Goal: Information Seeking & Learning: Learn about a topic

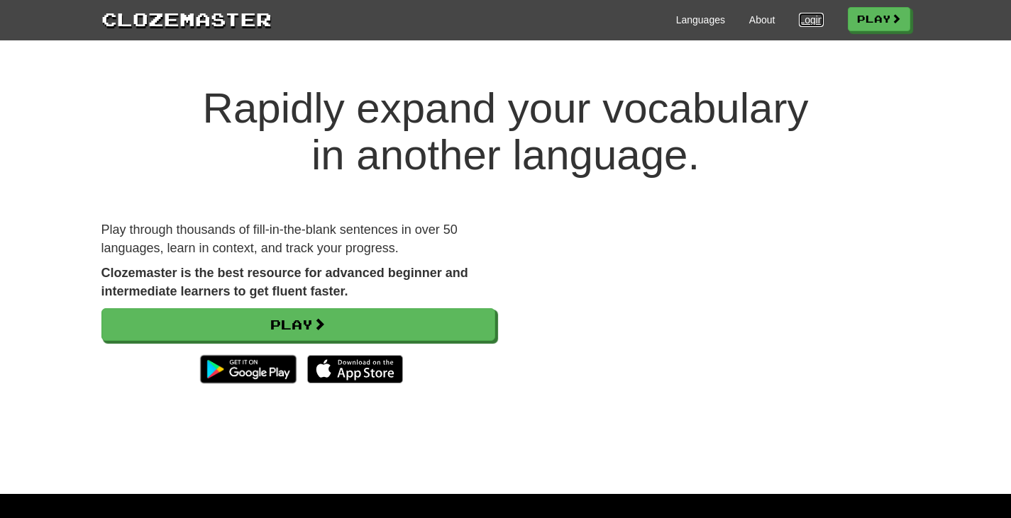
click at [802, 20] on link "Login" at bounding box center [811, 20] width 24 height 14
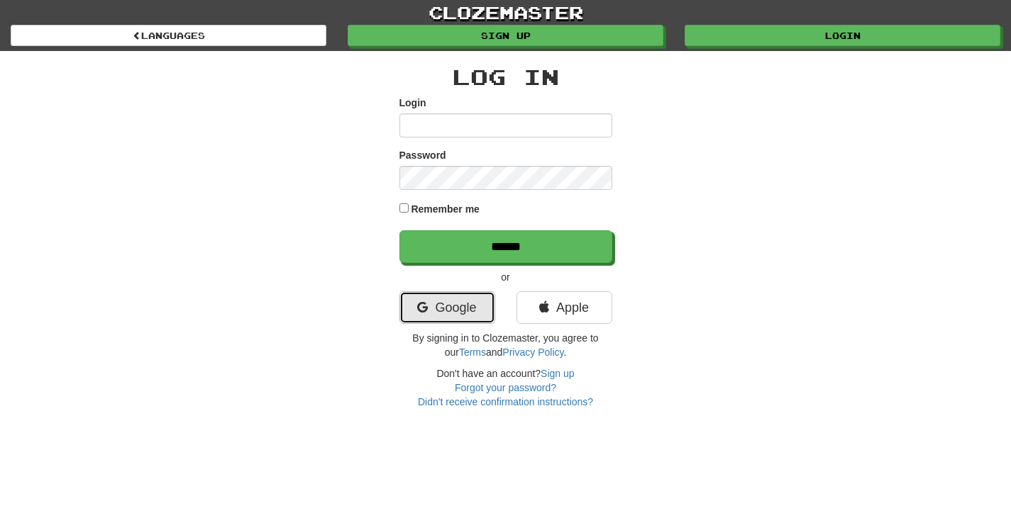
click at [447, 306] on link "Google" at bounding box center [447, 307] width 96 height 33
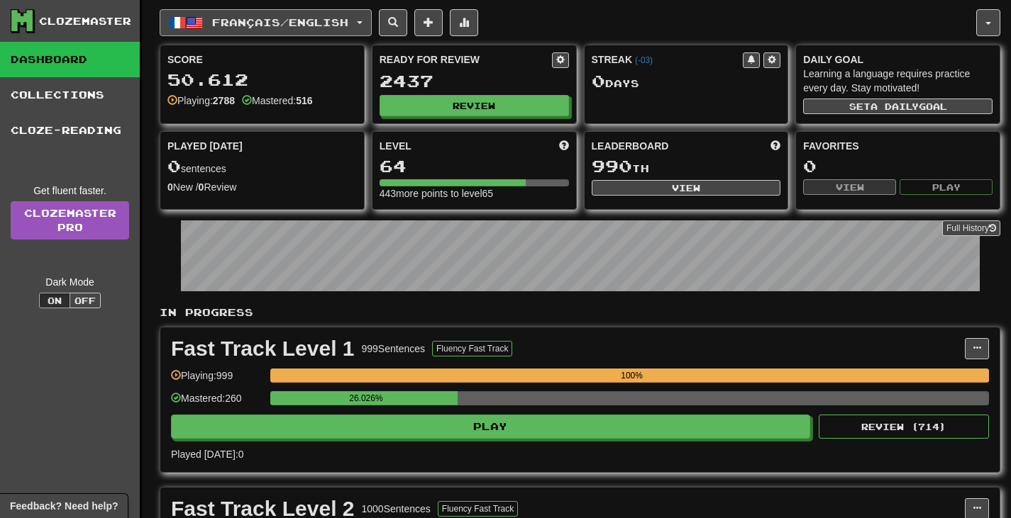
click at [370, 34] on button "Français / English" at bounding box center [266, 22] width 212 height 27
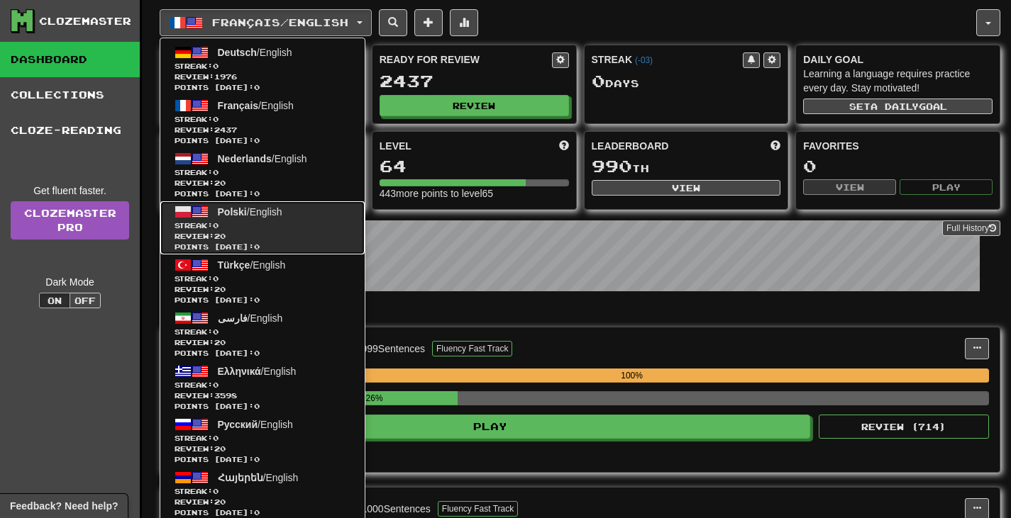
click at [326, 228] on span "Streak: 0" at bounding box center [262, 226] width 176 height 11
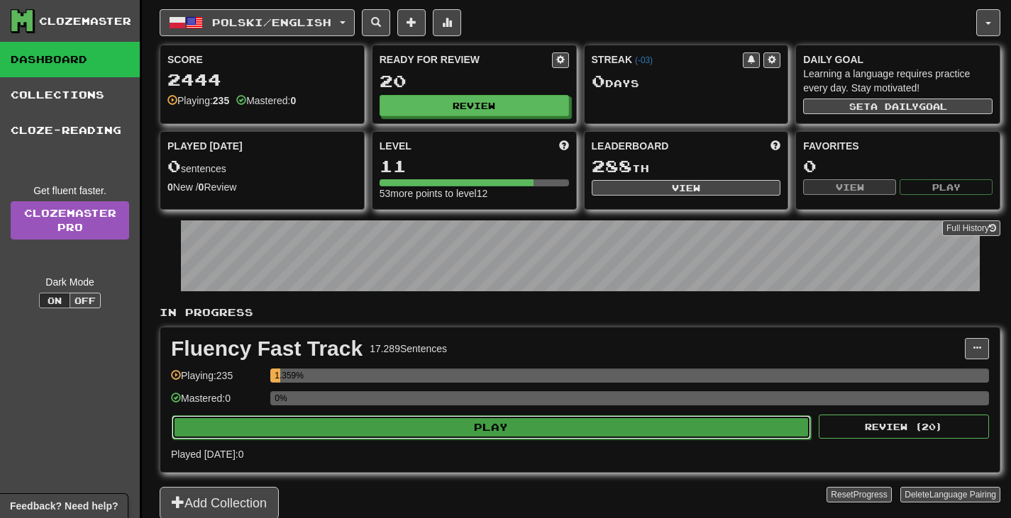
click at [450, 421] on button "Play" at bounding box center [491, 428] width 639 height 24
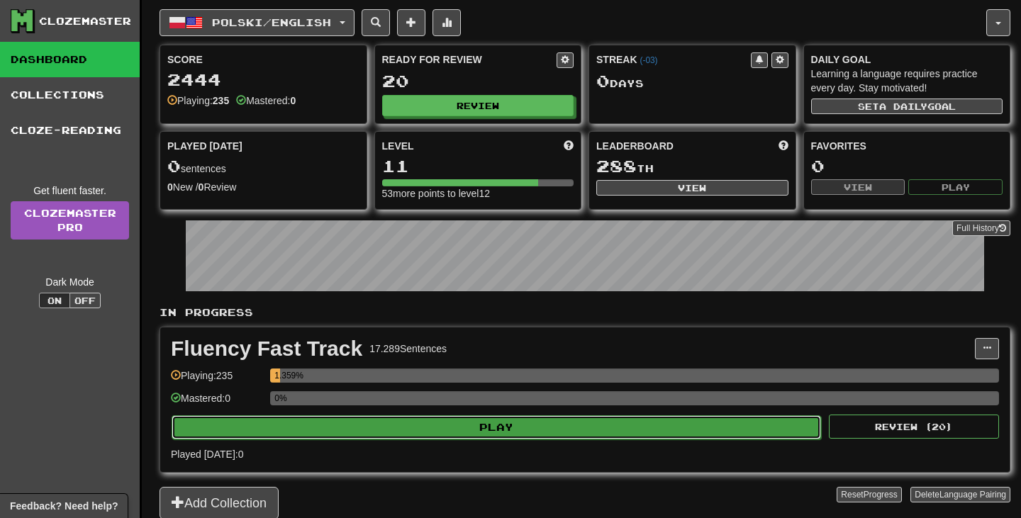
select select "**"
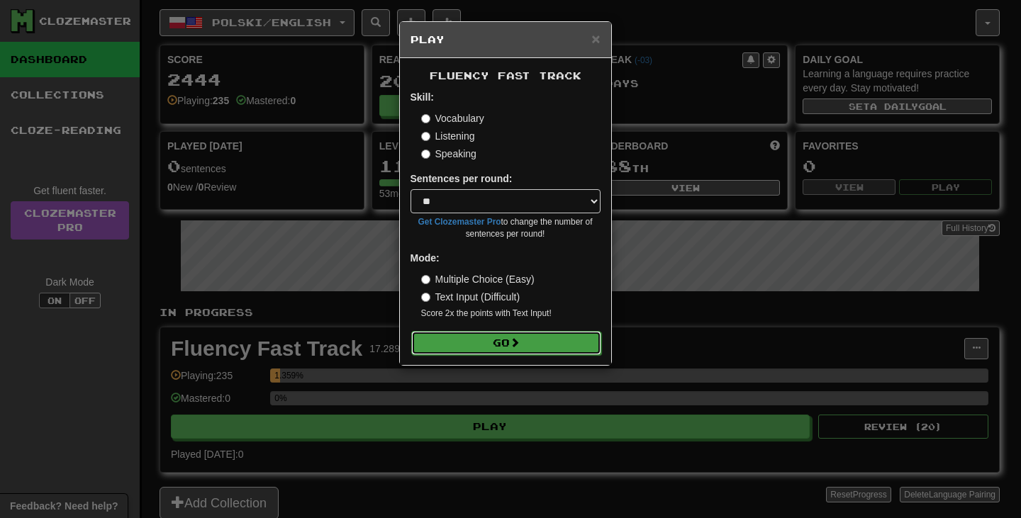
click at [474, 335] on button "Go" at bounding box center [506, 343] width 190 height 24
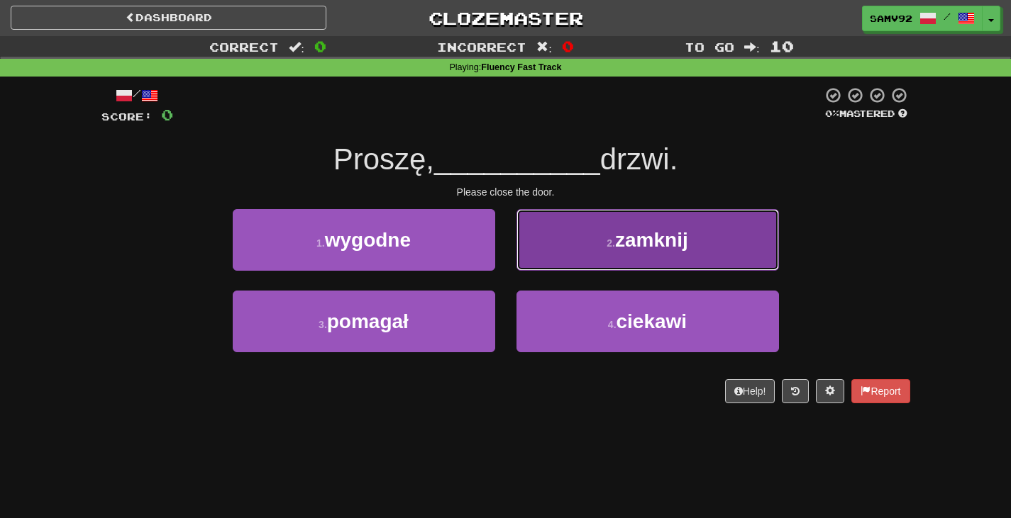
click at [581, 250] on button "2 . zamknij" at bounding box center [647, 240] width 262 height 62
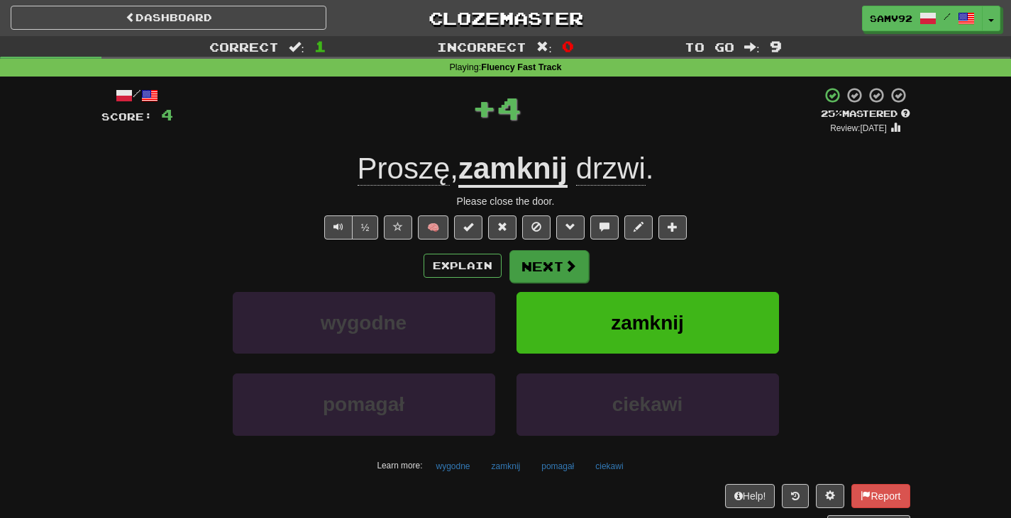
drag, startPoint x: 571, startPoint y: 285, endPoint x: 569, endPoint y: 272, distance: 13.6
click at [570, 281] on div "Explain Next wygodne zamknij pomagał ciekawi Learn more: wygodne zamknij pomaga…" at bounding box center [505, 364] width 809 height 228
click at [566, 271] on span at bounding box center [570, 266] width 13 height 13
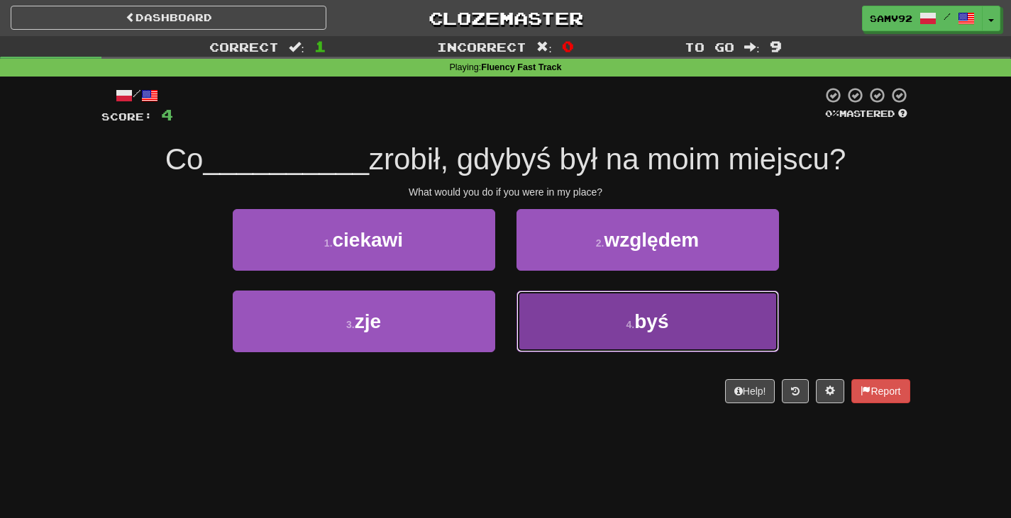
click at [553, 313] on button "4 . byś" at bounding box center [647, 322] width 262 height 62
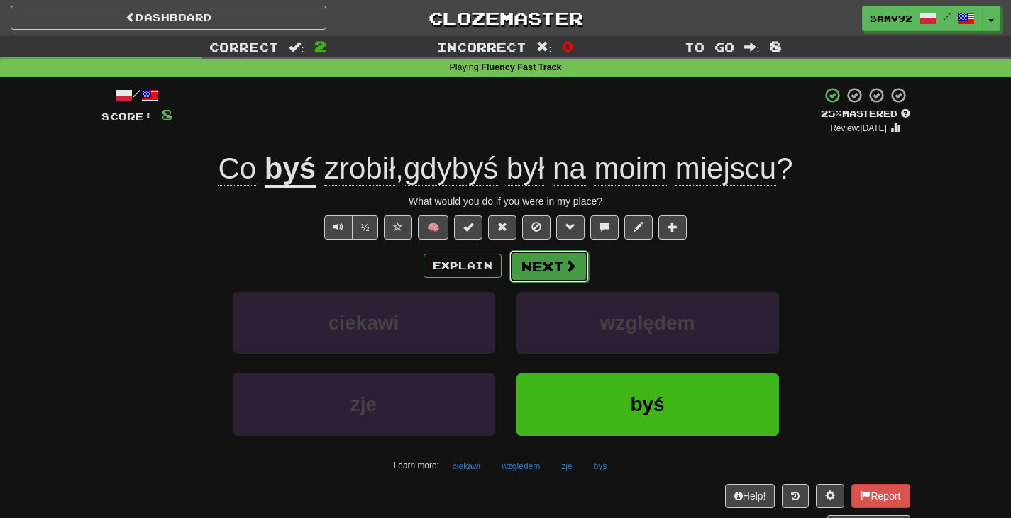
click at [557, 267] on button "Next" at bounding box center [548, 266] width 79 height 33
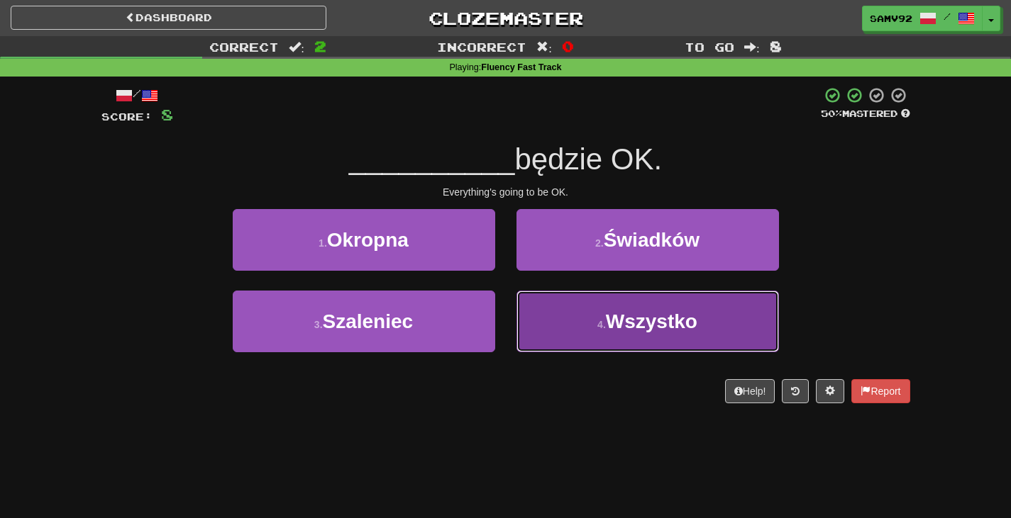
click at [541, 310] on button "4 . Wszystko" at bounding box center [647, 322] width 262 height 62
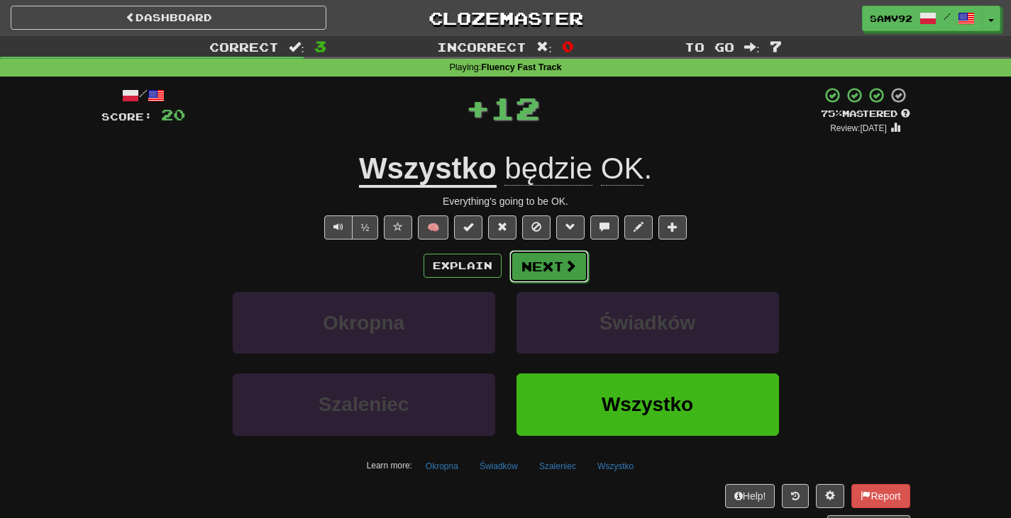
click at [548, 267] on button "Next" at bounding box center [548, 266] width 79 height 33
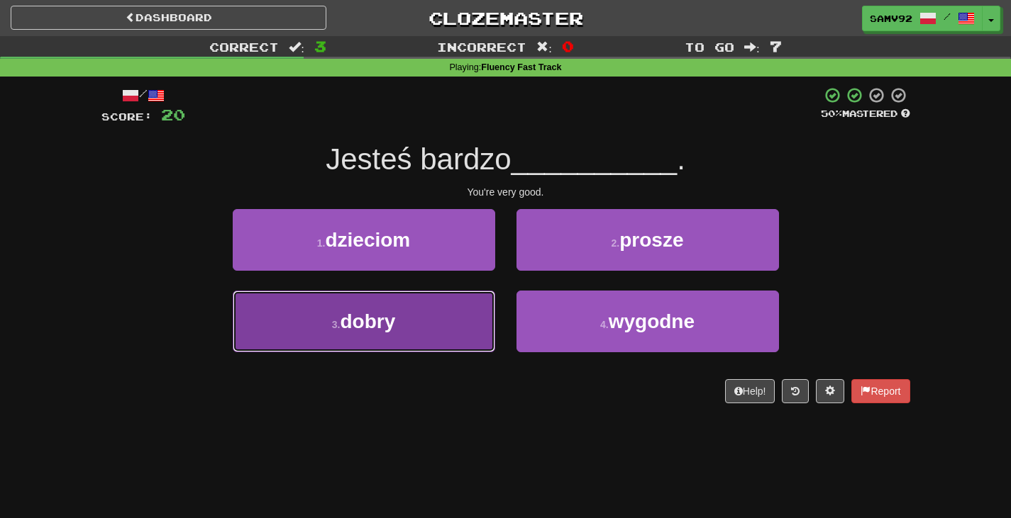
drag, startPoint x: 468, startPoint y: 314, endPoint x: 509, endPoint y: 296, distance: 44.4
click at [469, 314] on button "3 . dobry" at bounding box center [364, 322] width 262 height 62
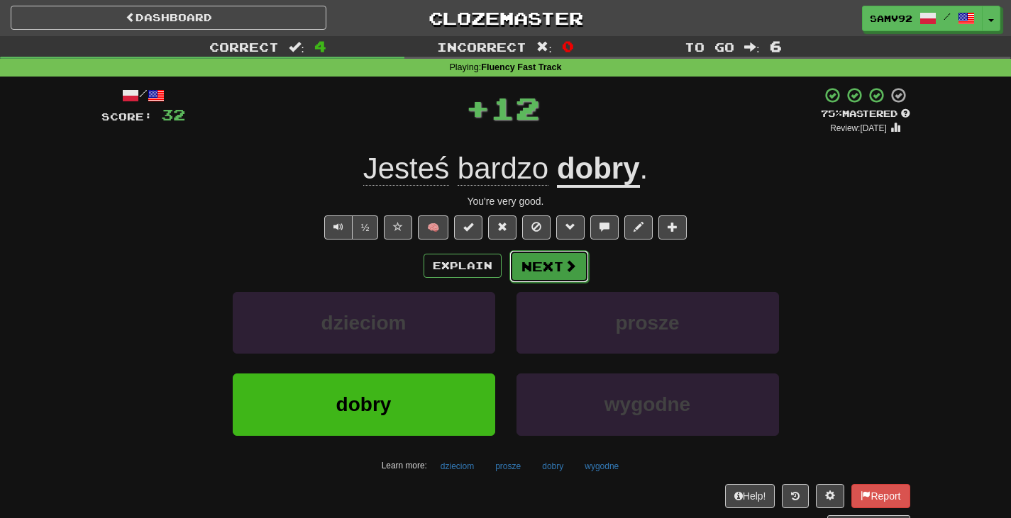
click at [560, 276] on button "Next" at bounding box center [548, 266] width 79 height 33
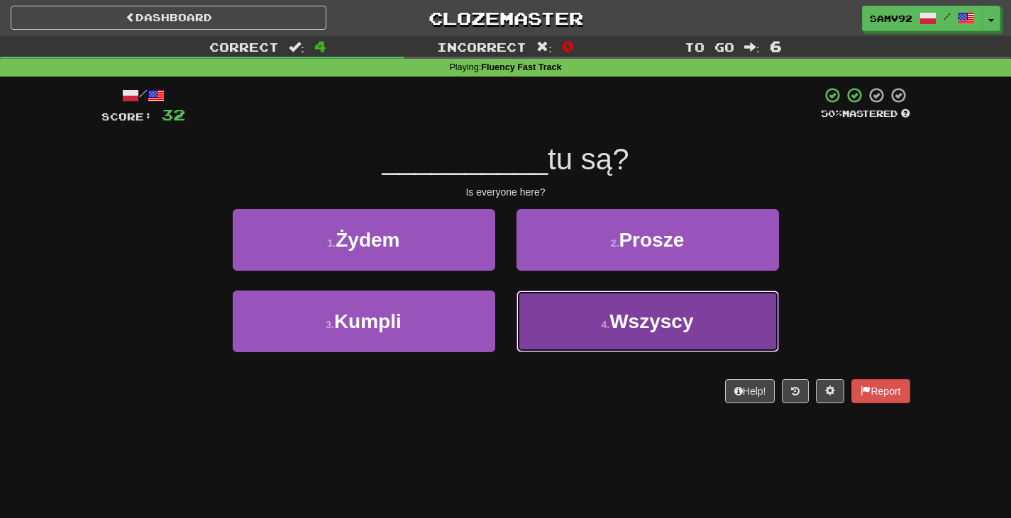
click at [550, 313] on button "4 . Wszyscy" at bounding box center [647, 322] width 262 height 62
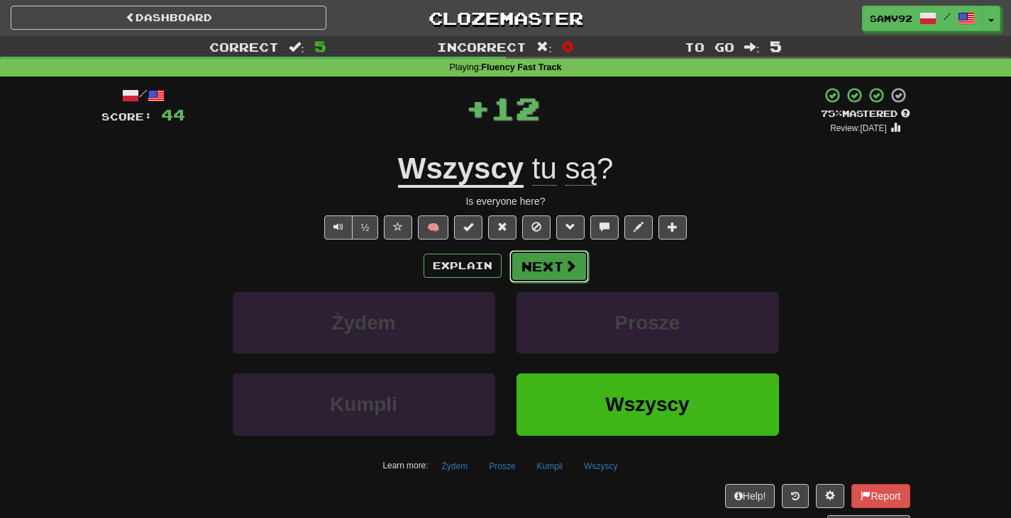
click at [534, 270] on button "Next" at bounding box center [548, 266] width 79 height 33
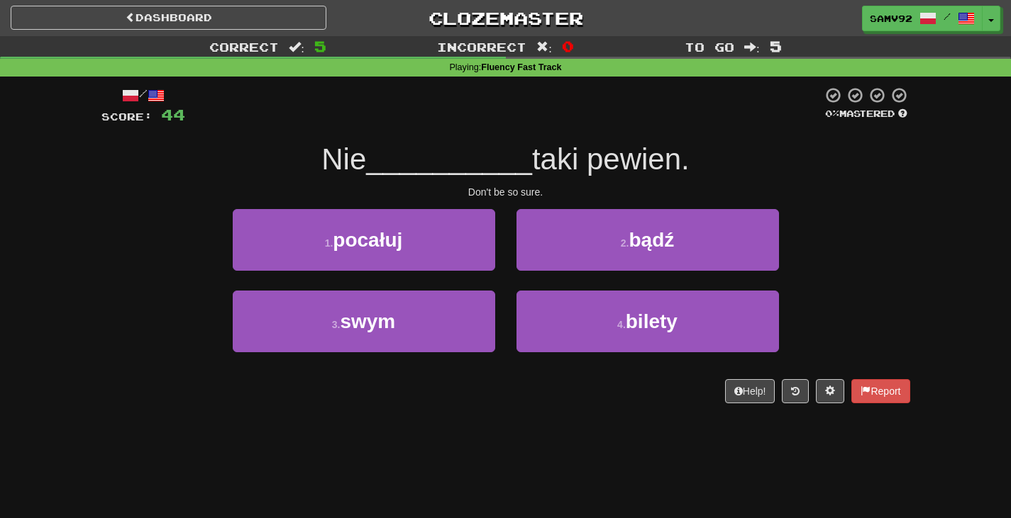
click at [540, 272] on div "2 . bądź" at bounding box center [648, 250] width 284 height 82
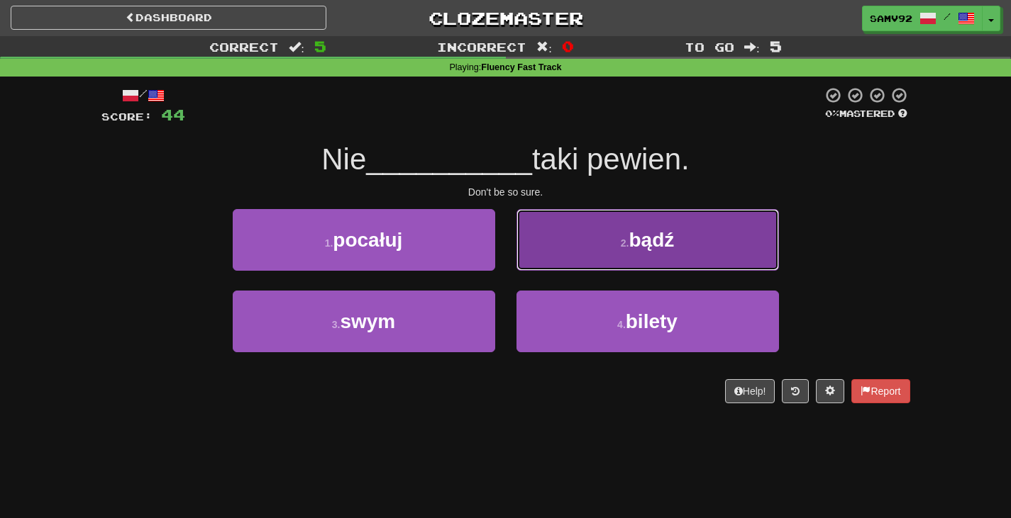
click at [540, 268] on button "2 . bądź" at bounding box center [647, 240] width 262 height 62
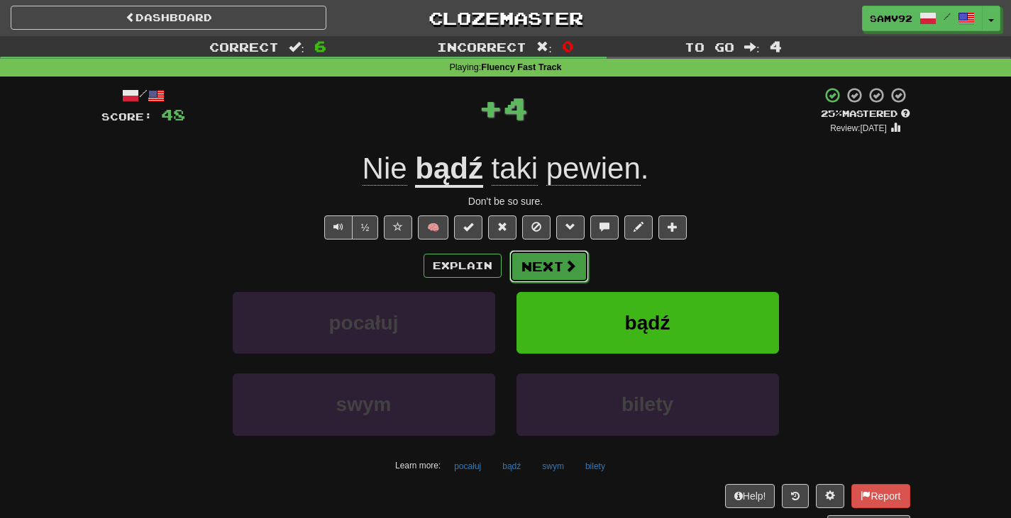
click at [540, 270] on button "Next" at bounding box center [548, 266] width 79 height 33
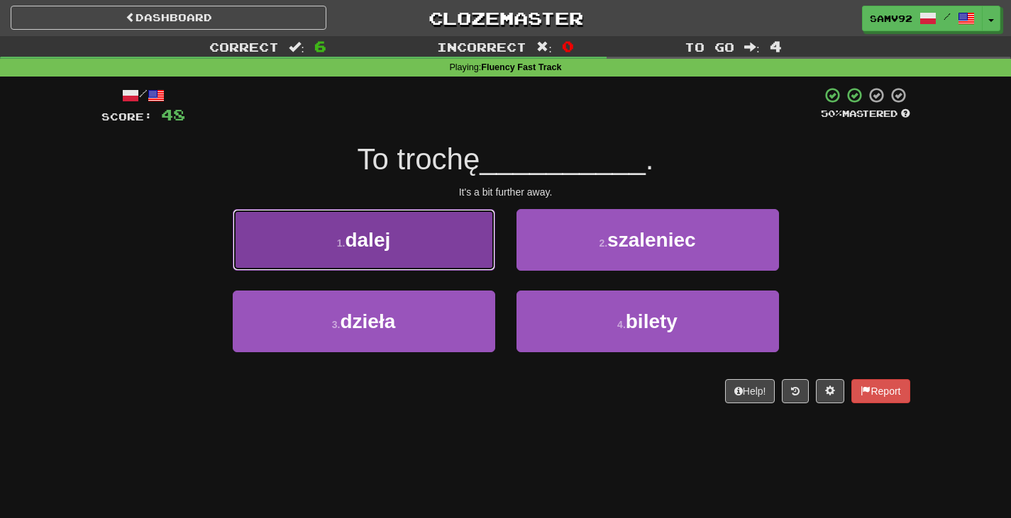
click at [469, 267] on button "1 . dalej" at bounding box center [364, 240] width 262 height 62
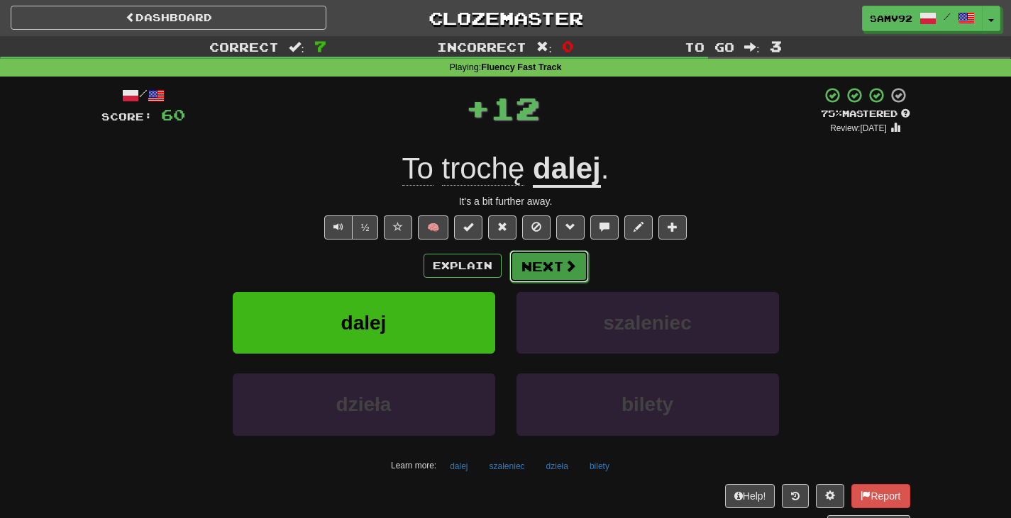
click at [550, 263] on button "Next" at bounding box center [548, 266] width 79 height 33
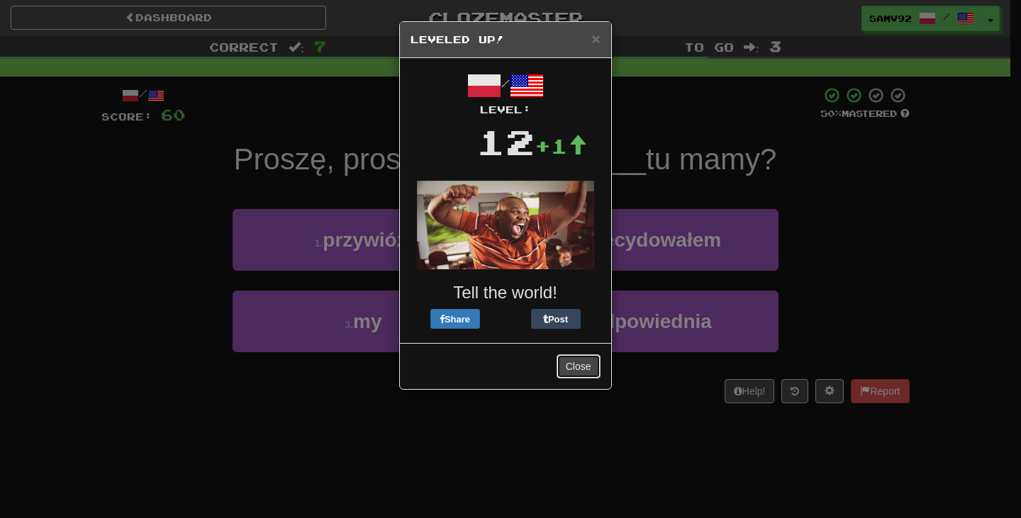
click at [564, 355] on button "Close" at bounding box center [579, 367] width 44 height 24
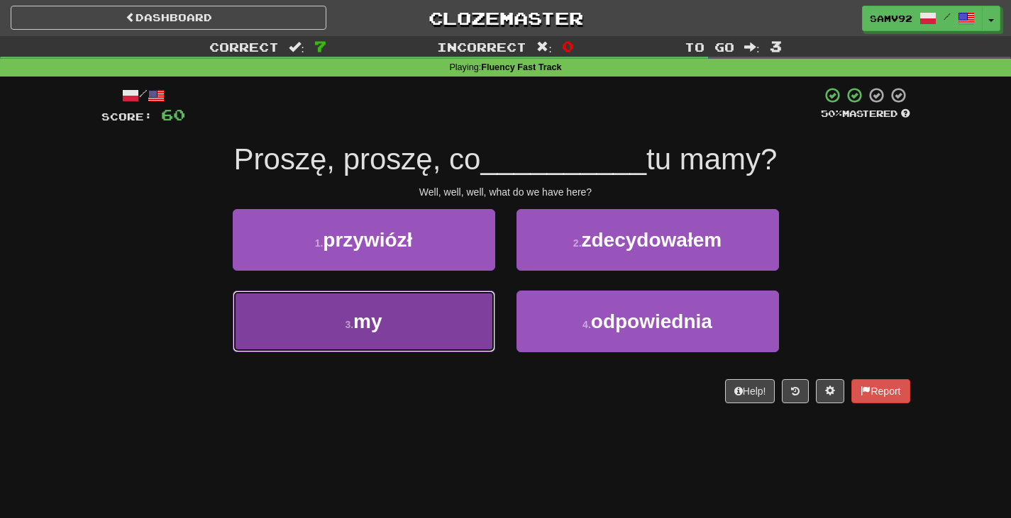
click at [467, 301] on button "3 . my" at bounding box center [364, 322] width 262 height 62
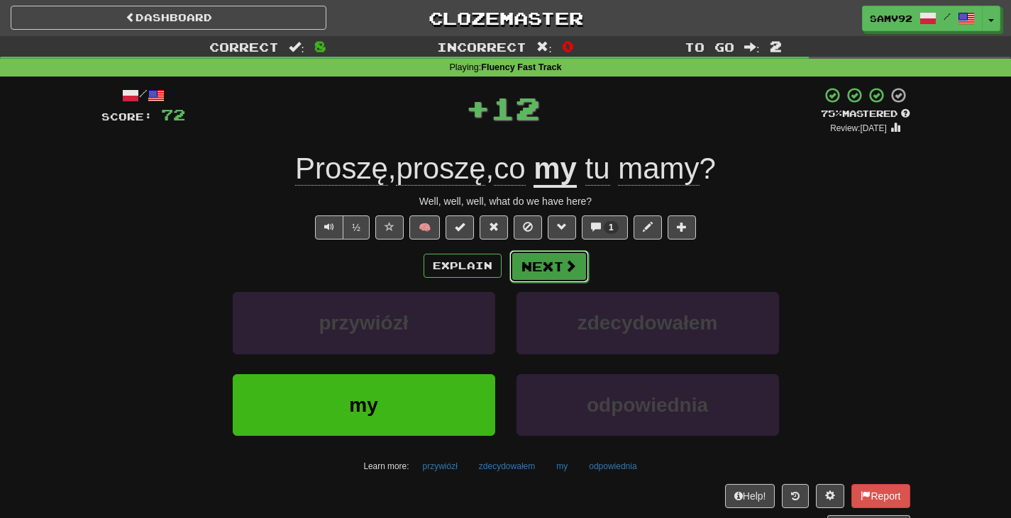
click at [536, 277] on button "Next" at bounding box center [548, 266] width 79 height 33
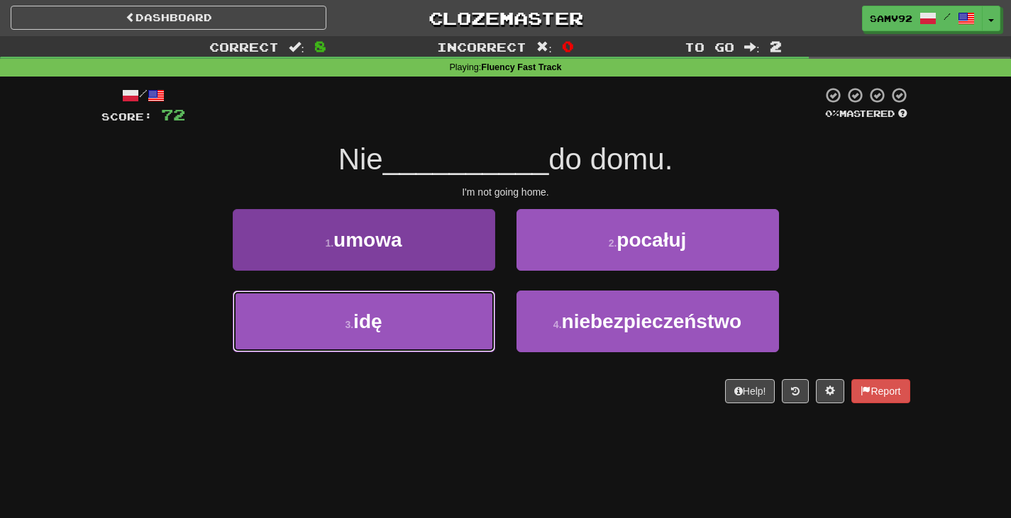
click at [479, 311] on button "3 . idę" at bounding box center [364, 322] width 262 height 62
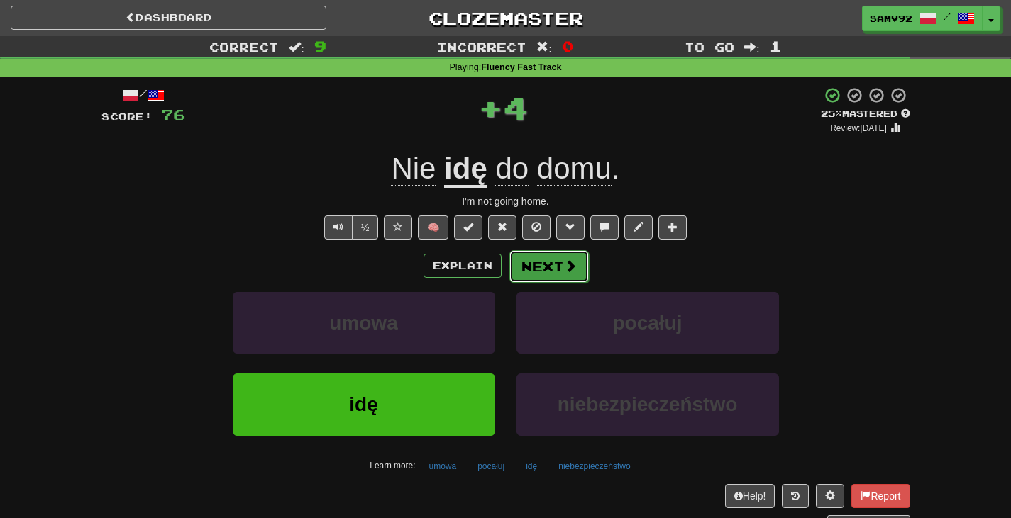
click at [557, 273] on button "Next" at bounding box center [548, 266] width 79 height 33
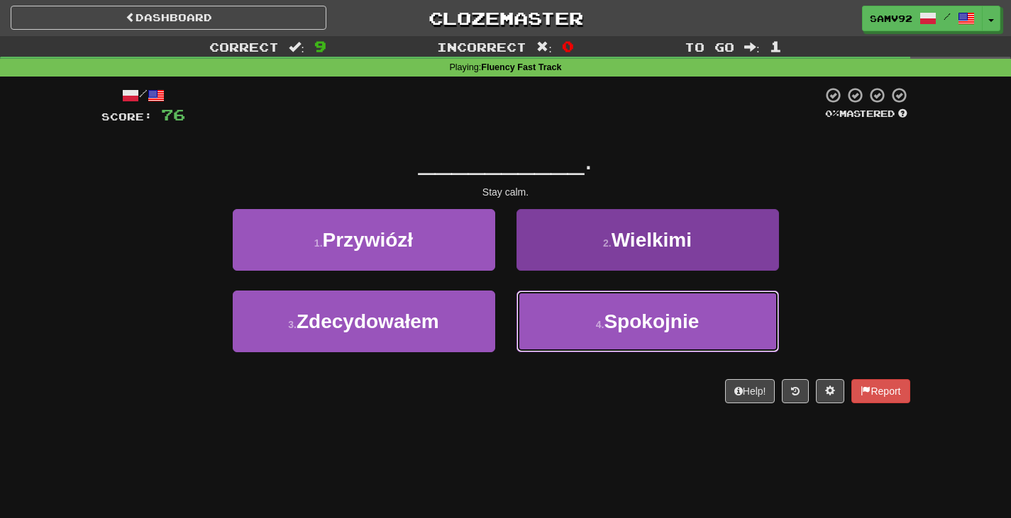
click at [528, 302] on button "4 . Spokojnie" at bounding box center [647, 322] width 262 height 62
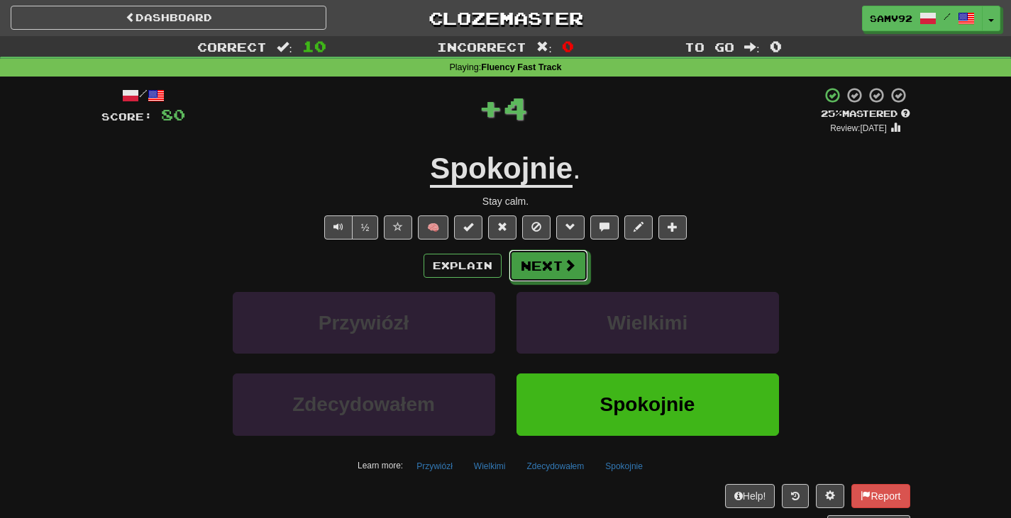
drag, startPoint x: 538, startPoint y: 272, endPoint x: 561, endPoint y: 265, distance: 24.5
click at [538, 272] on button "Next" at bounding box center [548, 266] width 79 height 33
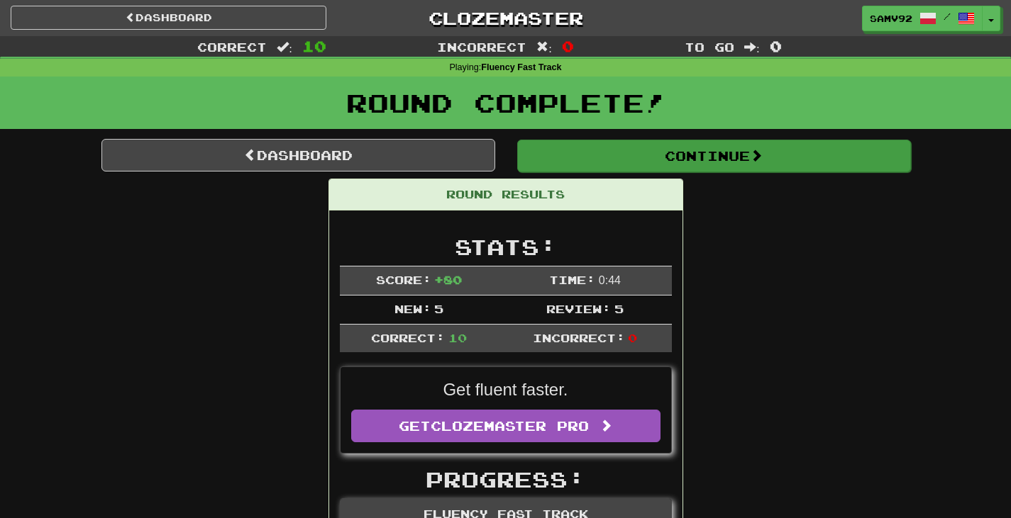
drag, startPoint x: 657, startPoint y: 179, endPoint x: 655, endPoint y: 171, distance: 7.9
click at [655, 171] on button "Continue" at bounding box center [714, 156] width 394 height 33
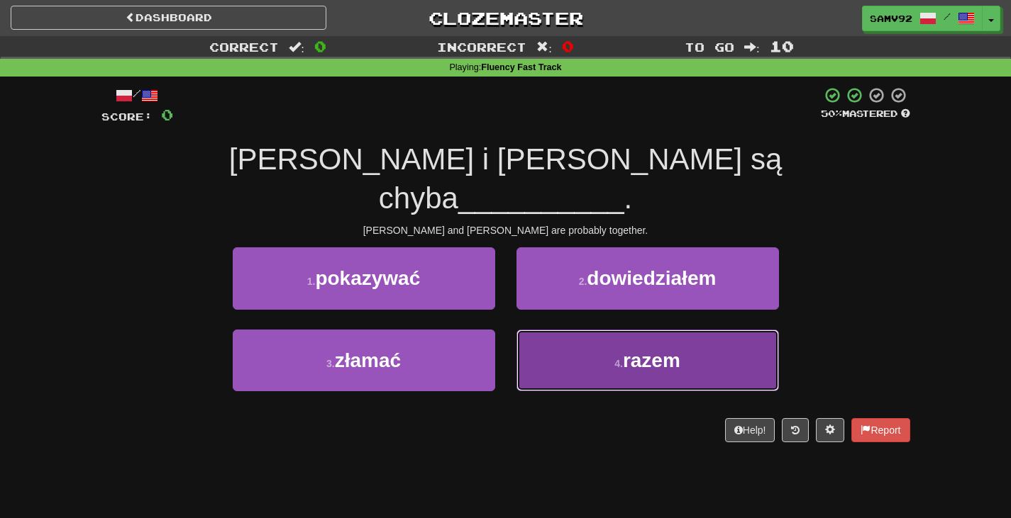
click at [662, 330] on button "4 . razem" at bounding box center [647, 361] width 262 height 62
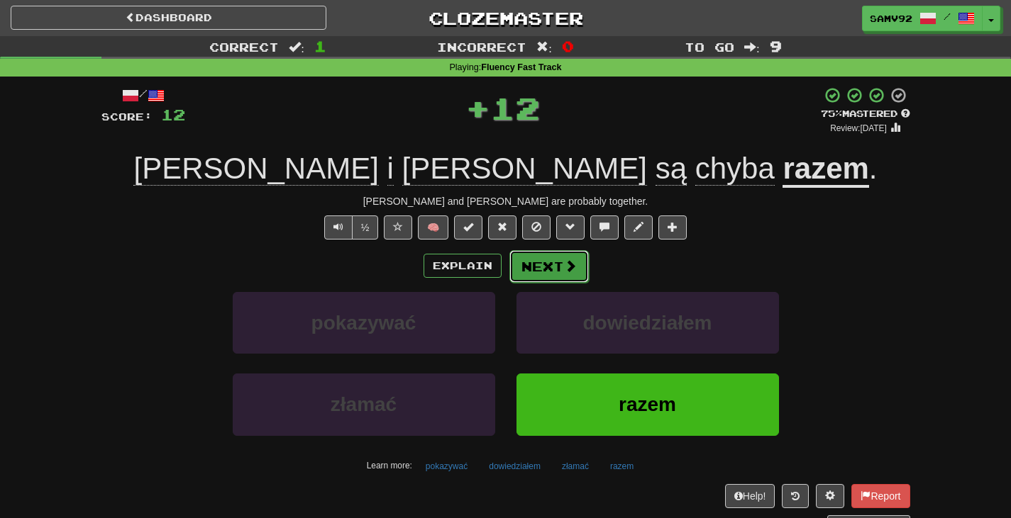
click at [570, 270] on span at bounding box center [570, 266] width 13 height 13
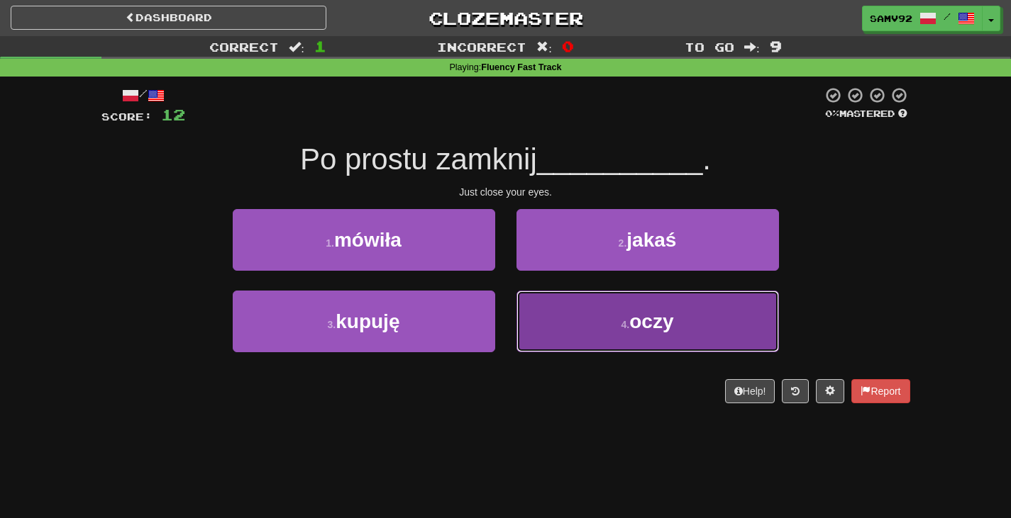
click at [721, 309] on button "4 . oczy" at bounding box center [647, 322] width 262 height 62
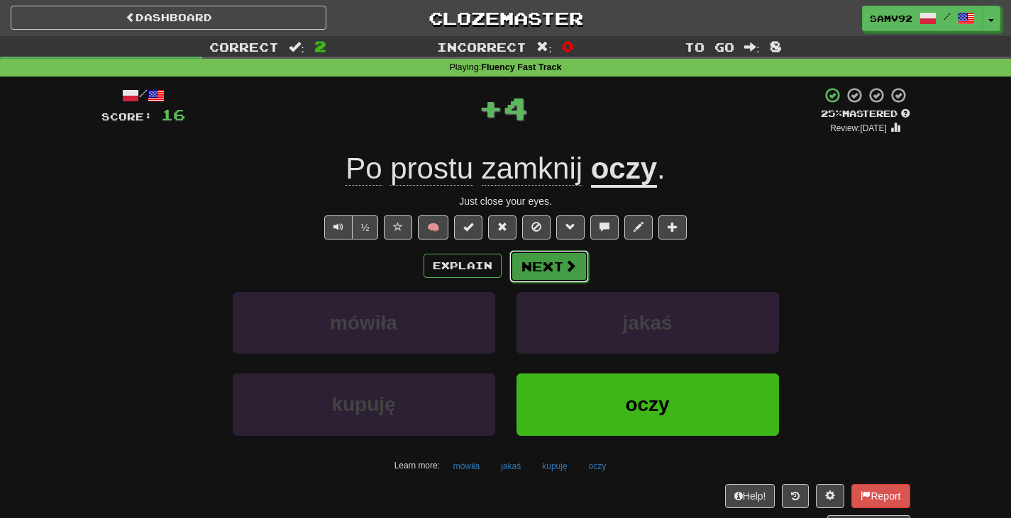
click at [558, 271] on button "Next" at bounding box center [548, 266] width 79 height 33
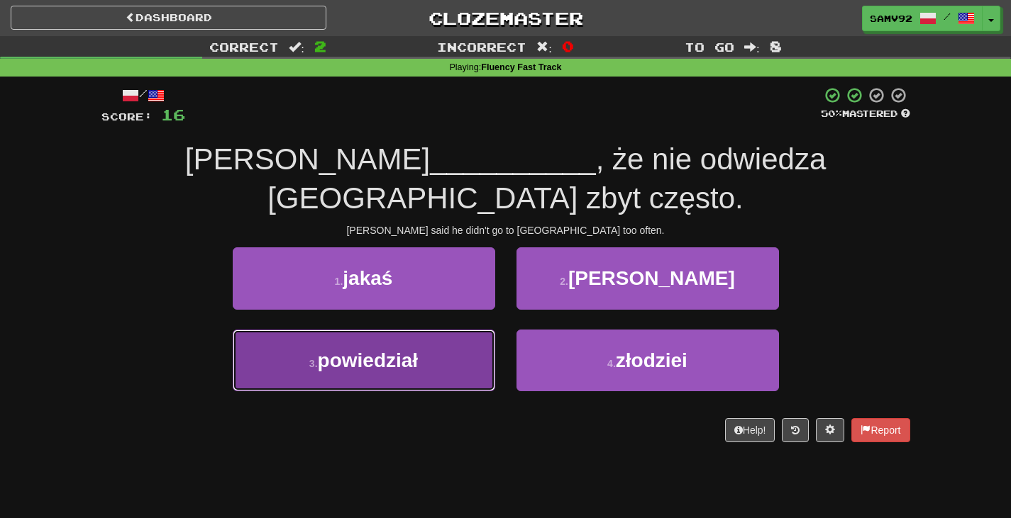
click at [455, 331] on button "3 . powiedział" at bounding box center [364, 361] width 262 height 62
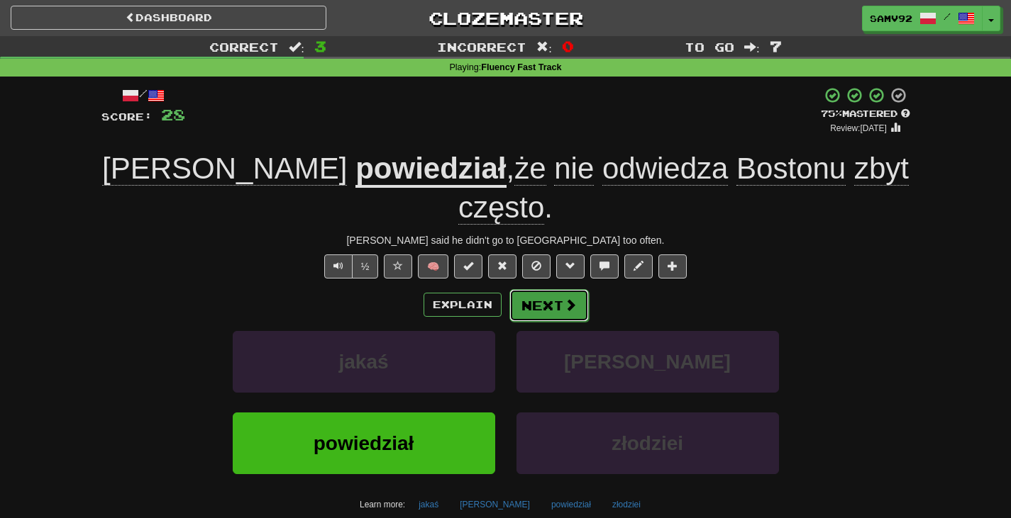
click at [546, 289] on button "Next" at bounding box center [548, 305] width 79 height 33
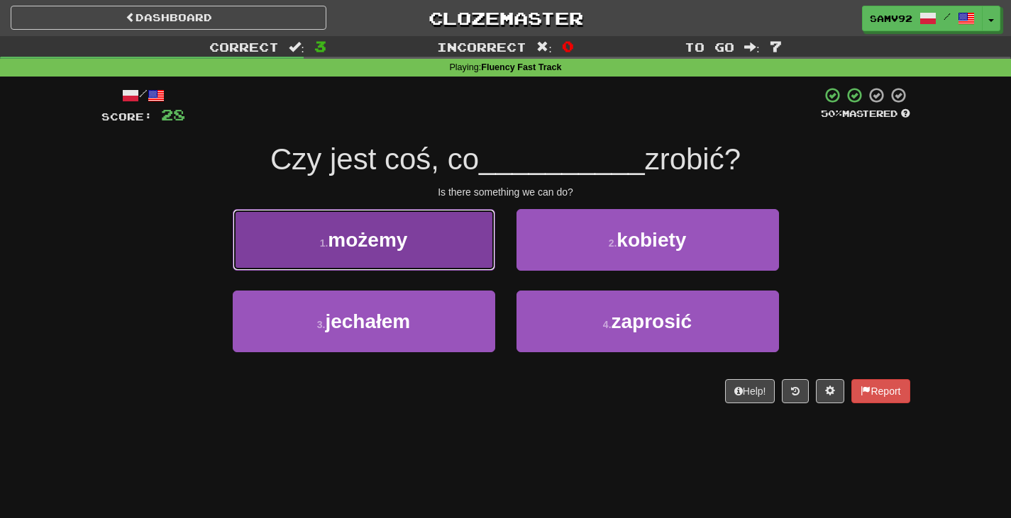
click at [467, 260] on button "1 . możemy" at bounding box center [364, 240] width 262 height 62
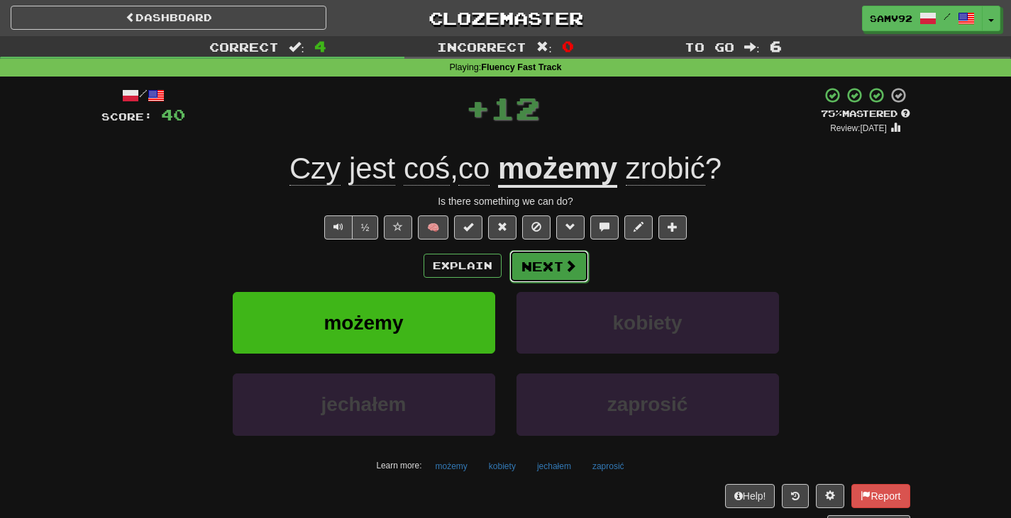
click at [552, 268] on button "Next" at bounding box center [548, 266] width 79 height 33
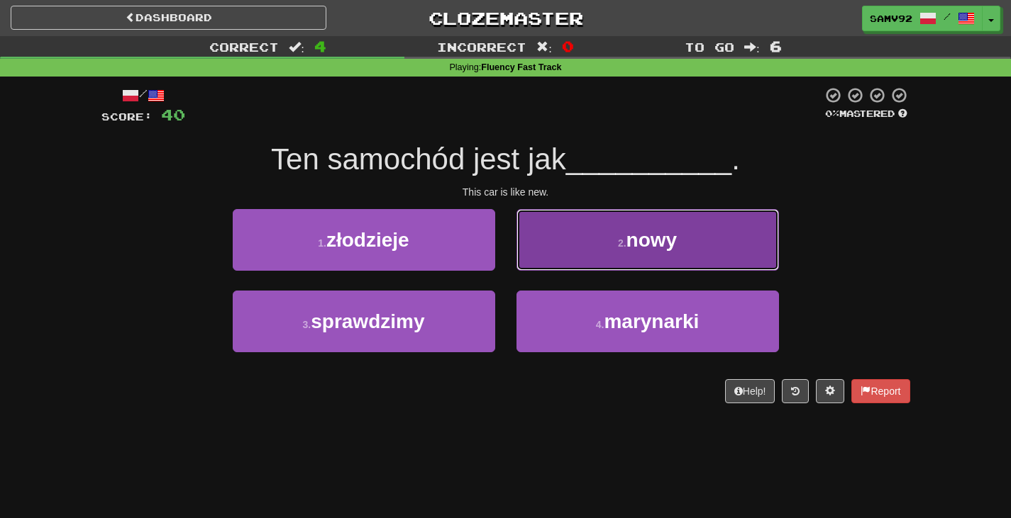
click at [558, 262] on button "2 . nowy" at bounding box center [647, 240] width 262 height 62
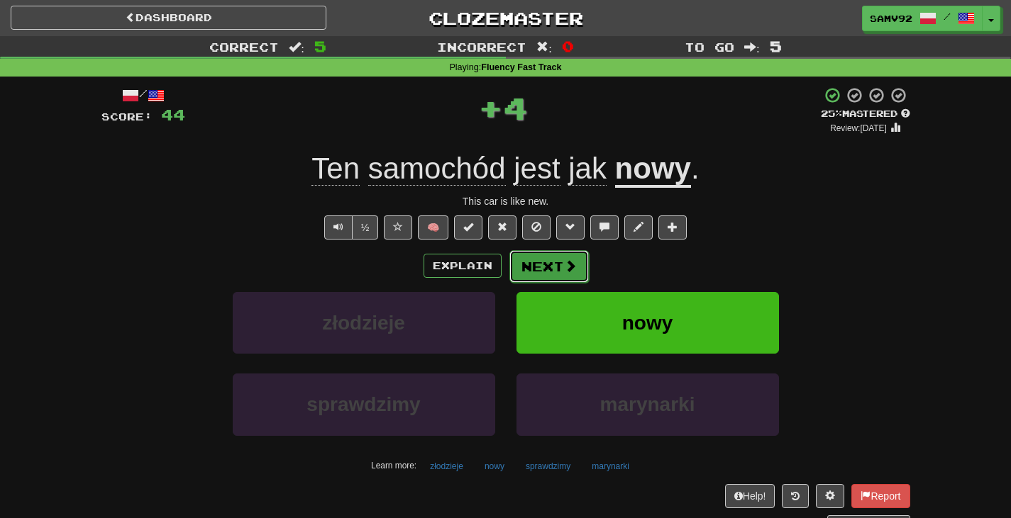
click at [539, 270] on button "Next" at bounding box center [548, 266] width 79 height 33
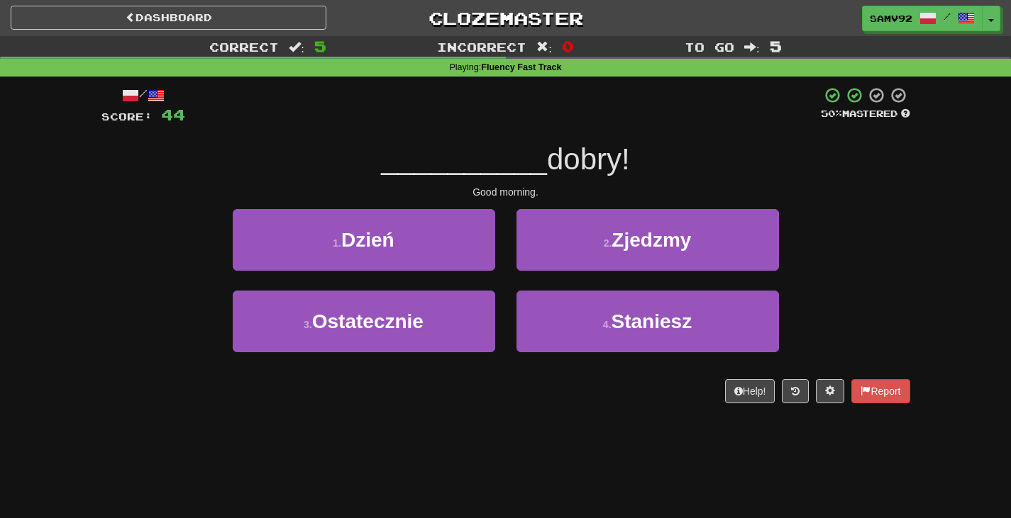
click at [474, 272] on div "1 . Dzień" at bounding box center [364, 250] width 284 height 82
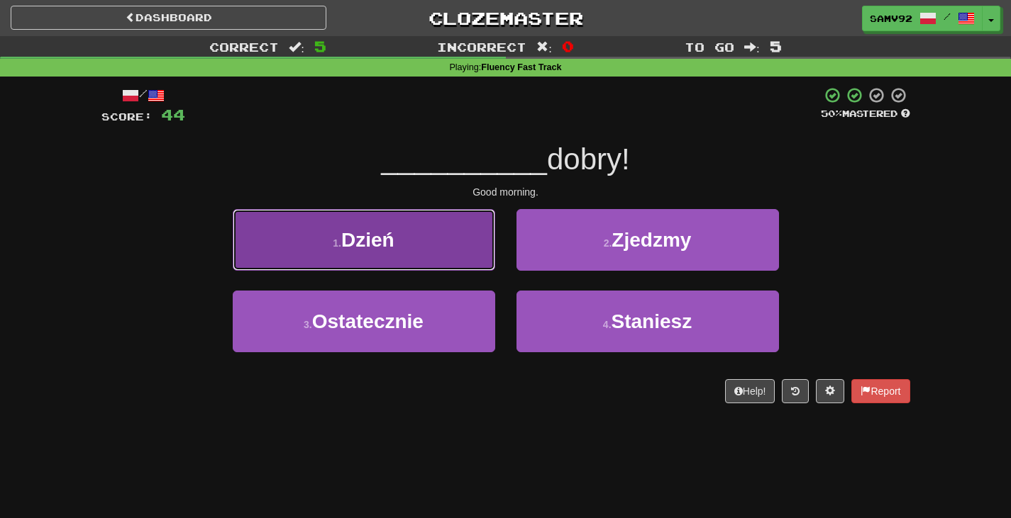
drag, startPoint x: 462, startPoint y: 264, endPoint x: 472, endPoint y: 264, distance: 9.9
click at [472, 264] on button "1 . Dzień" at bounding box center [364, 240] width 262 height 62
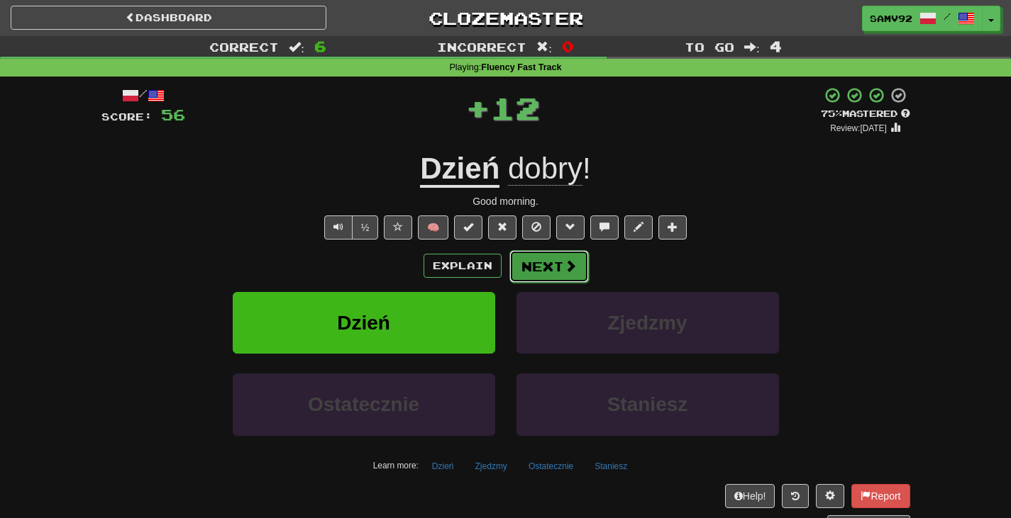
click at [561, 262] on button "Next" at bounding box center [548, 266] width 79 height 33
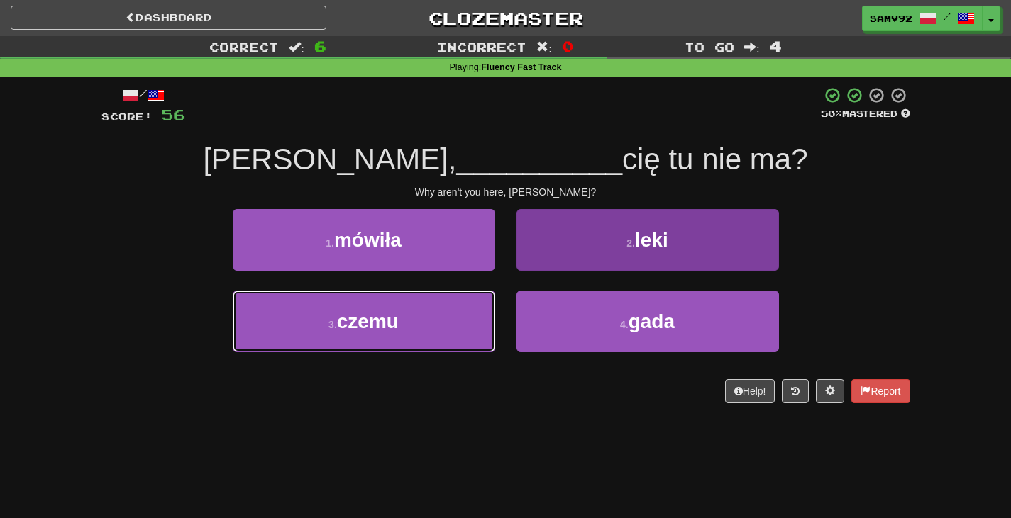
drag, startPoint x: 478, startPoint y: 316, endPoint x: 532, endPoint y: 297, distance: 57.2
click at [482, 314] on button "3 . czemu" at bounding box center [364, 322] width 262 height 62
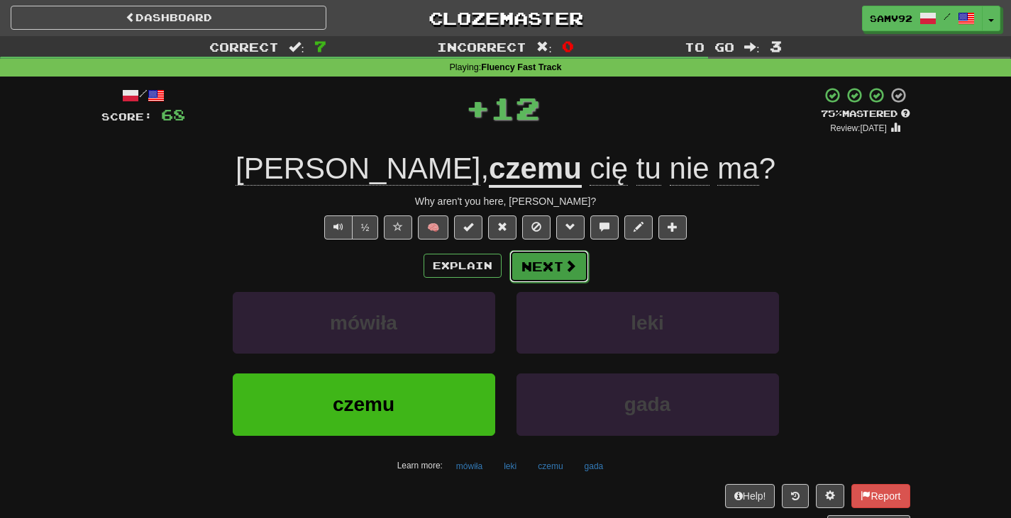
click at [549, 273] on button "Next" at bounding box center [548, 266] width 79 height 33
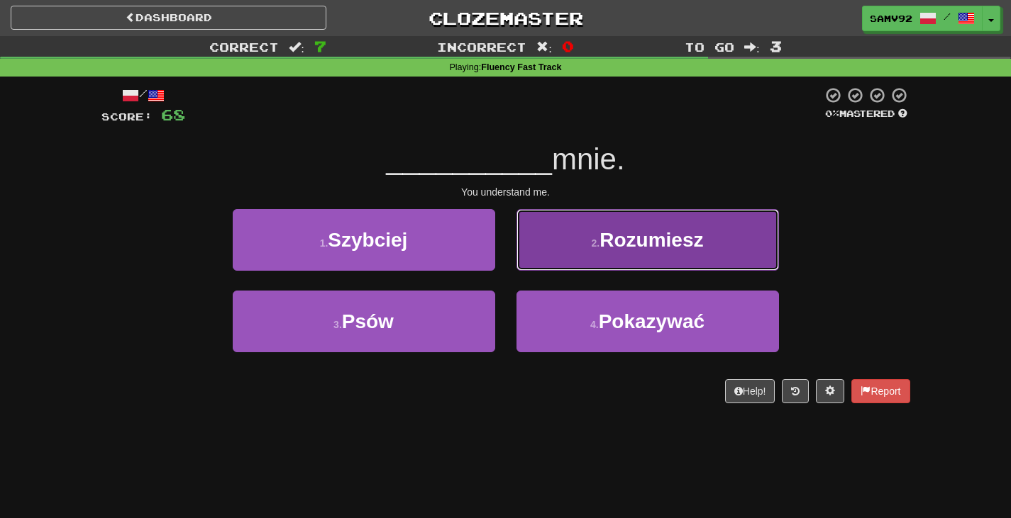
click at [560, 257] on button "2 . Rozumiesz" at bounding box center [647, 240] width 262 height 62
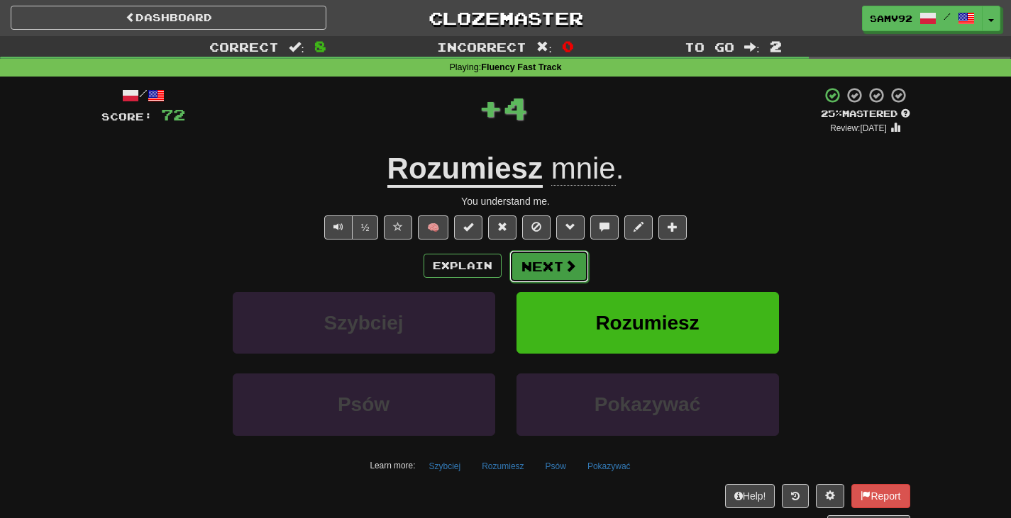
click at [557, 262] on button "Next" at bounding box center [548, 266] width 79 height 33
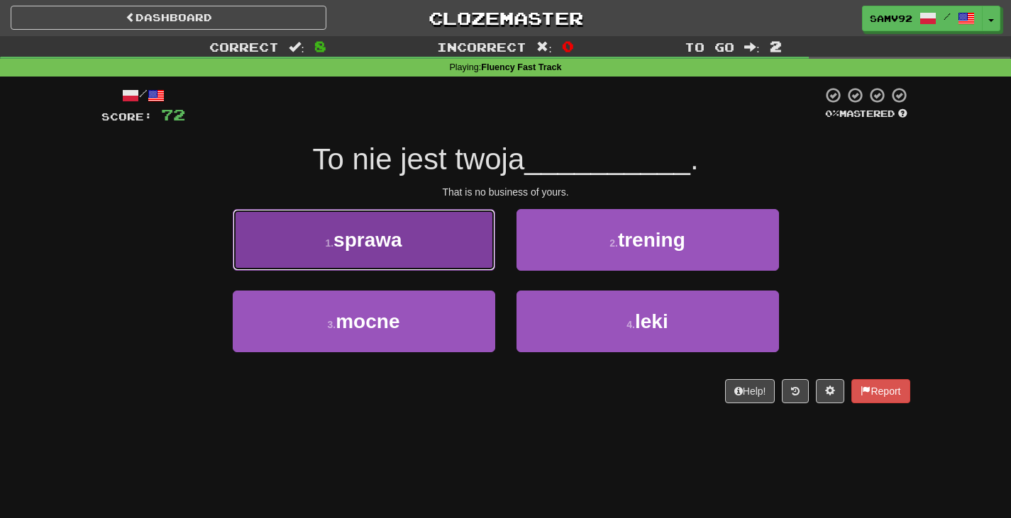
click at [464, 253] on button "1 . sprawa" at bounding box center [364, 240] width 262 height 62
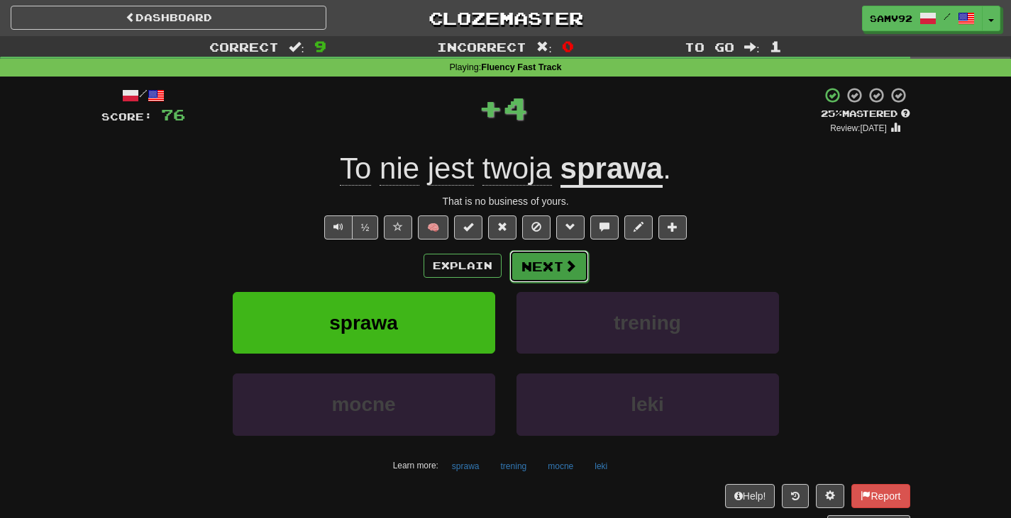
click at [543, 265] on button "Next" at bounding box center [548, 266] width 79 height 33
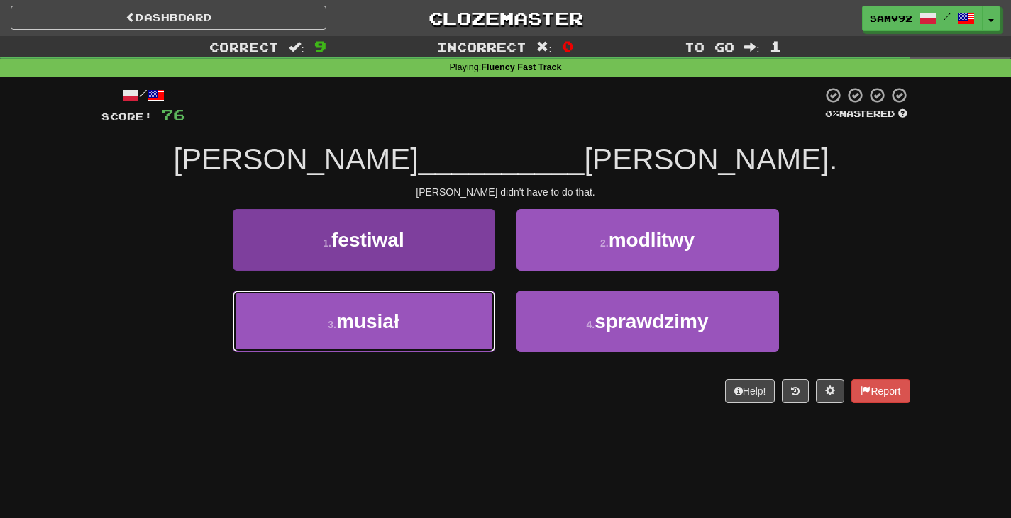
drag, startPoint x: 458, startPoint y: 332, endPoint x: 479, endPoint y: 323, distance: 22.3
click at [458, 331] on button "3 . musiał" at bounding box center [364, 322] width 262 height 62
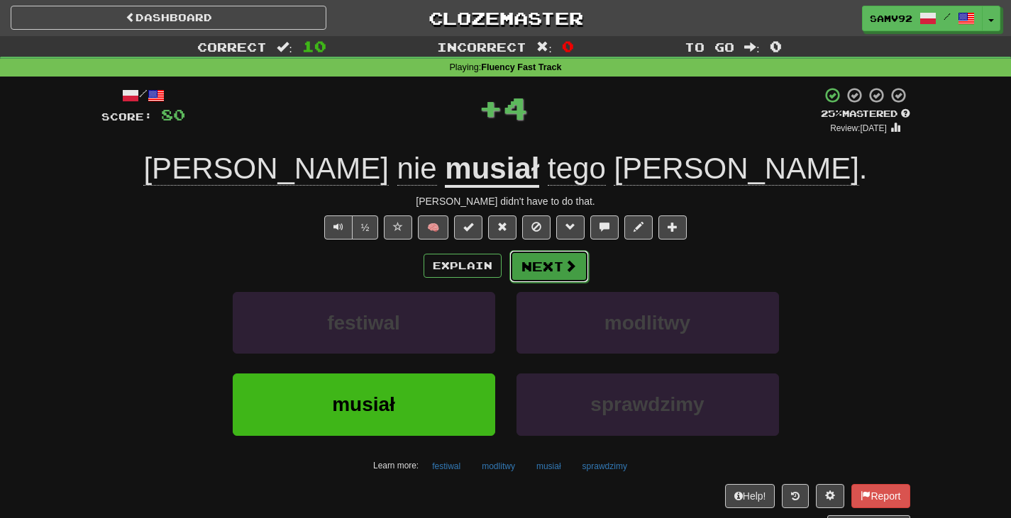
click at [569, 270] on span at bounding box center [570, 266] width 13 height 13
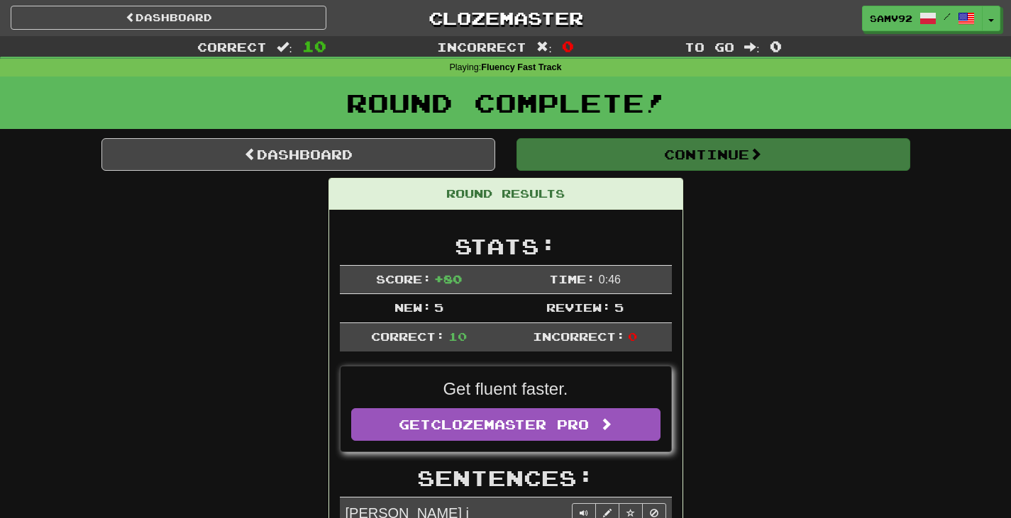
click at [629, 137] on div "Round Complete!" at bounding box center [505, 107] width 1011 height 61
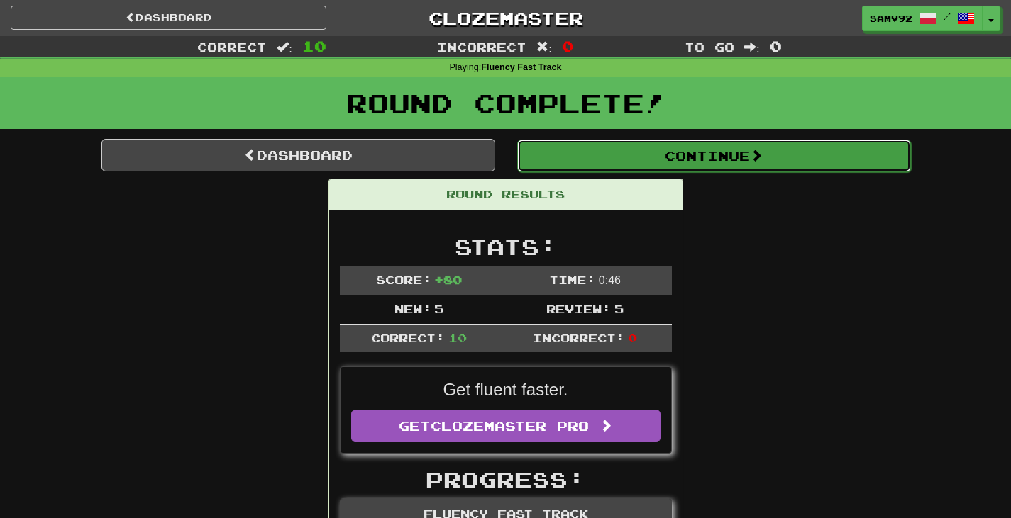
click at [633, 143] on button "Continue" at bounding box center [714, 156] width 394 height 33
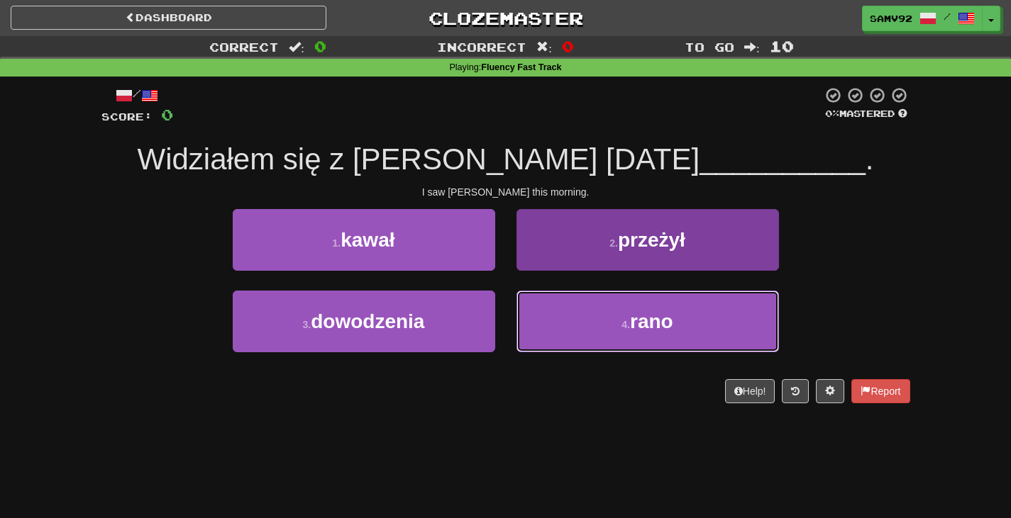
click at [645, 328] on span "rano" at bounding box center [651, 322] width 43 height 22
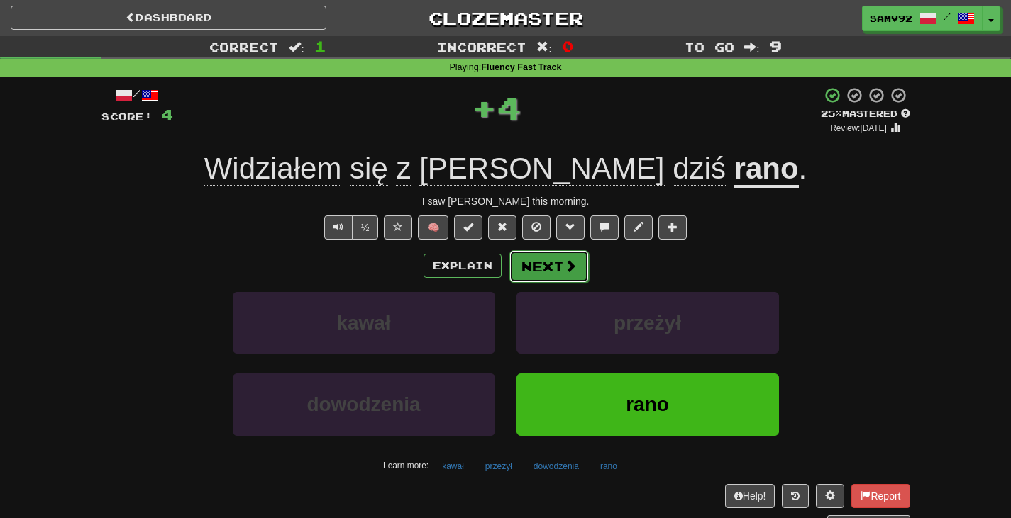
click at [575, 270] on button "Next" at bounding box center [548, 266] width 79 height 33
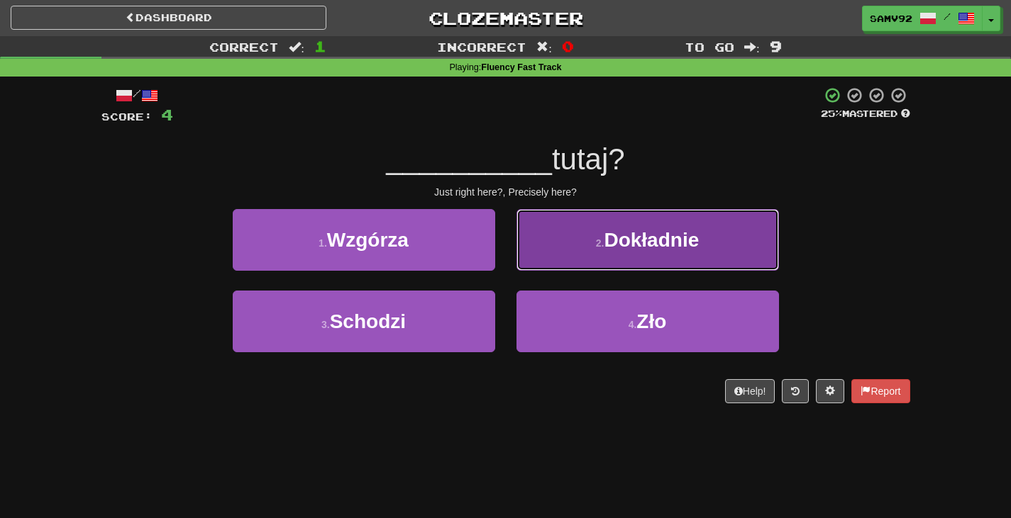
click at [690, 237] on span "Dokładnie" at bounding box center [651, 240] width 95 height 22
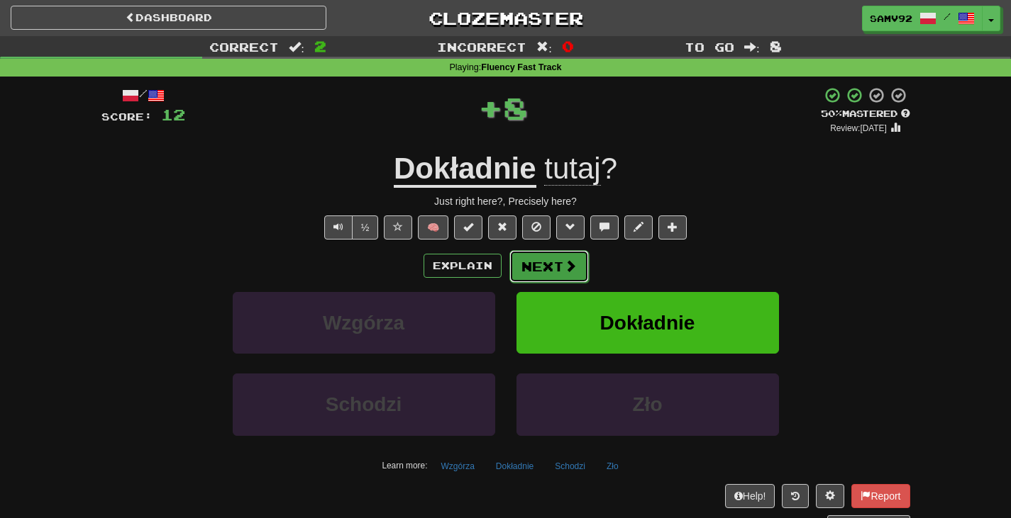
click at [580, 267] on button "Next" at bounding box center [548, 266] width 79 height 33
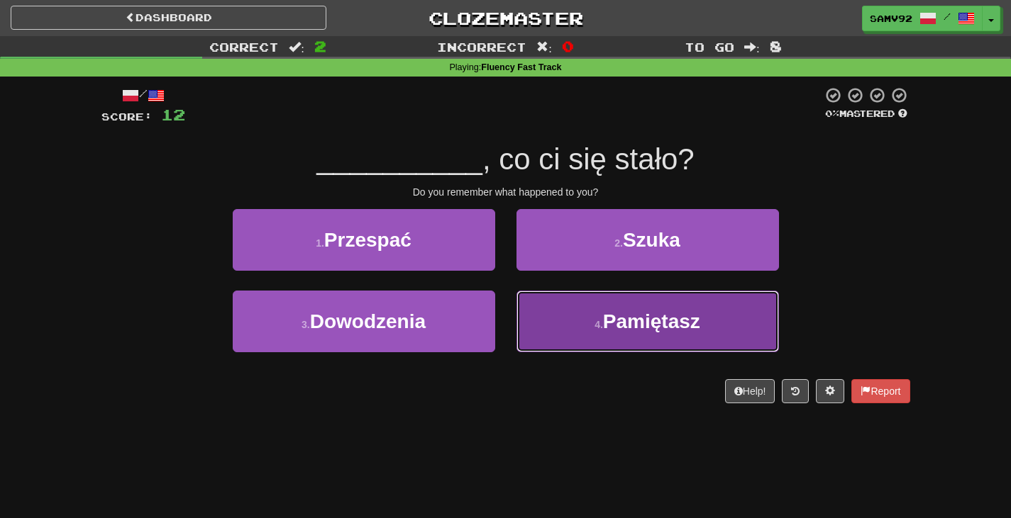
click at [755, 316] on button "4 . Pamiętasz" at bounding box center [647, 322] width 262 height 62
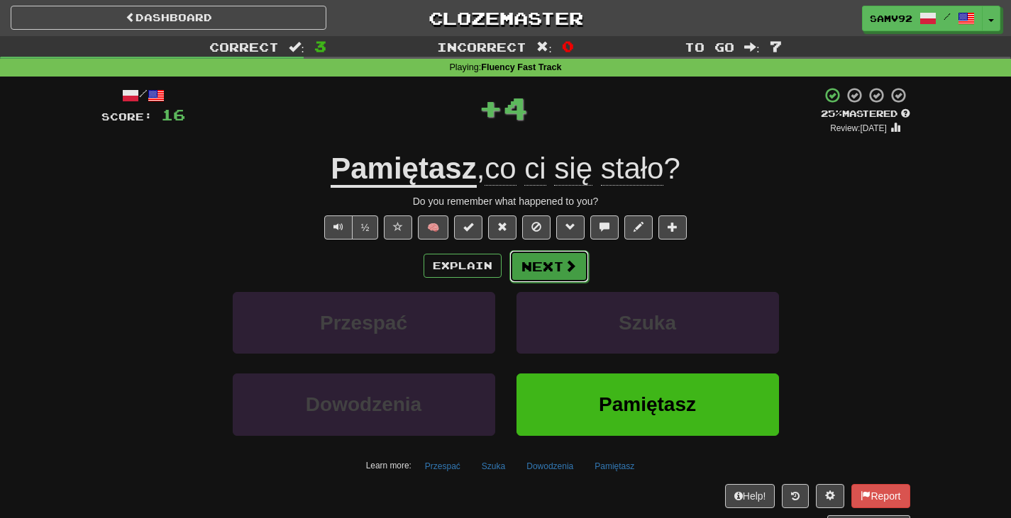
click at [571, 264] on span at bounding box center [570, 266] width 13 height 13
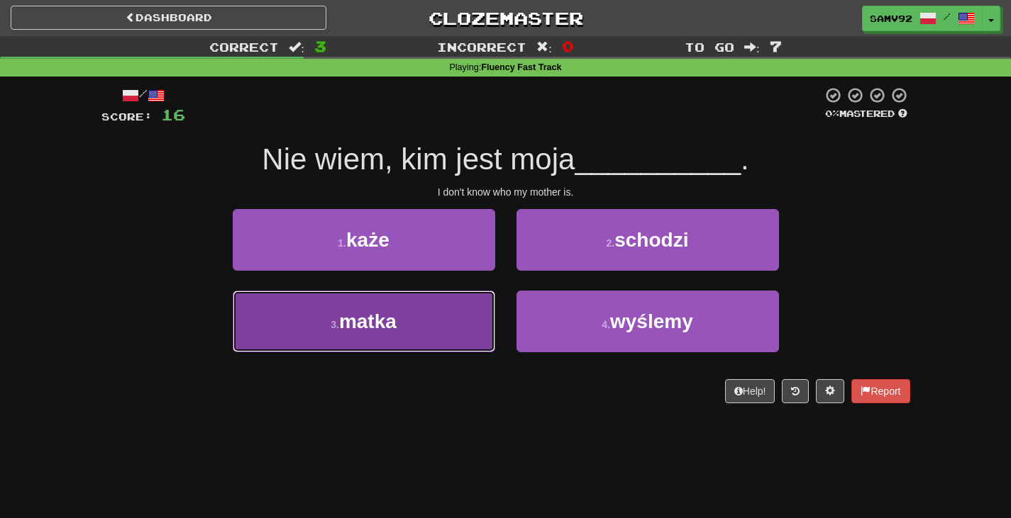
click at [428, 321] on button "3 . matka" at bounding box center [364, 322] width 262 height 62
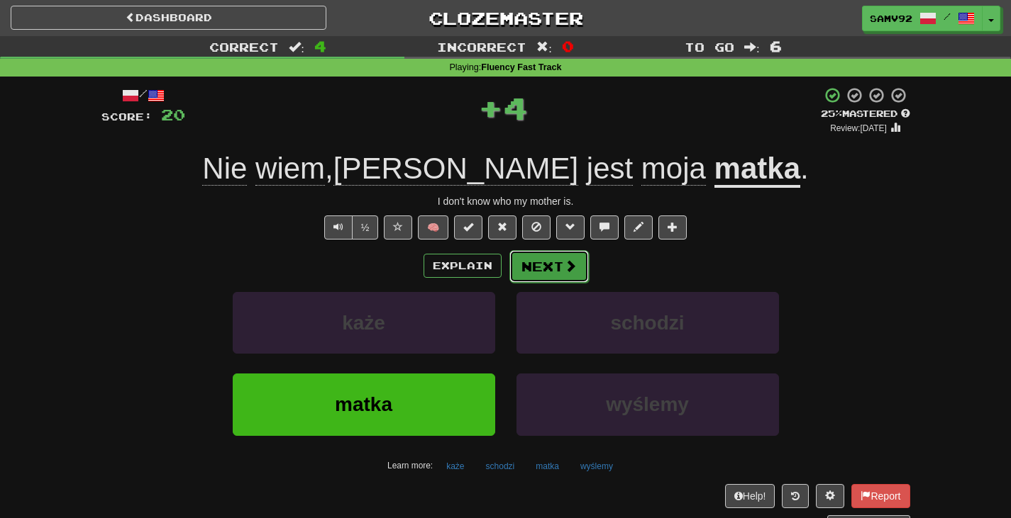
click at [570, 268] on span at bounding box center [570, 266] width 13 height 13
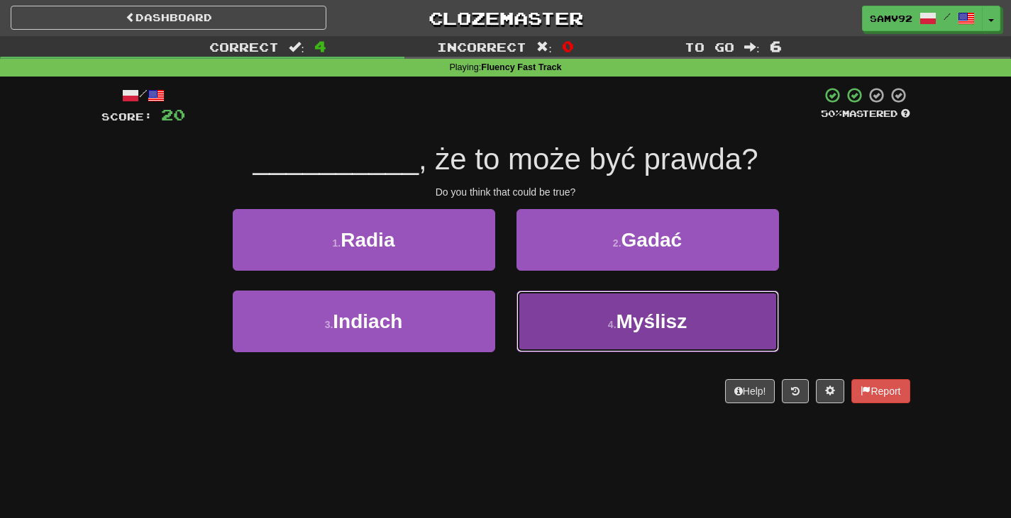
click at [726, 301] on button "4 . Myślisz" at bounding box center [647, 322] width 262 height 62
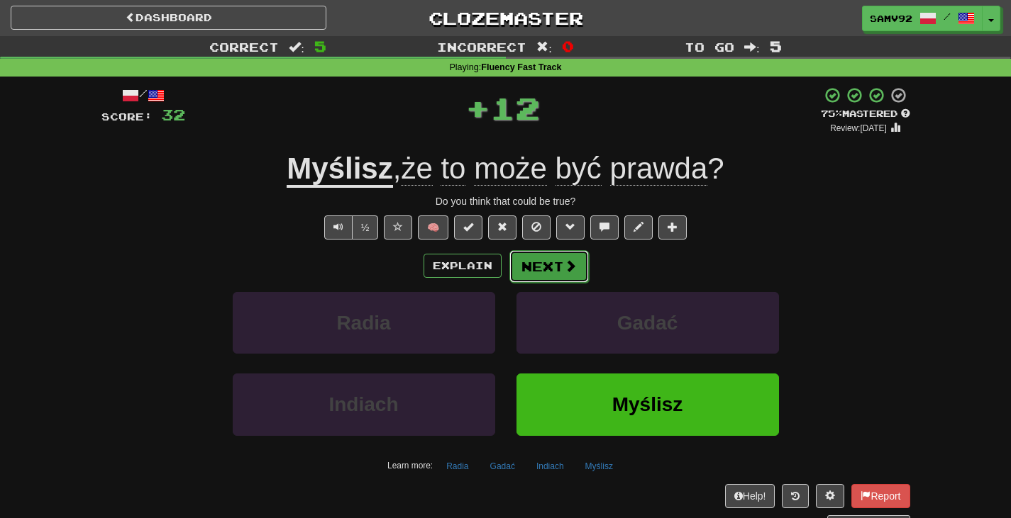
click at [567, 272] on span at bounding box center [570, 266] width 13 height 13
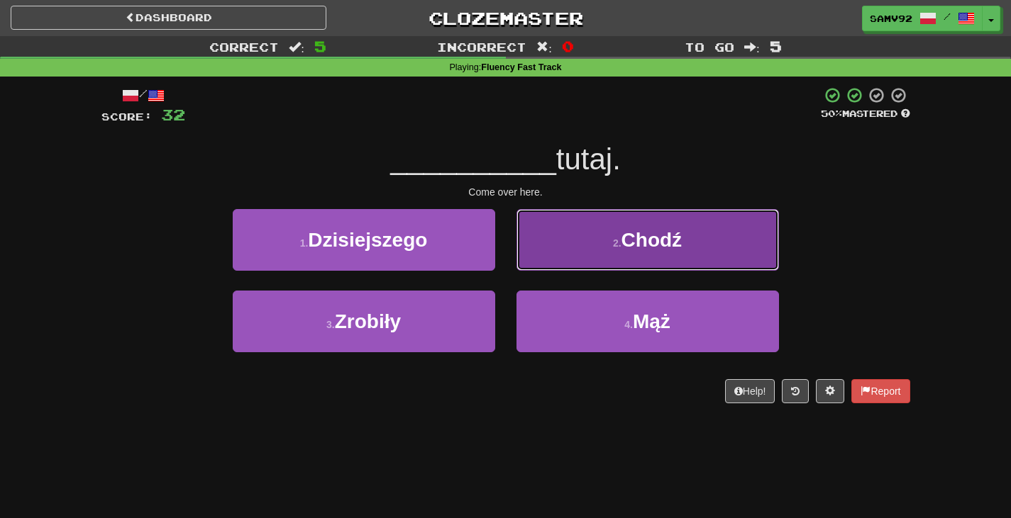
click at [693, 256] on button "2 . Chodź" at bounding box center [647, 240] width 262 height 62
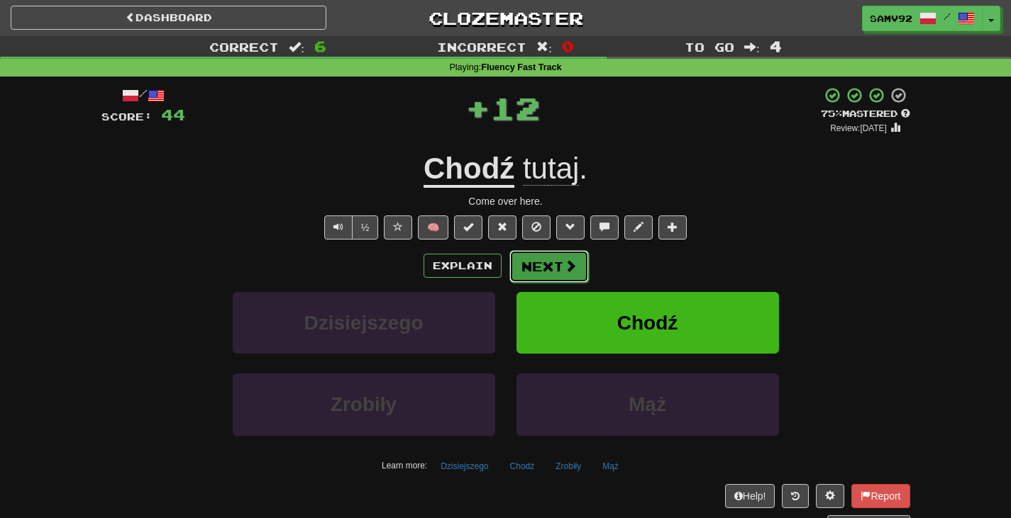
click at [564, 272] on span at bounding box center [570, 266] width 13 height 13
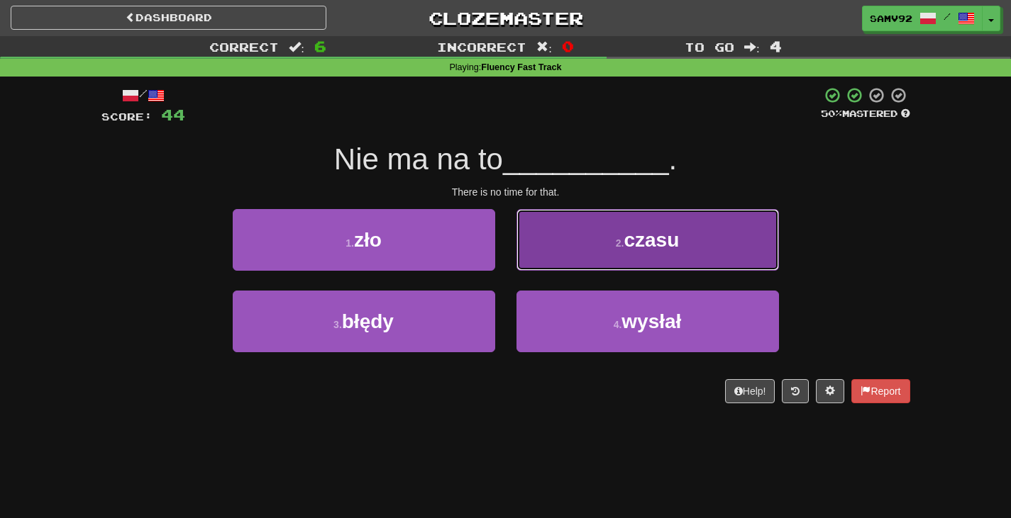
click at [682, 246] on button "2 . czasu" at bounding box center [647, 240] width 262 height 62
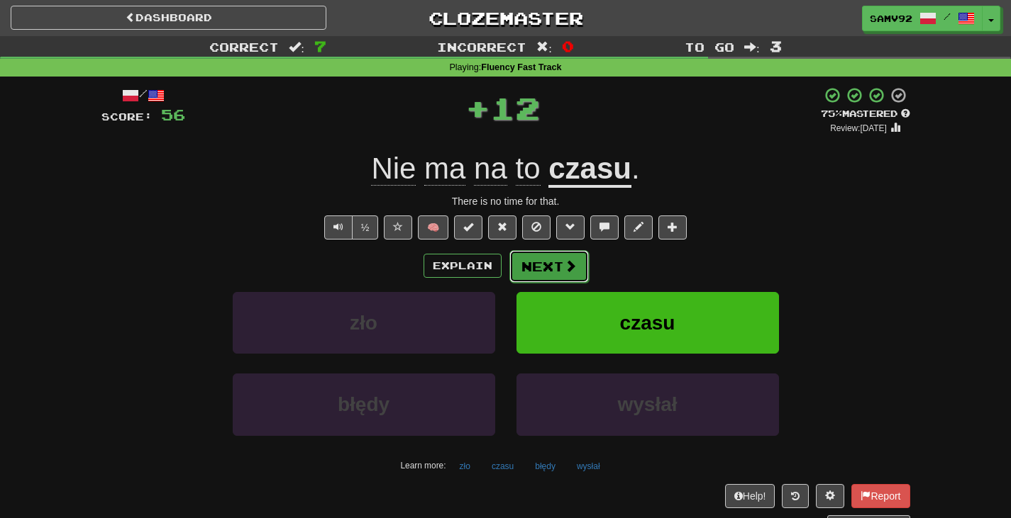
click at [575, 270] on button "Next" at bounding box center [548, 266] width 79 height 33
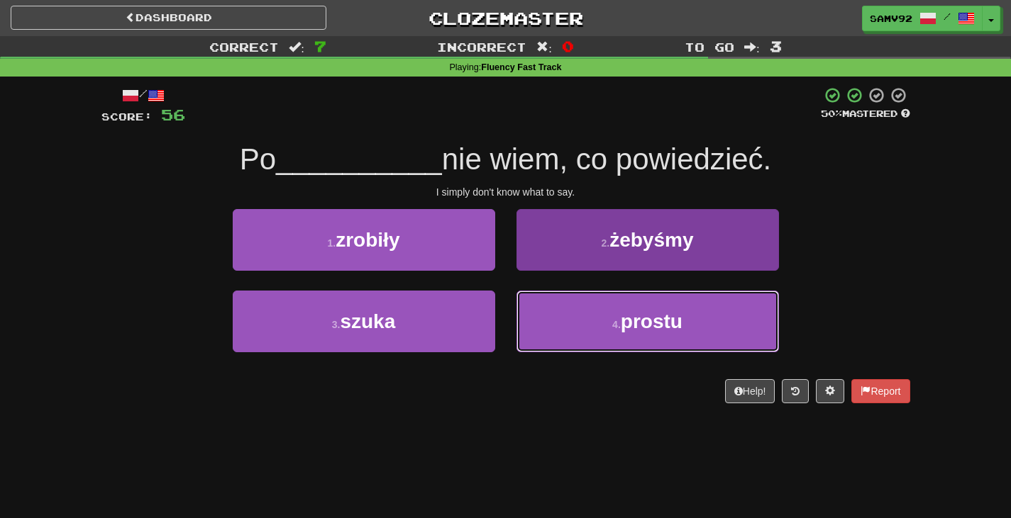
click at [664, 310] on button "4 . prostu" at bounding box center [647, 322] width 262 height 62
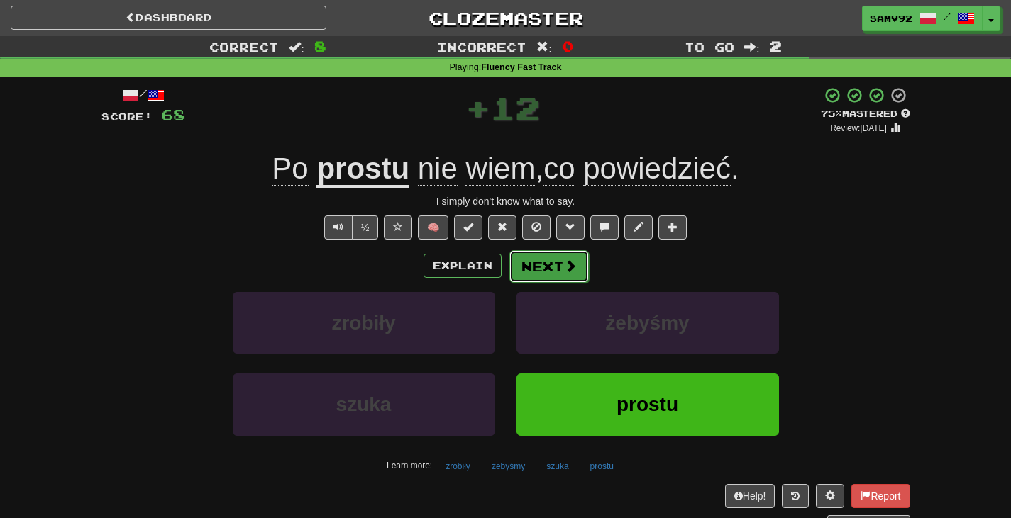
click at [582, 269] on button "Next" at bounding box center [548, 266] width 79 height 33
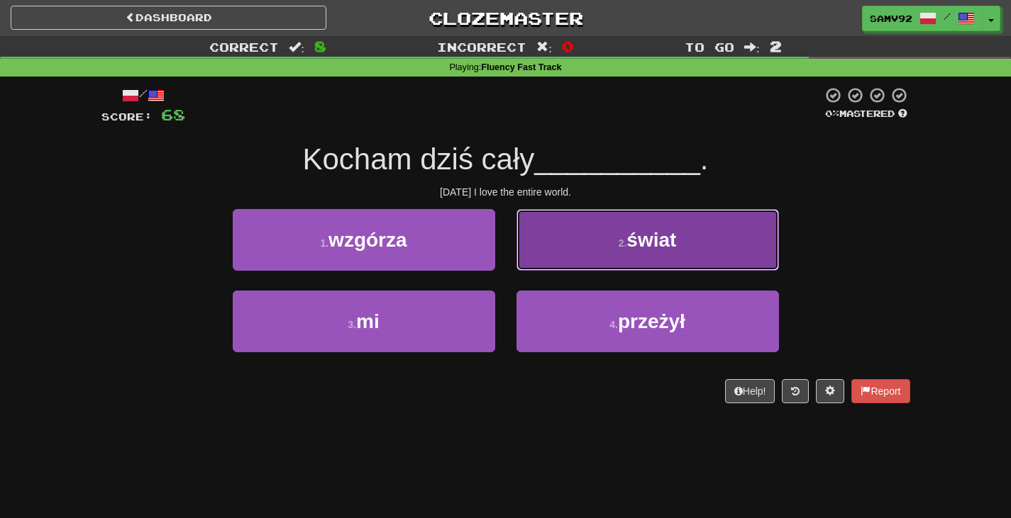
click at [621, 264] on button "2 . świat" at bounding box center [647, 240] width 262 height 62
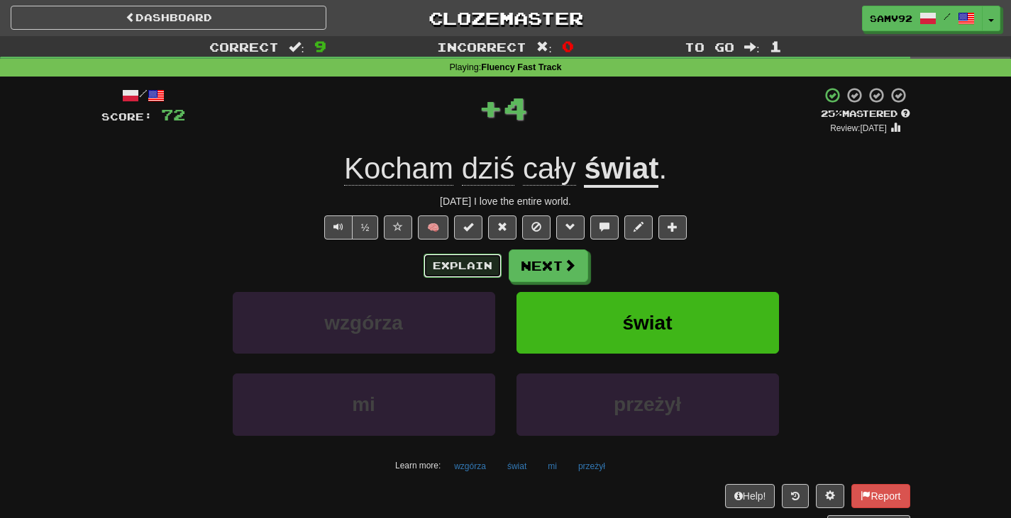
click at [468, 277] on button "Explain" at bounding box center [462, 266] width 78 height 24
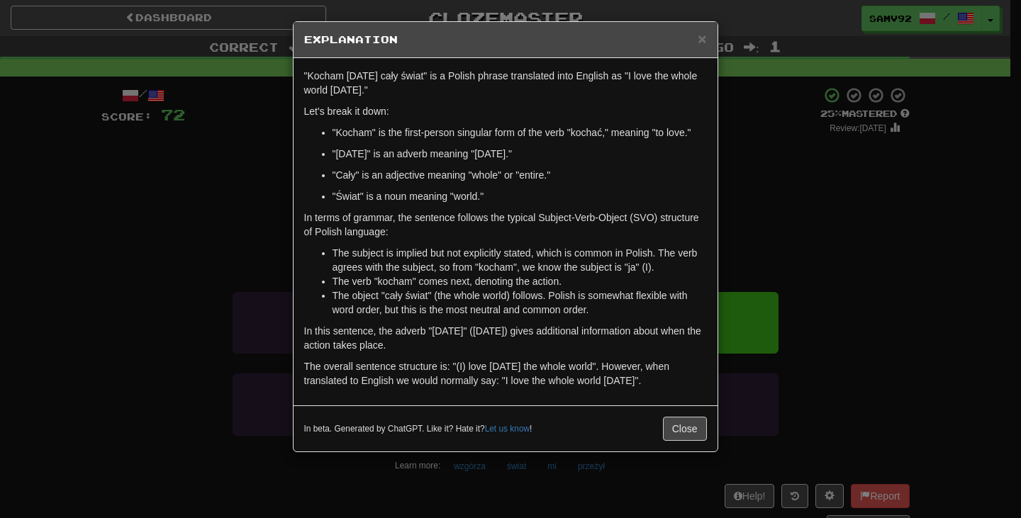
click at [811, 179] on div "× Explanation "Kocham dziś cały świat" is a Polish phrase translated into Engli…" at bounding box center [510, 259] width 1021 height 518
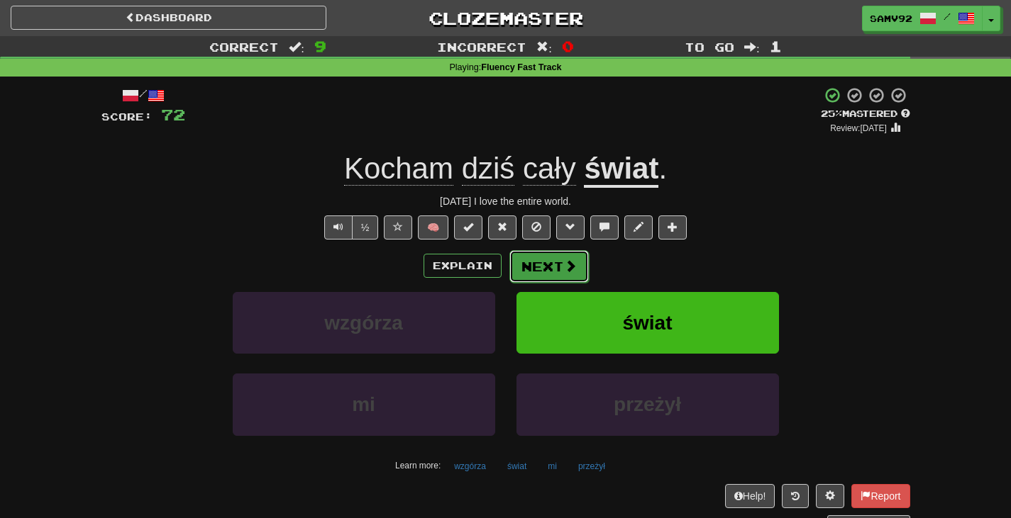
click at [546, 265] on button "Next" at bounding box center [548, 266] width 79 height 33
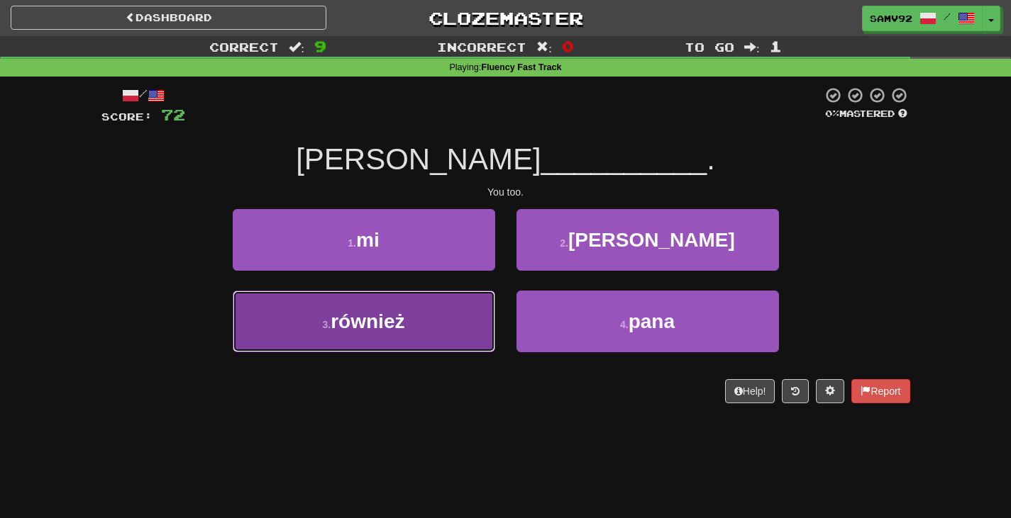
click at [482, 298] on button "3 . również" at bounding box center [364, 322] width 262 height 62
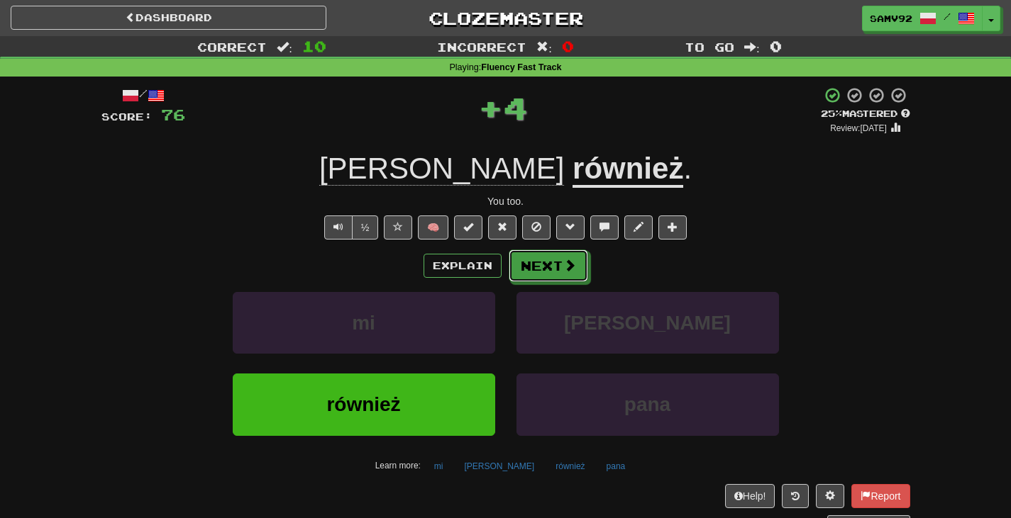
click at [570, 264] on span at bounding box center [569, 265] width 13 height 13
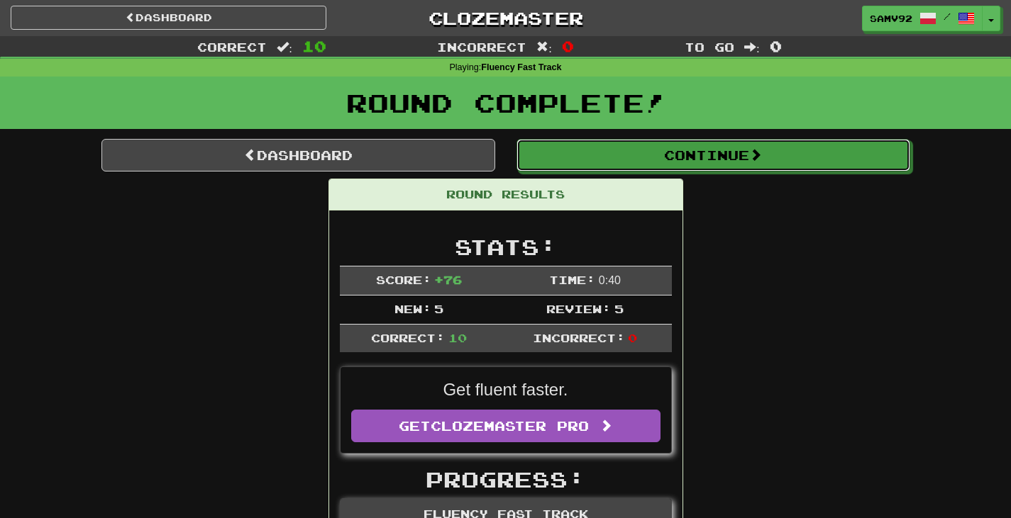
click at [688, 166] on button "Continue" at bounding box center [713, 155] width 394 height 33
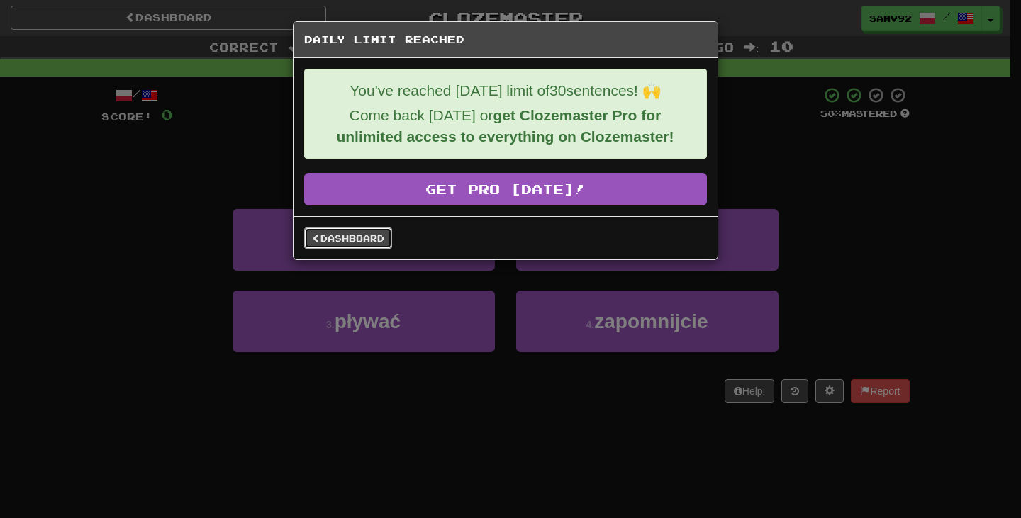
click at [350, 242] on link "Dashboard" at bounding box center [348, 238] width 88 height 21
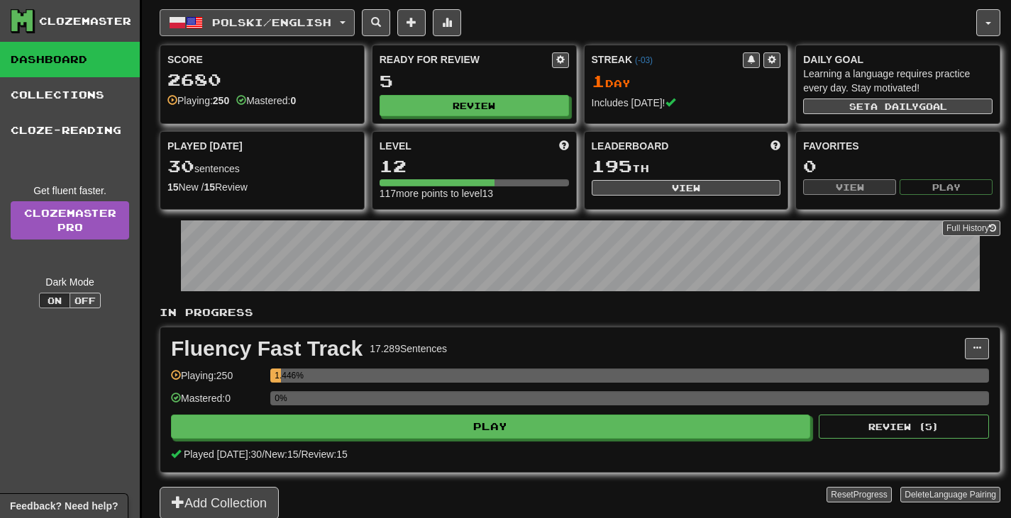
click at [345, 13] on button "Polski / English" at bounding box center [257, 22] width 195 height 27
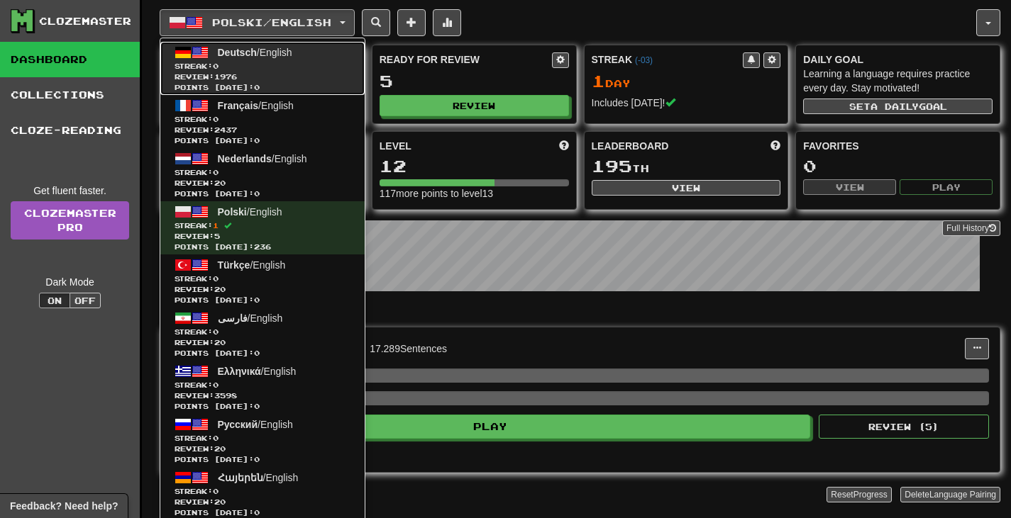
click at [294, 85] on span "Points today: 0" at bounding box center [262, 87] width 176 height 11
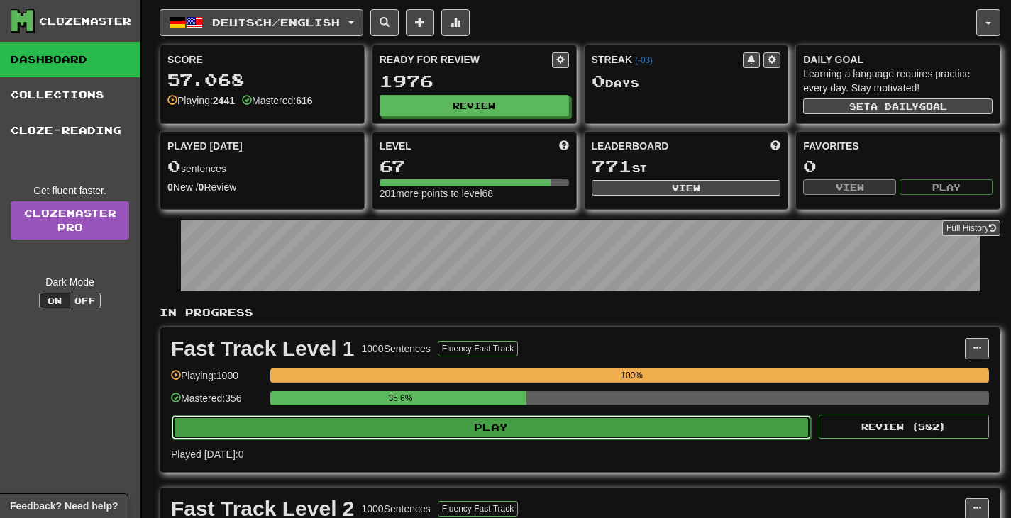
click at [543, 418] on button "Play" at bounding box center [491, 428] width 639 height 24
select select "**"
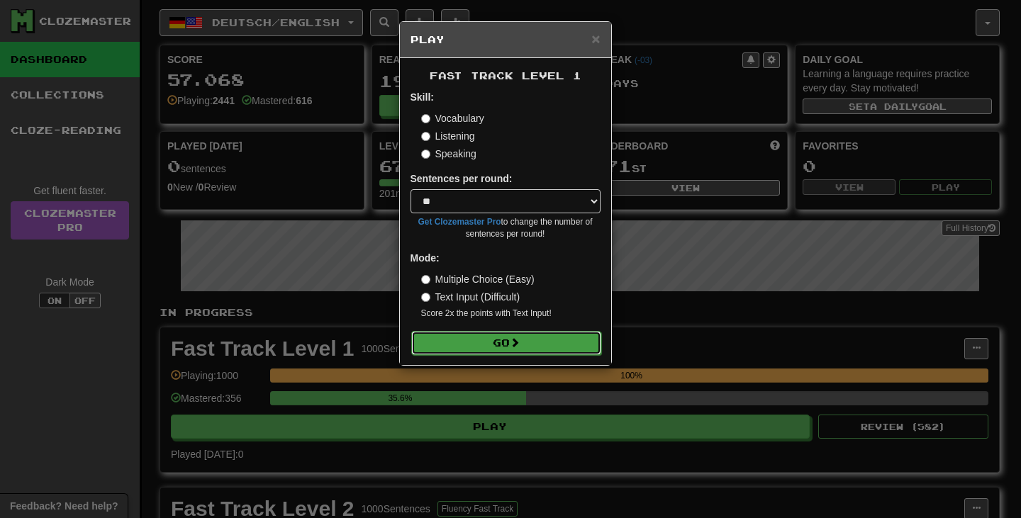
drag, startPoint x: 534, startPoint y: 354, endPoint x: 531, endPoint y: 347, distance: 7.9
click at [533, 351] on button "Go" at bounding box center [506, 343] width 190 height 24
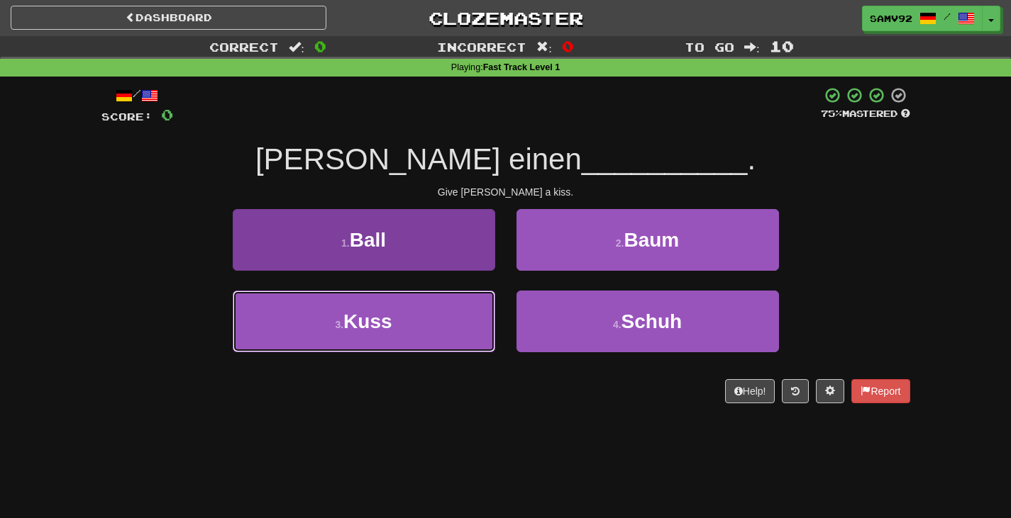
drag, startPoint x: 457, startPoint y: 327, endPoint x: 489, endPoint y: 317, distance: 32.7
click at [457, 326] on button "3 . Kuss" at bounding box center [364, 322] width 262 height 62
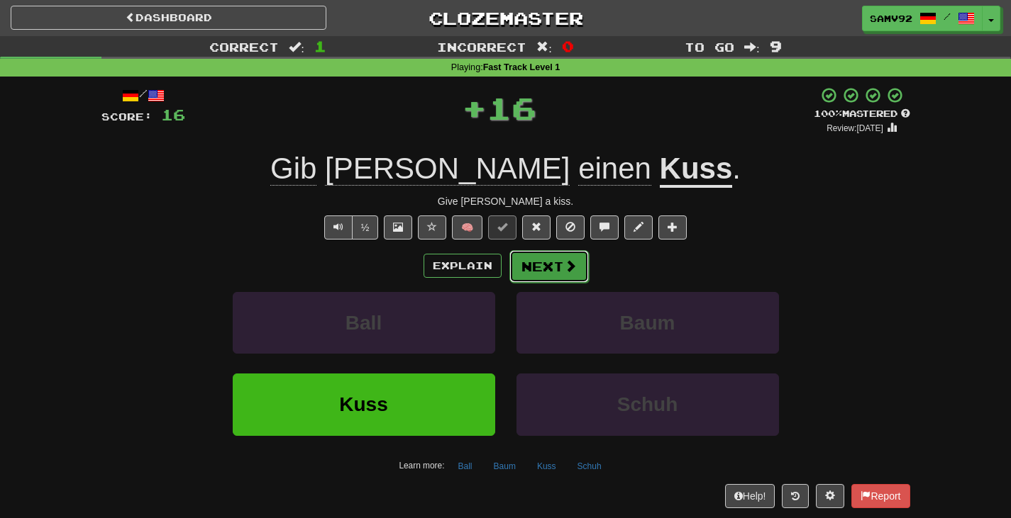
click at [552, 274] on button "Next" at bounding box center [548, 266] width 79 height 33
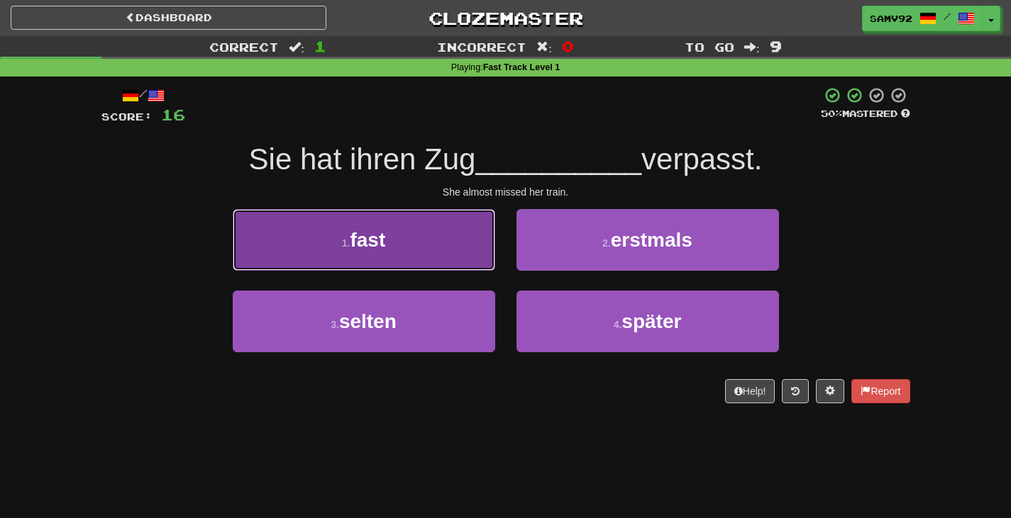
click at [460, 257] on button "1 . fast" at bounding box center [364, 240] width 262 height 62
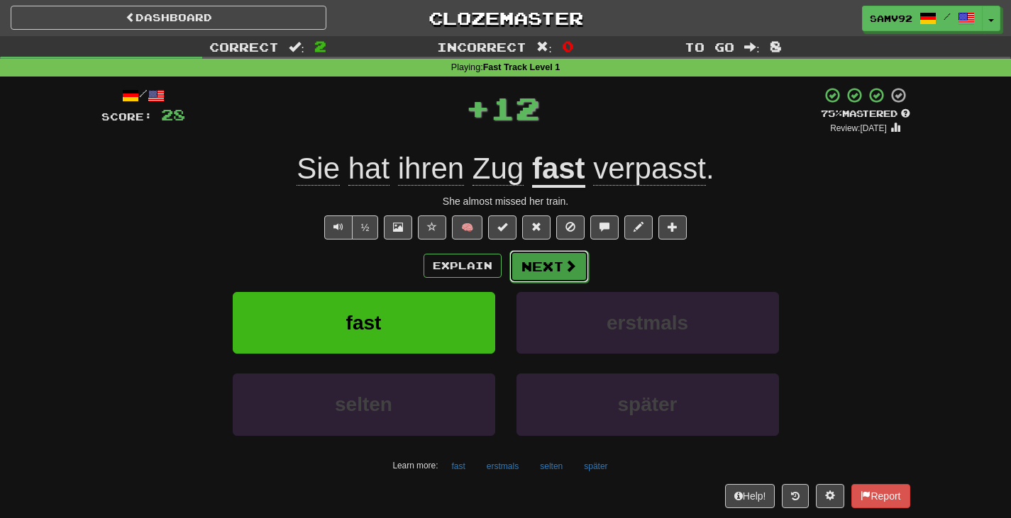
click at [553, 275] on button "Next" at bounding box center [548, 266] width 79 height 33
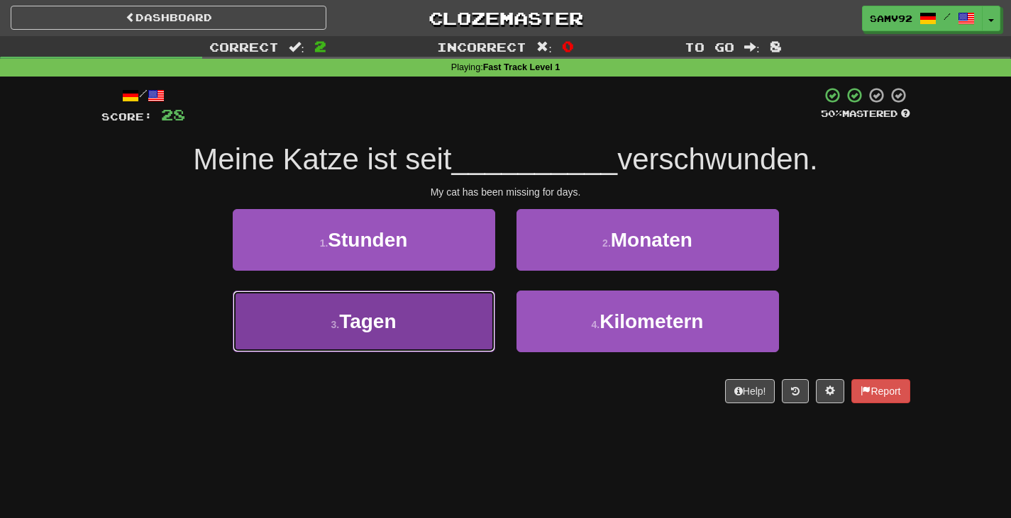
click at [462, 322] on button "3 . Tagen" at bounding box center [364, 322] width 262 height 62
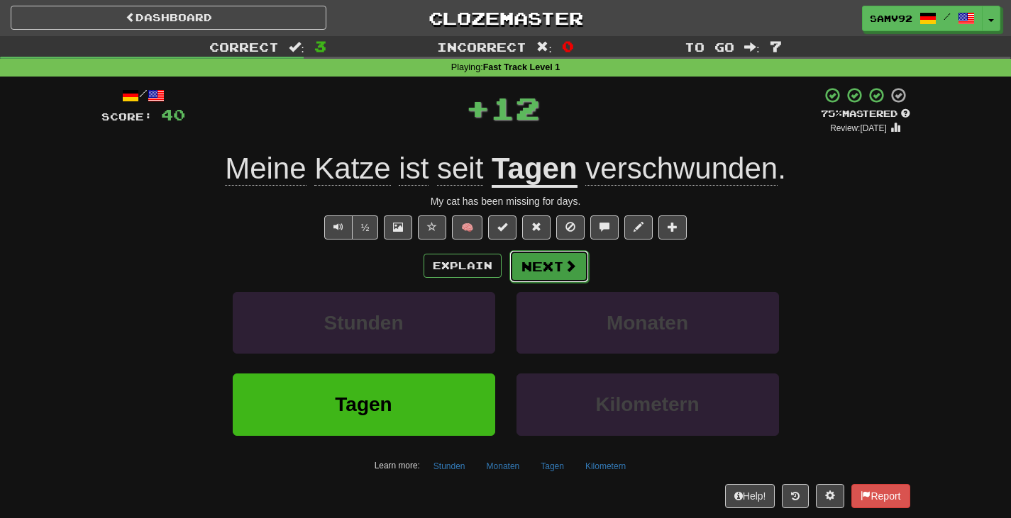
click at [556, 271] on button "Next" at bounding box center [548, 266] width 79 height 33
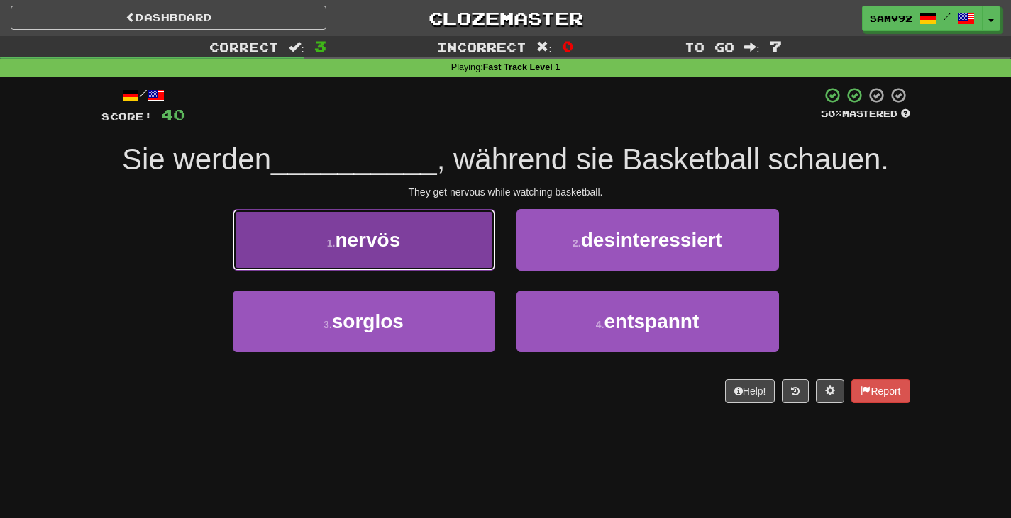
click at [438, 260] on button "1 . nervös" at bounding box center [364, 240] width 262 height 62
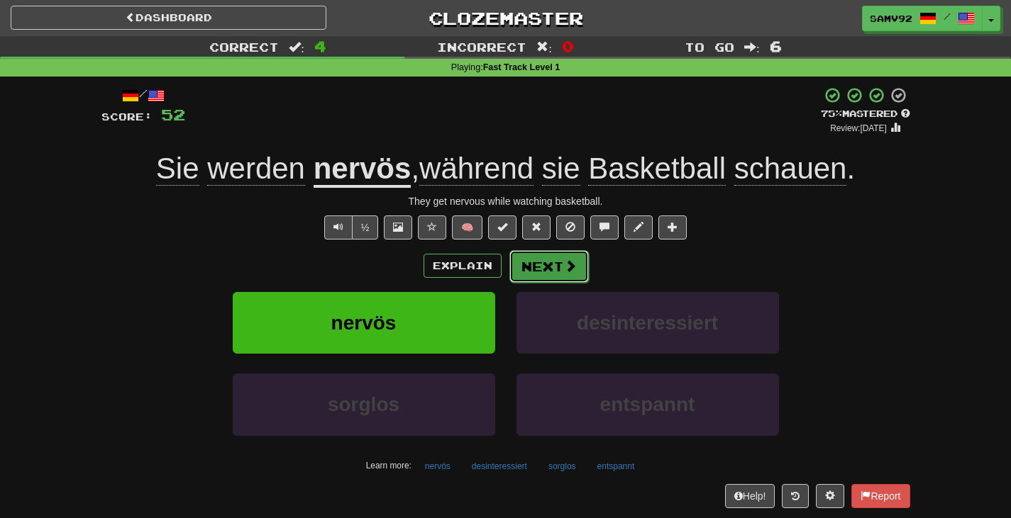
click at [537, 261] on button "Next" at bounding box center [548, 266] width 79 height 33
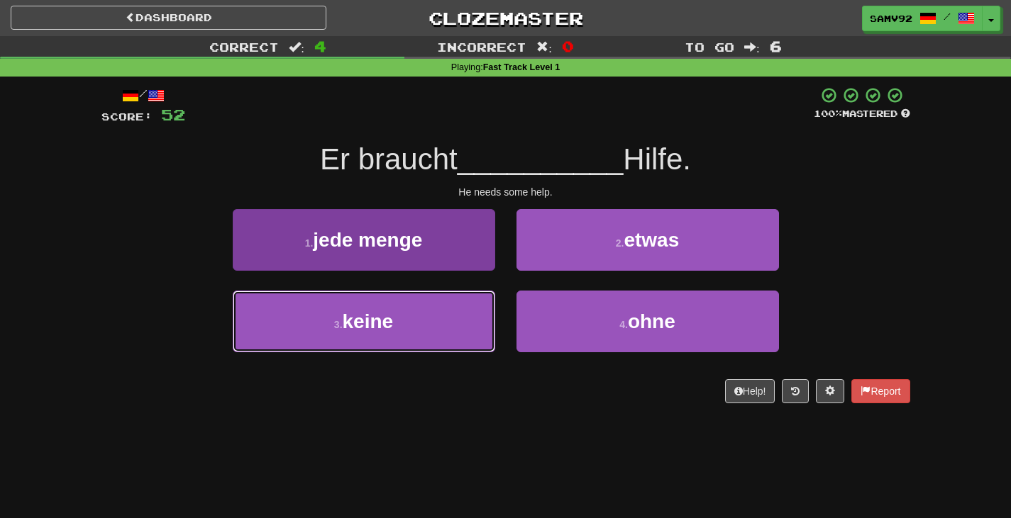
click at [426, 310] on button "3 . keine" at bounding box center [364, 322] width 262 height 62
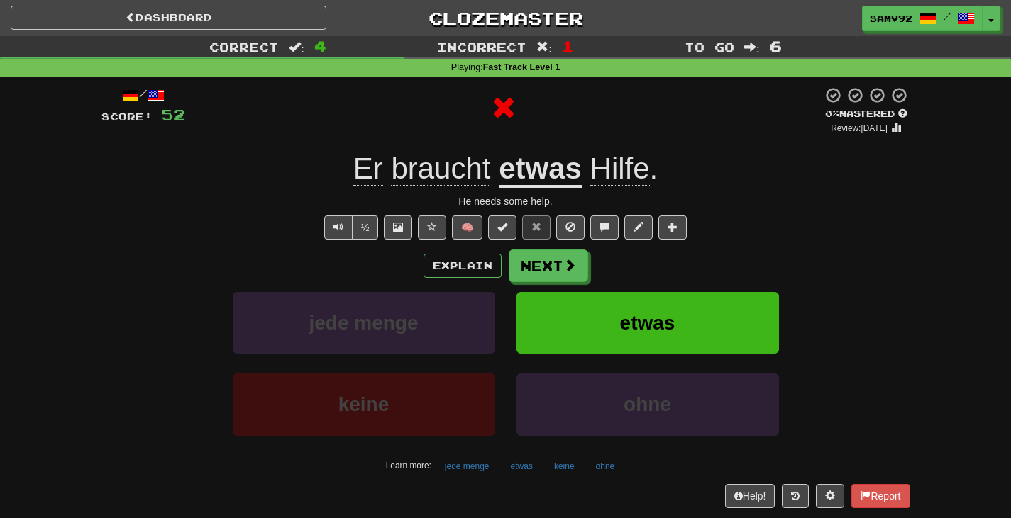
click at [526, 287] on div "Explain Next jede menge etwas keine ohne Learn more: jede menge etwas keine ohne" at bounding box center [505, 364] width 809 height 228
click at [532, 272] on button "Next" at bounding box center [548, 266] width 79 height 33
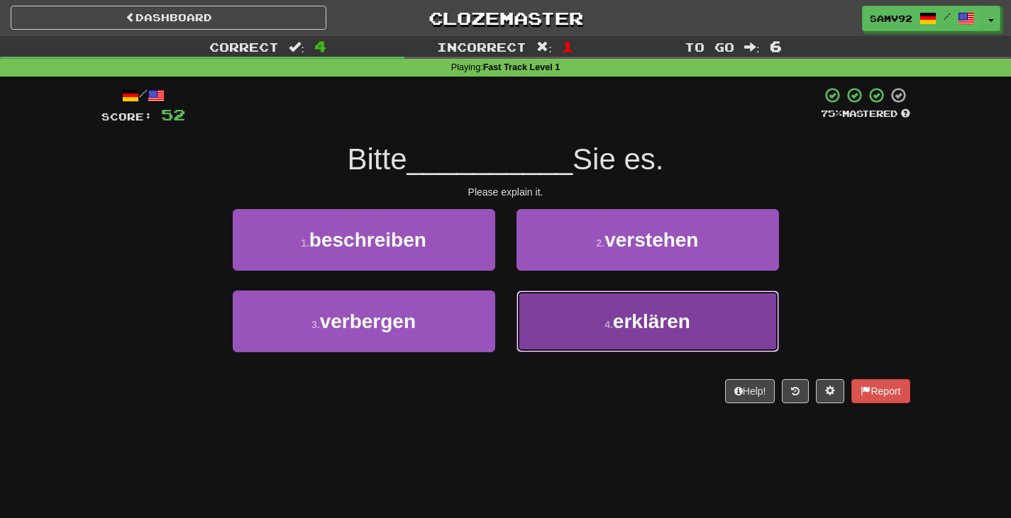
click at [531, 317] on button "4 . erklären" at bounding box center [647, 322] width 262 height 62
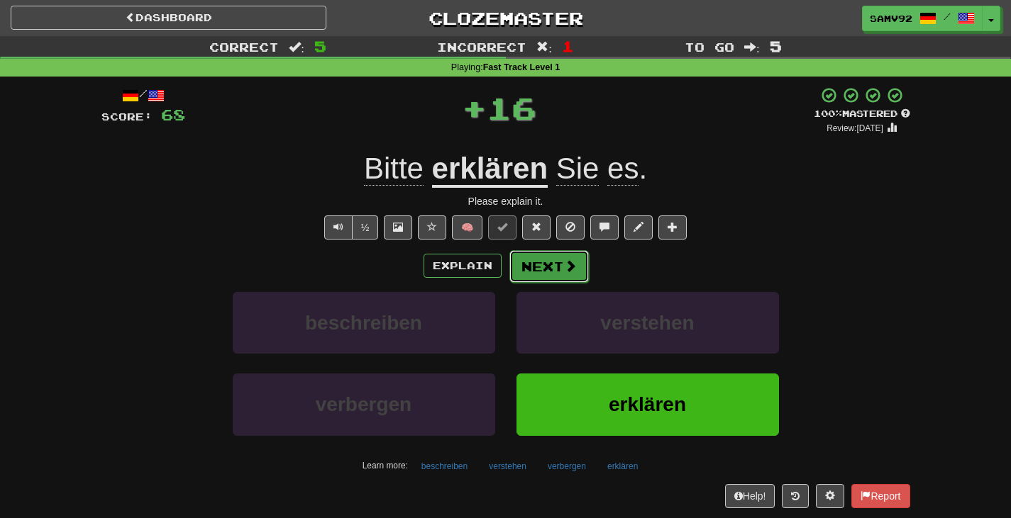
click at [542, 266] on button "Next" at bounding box center [548, 266] width 79 height 33
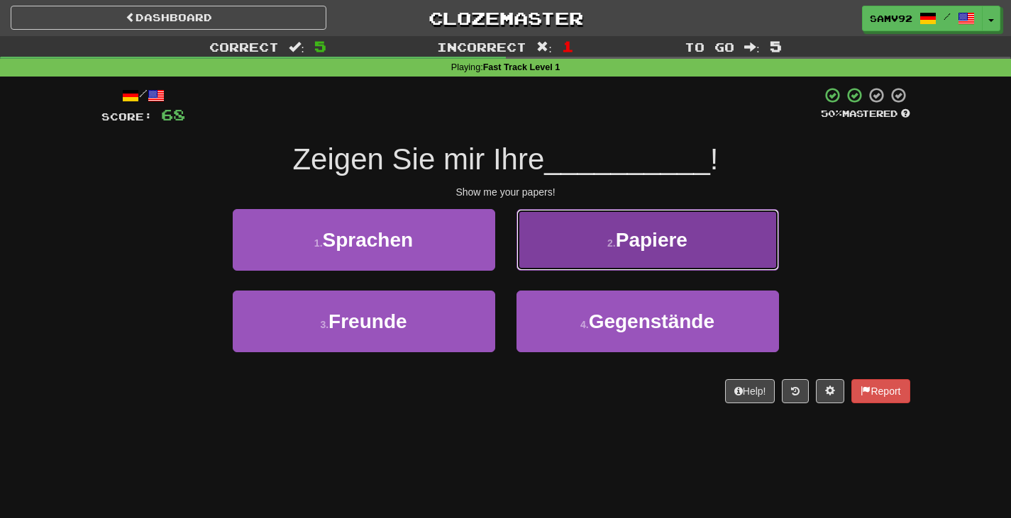
click at [539, 268] on button "2 . Papiere" at bounding box center [647, 240] width 262 height 62
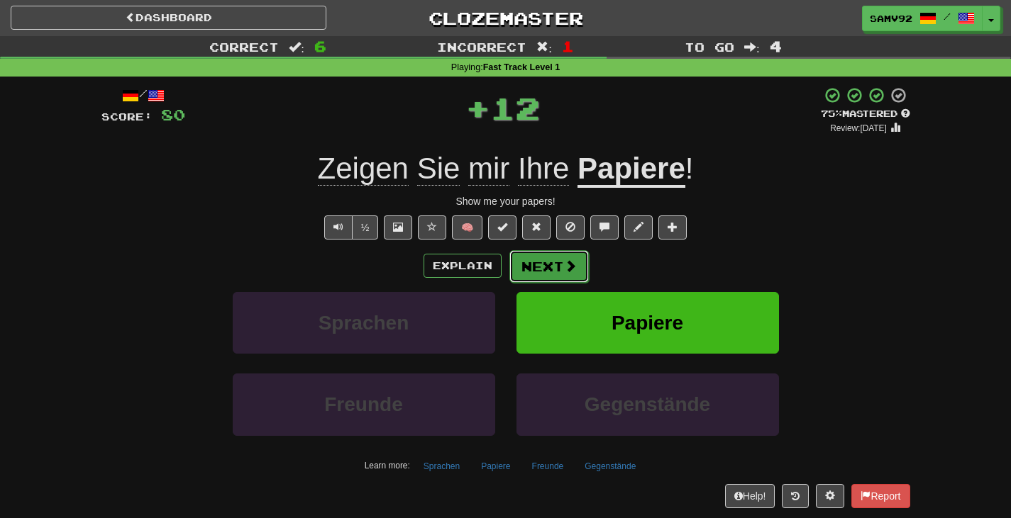
click at [541, 268] on button "Next" at bounding box center [548, 266] width 79 height 33
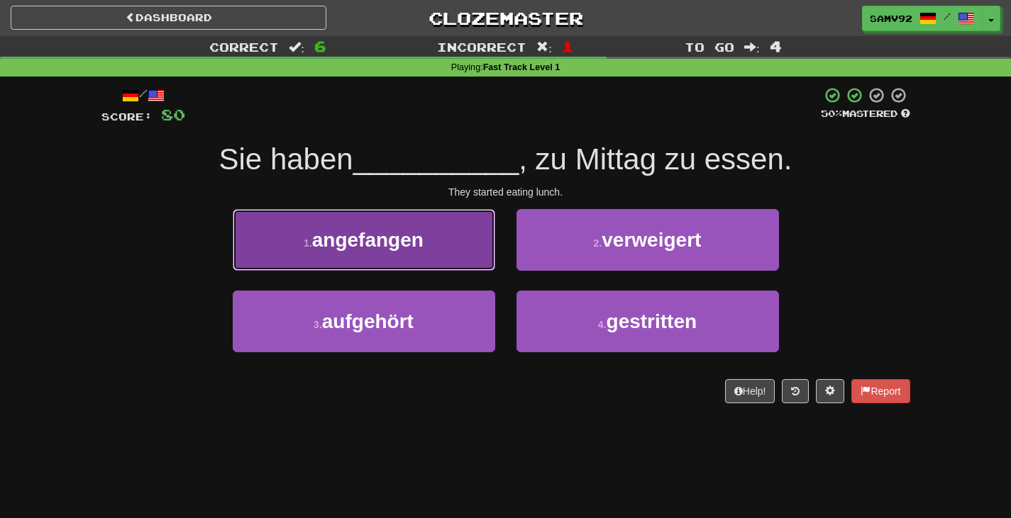
click at [453, 265] on button "1 . angefangen" at bounding box center [364, 240] width 262 height 62
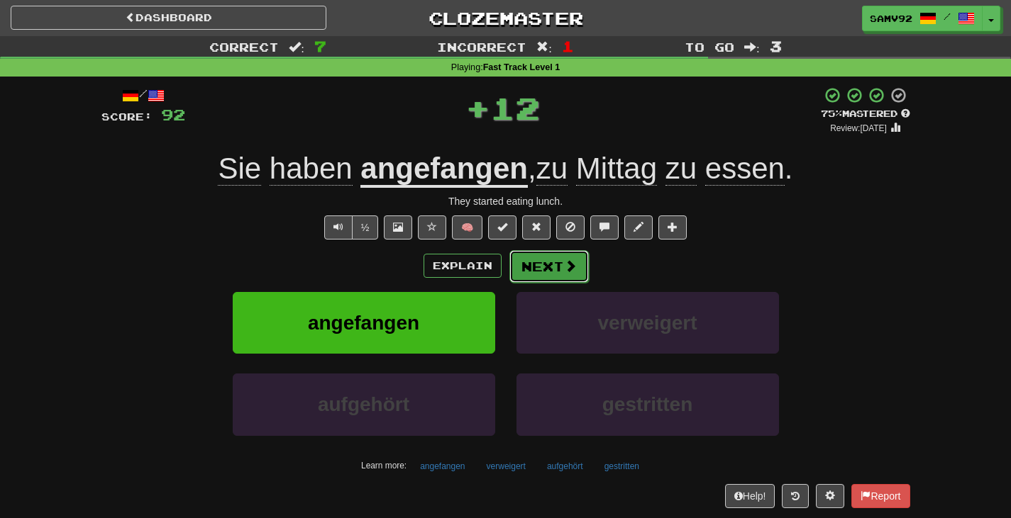
click at [543, 265] on button "Next" at bounding box center [548, 266] width 79 height 33
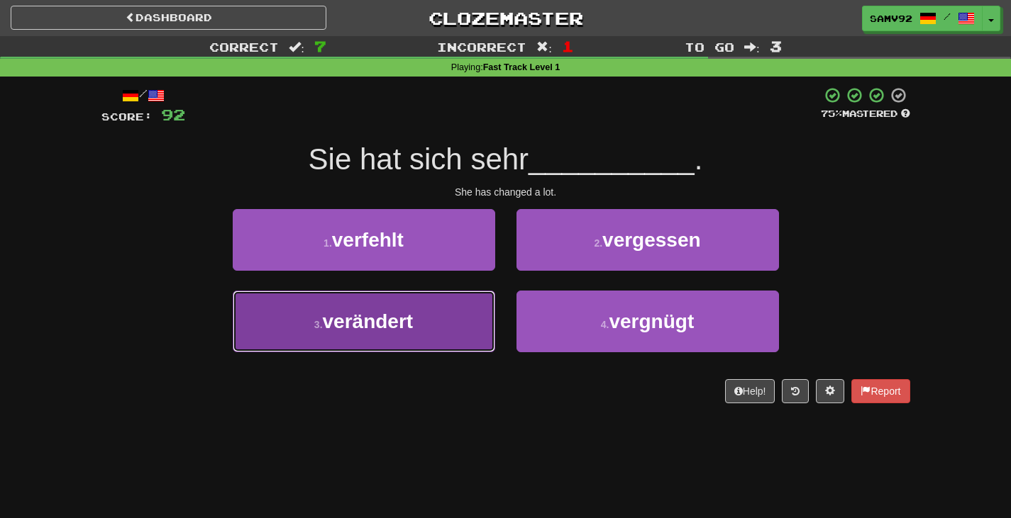
click at [439, 323] on button "3 . verändert" at bounding box center [364, 322] width 262 height 62
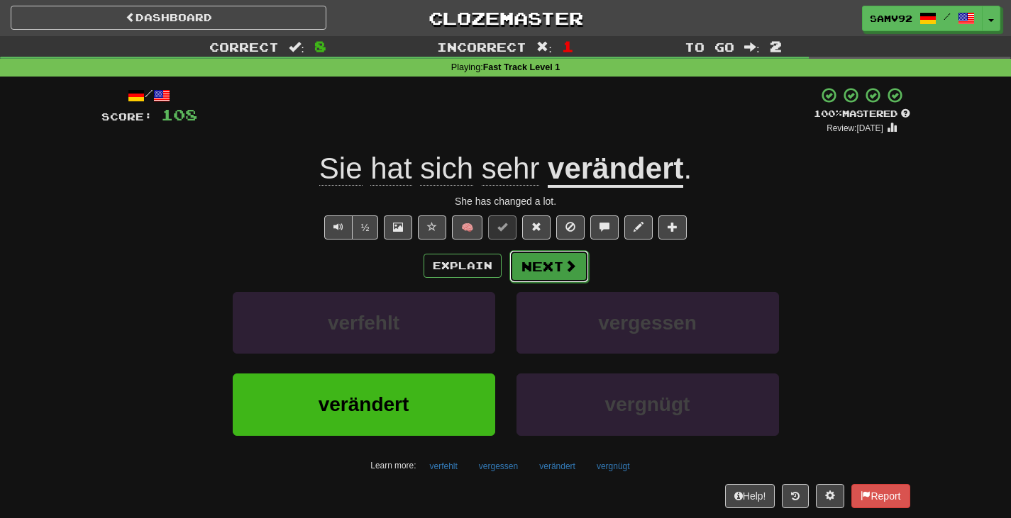
click at [550, 268] on button "Next" at bounding box center [548, 266] width 79 height 33
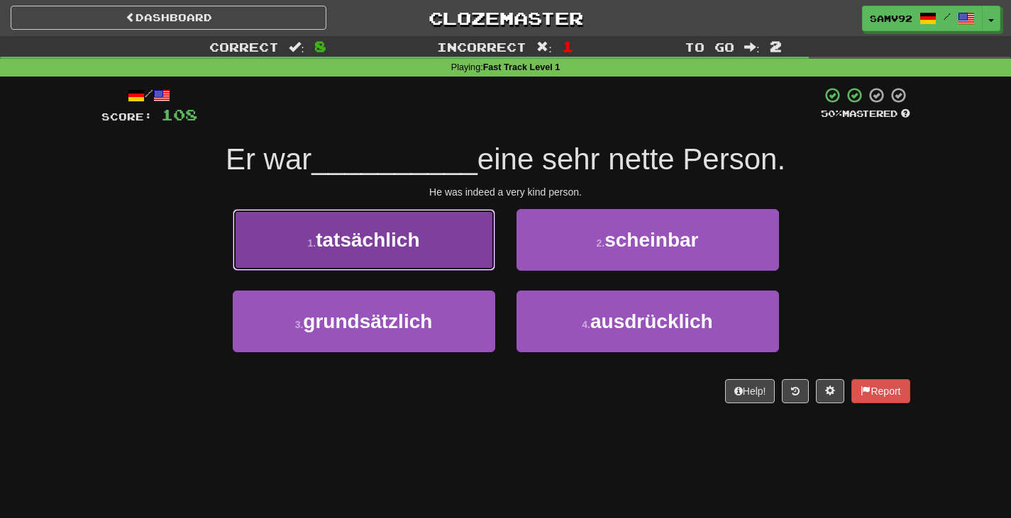
click at [449, 262] on button "1 . tatsächlich" at bounding box center [364, 240] width 262 height 62
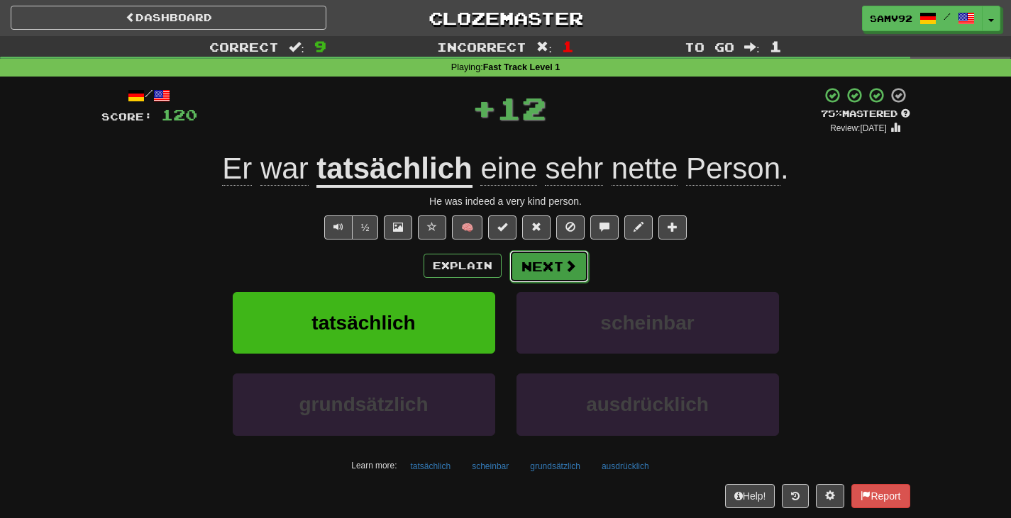
click at [557, 266] on button "Next" at bounding box center [548, 266] width 79 height 33
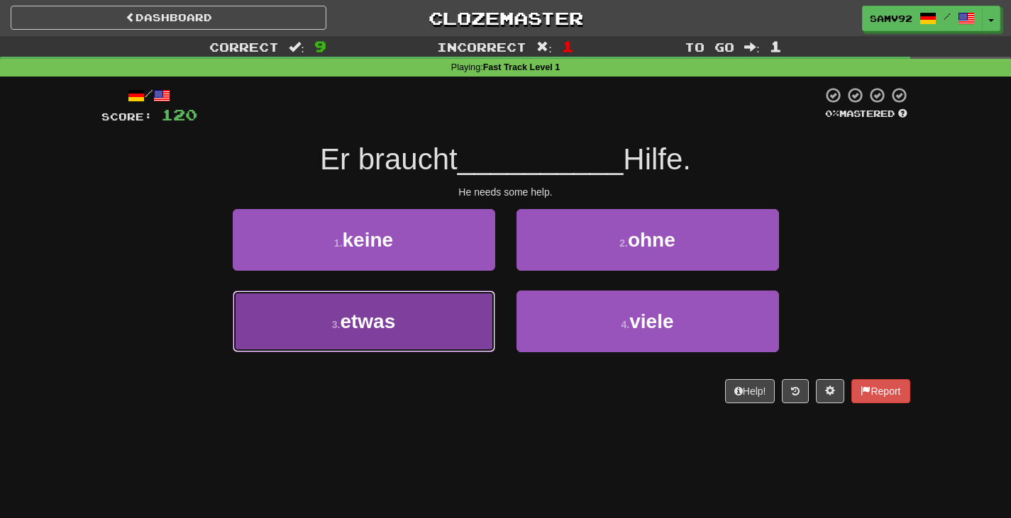
click at [472, 310] on button "3 . etwas" at bounding box center [364, 322] width 262 height 62
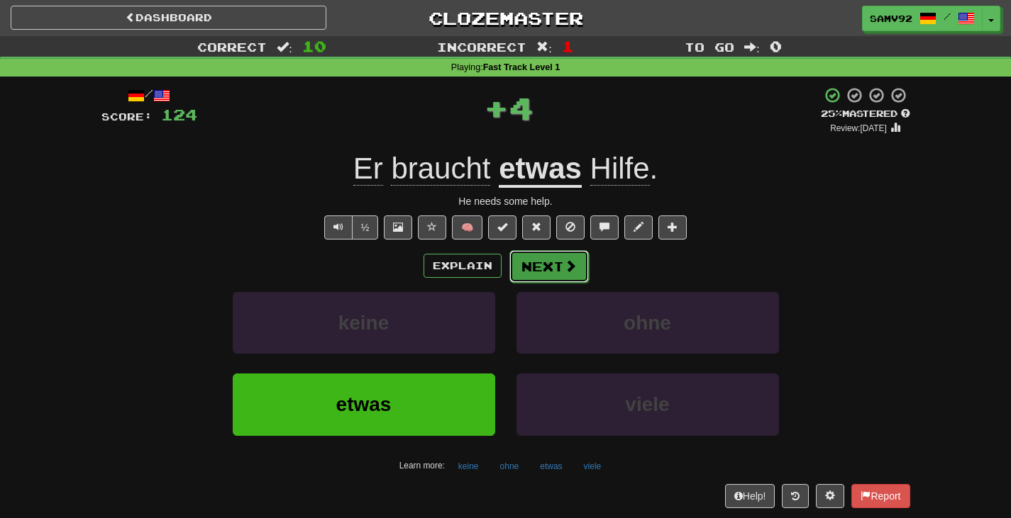
click at [548, 268] on button "Next" at bounding box center [548, 266] width 79 height 33
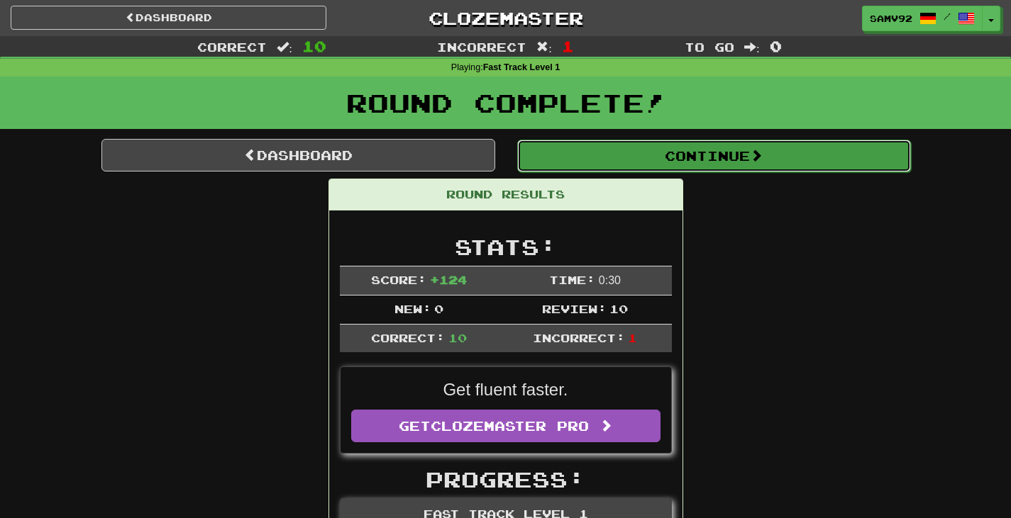
click at [634, 155] on button "Continue" at bounding box center [714, 156] width 394 height 33
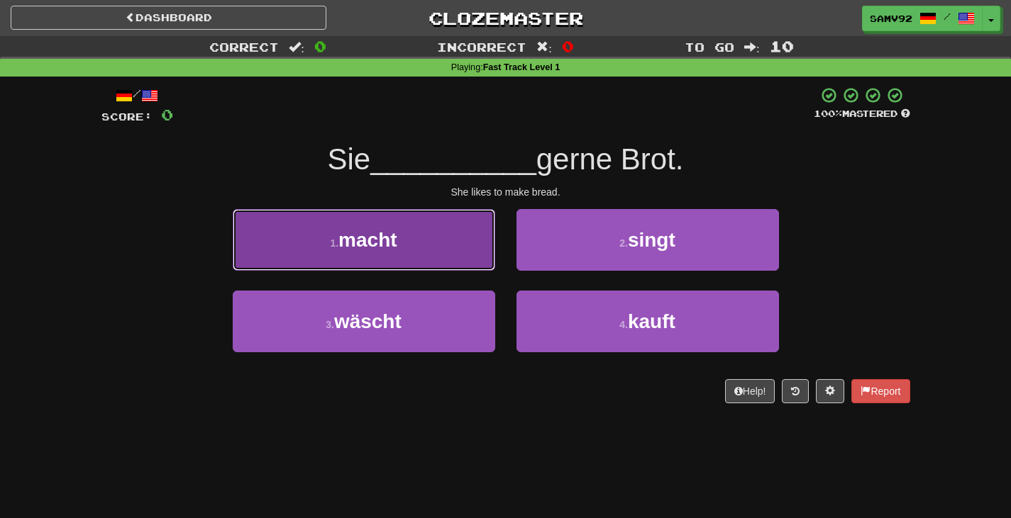
click at [470, 243] on button "1 . macht" at bounding box center [364, 240] width 262 height 62
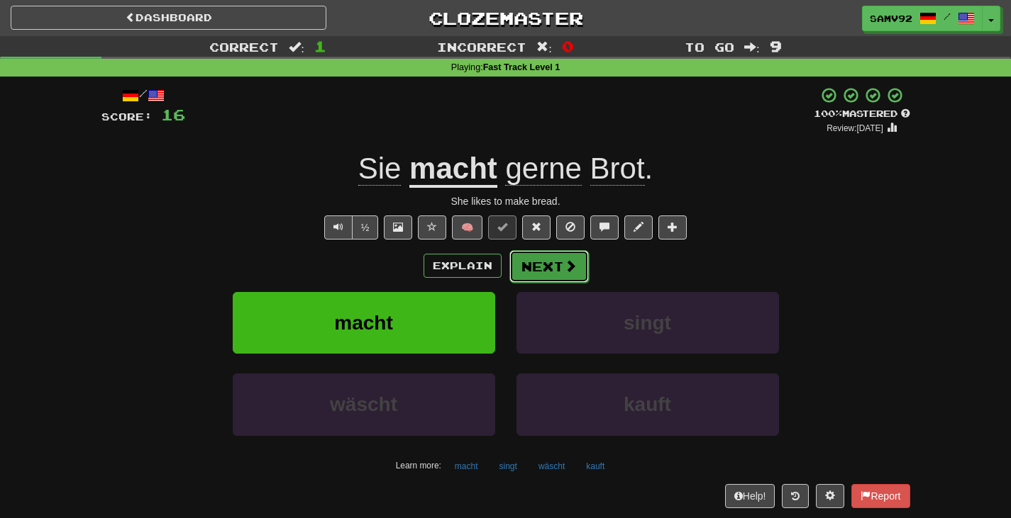
click at [550, 265] on button "Next" at bounding box center [548, 266] width 79 height 33
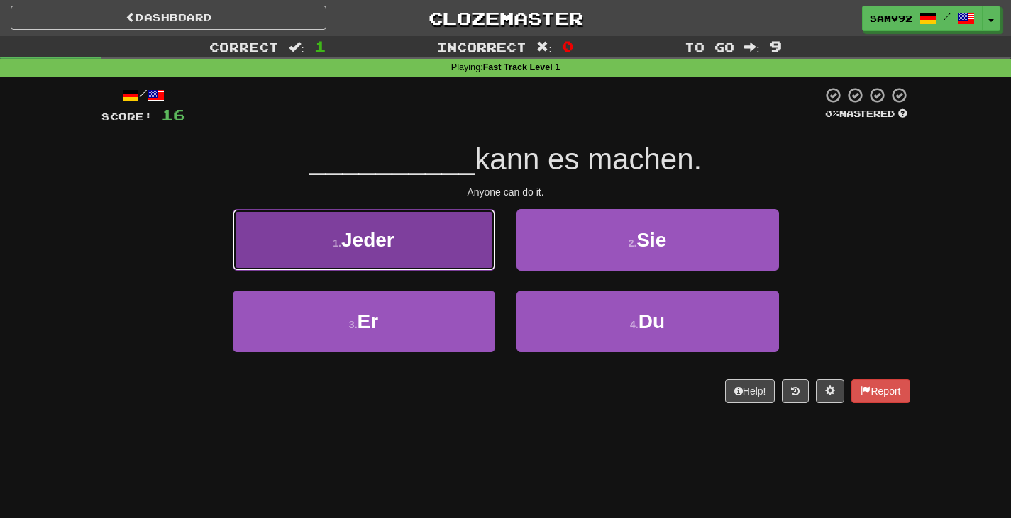
click at [466, 256] on button "1 . Jeder" at bounding box center [364, 240] width 262 height 62
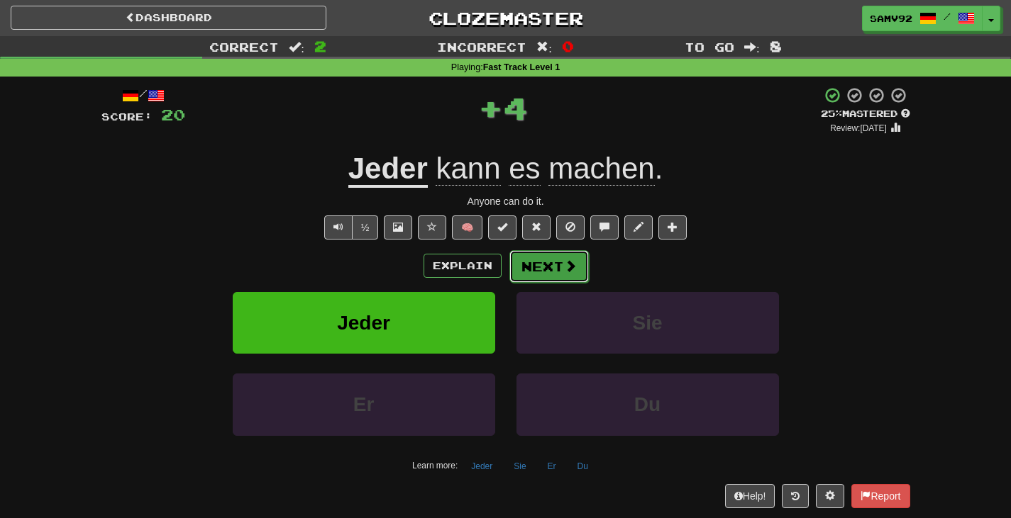
click at [535, 265] on button "Next" at bounding box center [548, 266] width 79 height 33
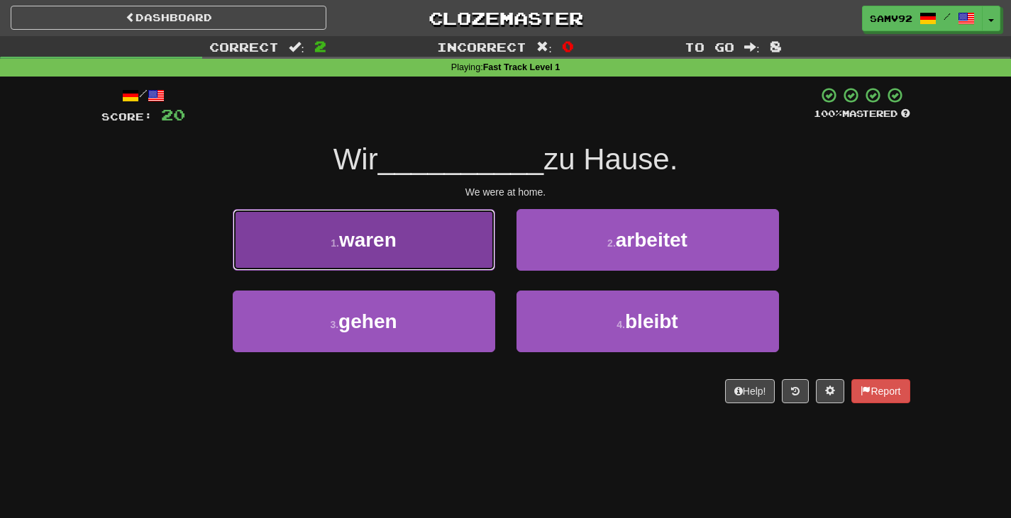
click at [484, 253] on button "1 . waren" at bounding box center [364, 240] width 262 height 62
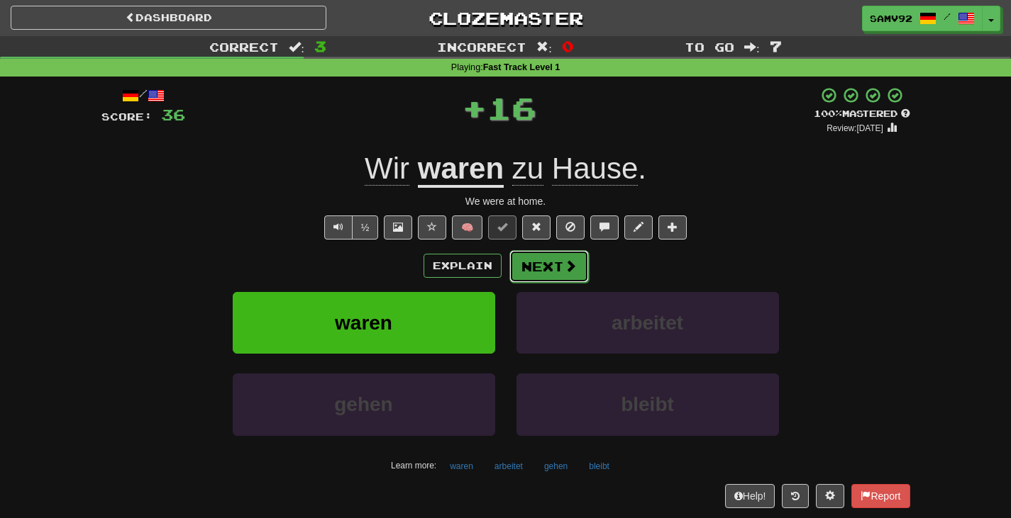
click at [541, 257] on button "Next" at bounding box center [548, 266] width 79 height 33
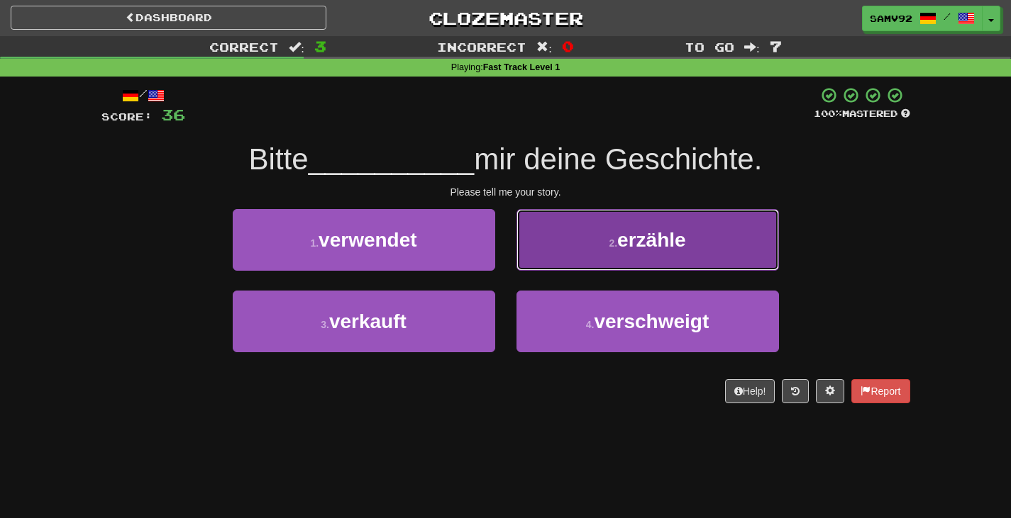
click at [557, 262] on button "2 . erzähle" at bounding box center [647, 240] width 262 height 62
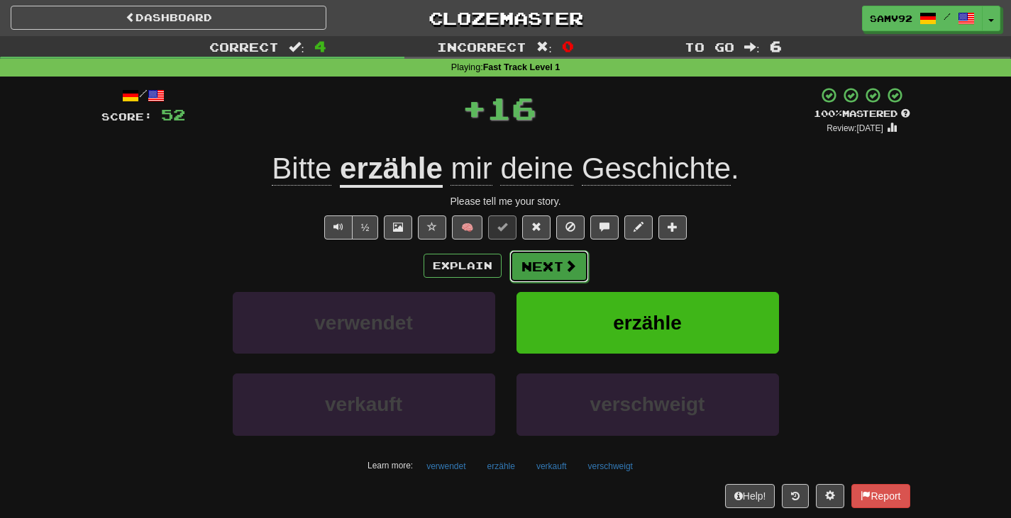
click at [557, 270] on button "Next" at bounding box center [548, 266] width 79 height 33
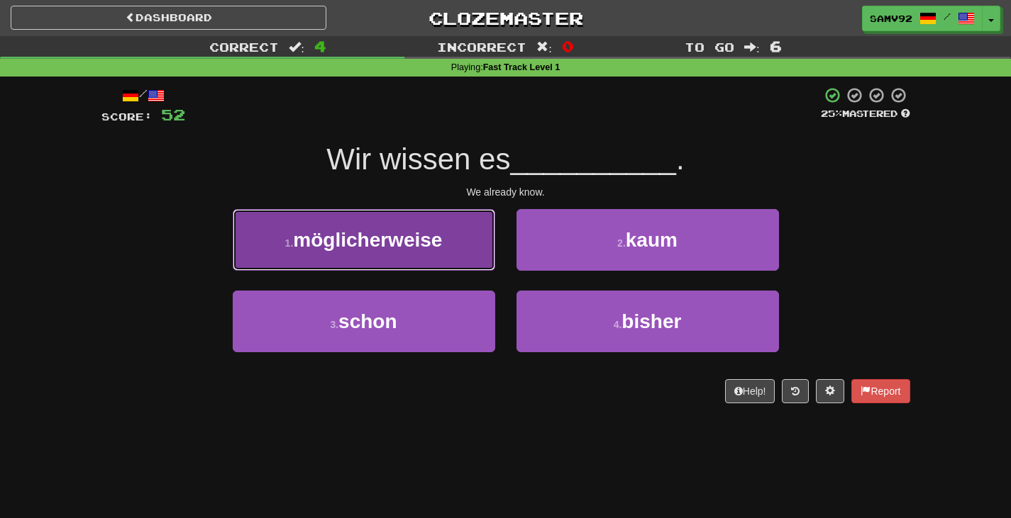
click at [458, 241] on button "1 . möglicherweise" at bounding box center [364, 240] width 262 height 62
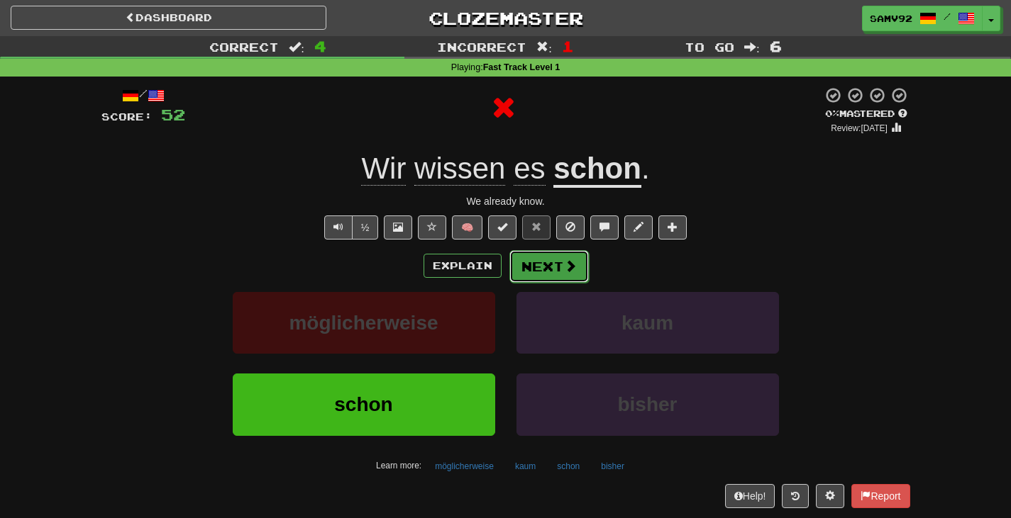
click at [563, 260] on button "Next" at bounding box center [548, 266] width 79 height 33
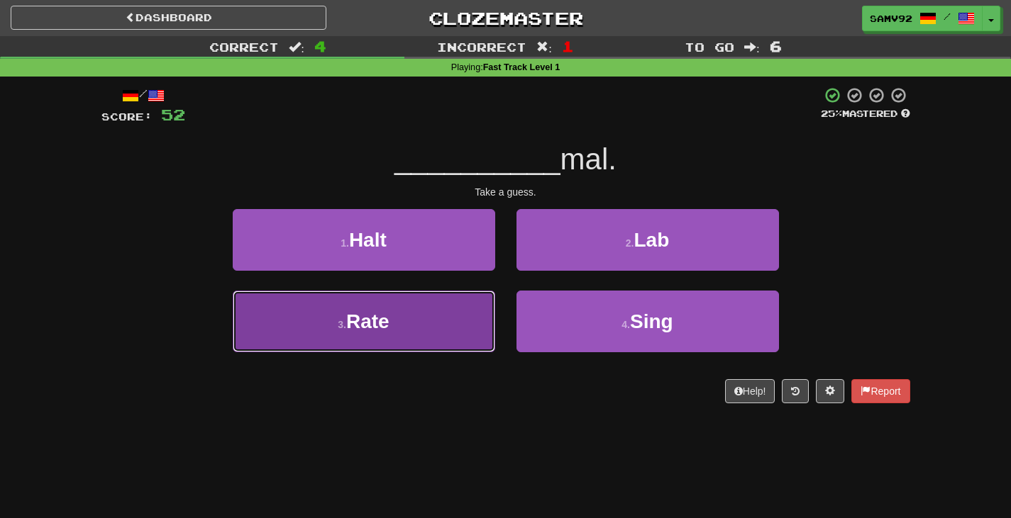
click at [471, 326] on button "3 . Rate" at bounding box center [364, 322] width 262 height 62
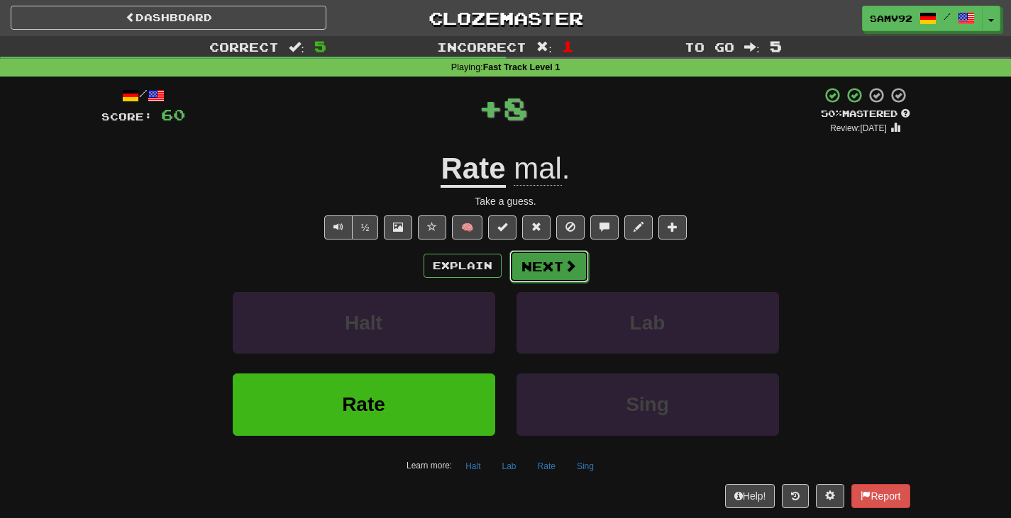
click at [551, 266] on button "Next" at bounding box center [548, 266] width 79 height 33
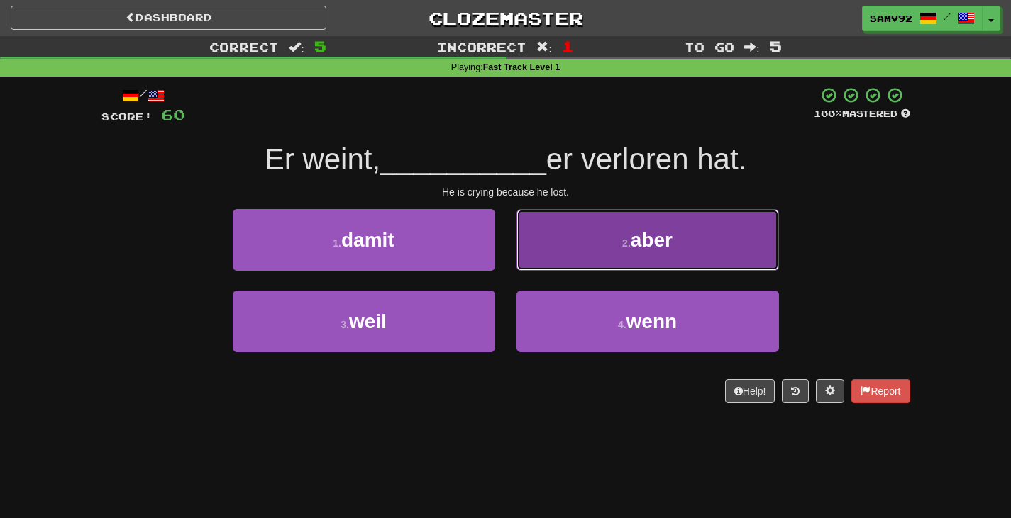
click at [548, 268] on button "2 . aber" at bounding box center [647, 240] width 262 height 62
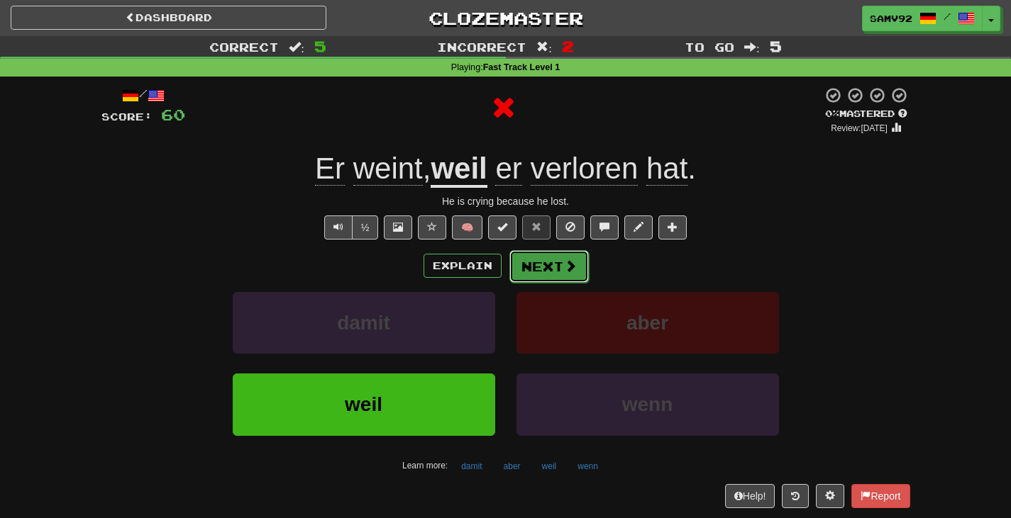
click at [548, 271] on button "Next" at bounding box center [548, 266] width 79 height 33
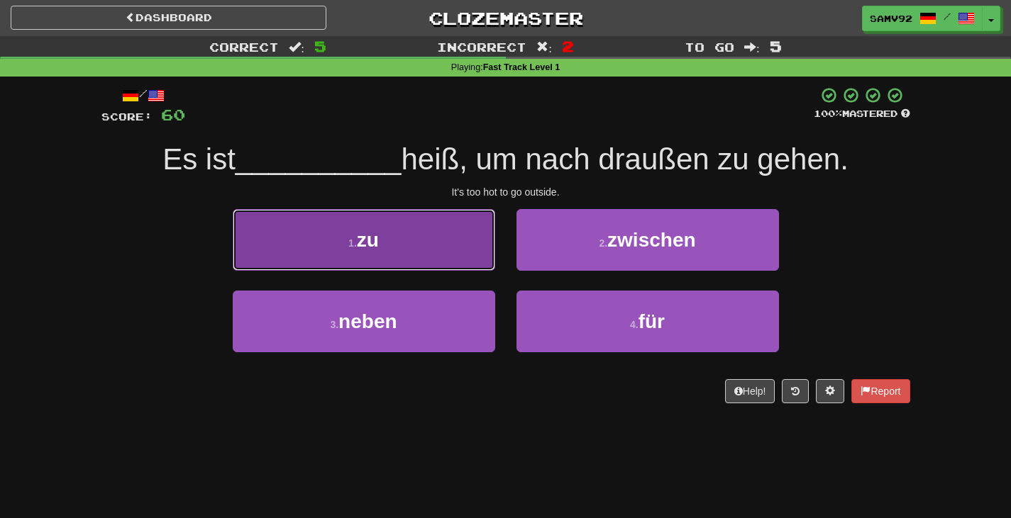
click at [441, 271] on button "1 . zu" at bounding box center [364, 240] width 262 height 62
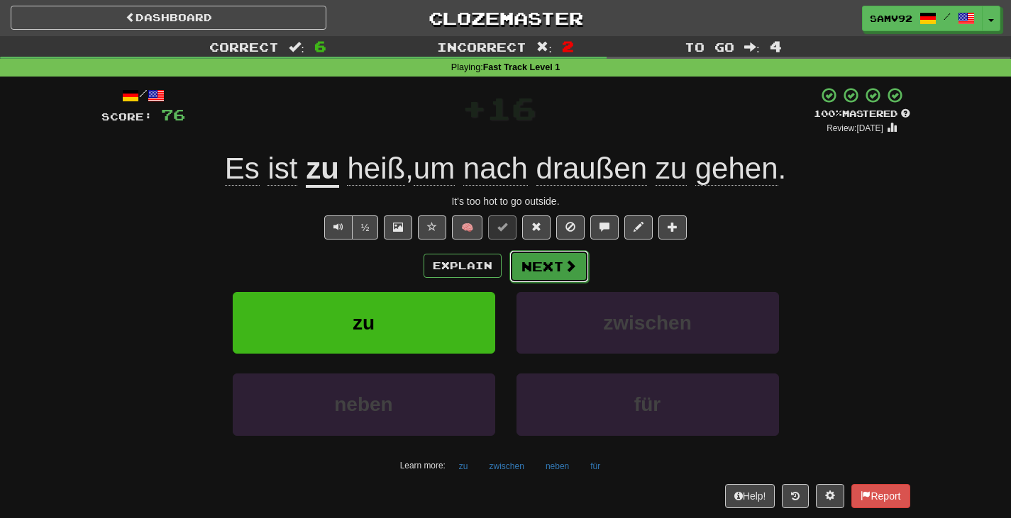
click at [540, 261] on button "Next" at bounding box center [548, 266] width 79 height 33
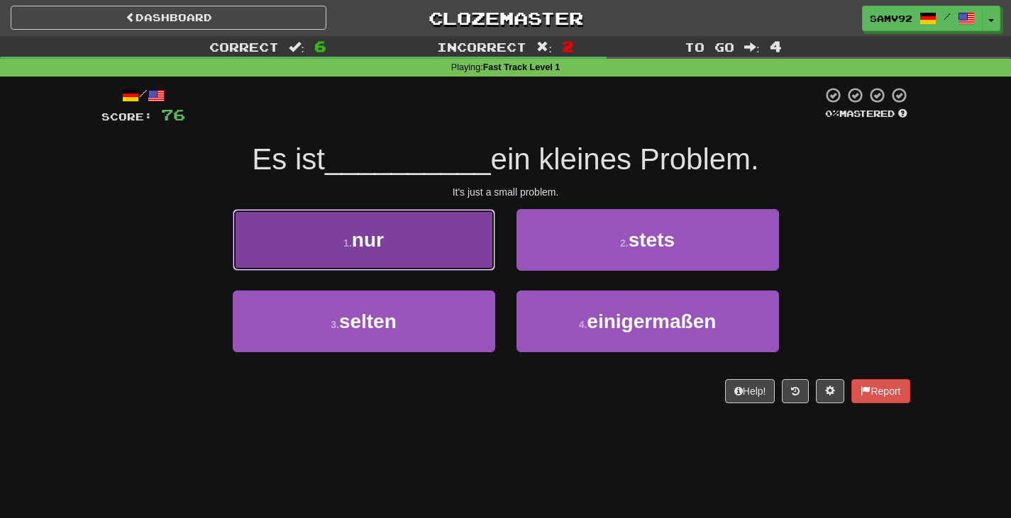
click at [482, 261] on button "1 . nur" at bounding box center [364, 240] width 262 height 62
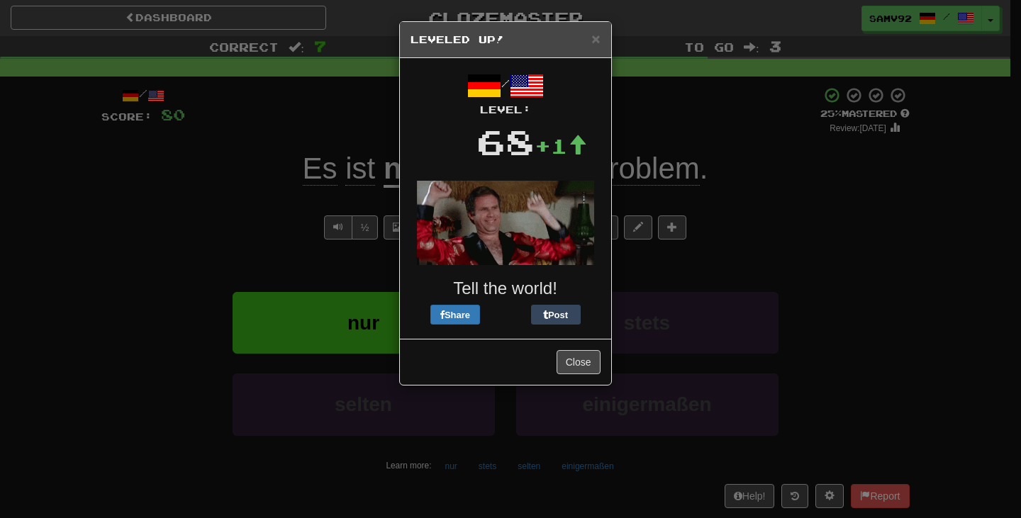
click at [598, 300] on div "/ Level: 68 +1 Tell the world! Share Post" at bounding box center [506, 199] width 190 height 260
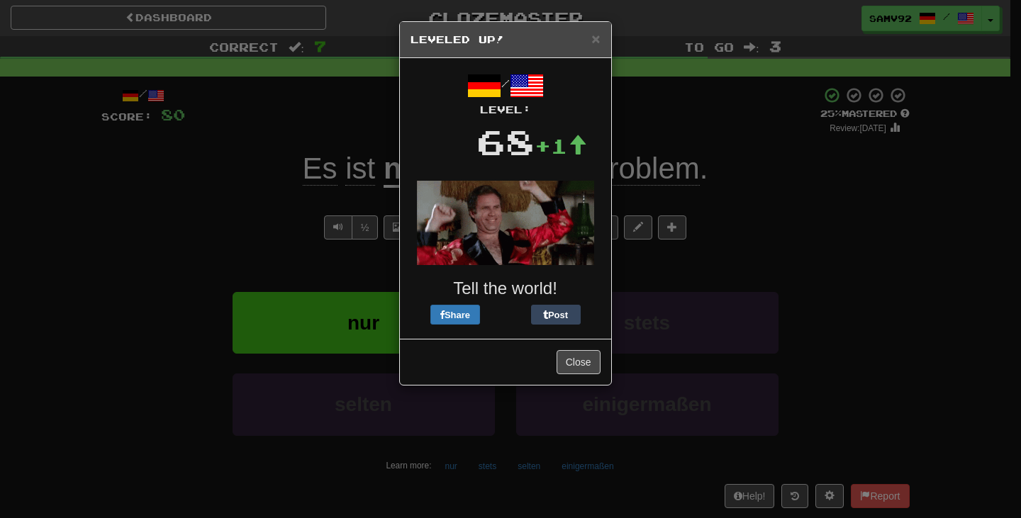
click at [602, 356] on div "Close" at bounding box center [505, 362] width 211 height 46
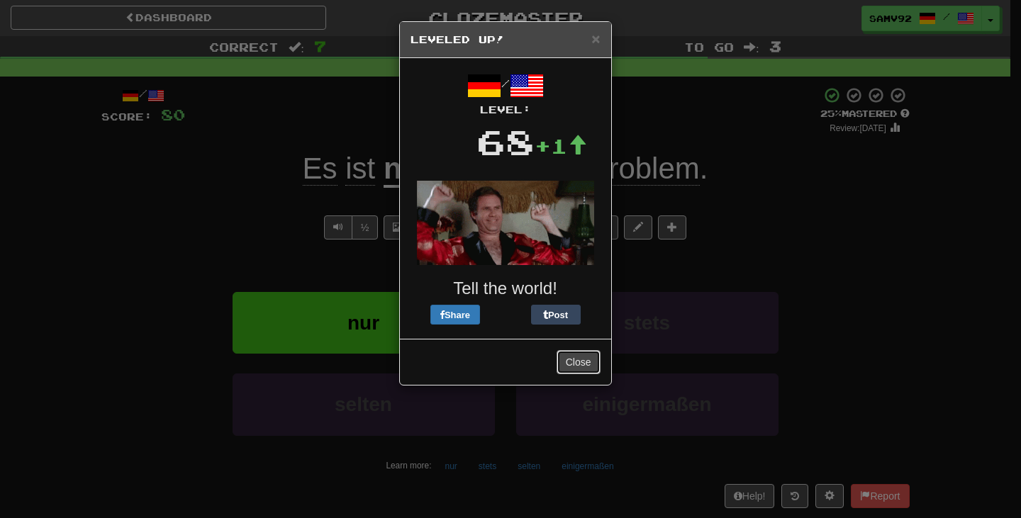
drag, startPoint x: 598, startPoint y: 367, endPoint x: 594, endPoint y: 358, distance: 9.5
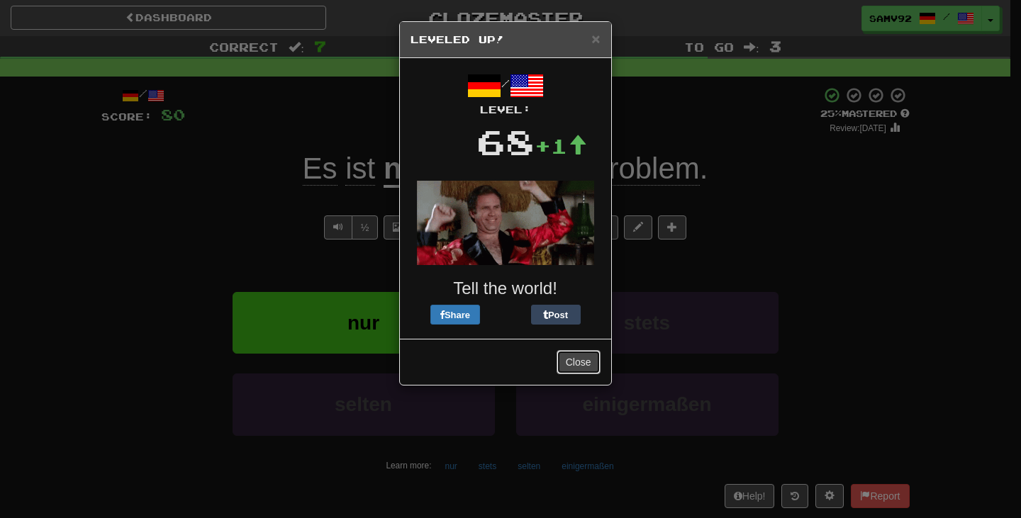
click at [595, 367] on button "Close" at bounding box center [579, 362] width 44 height 24
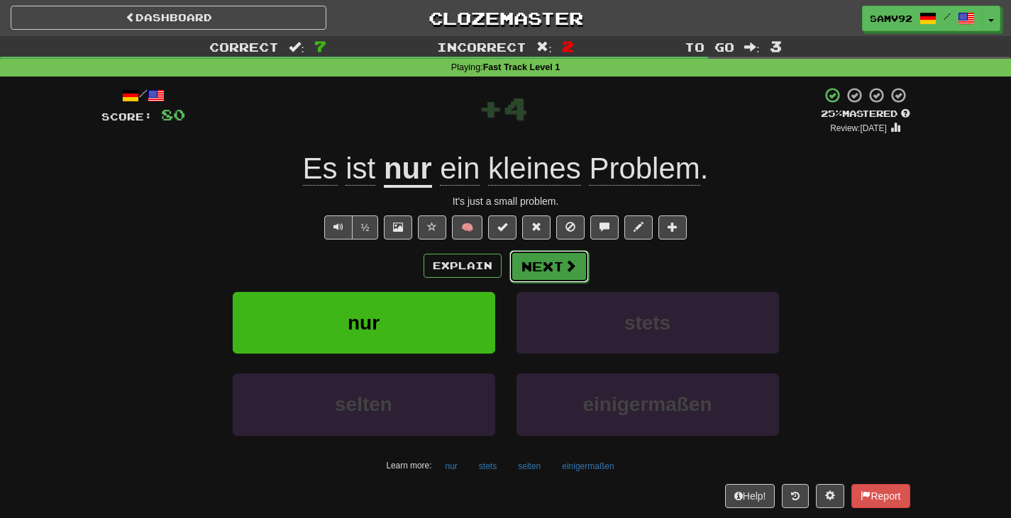
click at [577, 270] on button "Next" at bounding box center [548, 266] width 79 height 33
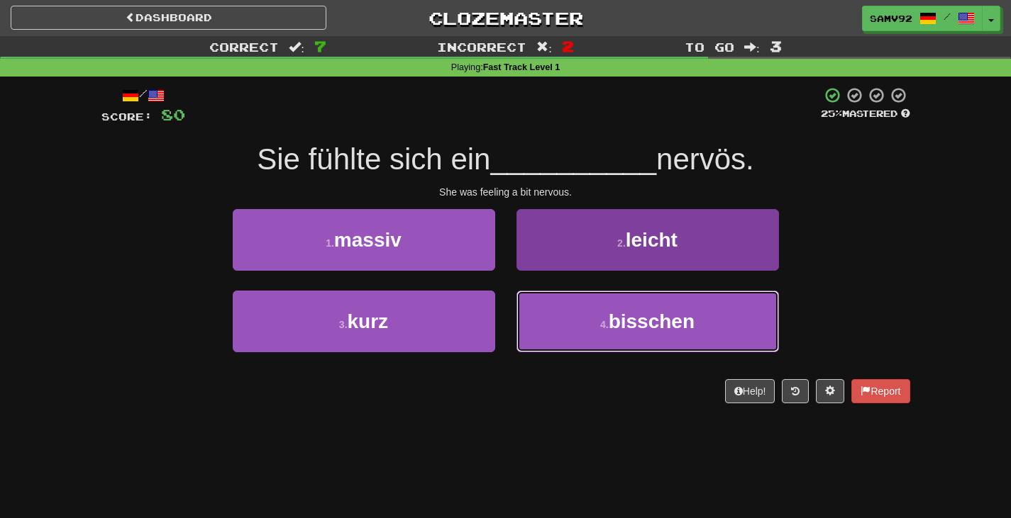
click at [558, 302] on button "4 . bisschen" at bounding box center [647, 322] width 262 height 62
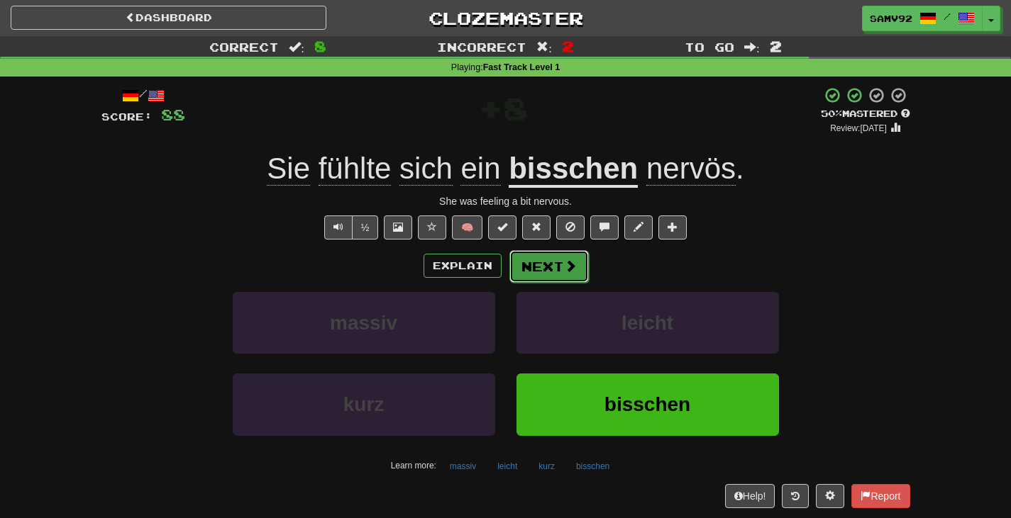
click at [554, 264] on button "Next" at bounding box center [548, 266] width 79 height 33
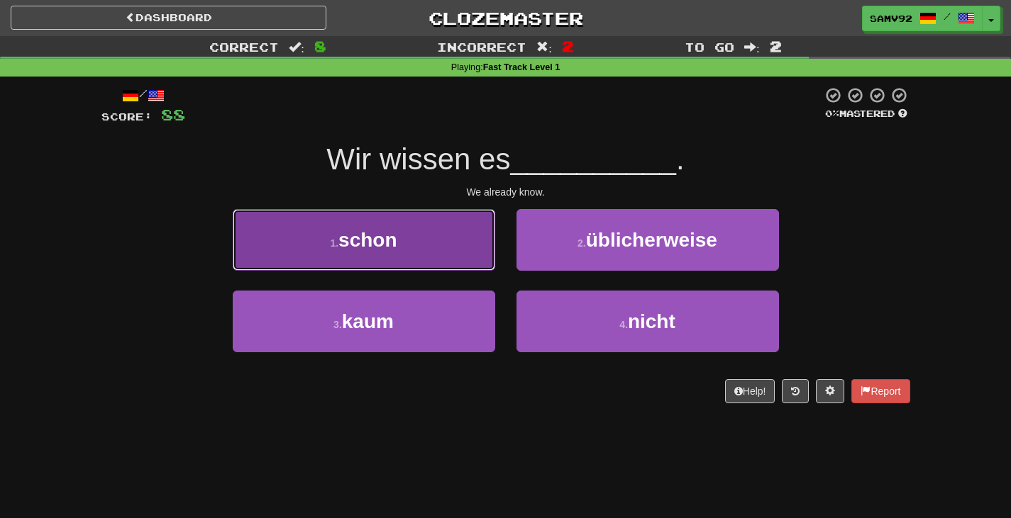
click at [484, 267] on button "1 . schon" at bounding box center [364, 240] width 262 height 62
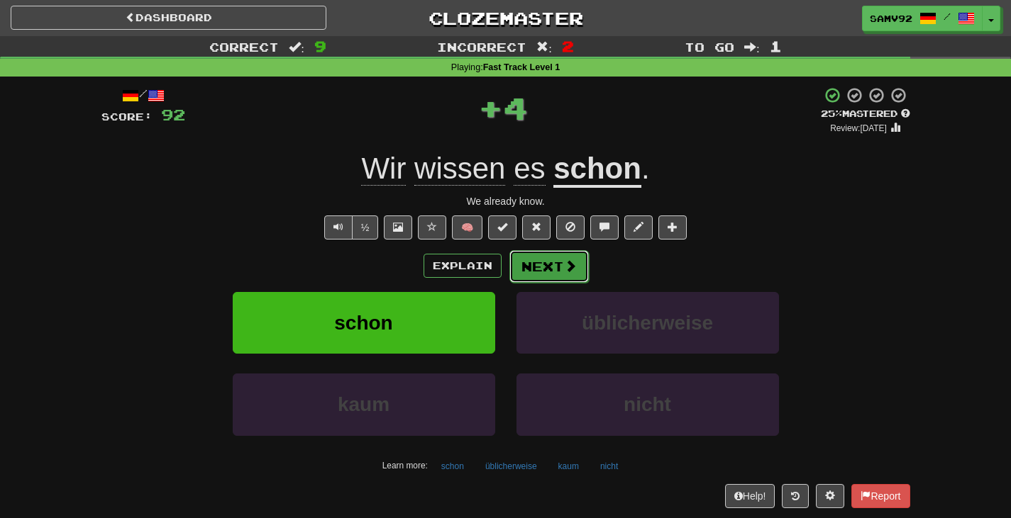
click at [555, 274] on button "Next" at bounding box center [548, 266] width 79 height 33
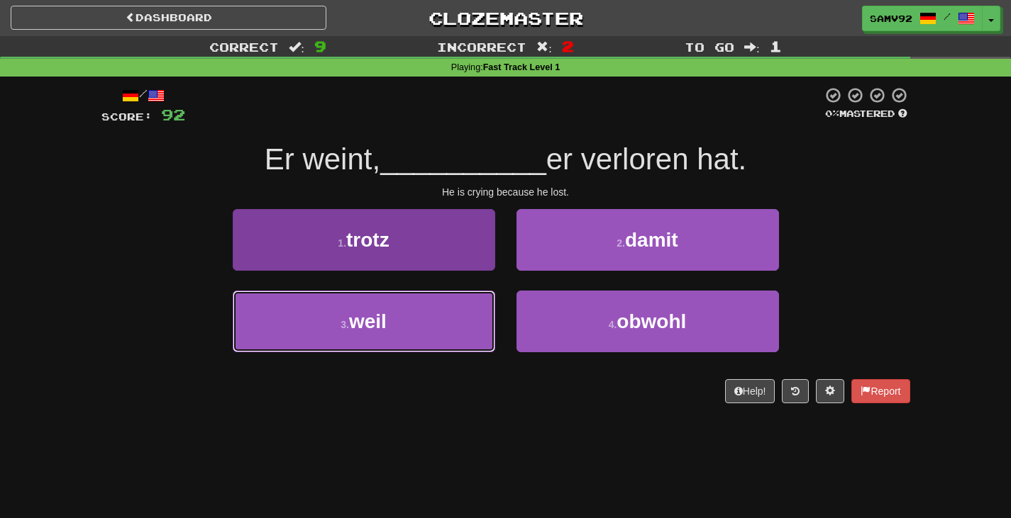
click at [478, 325] on button "3 . weil" at bounding box center [364, 322] width 262 height 62
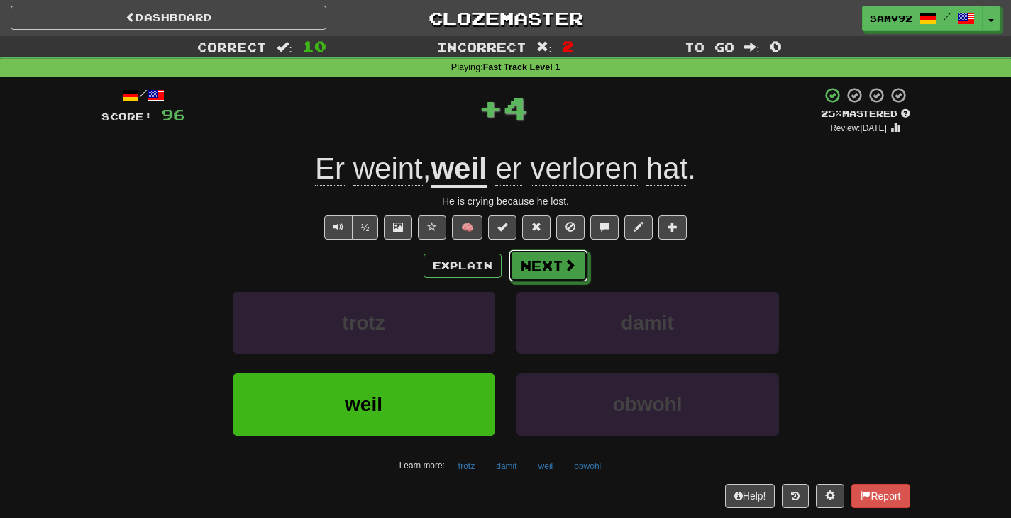
click at [548, 271] on button "Next" at bounding box center [548, 266] width 79 height 33
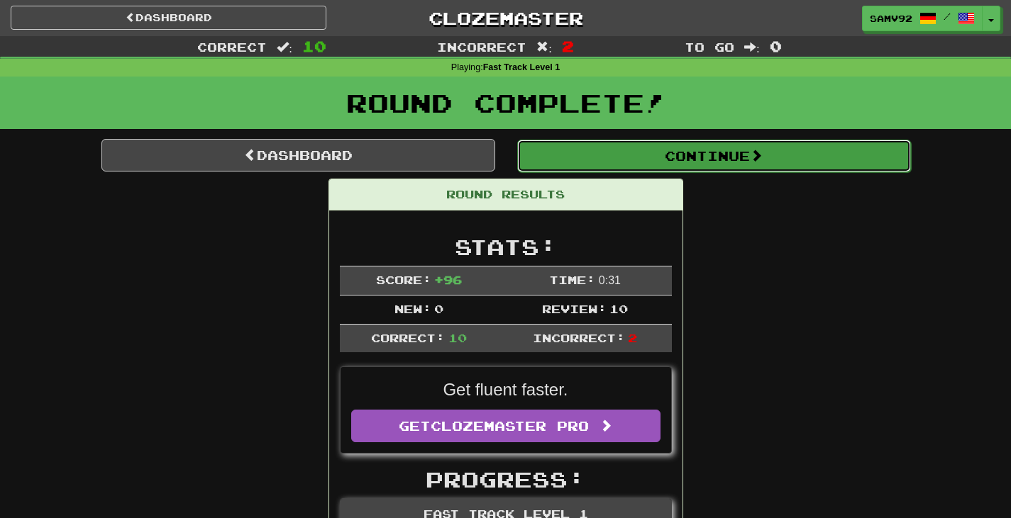
click at [620, 162] on button "Continue" at bounding box center [714, 156] width 394 height 33
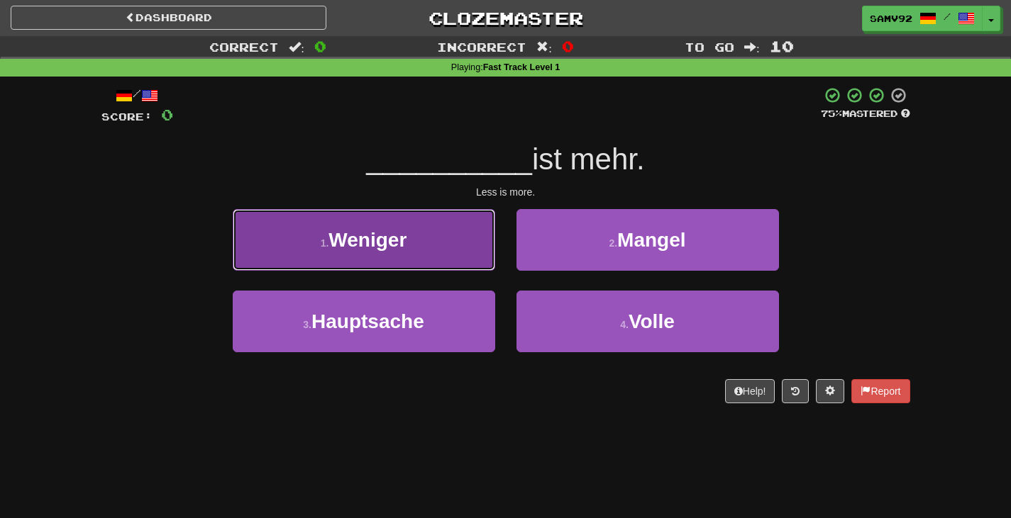
click at [446, 245] on button "1 . Weniger" at bounding box center [364, 240] width 262 height 62
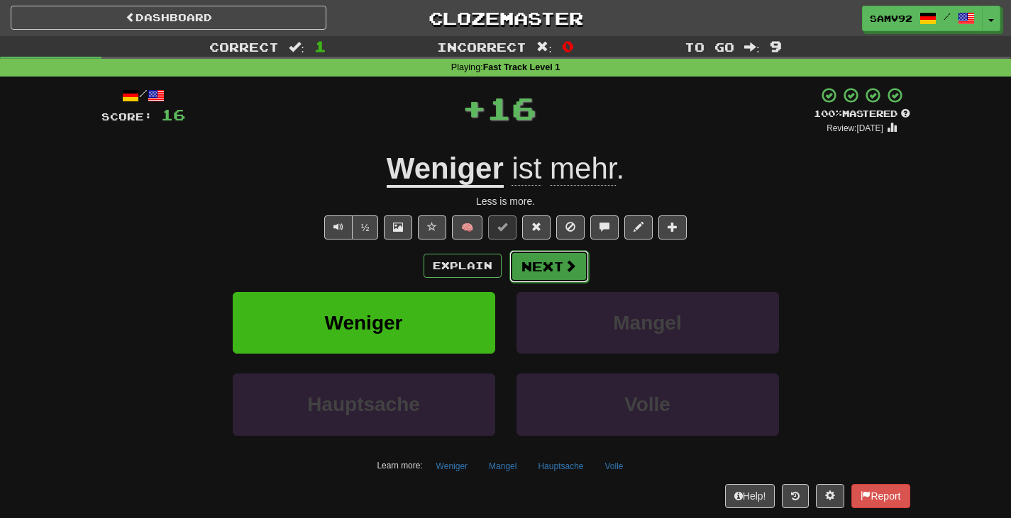
click at [554, 272] on button "Next" at bounding box center [548, 266] width 79 height 33
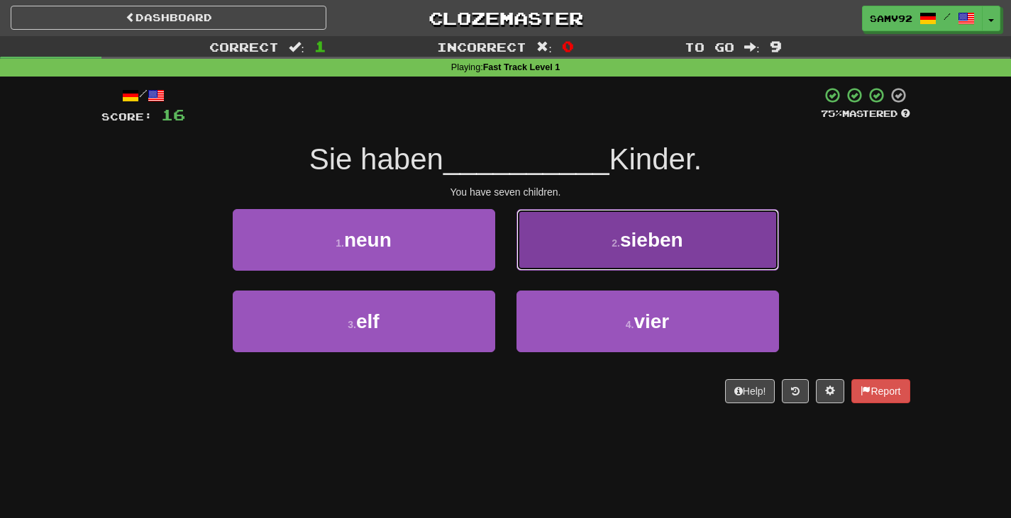
click at [533, 260] on button "2 . sieben" at bounding box center [647, 240] width 262 height 62
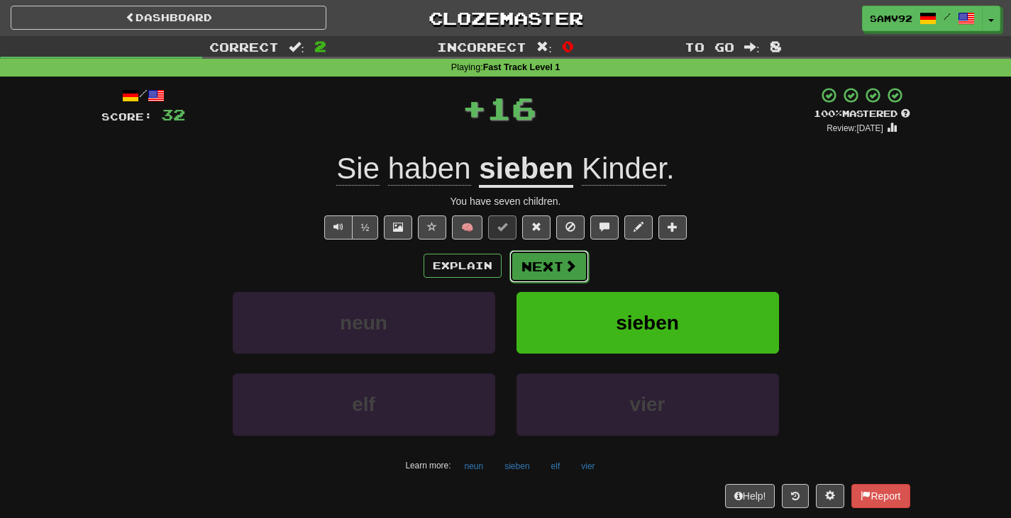
click at [528, 263] on button "Next" at bounding box center [548, 266] width 79 height 33
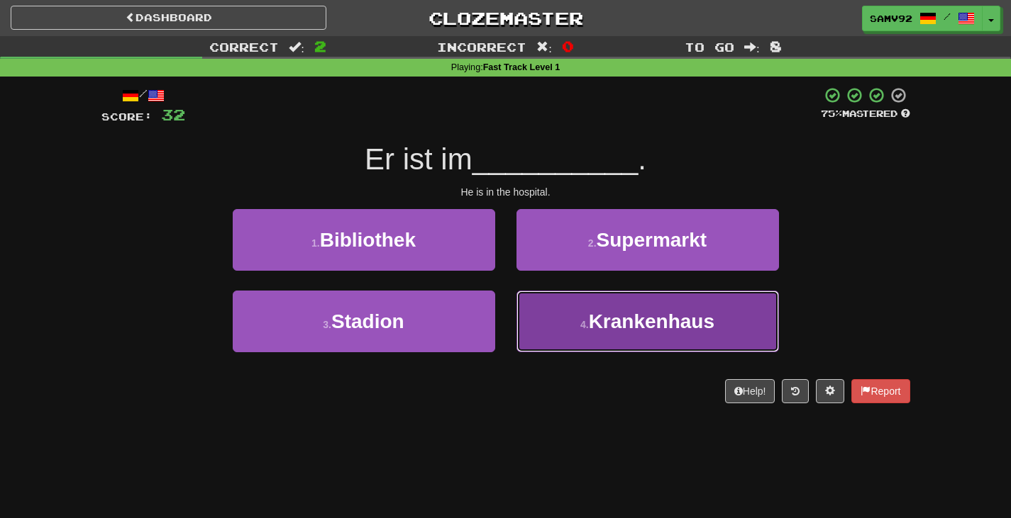
click at [552, 313] on button "4 . Krankenhaus" at bounding box center [647, 322] width 262 height 62
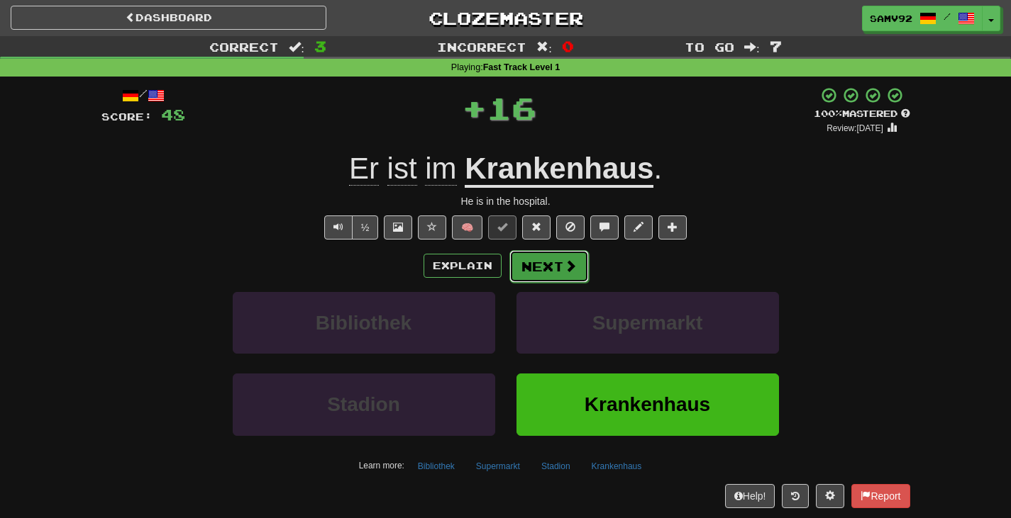
drag, startPoint x: 551, startPoint y: 284, endPoint x: 551, endPoint y: 270, distance: 14.9
click at [551, 270] on button "Next" at bounding box center [548, 266] width 79 height 33
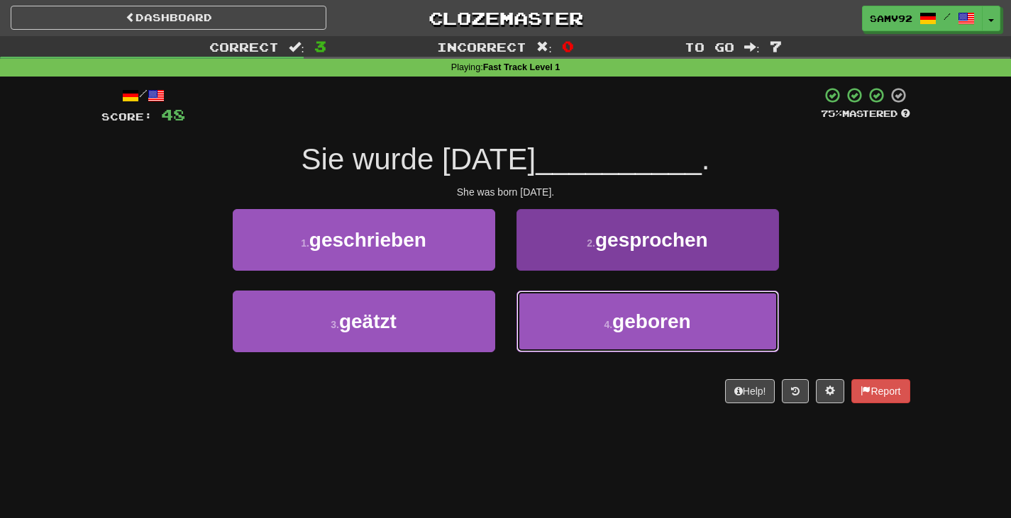
click at [556, 328] on button "4 . geboren" at bounding box center [647, 322] width 262 height 62
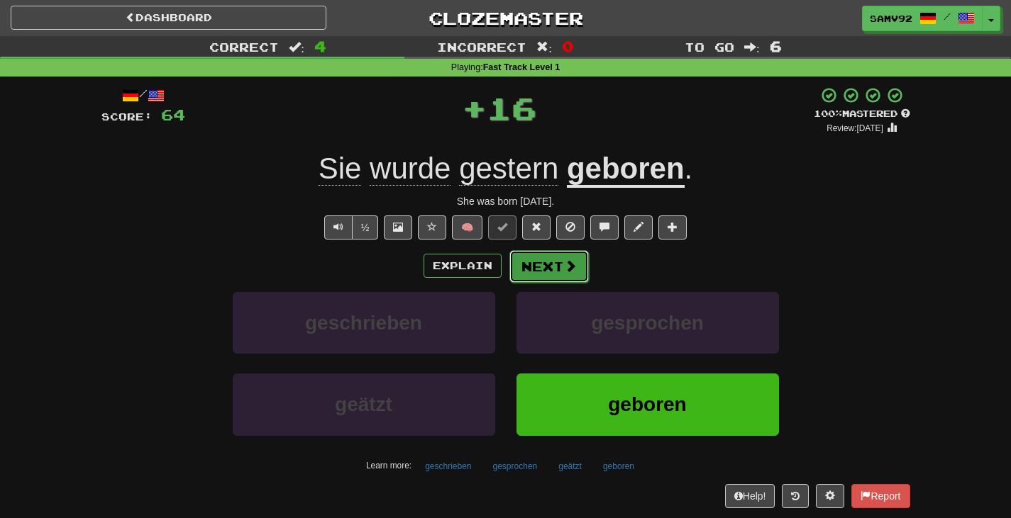
click at [561, 275] on button "Next" at bounding box center [548, 266] width 79 height 33
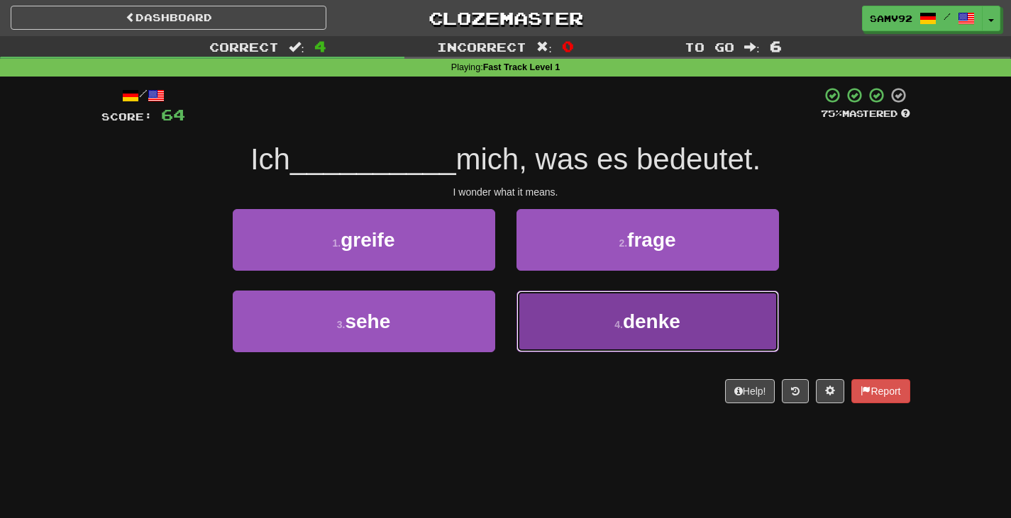
click at [553, 309] on button "4 . denke" at bounding box center [647, 322] width 262 height 62
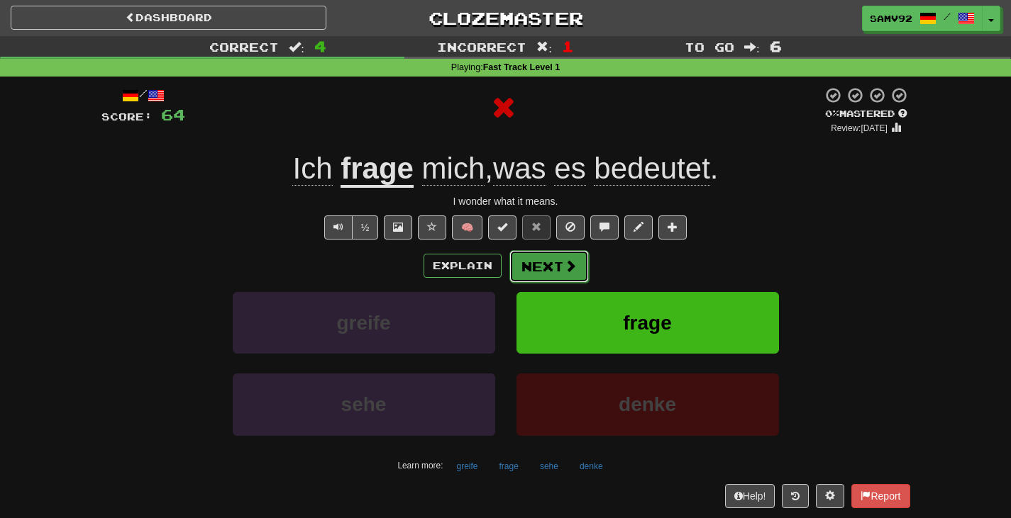
click at [552, 267] on button "Next" at bounding box center [548, 266] width 79 height 33
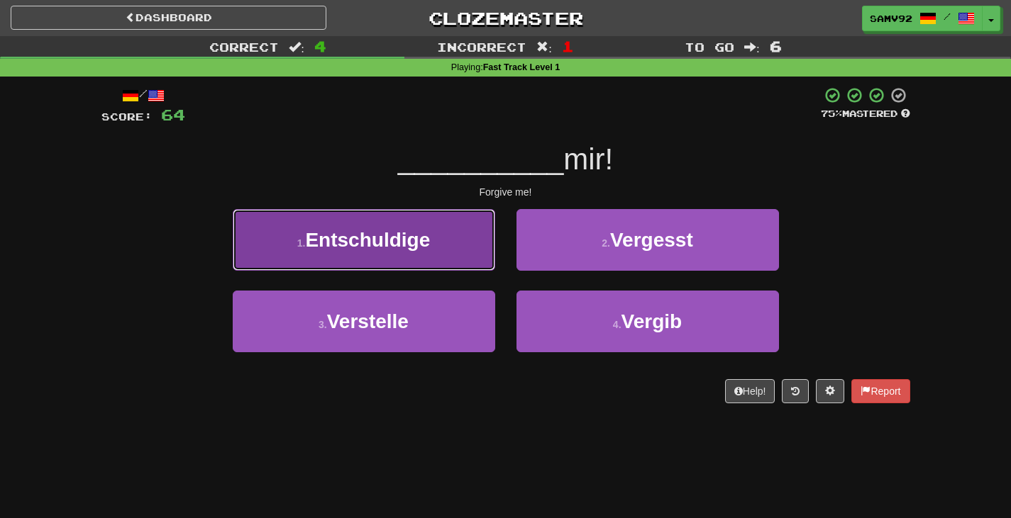
click at [483, 244] on button "1 . Entschuldige" at bounding box center [364, 240] width 262 height 62
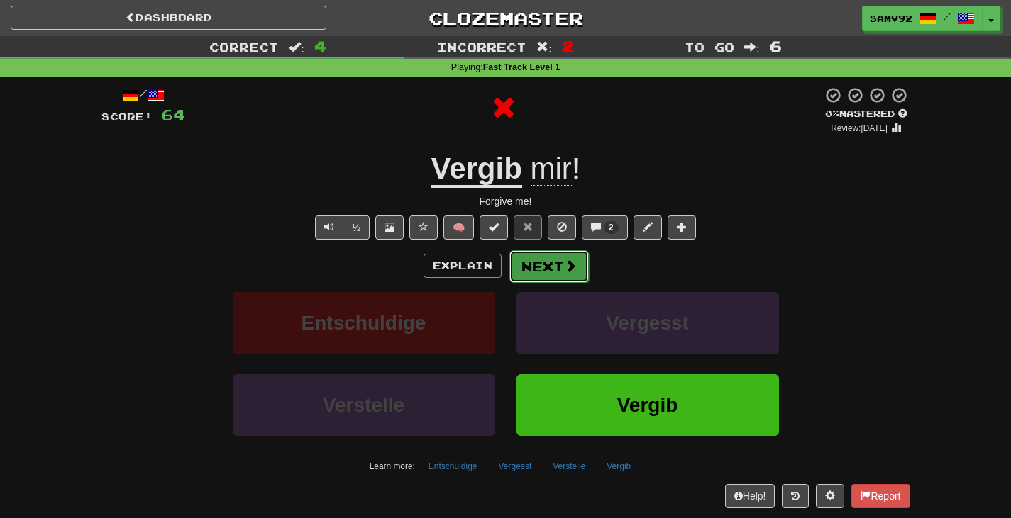
click at [551, 265] on button "Next" at bounding box center [548, 266] width 79 height 33
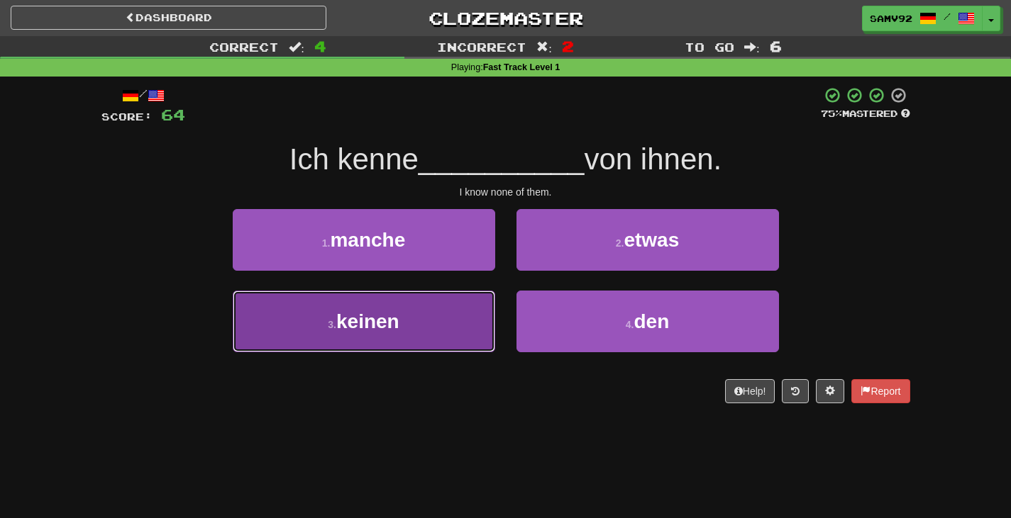
click at [435, 318] on button "3 . keinen" at bounding box center [364, 322] width 262 height 62
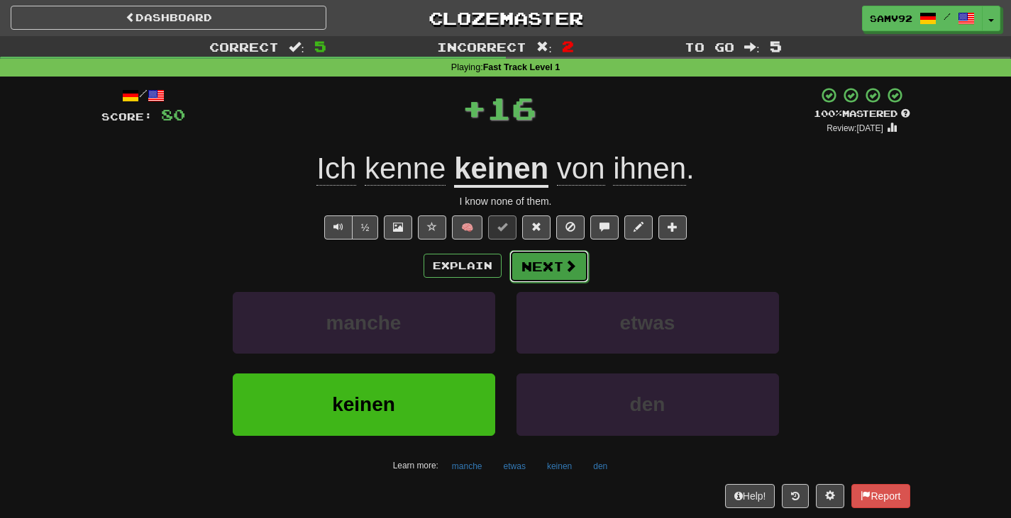
click at [538, 264] on button "Next" at bounding box center [548, 266] width 79 height 33
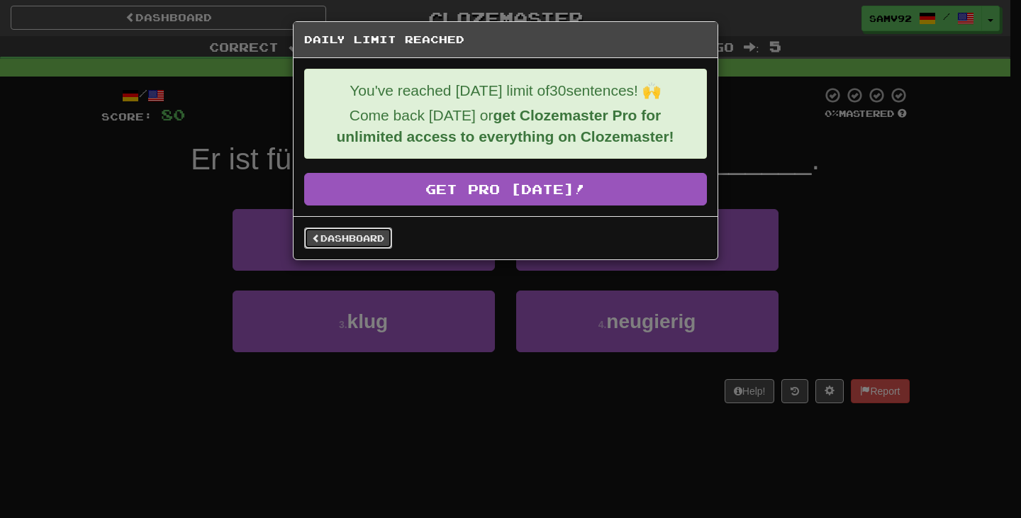
click at [374, 242] on link "Dashboard" at bounding box center [348, 238] width 88 height 21
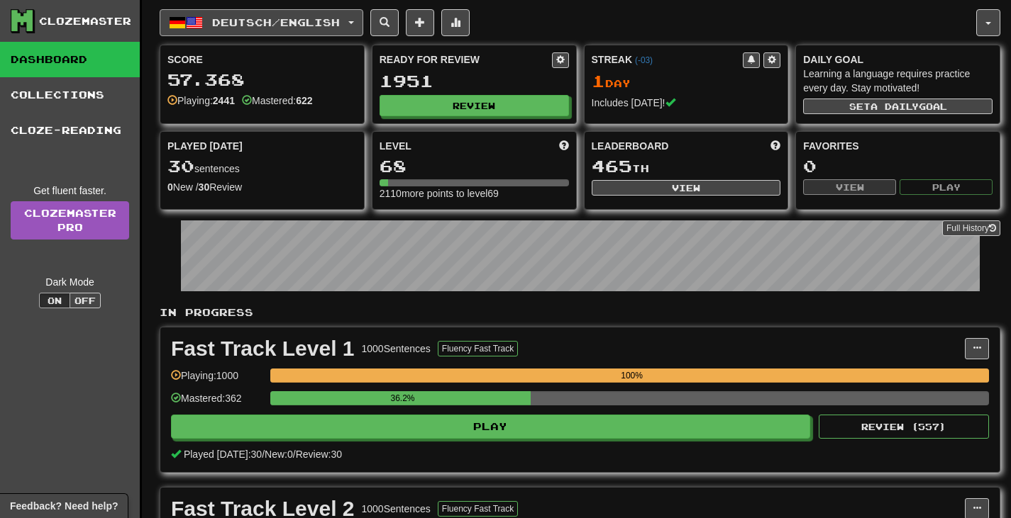
click at [340, 27] on span "Deutsch / English" at bounding box center [276, 22] width 128 height 12
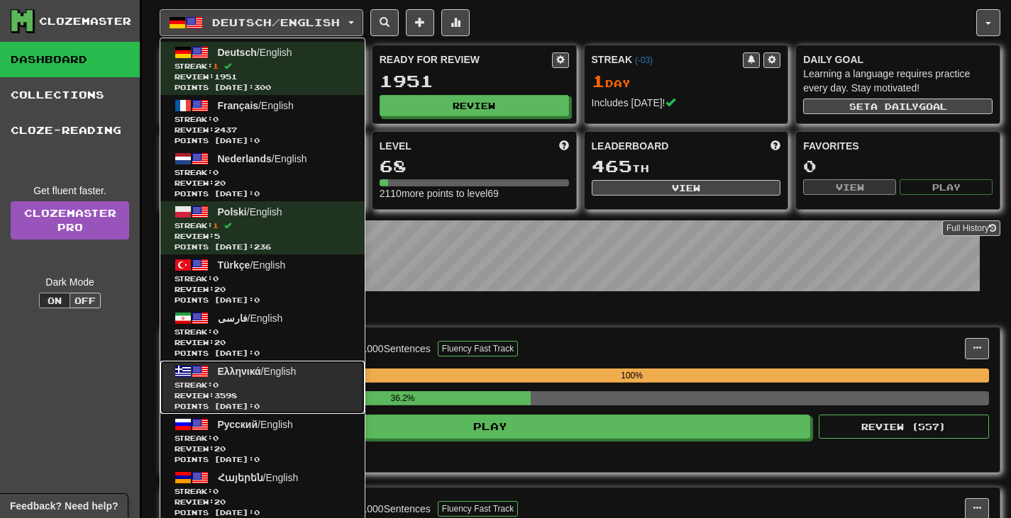
click at [312, 377] on link "Ελληνικά / English Streak: 0 Review: 3598 Points [DATE]: 0" at bounding box center [262, 387] width 204 height 53
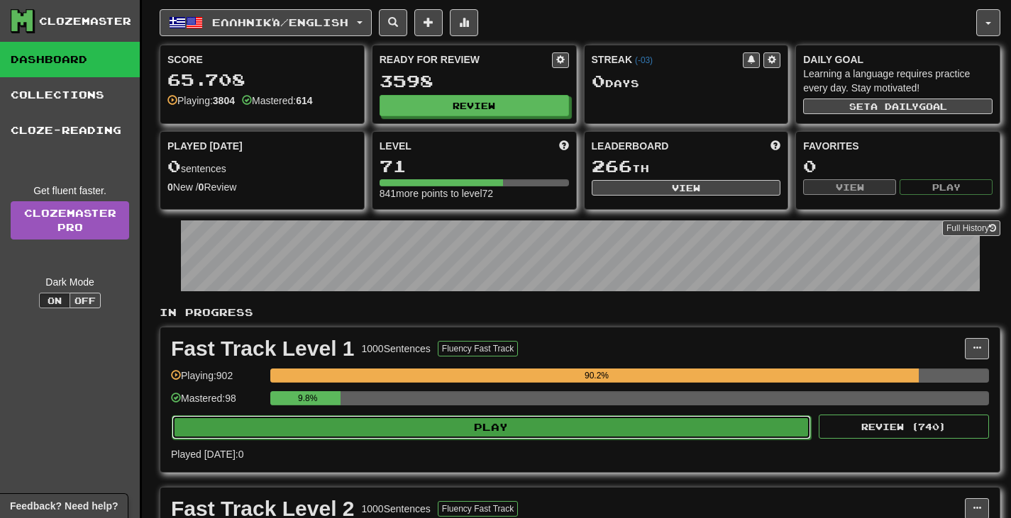
click at [516, 435] on button "Play" at bounding box center [491, 428] width 639 height 24
select select "**"
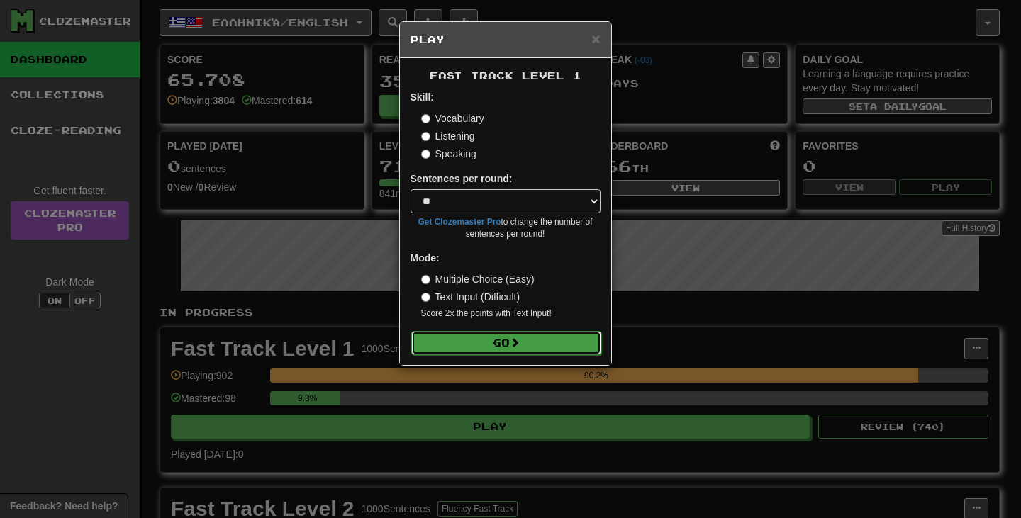
click at [518, 340] on span at bounding box center [515, 343] width 10 height 10
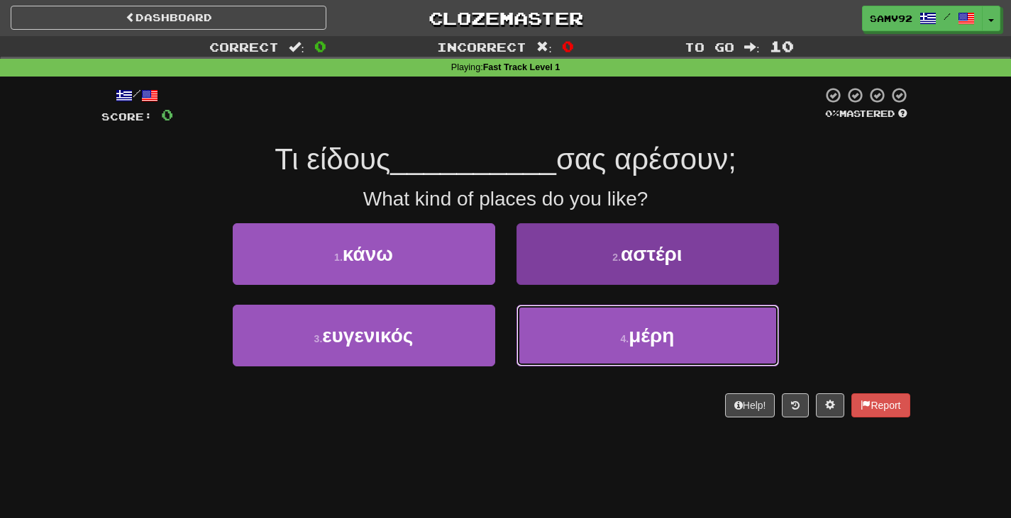
click at [571, 323] on button "4 . μέρη" at bounding box center [647, 336] width 262 height 62
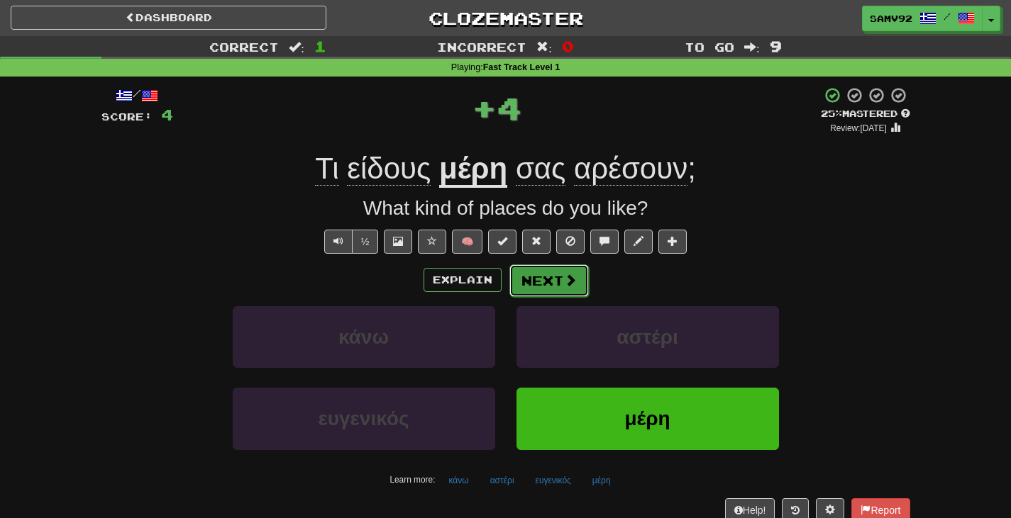
click at [566, 284] on span at bounding box center [570, 280] width 13 height 13
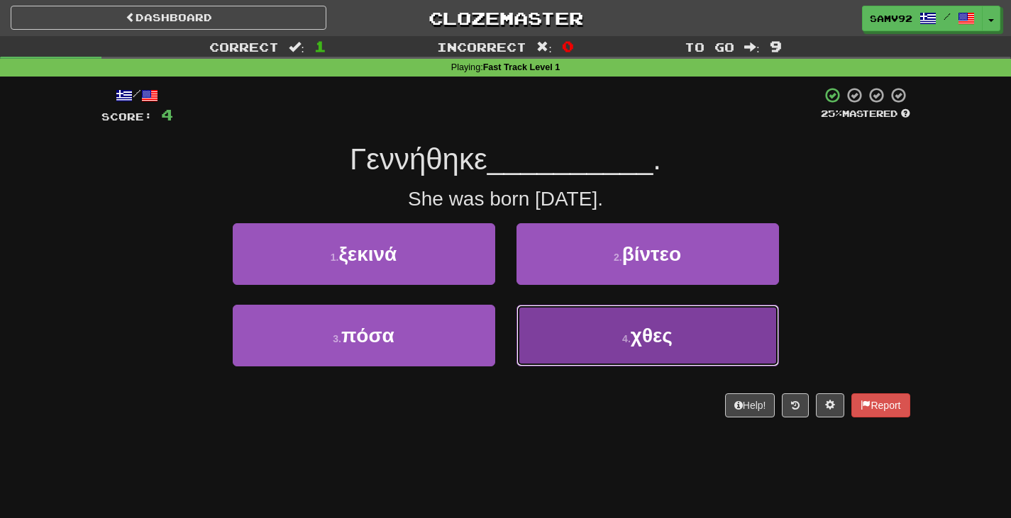
click at [548, 335] on button "4 . χθες" at bounding box center [647, 336] width 262 height 62
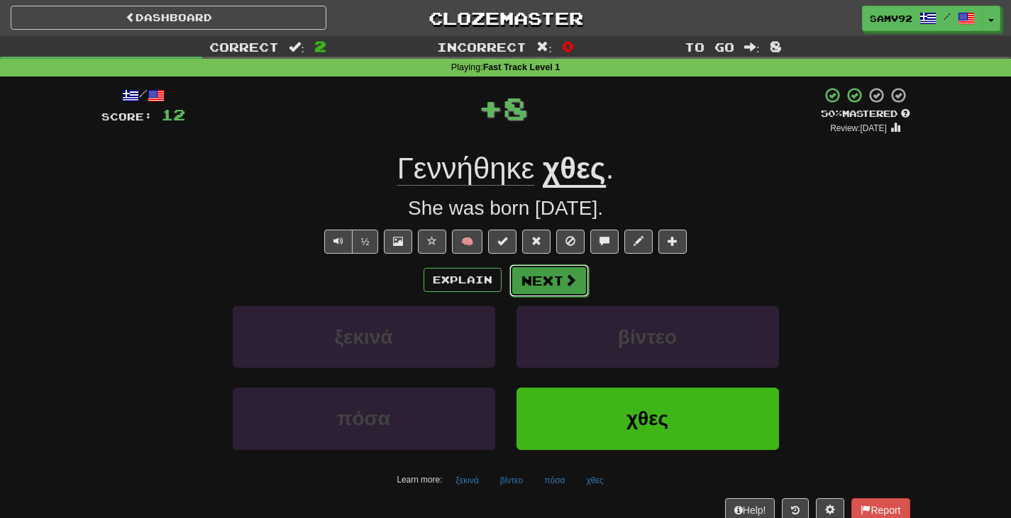
click at [531, 287] on button "Next" at bounding box center [548, 281] width 79 height 33
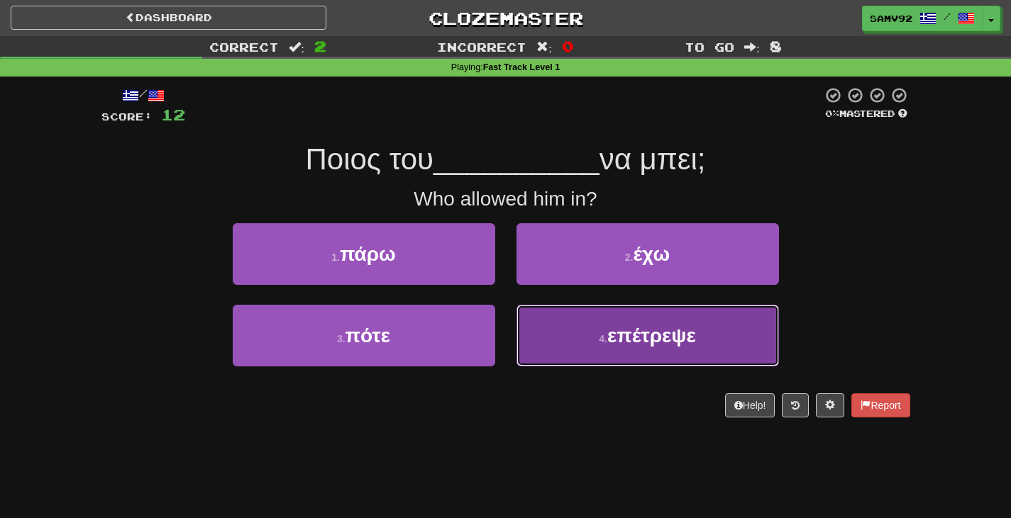
click at [533, 323] on button "4 . επέτρεψε" at bounding box center [647, 336] width 262 height 62
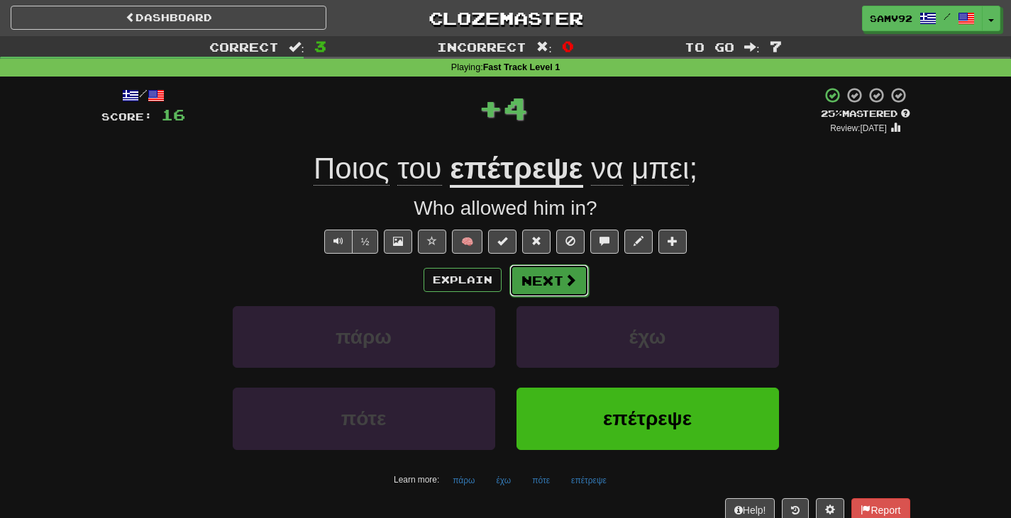
click at [532, 295] on button "Next" at bounding box center [548, 281] width 79 height 33
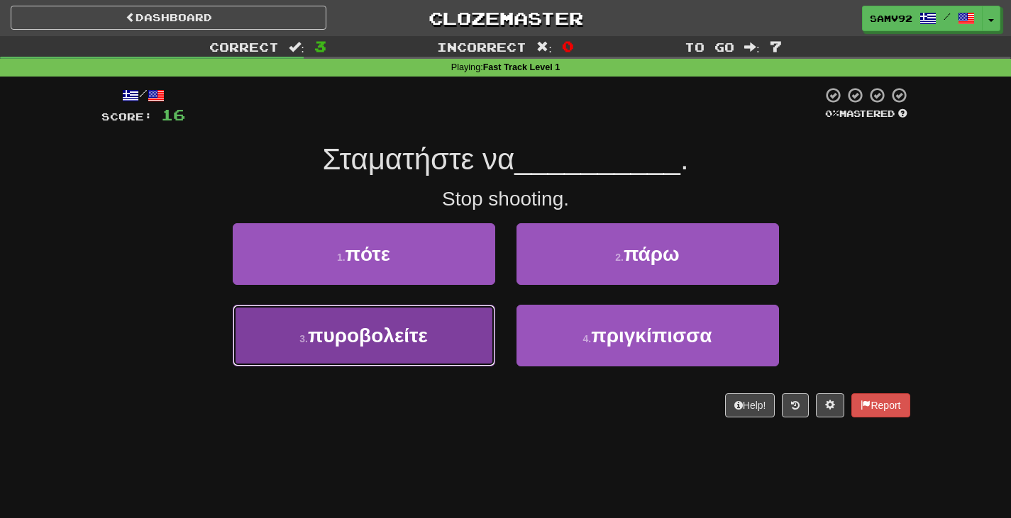
click at [494, 312] on button "3 . πυροβολείτε" at bounding box center [364, 336] width 262 height 62
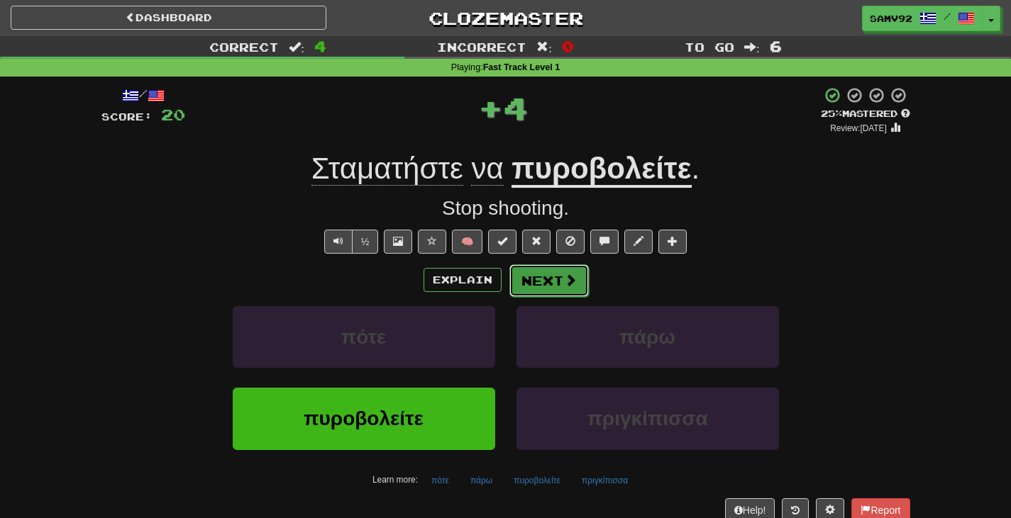
click at [544, 279] on button "Next" at bounding box center [548, 281] width 79 height 33
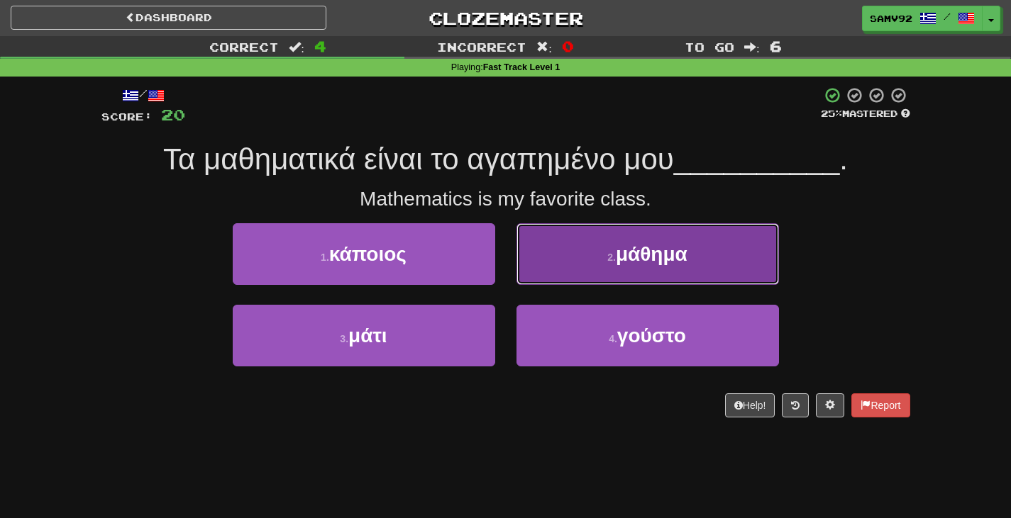
click at [539, 272] on button "2 . μάθημα" at bounding box center [647, 254] width 262 height 62
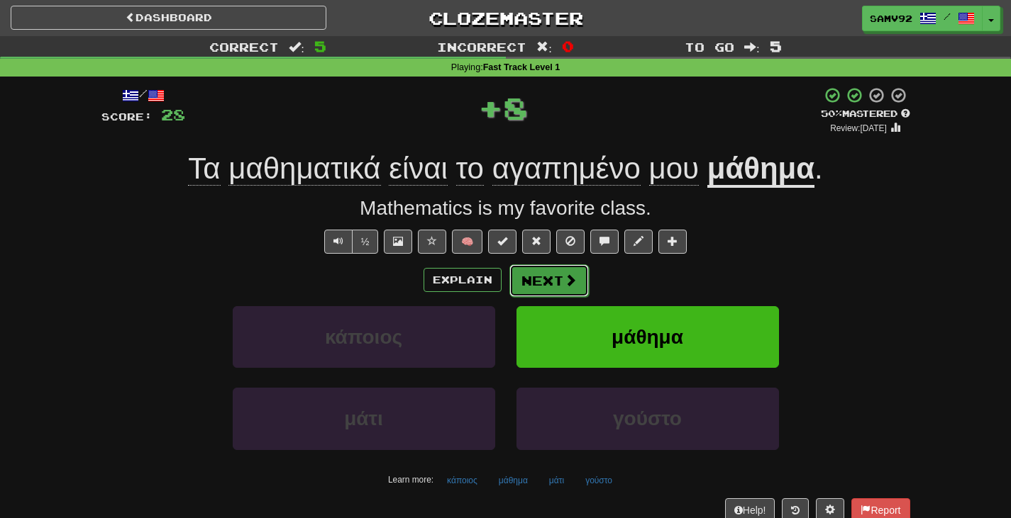
click at [538, 272] on button "Next" at bounding box center [548, 281] width 79 height 33
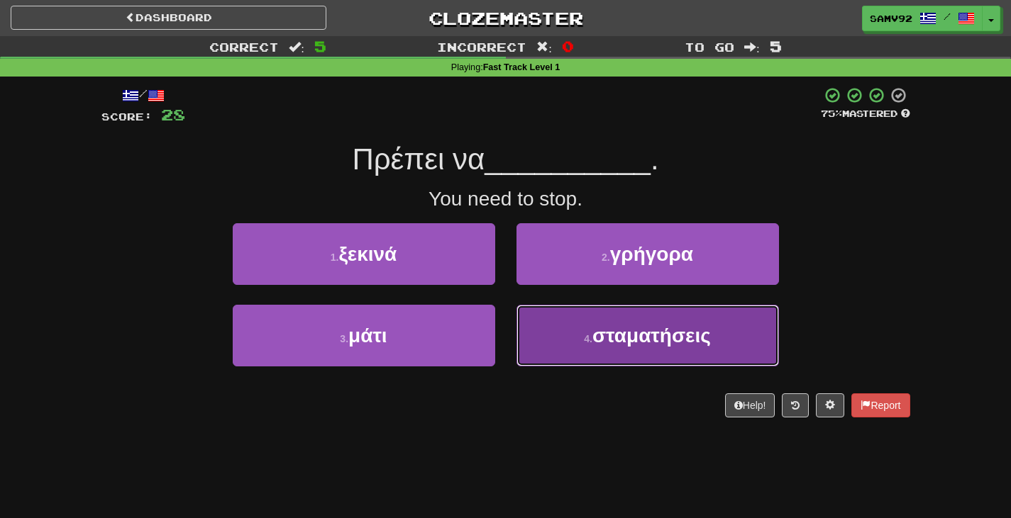
click at [611, 313] on button "4 . σταματήσεις" at bounding box center [647, 336] width 262 height 62
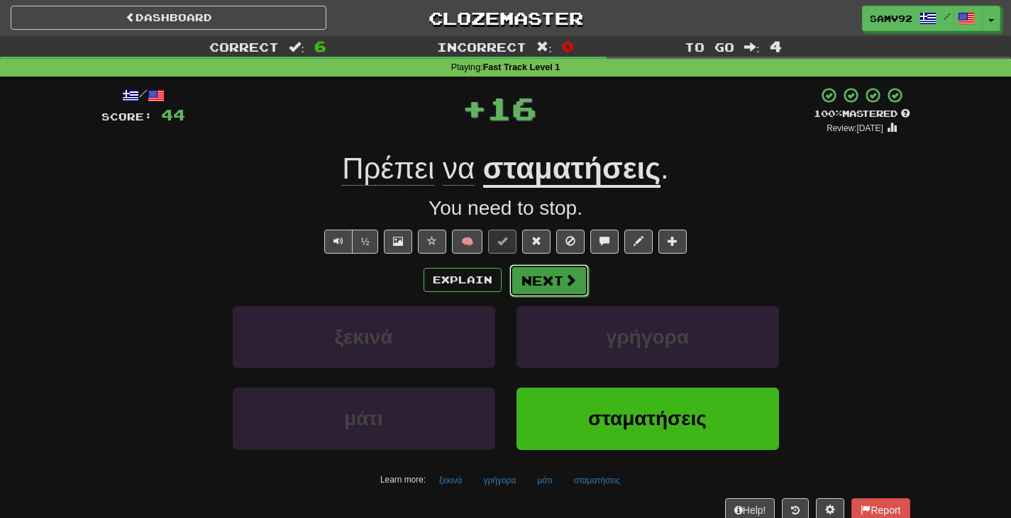
click at [556, 279] on button "Next" at bounding box center [548, 281] width 79 height 33
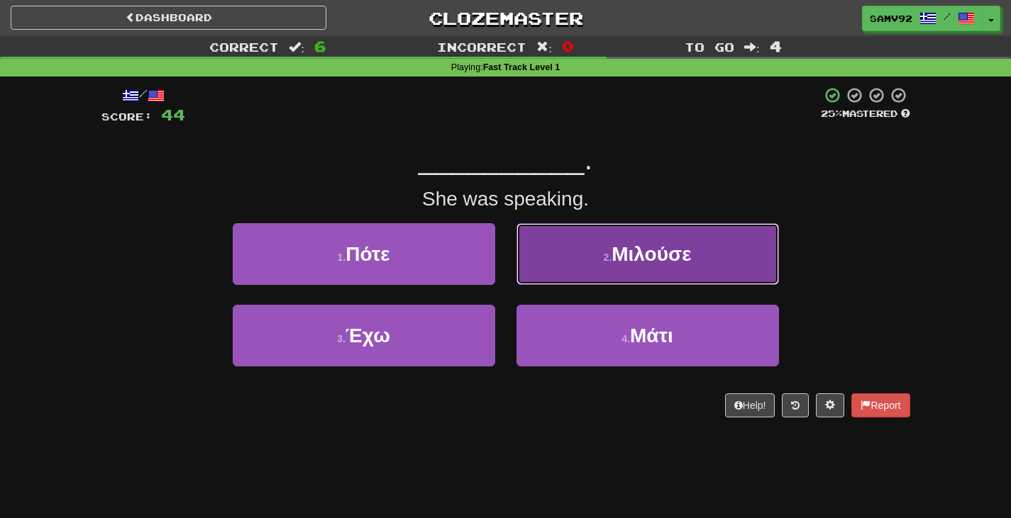
click at [561, 277] on button "2 . Μιλούσε" at bounding box center [647, 254] width 262 height 62
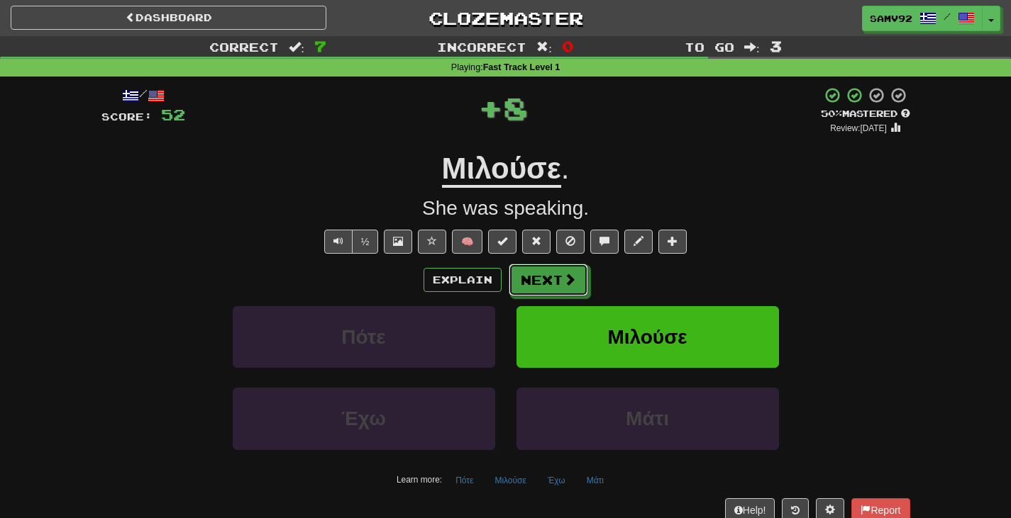
click at [561, 277] on button "Next" at bounding box center [548, 280] width 79 height 33
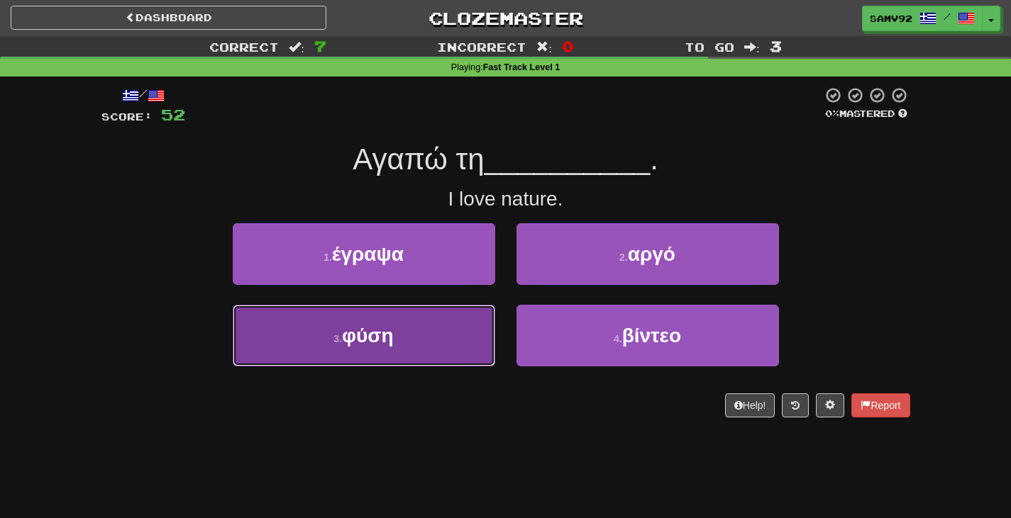
click at [453, 353] on button "3 . φύση" at bounding box center [364, 336] width 262 height 62
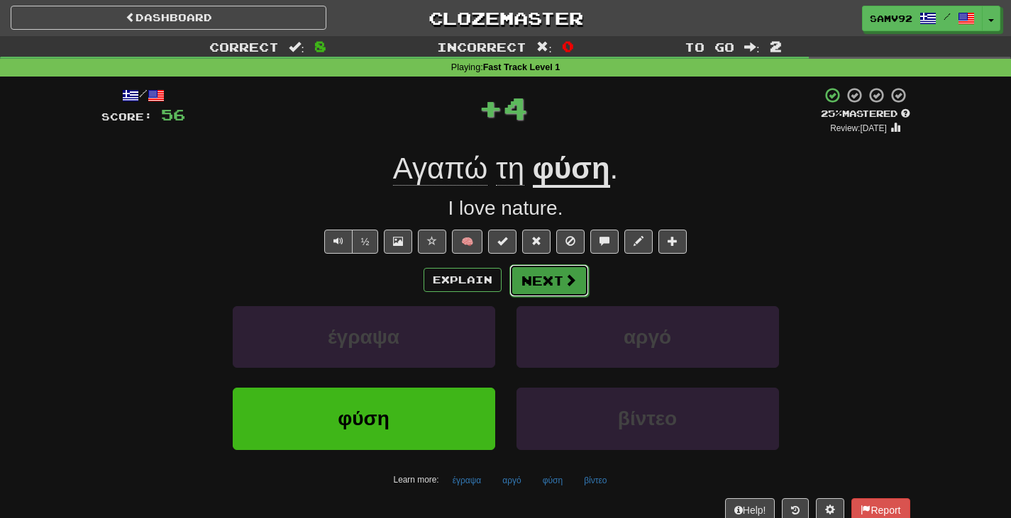
click at [526, 274] on button "Next" at bounding box center [548, 281] width 79 height 33
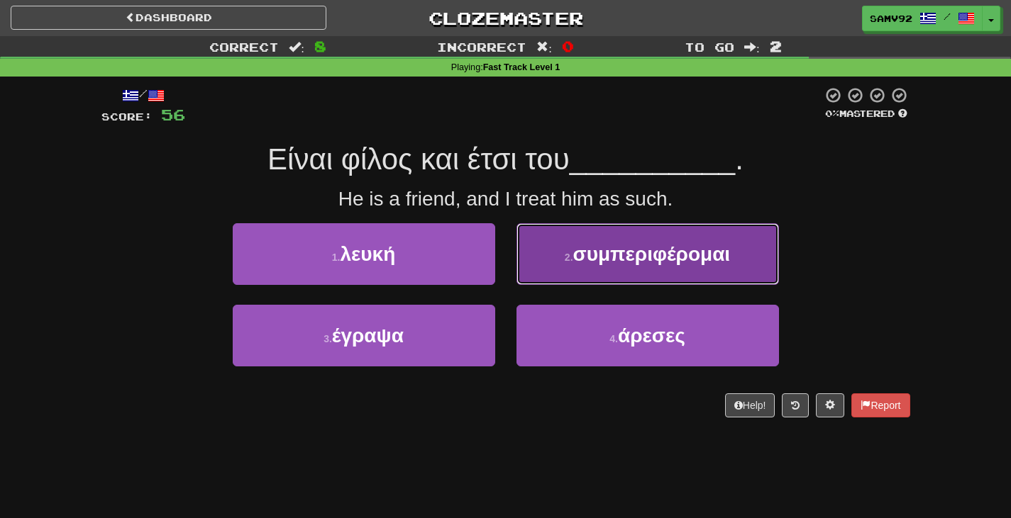
click at [538, 274] on button "2 . συμπεριφέρομαι" at bounding box center [647, 254] width 262 height 62
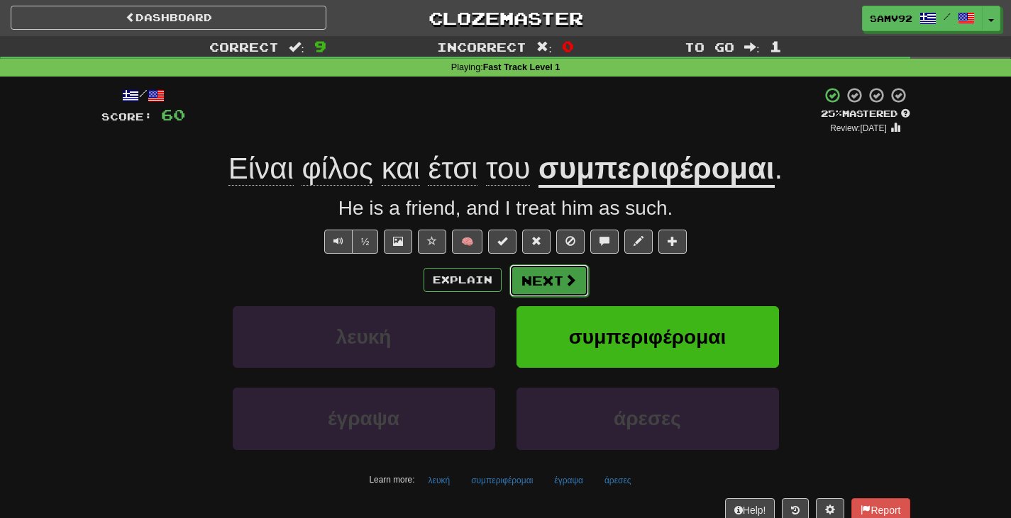
click at [539, 282] on button "Next" at bounding box center [548, 281] width 79 height 33
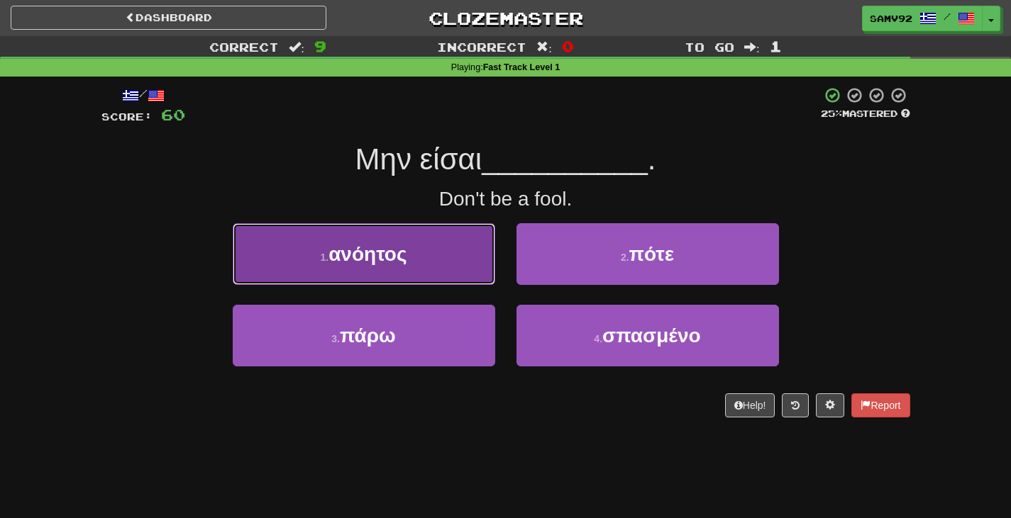
click at [460, 273] on button "1 . ανόητος" at bounding box center [364, 254] width 262 height 62
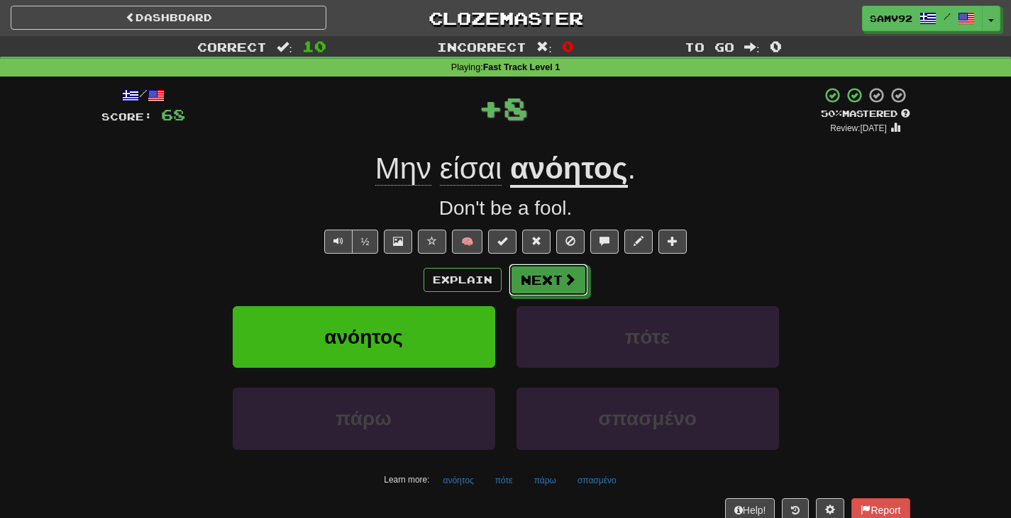
click at [541, 279] on button "Next" at bounding box center [548, 280] width 79 height 33
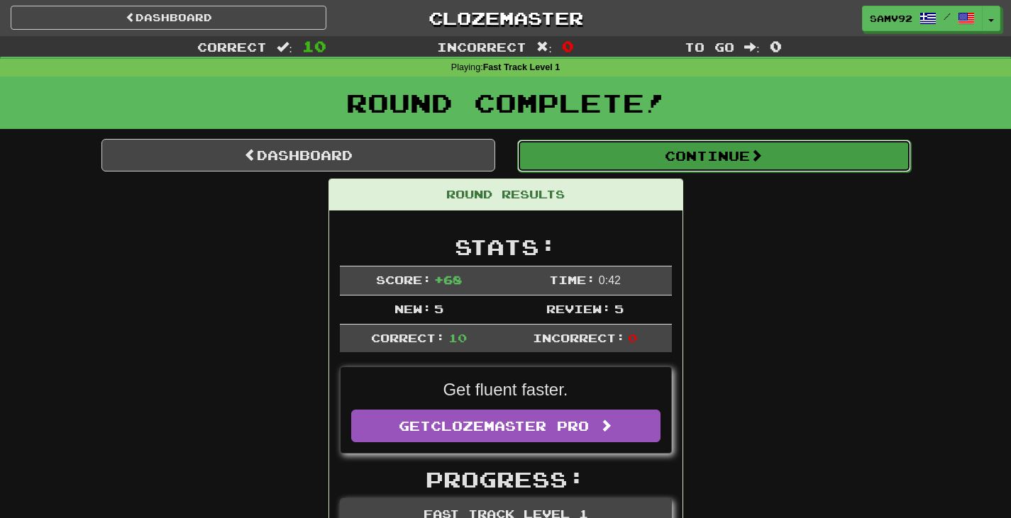
click at [597, 169] on button "Continue" at bounding box center [714, 156] width 394 height 33
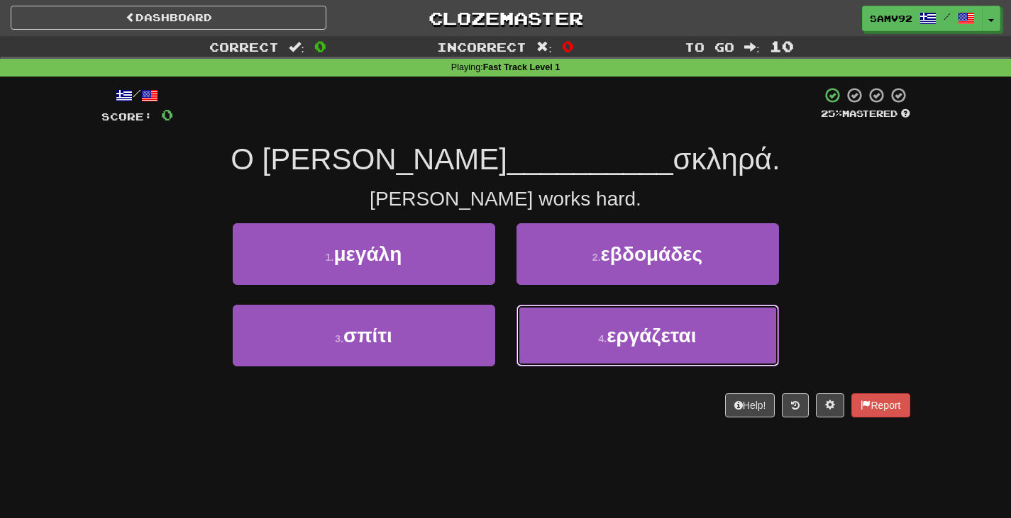
drag, startPoint x: 540, startPoint y: 329, endPoint x: 548, endPoint y: 305, distance: 25.1
click at [541, 329] on button "4 . εργάζεται" at bounding box center [647, 336] width 262 height 62
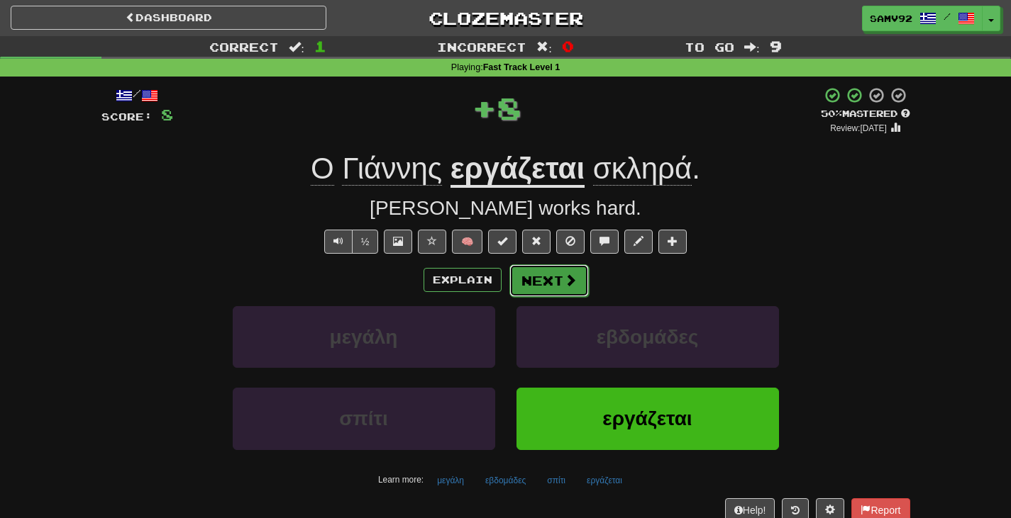
click at [548, 281] on button "Next" at bounding box center [548, 281] width 79 height 33
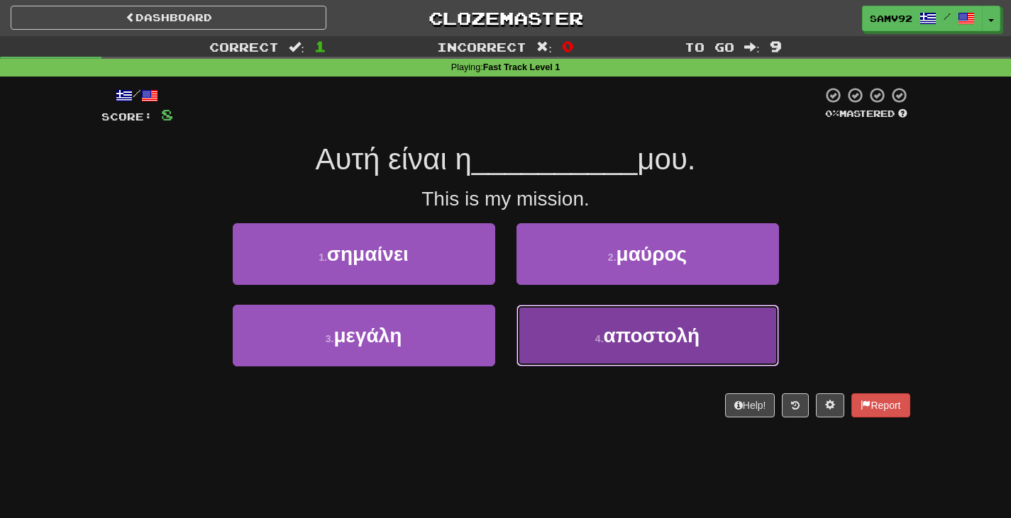
click at [560, 333] on button "4 . αποστολή" at bounding box center [647, 336] width 262 height 62
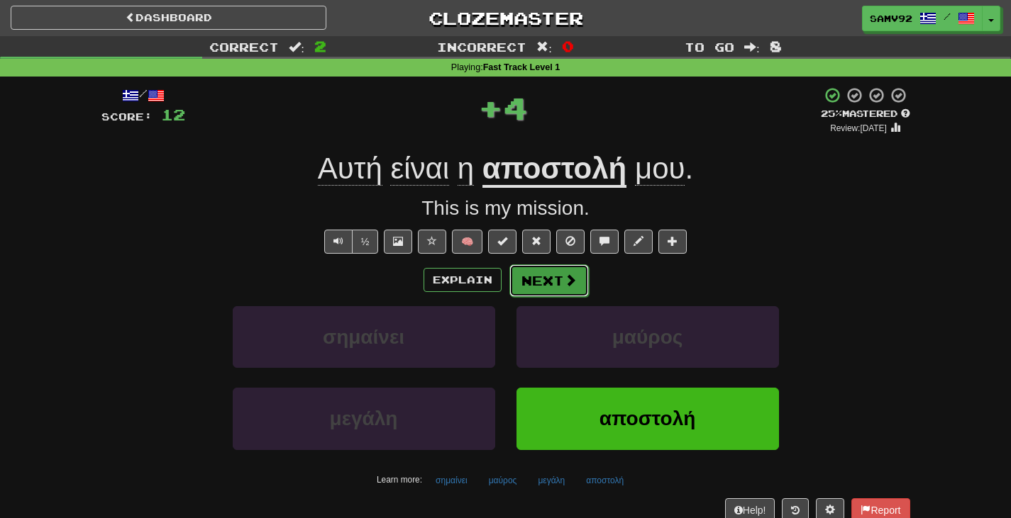
click at [564, 284] on span at bounding box center [570, 280] width 13 height 13
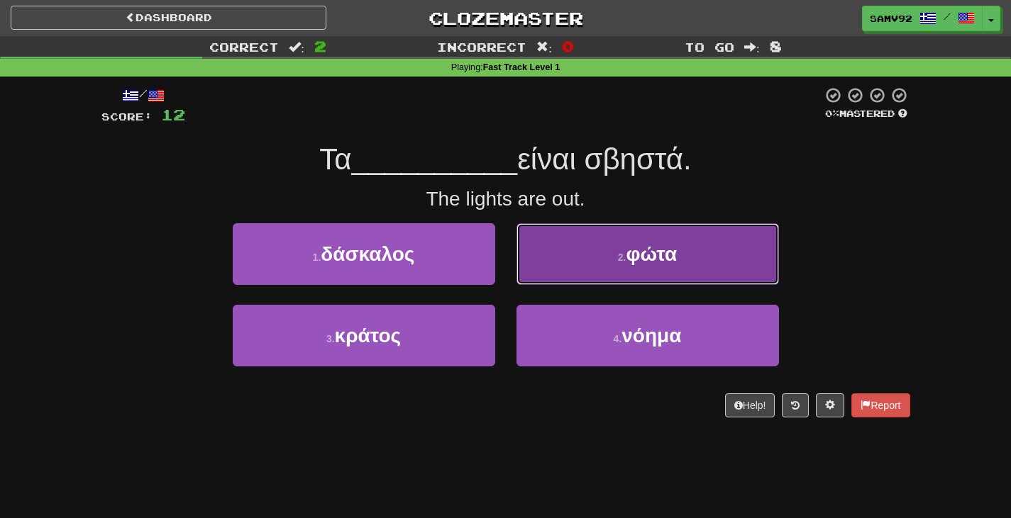
click at [557, 284] on button "2 . φώτα" at bounding box center [647, 254] width 262 height 62
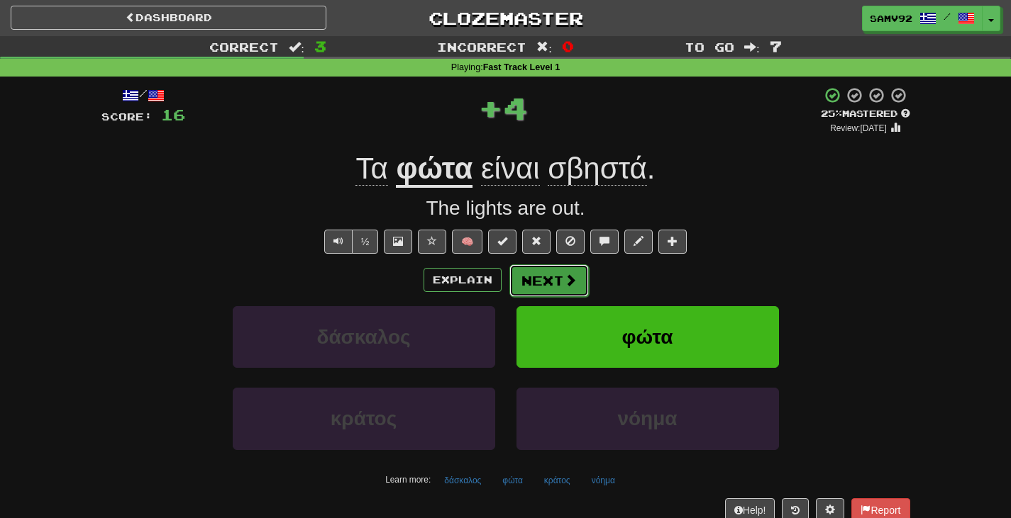
click at [549, 287] on button "Next" at bounding box center [548, 281] width 79 height 33
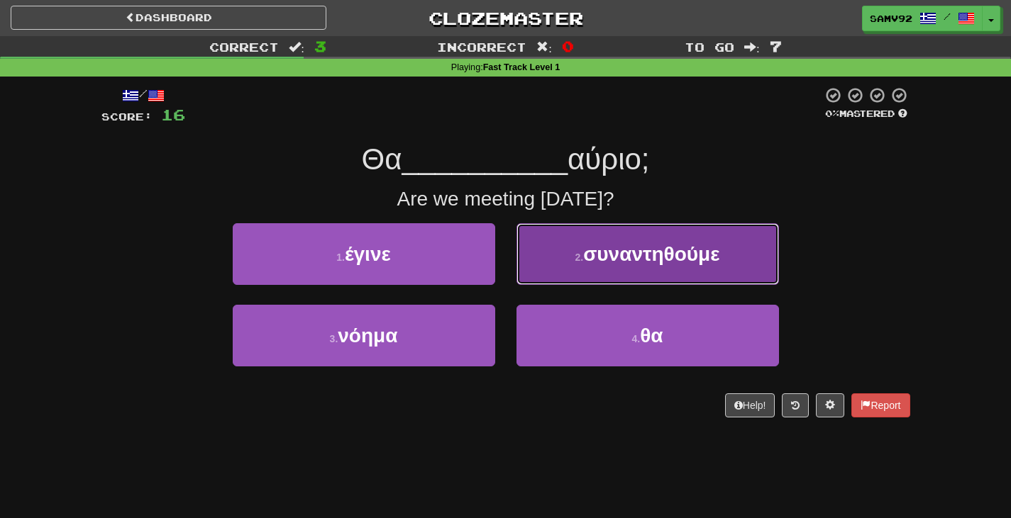
click at [529, 265] on button "2 . συναντηθούμε" at bounding box center [647, 254] width 262 height 62
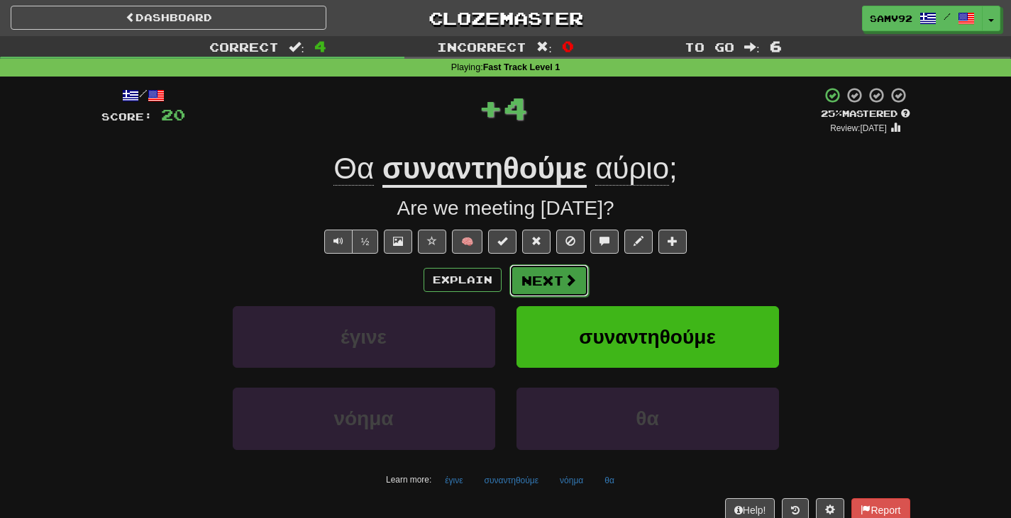
click at [522, 282] on button "Next" at bounding box center [548, 281] width 79 height 33
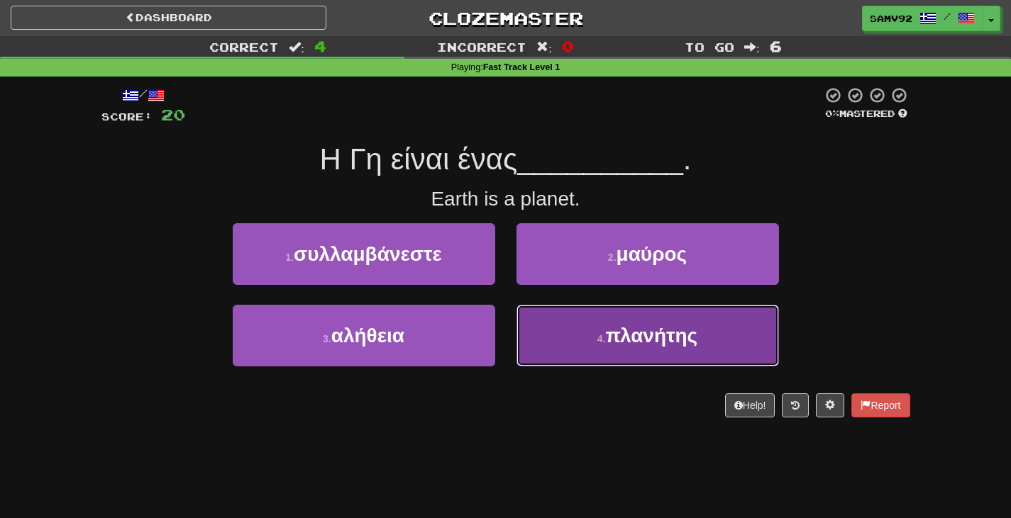
click at [544, 328] on button "4 . πλανήτης" at bounding box center [647, 336] width 262 height 62
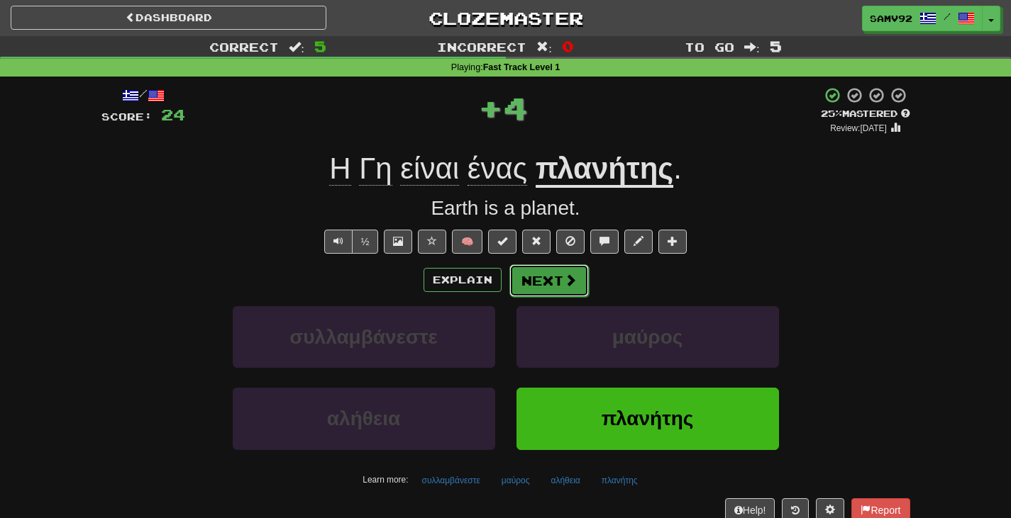
click at [548, 293] on button "Next" at bounding box center [548, 281] width 79 height 33
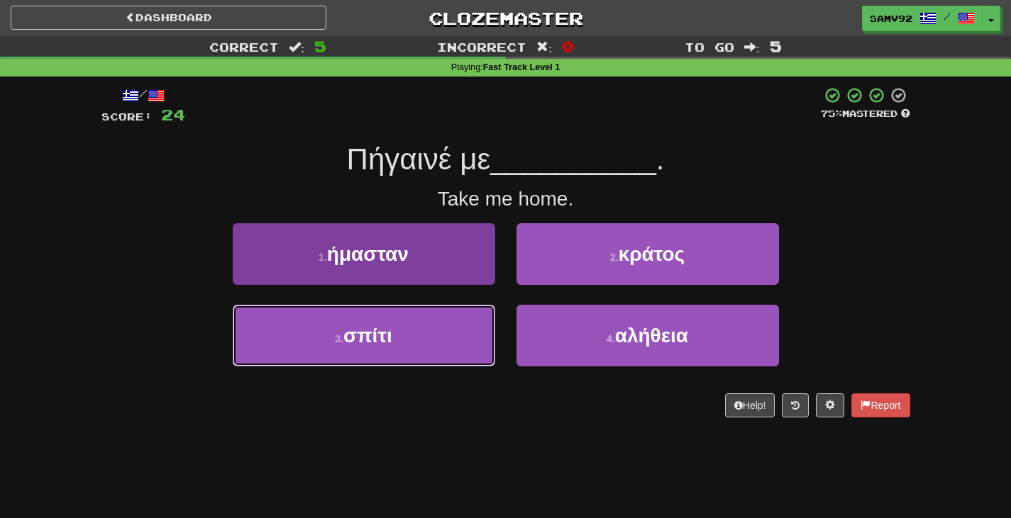
click at [463, 333] on button "3 . σπίτι" at bounding box center [364, 336] width 262 height 62
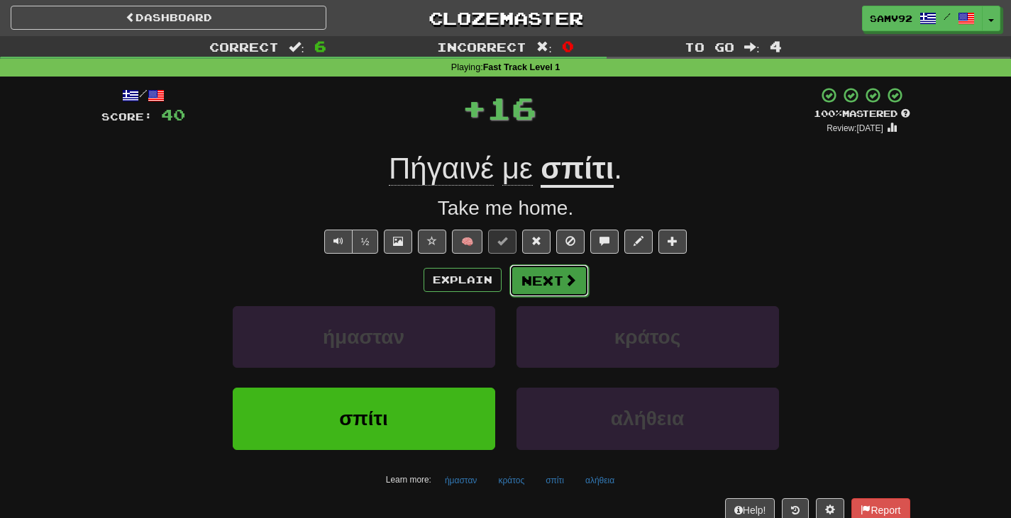
click at [526, 281] on button "Next" at bounding box center [548, 281] width 79 height 33
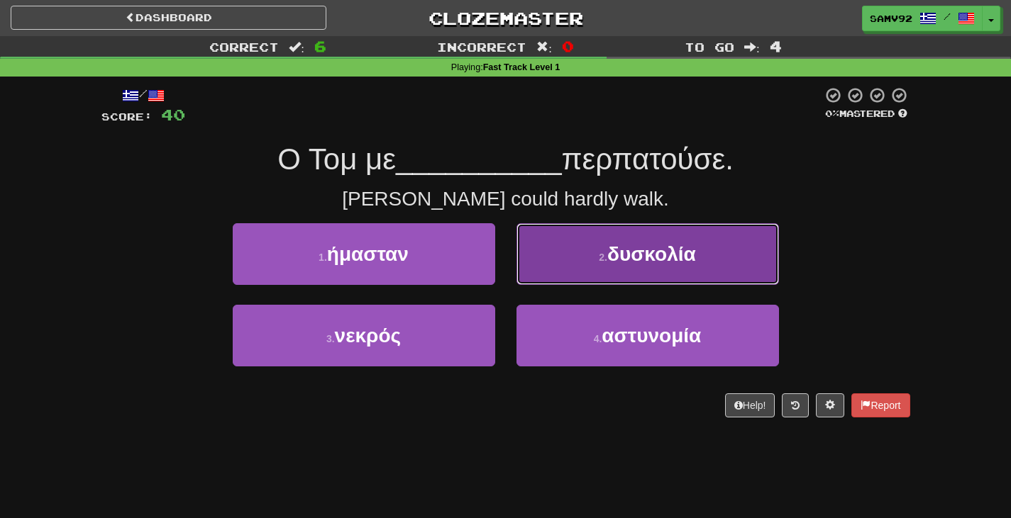
click at [566, 274] on button "2 . δυσκολία" at bounding box center [647, 254] width 262 height 62
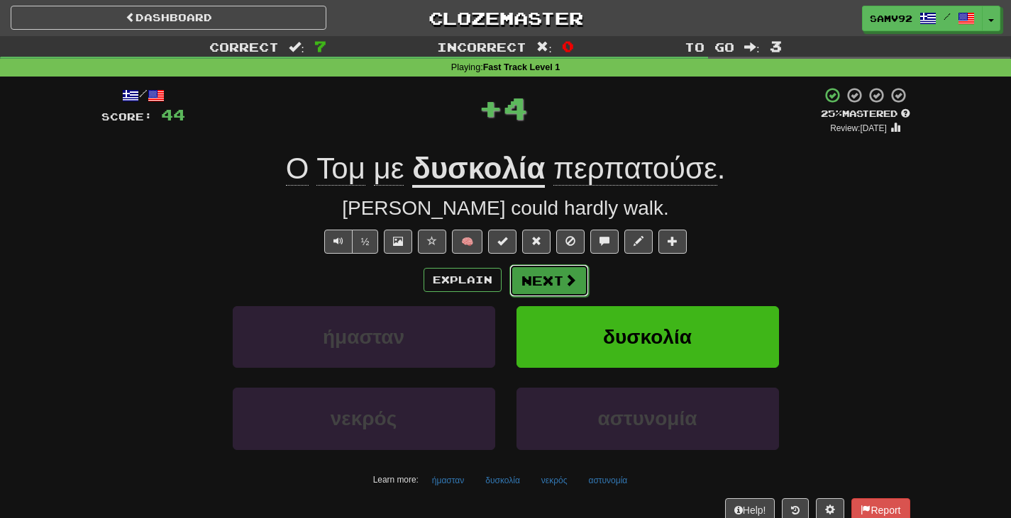
click at [566, 274] on span at bounding box center [570, 280] width 13 height 13
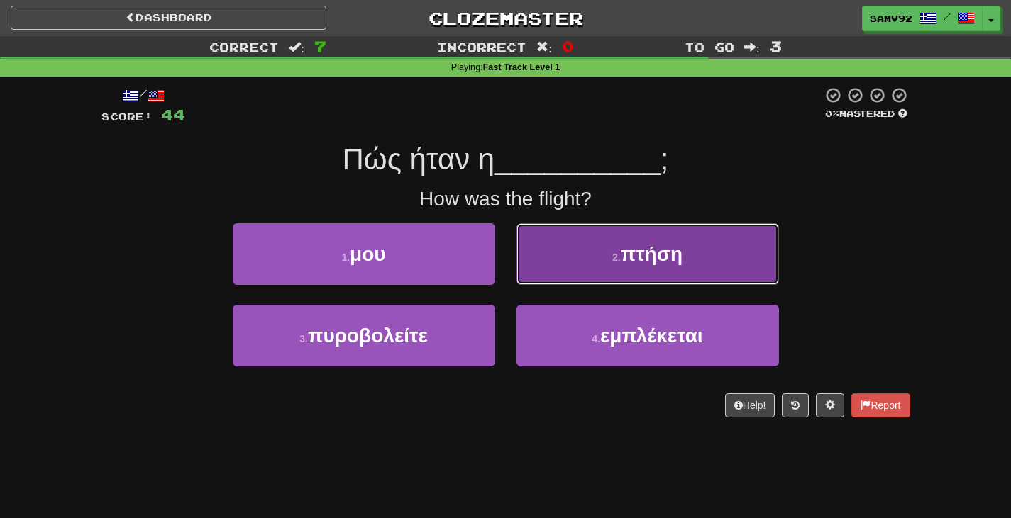
click at [541, 274] on button "2 . πτήση" at bounding box center [647, 254] width 262 height 62
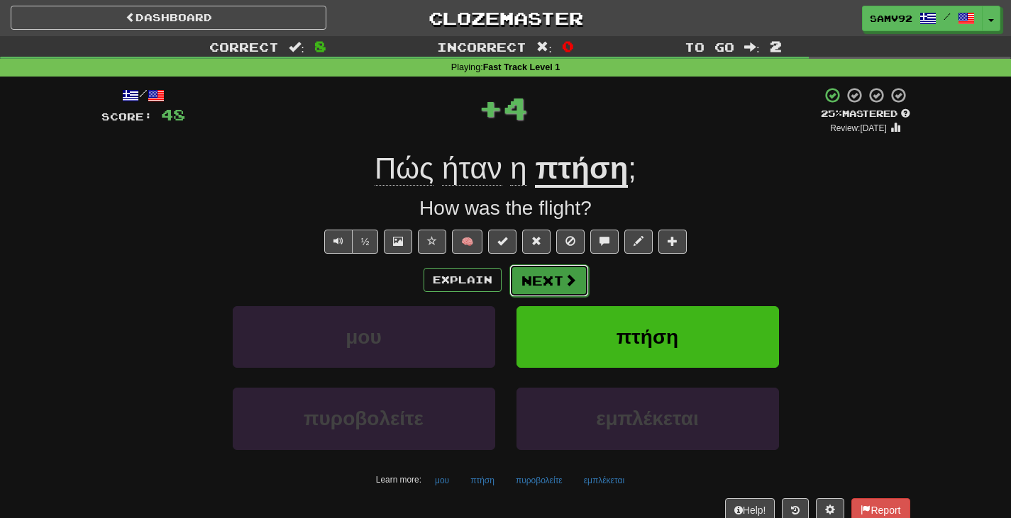
click at [543, 274] on button "Next" at bounding box center [548, 281] width 79 height 33
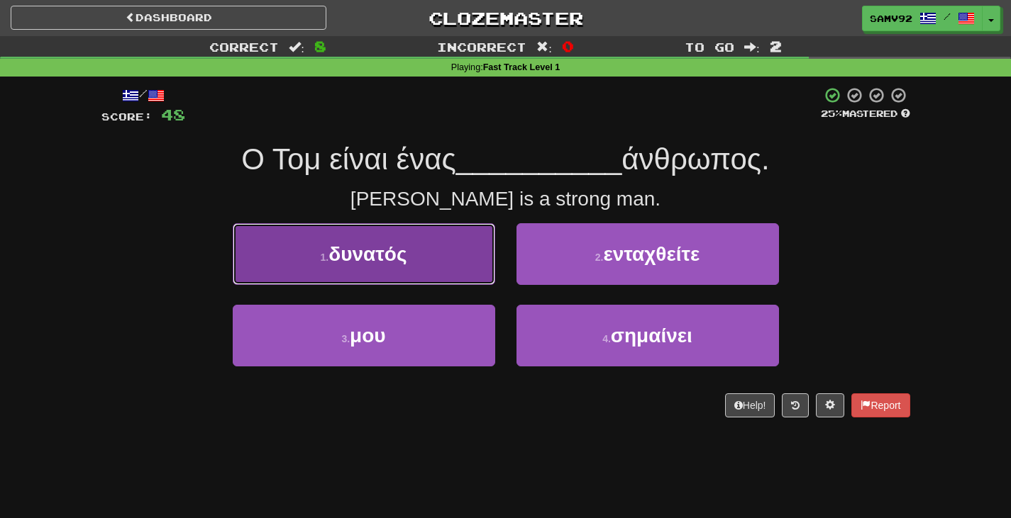
click at [489, 260] on button "1 . δυνατός" at bounding box center [364, 254] width 262 height 62
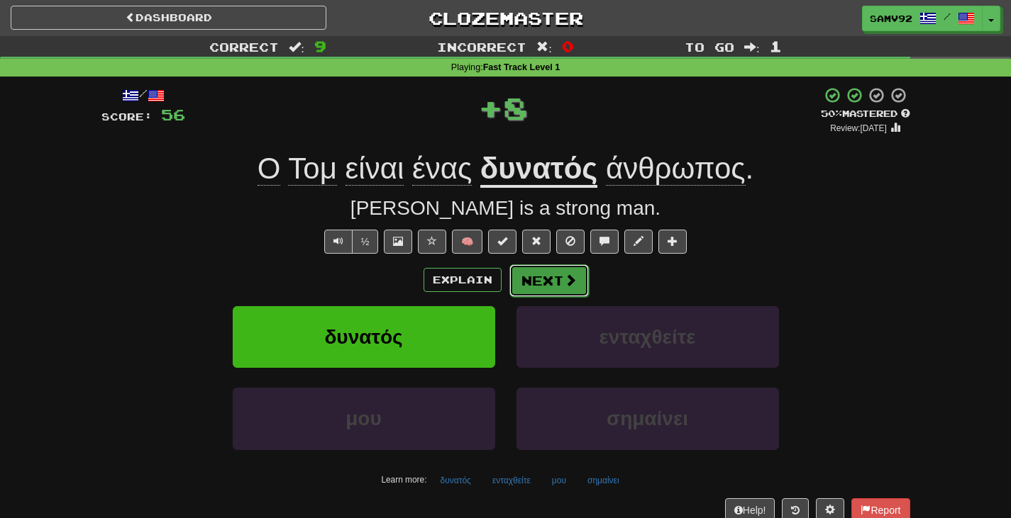
click at [557, 280] on button "Next" at bounding box center [548, 281] width 79 height 33
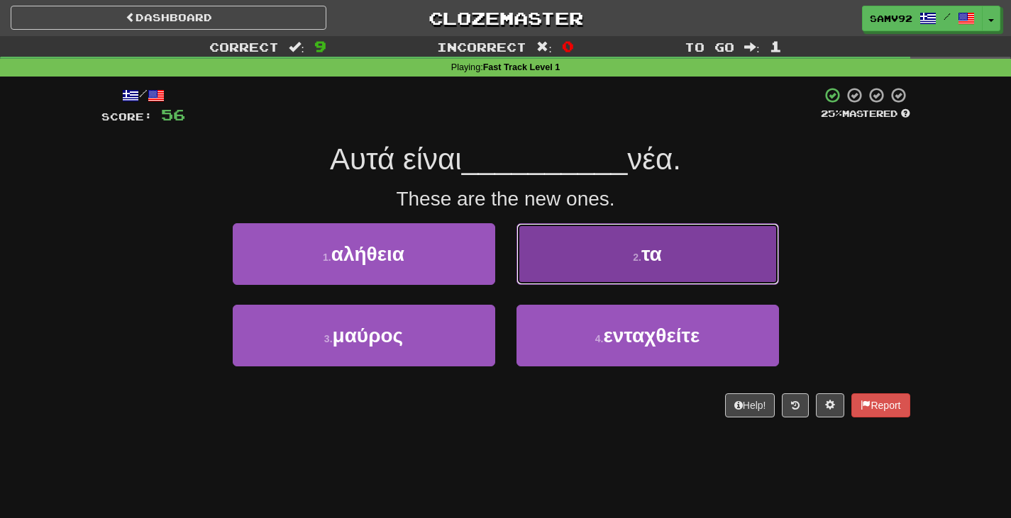
click at [550, 269] on button "2 . τα" at bounding box center [647, 254] width 262 height 62
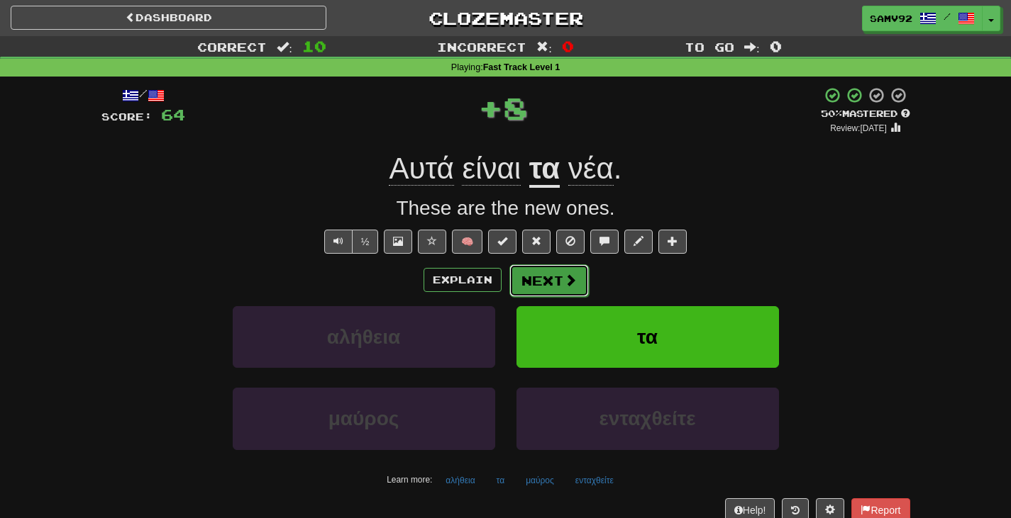
click at [550, 268] on button "Next" at bounding box center [548, 281] width 79 height 33
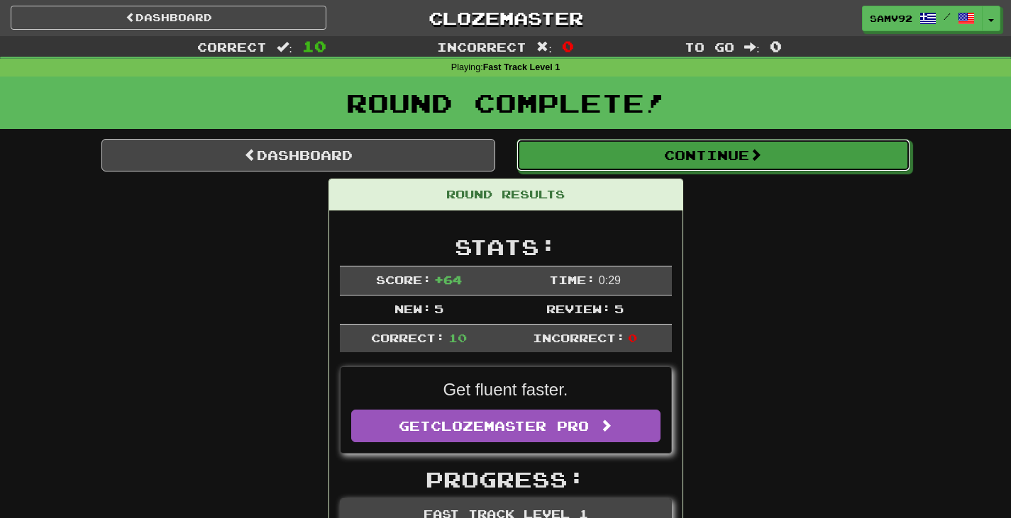
click at [625, 162] on button "Continue" at bounding box center [713, 155] width 394 height 33
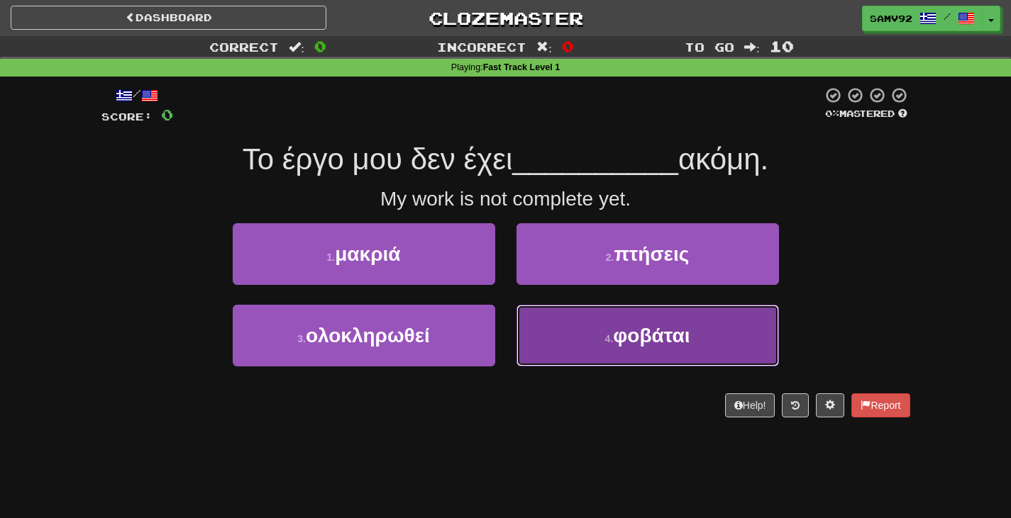
click at [577, 335] on button "4 . φοβάται" at bounding box center [647, 336] width 262 height 62
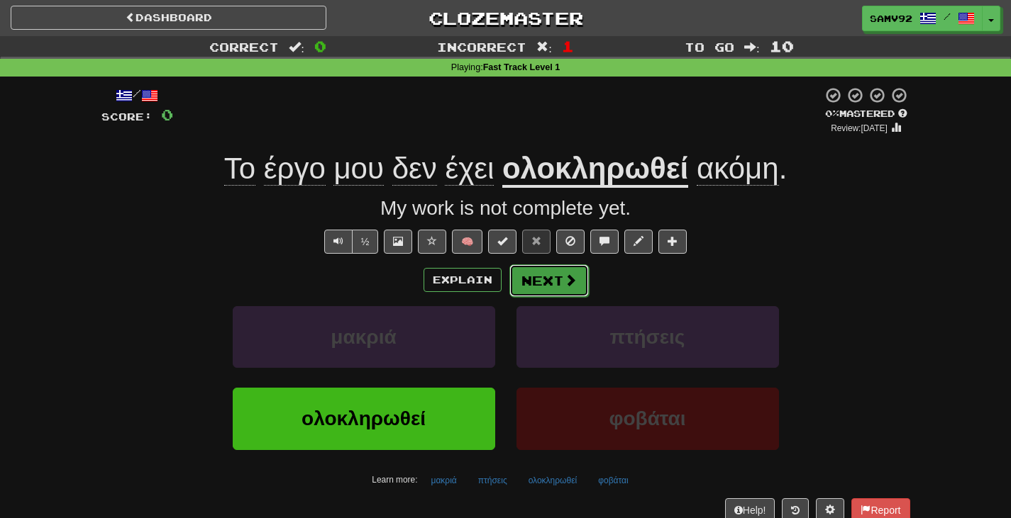
click at [568, 284] on span at bounding box center [570, 280] width 13 height 13
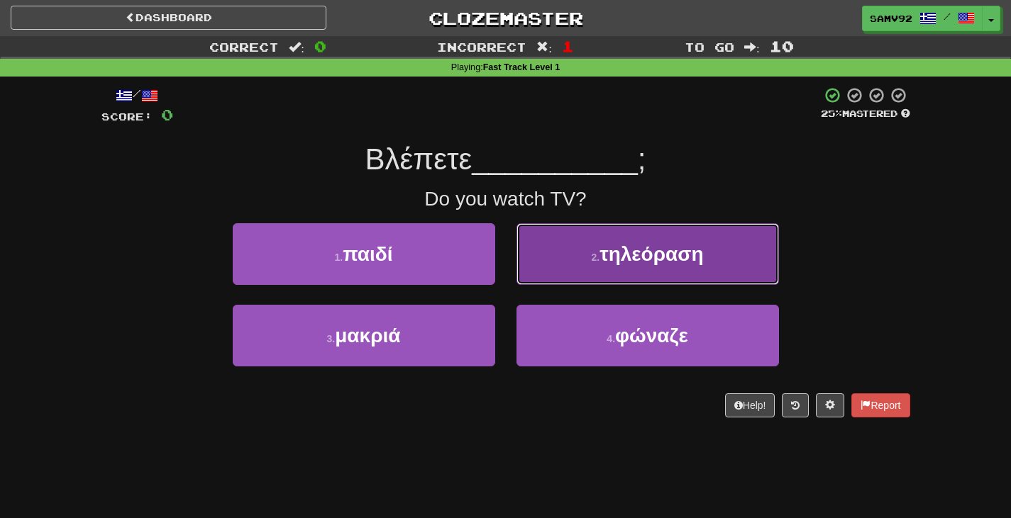
click at [578, 277] on button "2 . τηλεόραση" at bounding box center [647, 254] width 262 height 62
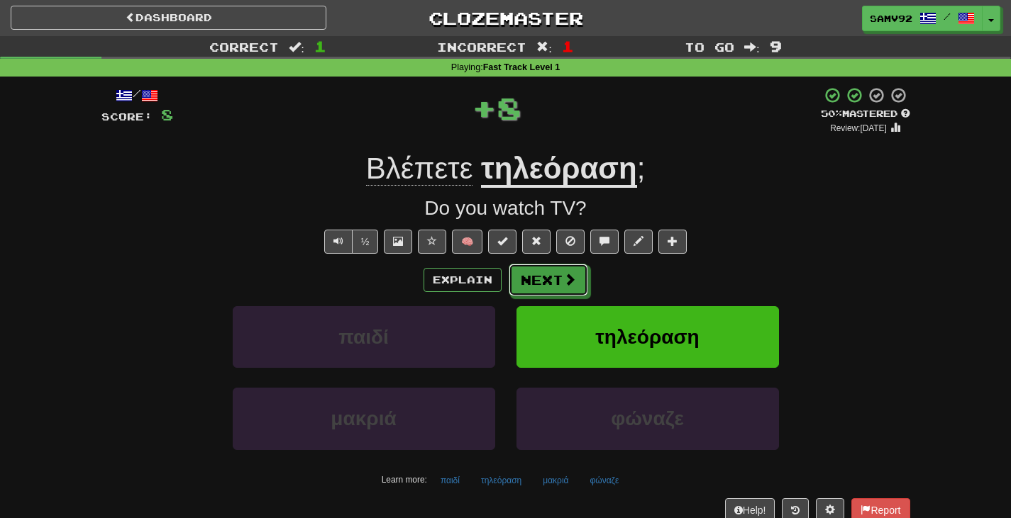
click at [578, 277] on button "Next" at bounding box center [548, 280] width 79 height 33
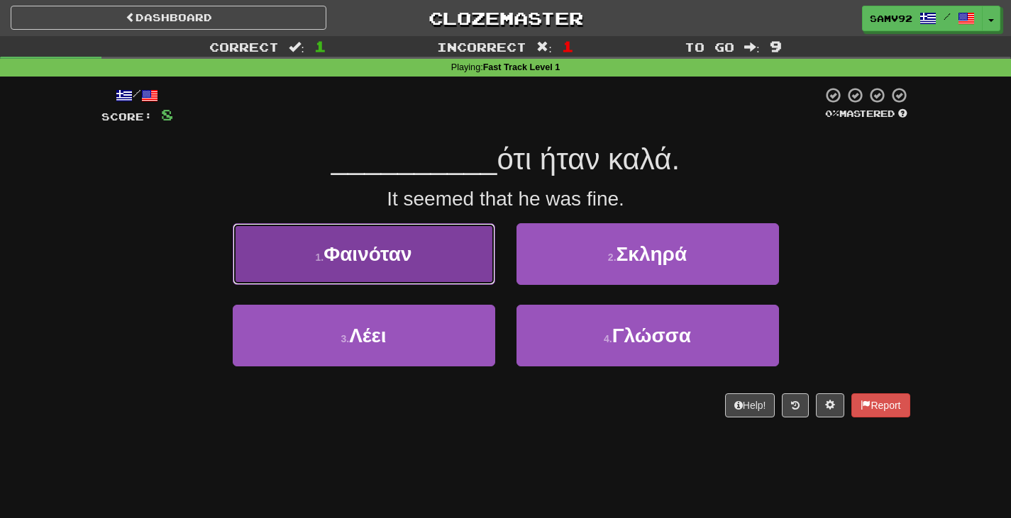
click at [459, 265] on button "1 . Φαινόταν" at bounding box center [364, 254] width 262 height 62
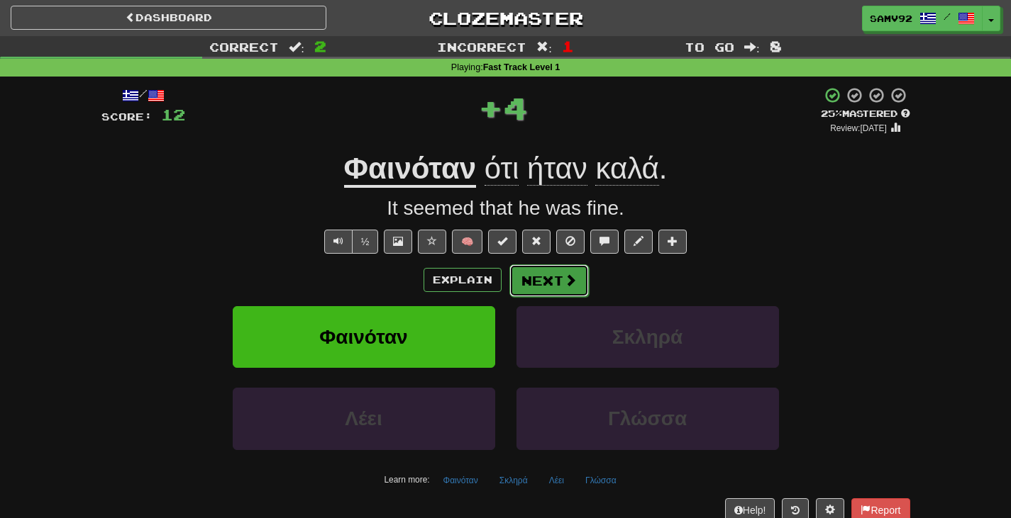
click at [539, 283] on button "Next" at bounding box center [548, 281] width 79 height 33
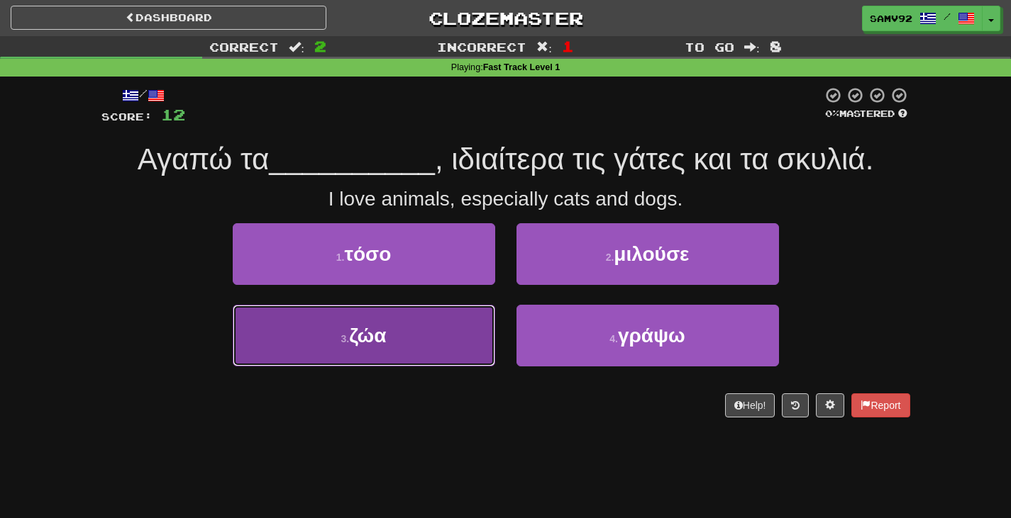
click at [474, 332] on button "3 . ζώα" at bounding box center [364, 336] width 262 height 62
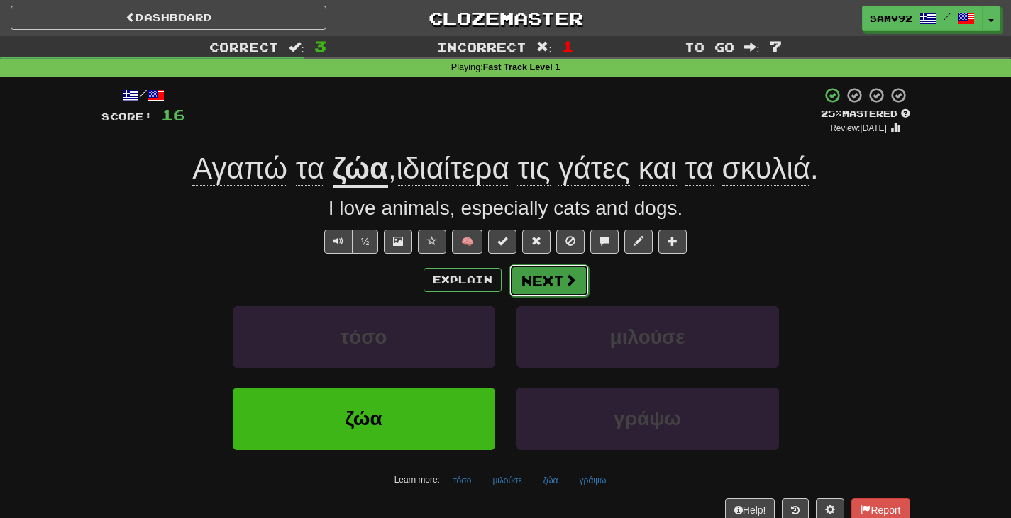
click at [533, 277] on button "Next" at bounding box center [548, 281] width 79 height 33
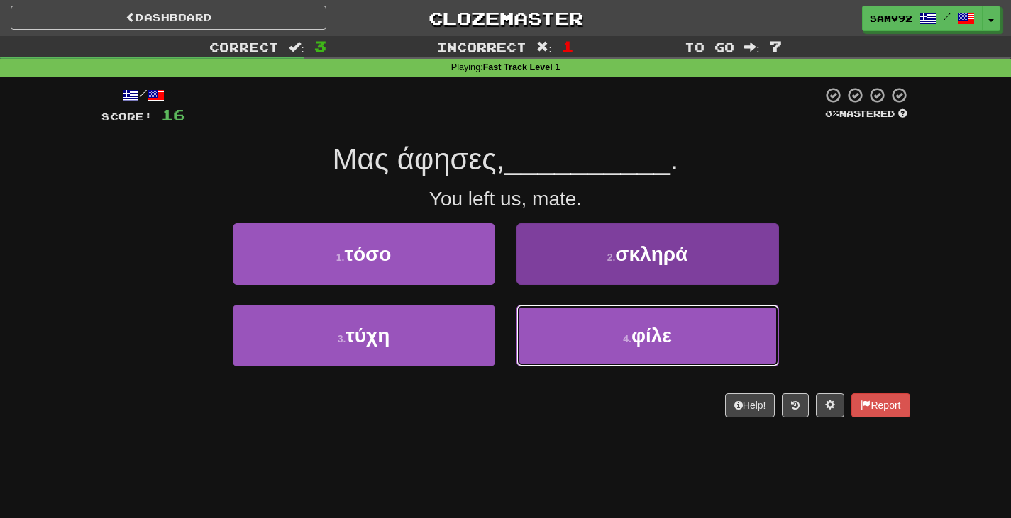
click at [560, 327] on button "4 . φίλε" at bounding box center [647, 336] width 262 height 62
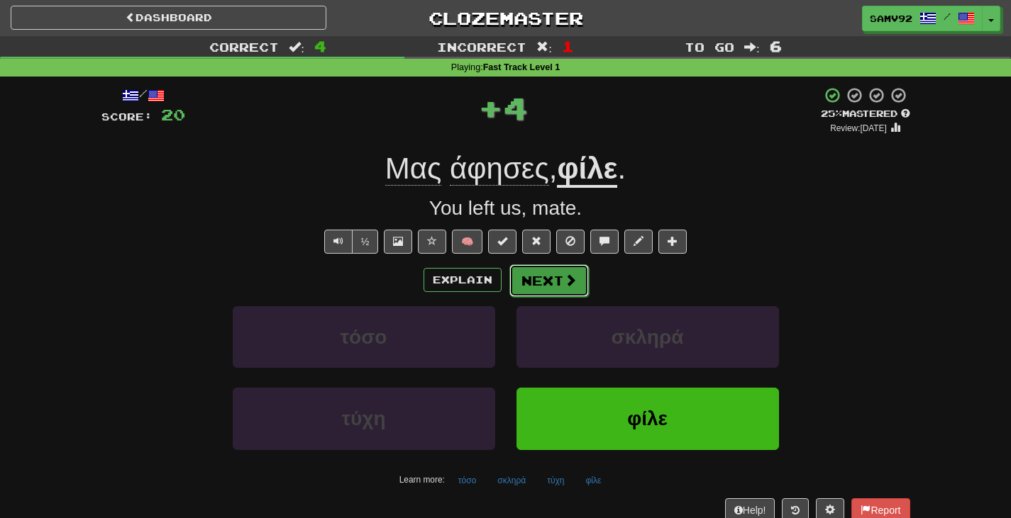
click at [549, 285] on button "Next" at bounding box center [548, 281] width 79 height 33
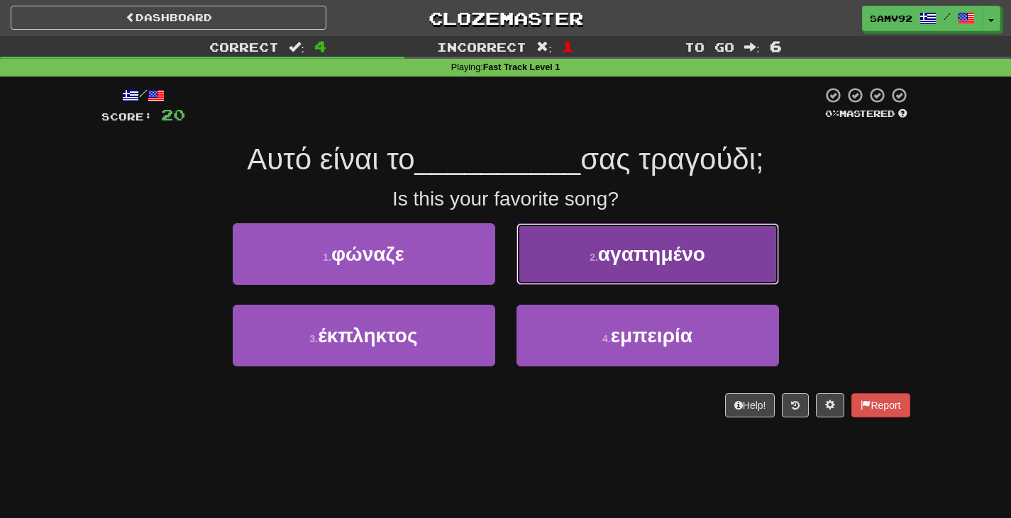
click at [582, 279] on button "2 . αγαπημένο" at bounding box center [647, 254] width 262 height 62
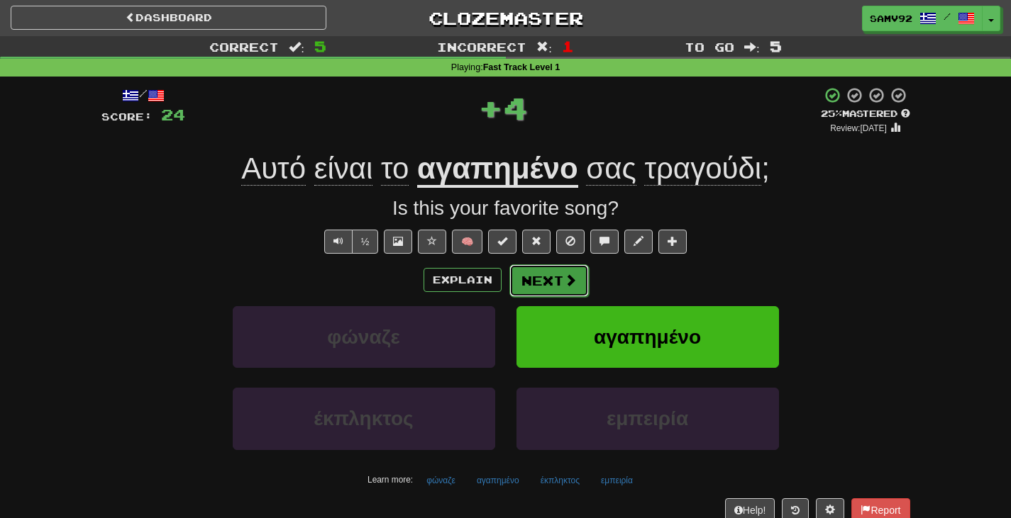
click at [576, 290] on button "Next" at bounding box center [548, 281] width 79 height 33
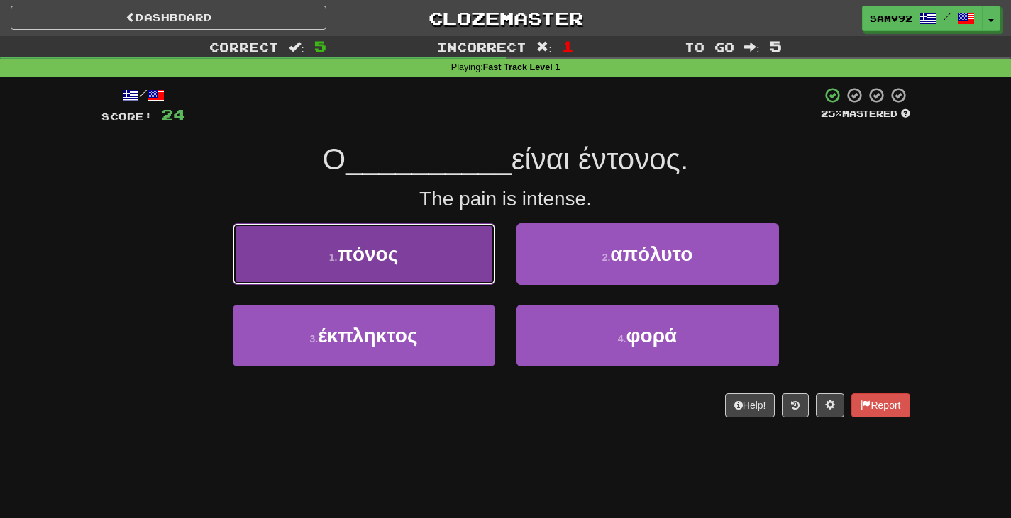
click at [440, 283] on button "1 . πόνος" at bounding box center [364, 254] width 262 height 62
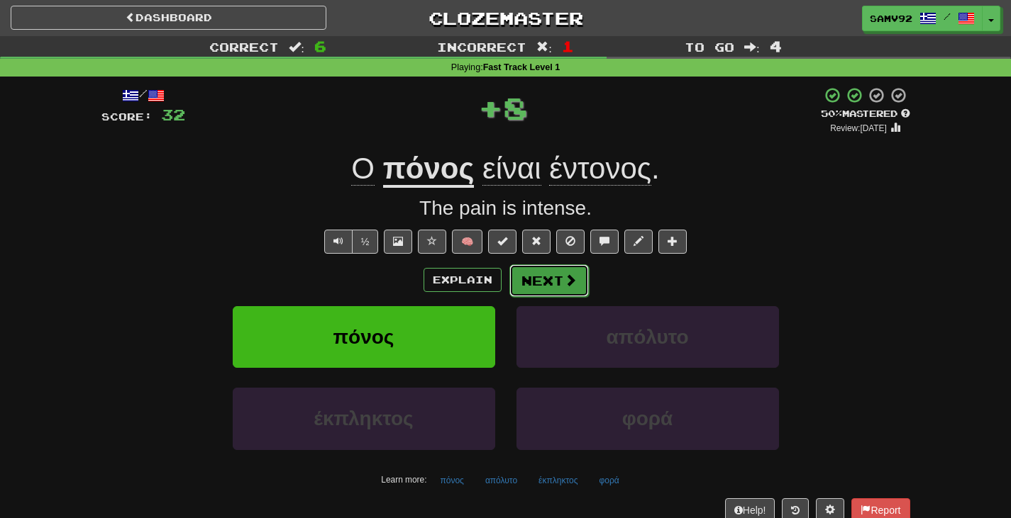
click at [546, 283] on button "Next" at bounding box center [548, 281] width 79 height 33
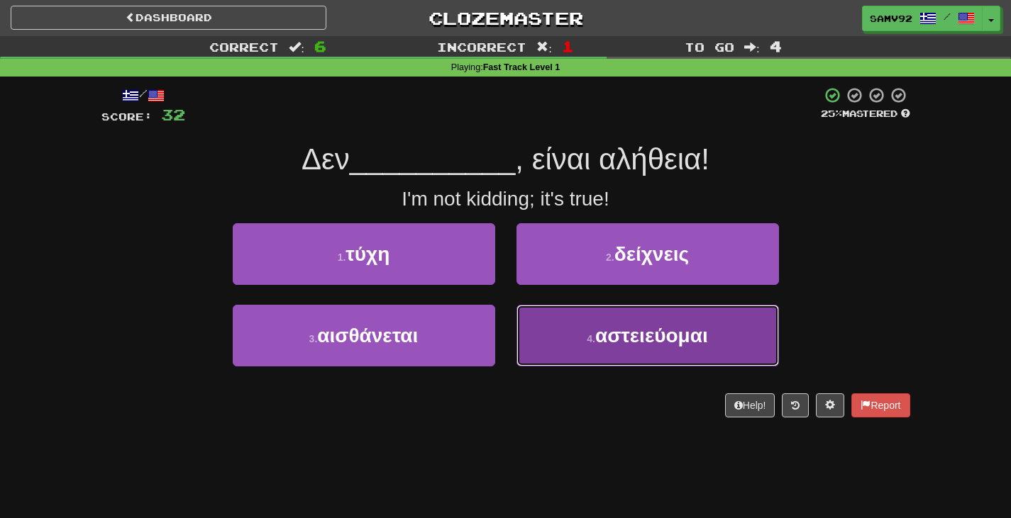
click at [549, 328] on button "4 . αστειεύομαι" at bounding box center [647, 336] width 262 height 62
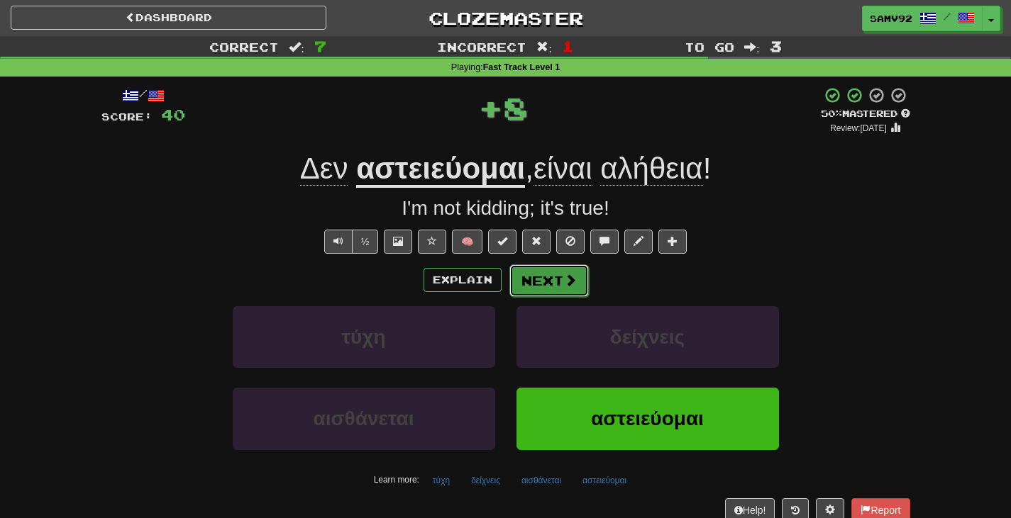
click at [554, 284] on button "Next" at bounding box center [548, 281] width 79 height 33
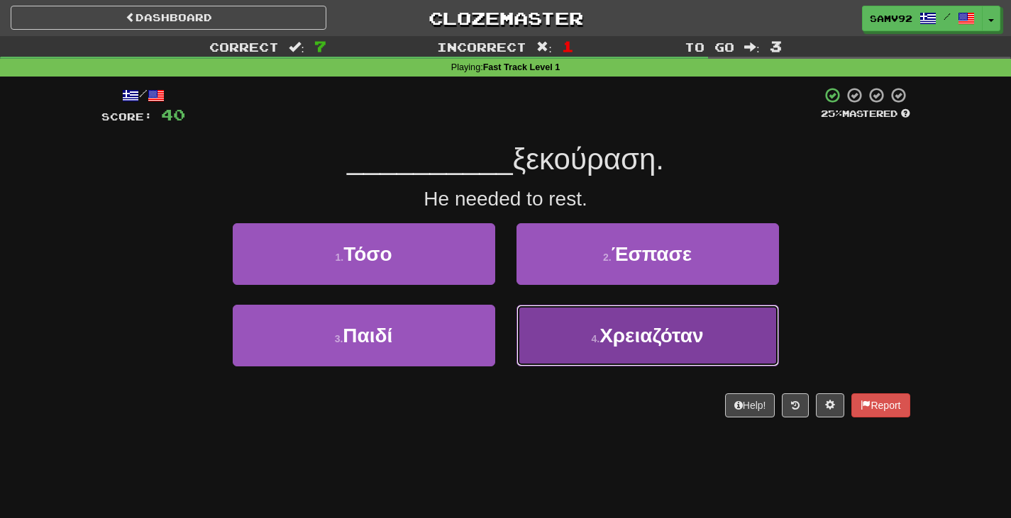
click at [555, 322] on button "4 . Χρειαζόταν" at bounding box center [647, 336] width 262 height 62
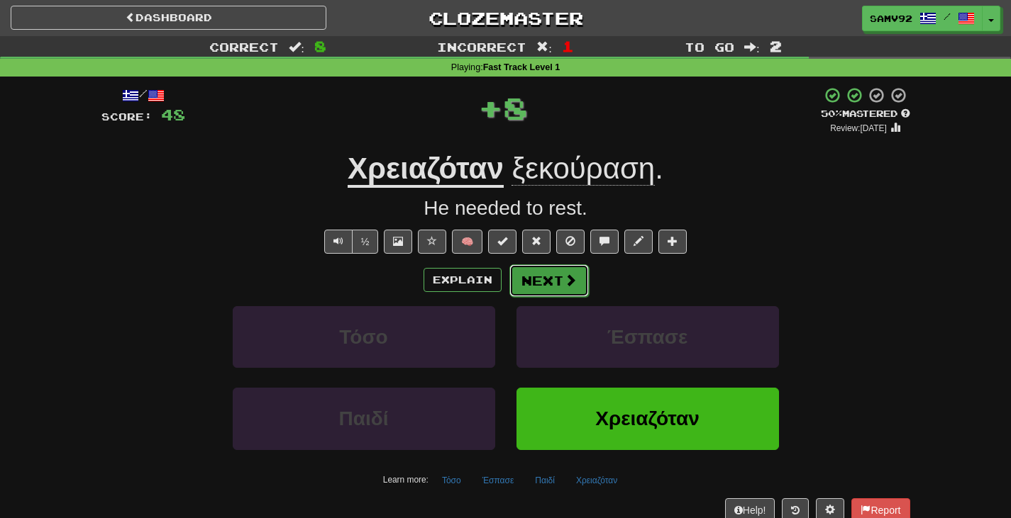
click at [546, 284] on button "Next" at bounding box center [548, 281] width 79 height 33
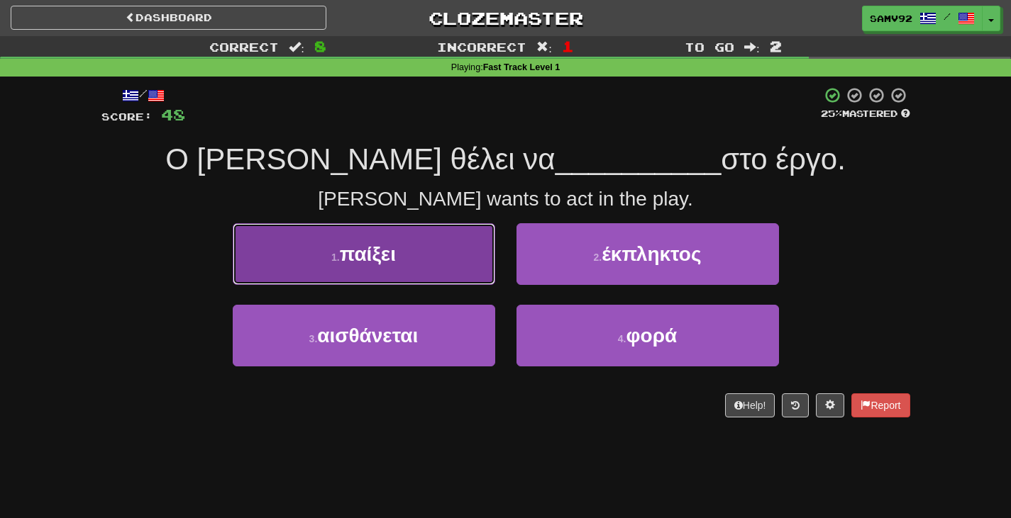
click at [472, 274] on button "1 . παίξει" at bounding box center [364, 254] width 262 height 62
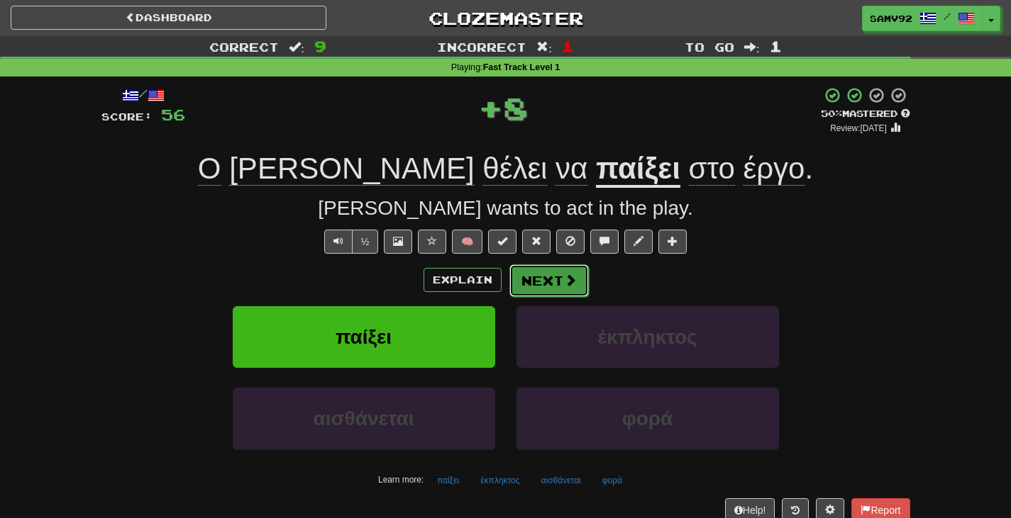
click at [546, 287] on button "Next" at bounding box center [548, 281] width 79 height 33
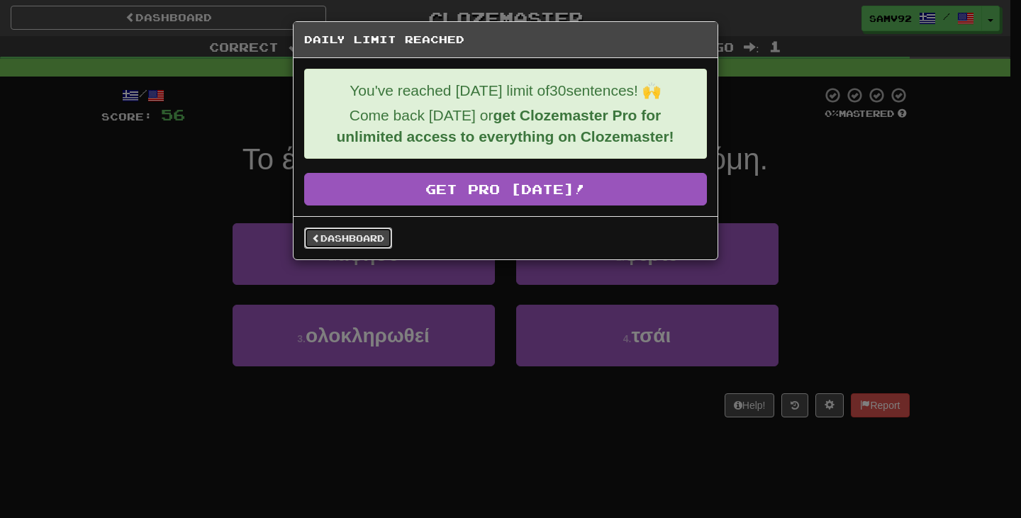
click at [380, 231] on link "Dashboard" at bounding box center [348, 238] width 88 height 21
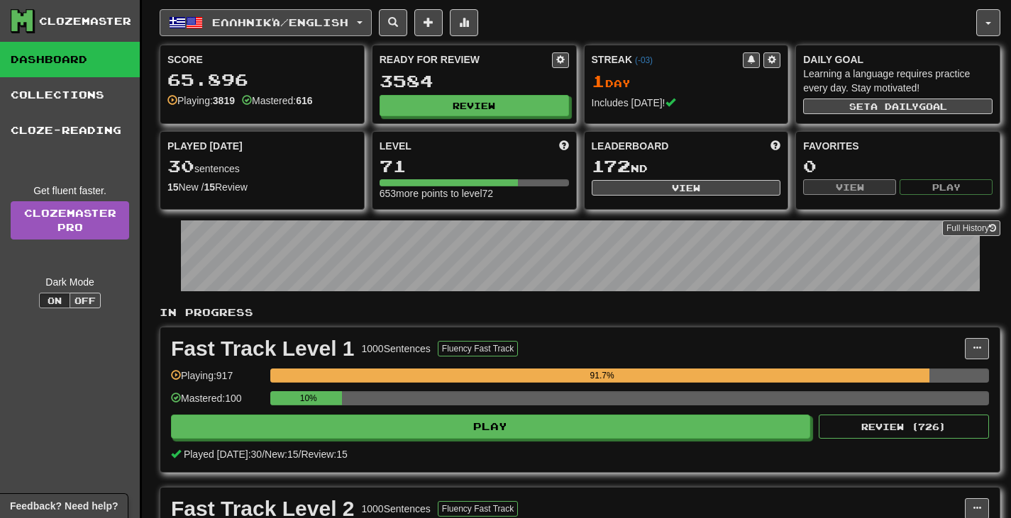
click at [357, 33] on button "Ελληνικά / English" at bounding box center [266, 22] width 212 height 27
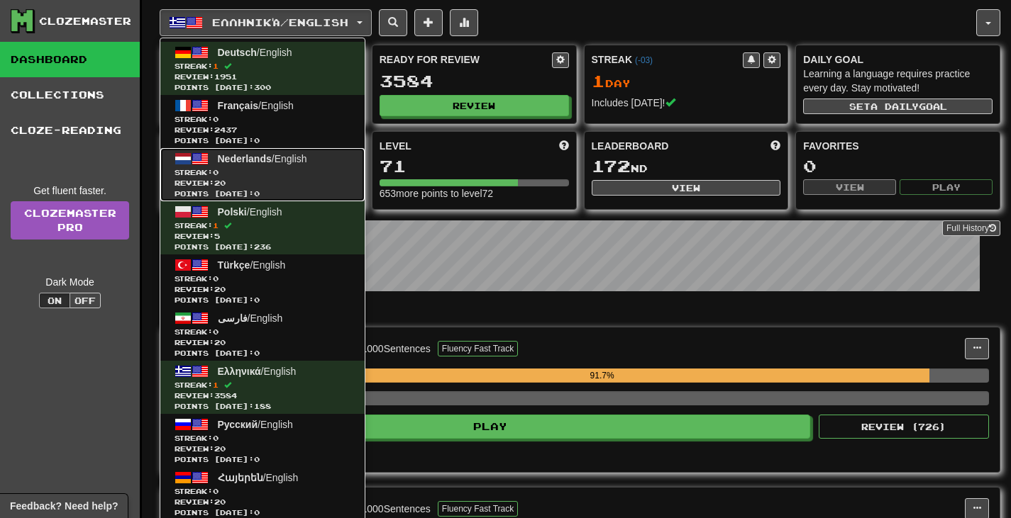
click at [339, 179] on span "Review: 20" at bounding box center [262, 183] width 176 height 11
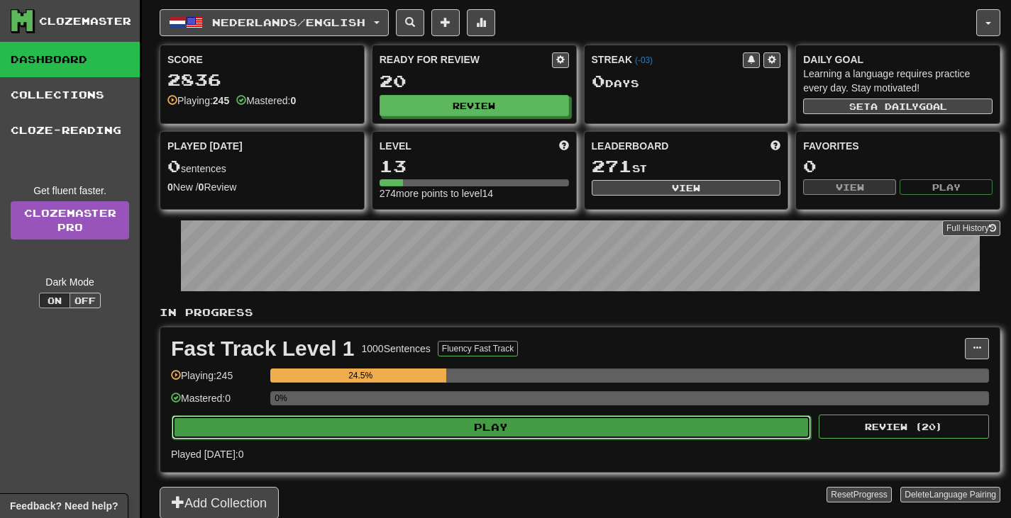
click at [506, 416] on button "Play" at bounding box center [491, 428] width 639 height 24
select select "**"
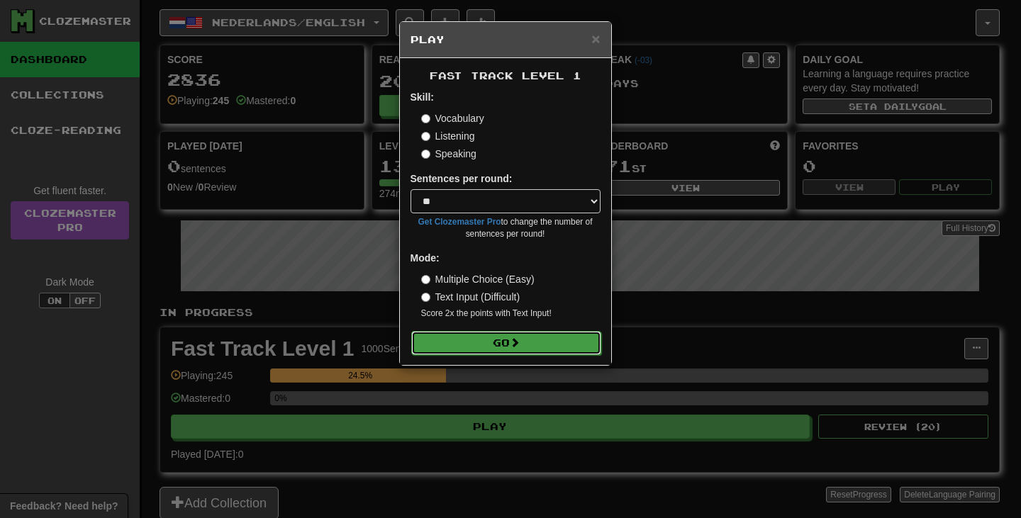
click at [543, 343] on button "Go" at bounding box center [506, 343] width 190 height 24
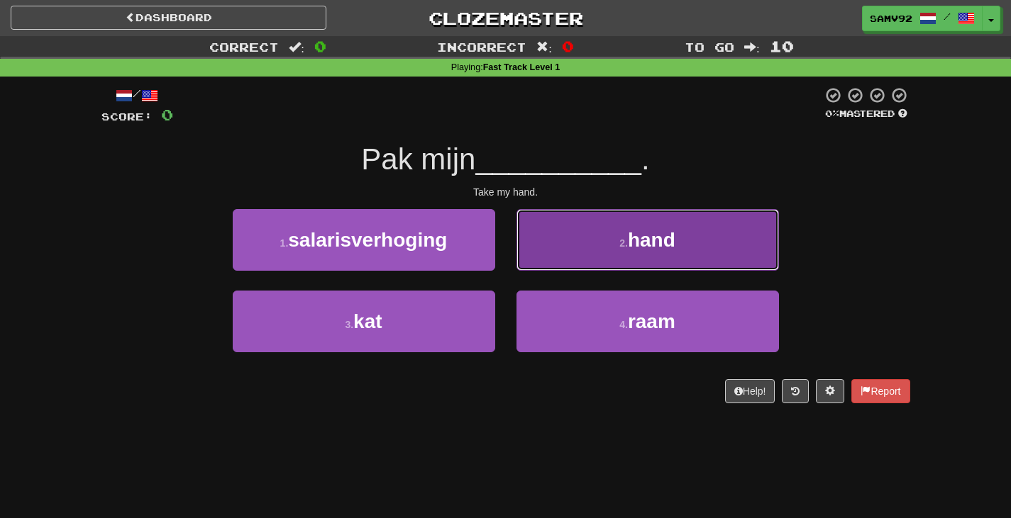
click at [540, 238] on button "2 . hand" at bounding box center [647, 240] width 262 height 62
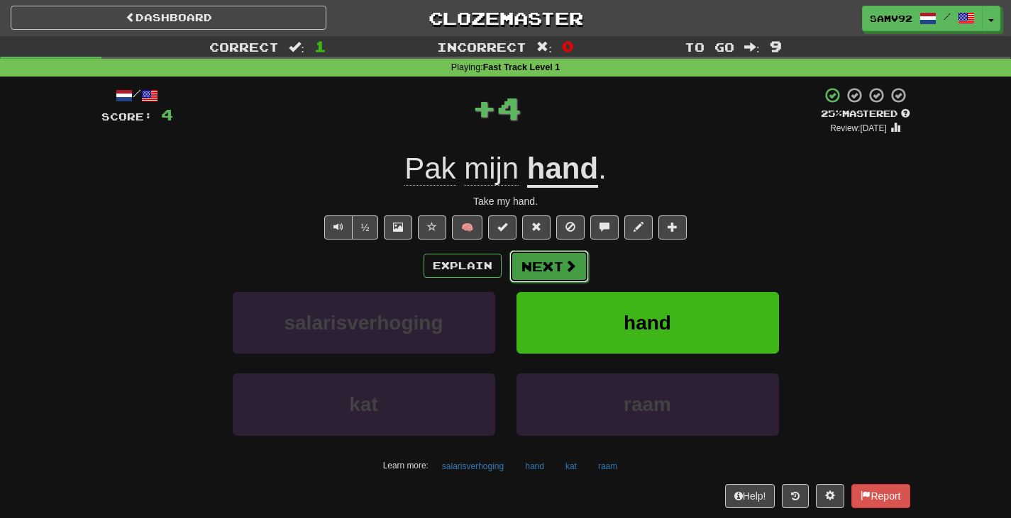
click at [547, 263] on button "Next" at bounding box center [548, 266] width 79 height 33
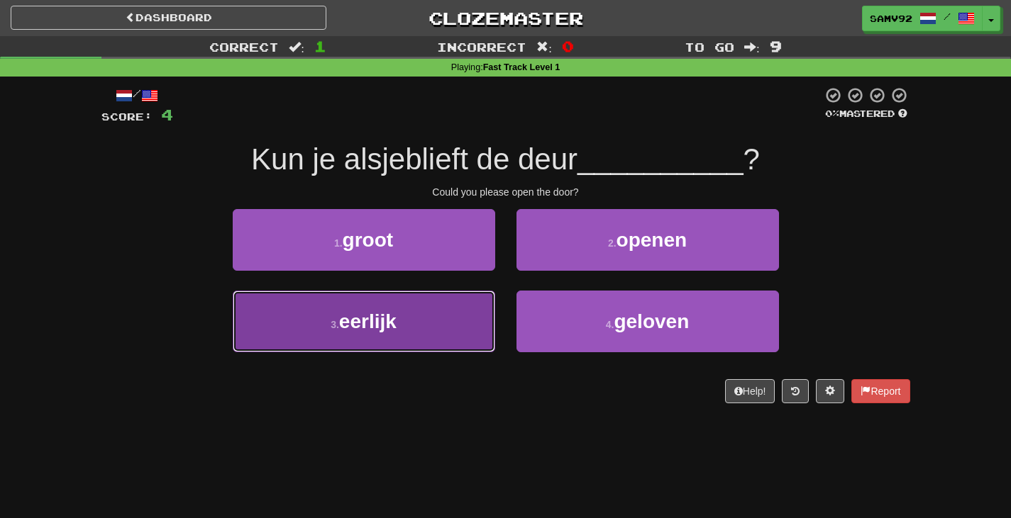
click at [475, 337] on button "3 . eerlijk" at bounding box center [364, 322] width 262 height 62
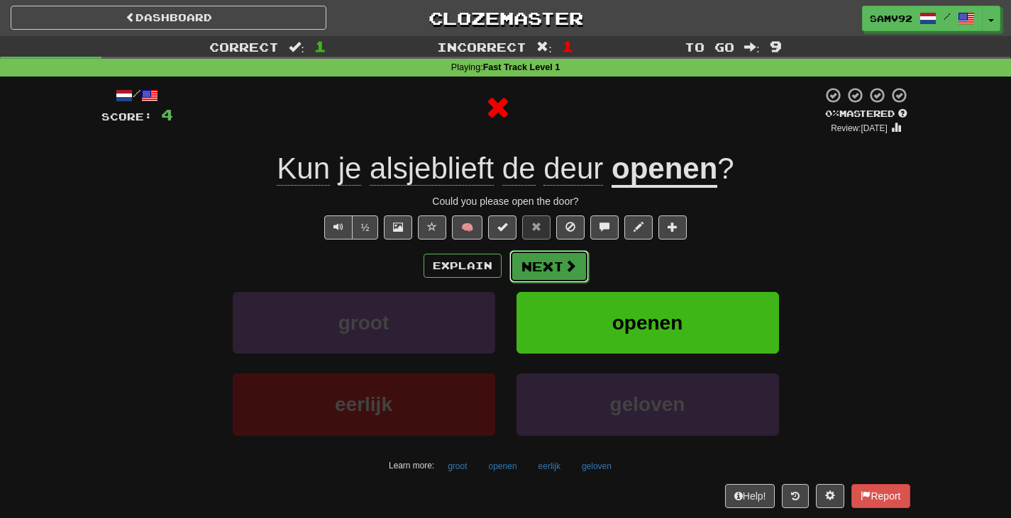
click at [535, 273] on button "Next" at bounding box center [548, 266] width 79 height 33
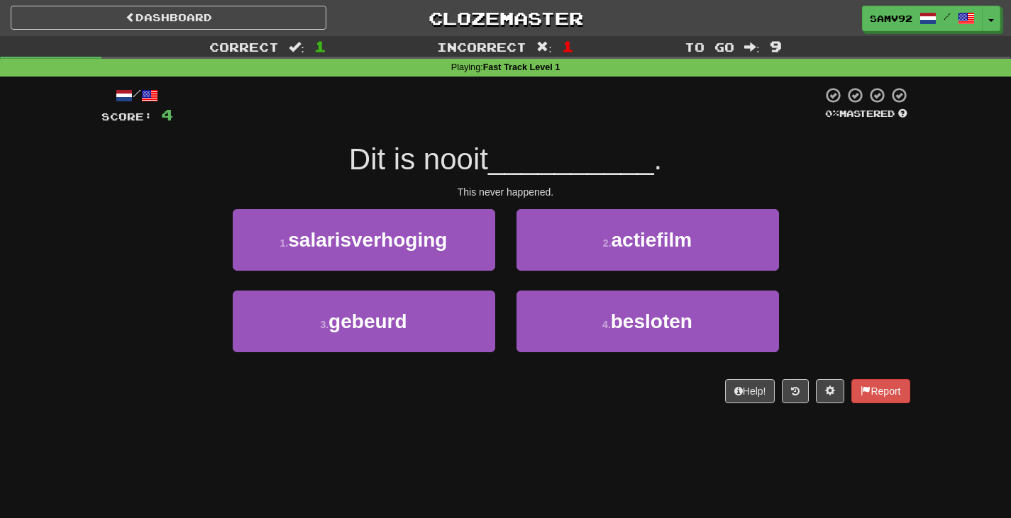
click at [809, 386] on div "Help! Report" at bounding box center [505, 391] width 809 height 24
click at [806, 386] on div "Help! Report" at bounding box center [505, 391] width 809 height 24
click at [796, 389] on button at bounding box center [795, 391] width 27 height 24
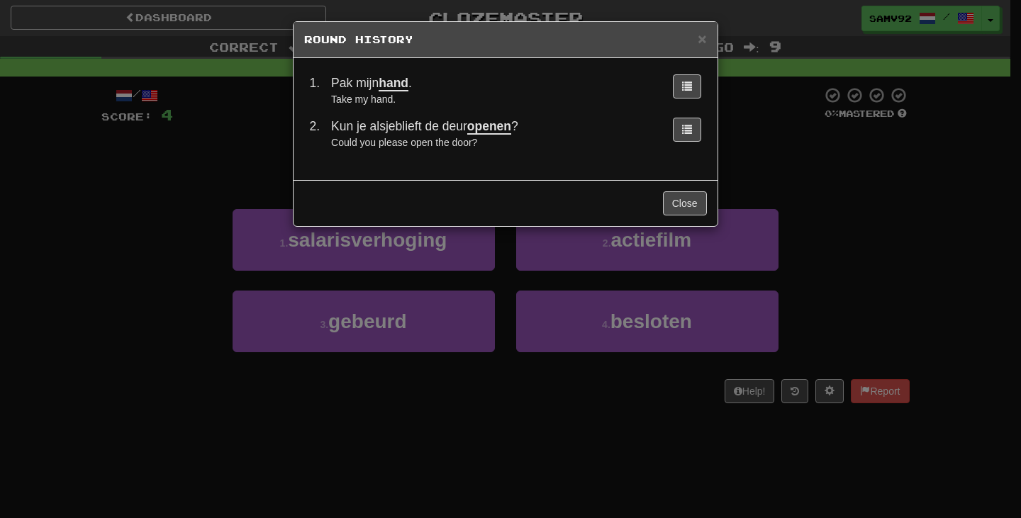
click at [822, 248] on div "× Round History 1 . Pak mijn hand . Take my hand. 2 . Kun je alsjeblieft de deu…" at bounding box center [510, 259] width 1021 height 518
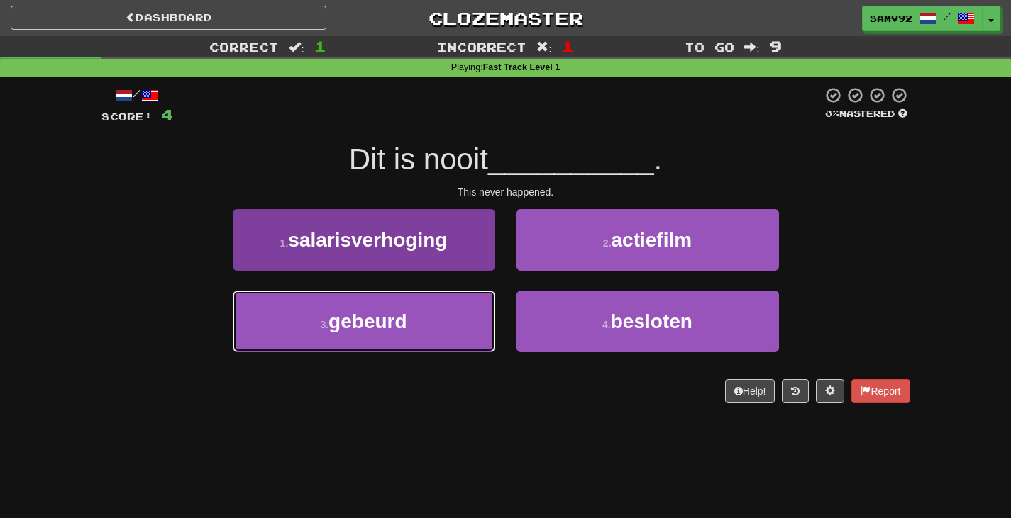
click at [460, 319] on button "3 . gebeurd" at bounding box center [364, 322] width 262 height 62
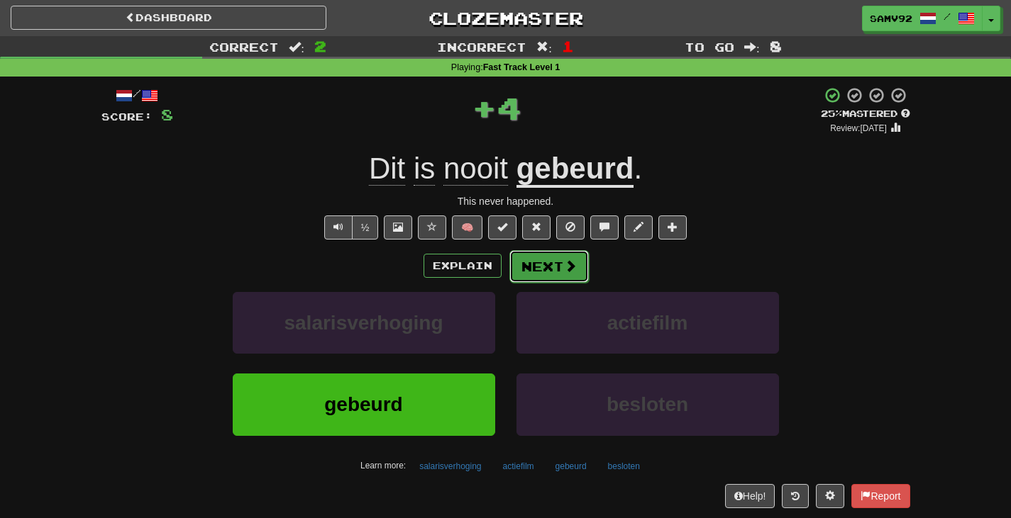
click at [540, 270] on button "Next" at bounding box center [548, 266] width 79 height 33
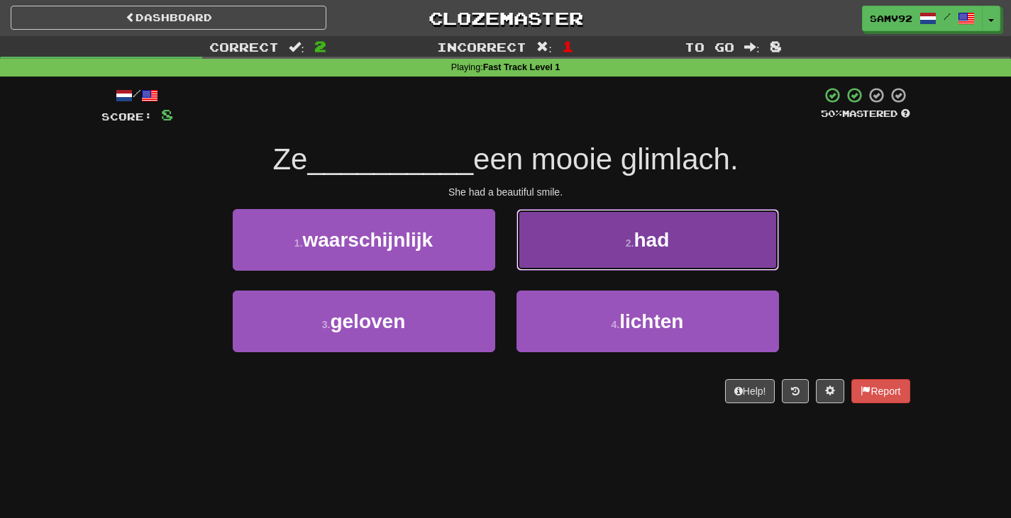
click at [530, 270] on button "2 . had" at bounding box center [647, 240] width 262 height 62
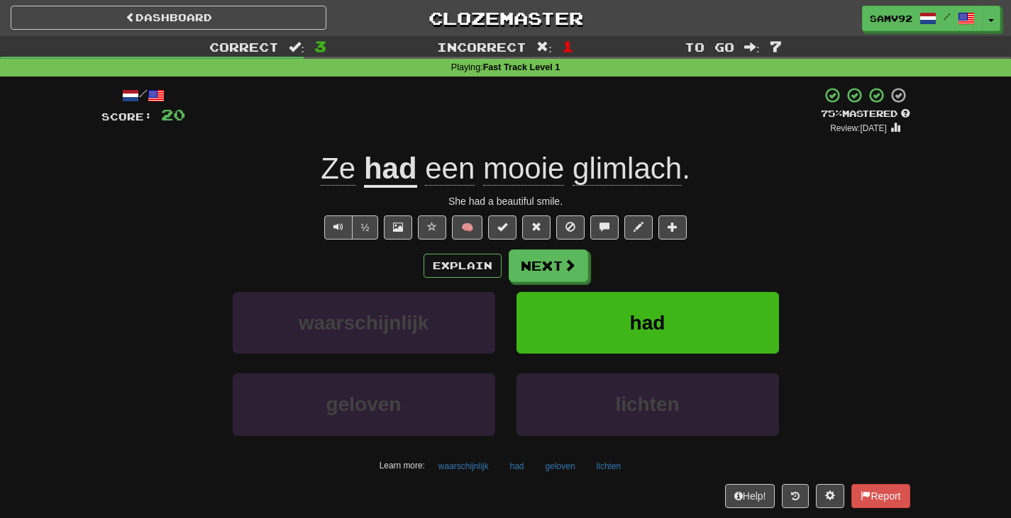
click at [746, 213] on div "/ Score: 20 + 12 75 % Mastered Review: 2025-09-19 Ze had een mooie glimlach . S…" at bounding box center [505, 297] width 809 height 421
click at [589, 267] on div "Explain Next" at bounding box center [505, 266] width 809 height 33
click at [575, 267] on button "Next" at bounding box center [548, 266] width 79 height 33
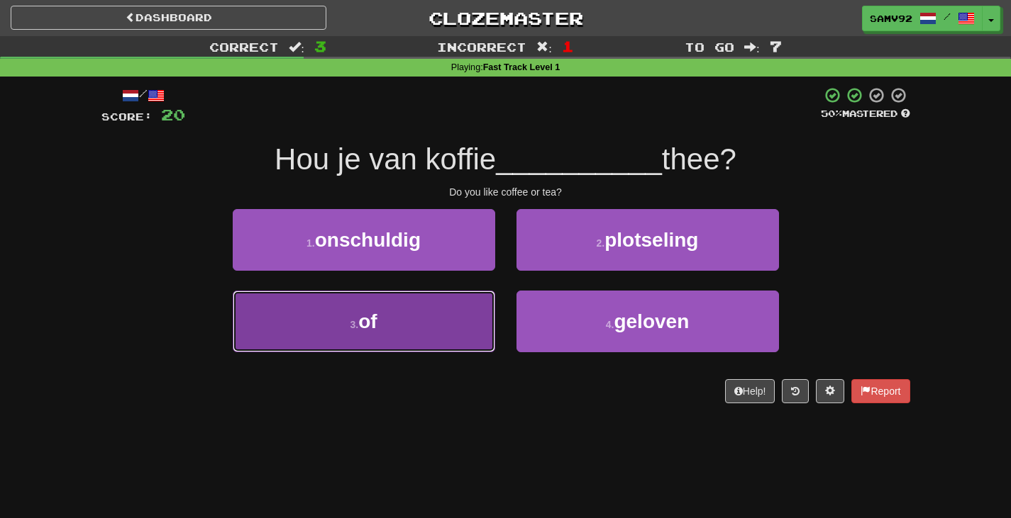
click at [474, 318] on button "3 . of" at bounding box center [364, 322] width 262 height 62
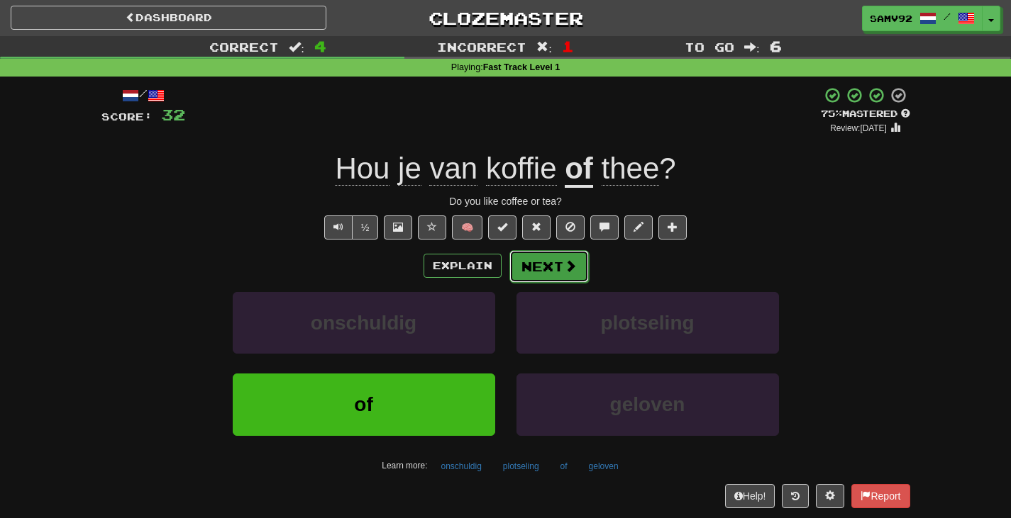
click at [582, 274] on button "Next" at bounding box center [548, 266] width 79 height 33
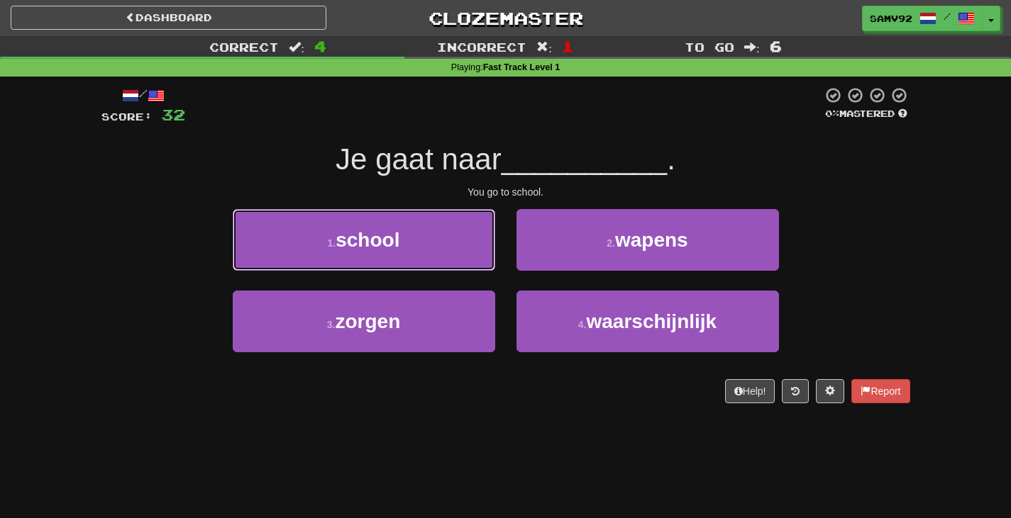
drag, startPoint x: 460, startPoint y: 248, endPoint x: 502, endPoint y: 243, distance: 42.1
click at [464, 246] on button "1 . school" at bounding box center [364, 240] width 262 height 62
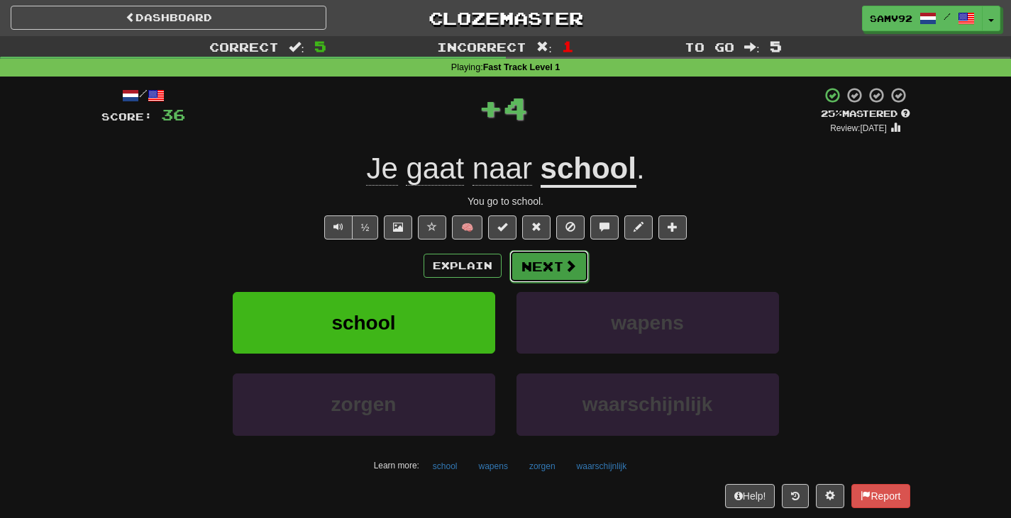
click at [564, 255] on button "Next" at bounding box center [548, 266] width 79 height 33
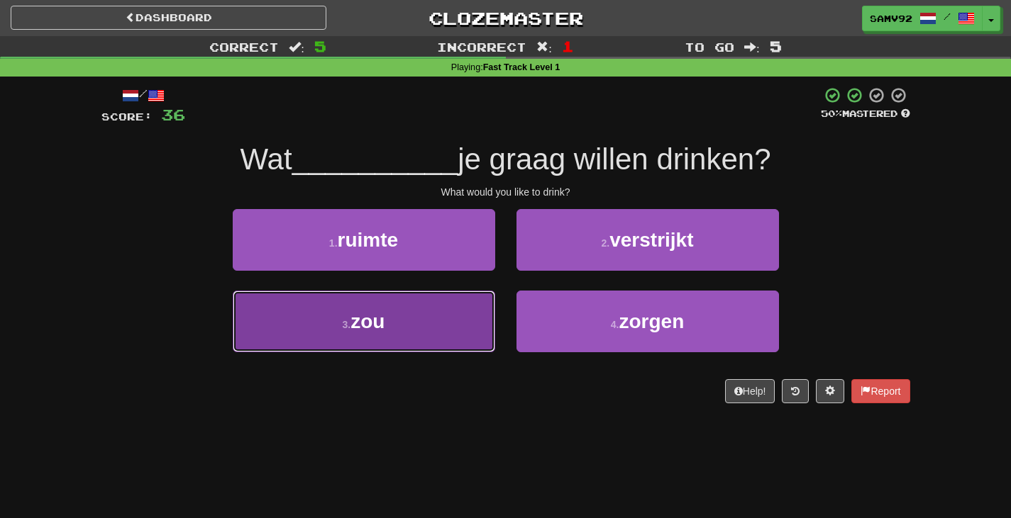
click at [488, 306] on button "3 . zou" at bounding box center [364, 322] width 262 height 62
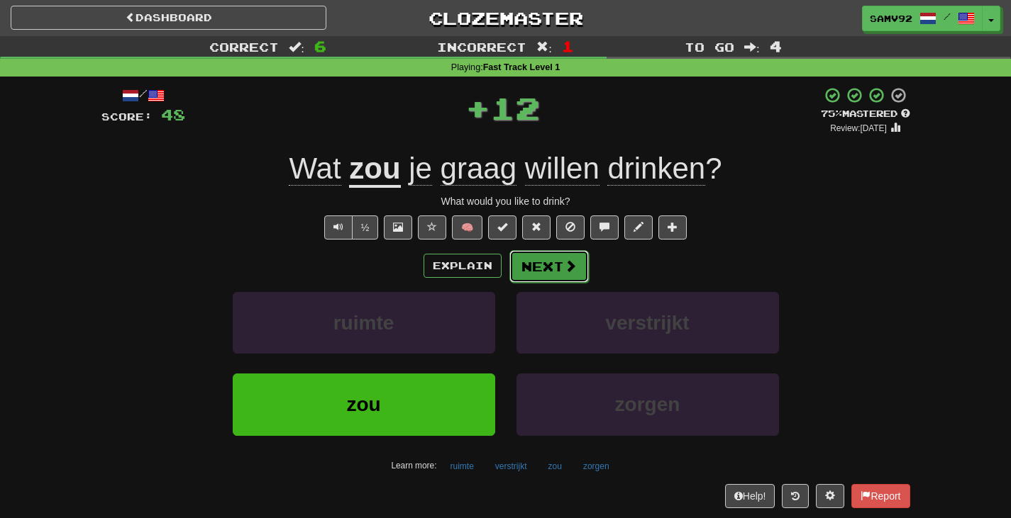
click at [522, 277] on button "Next" at bounding box center [548, 266] width 79 height 33
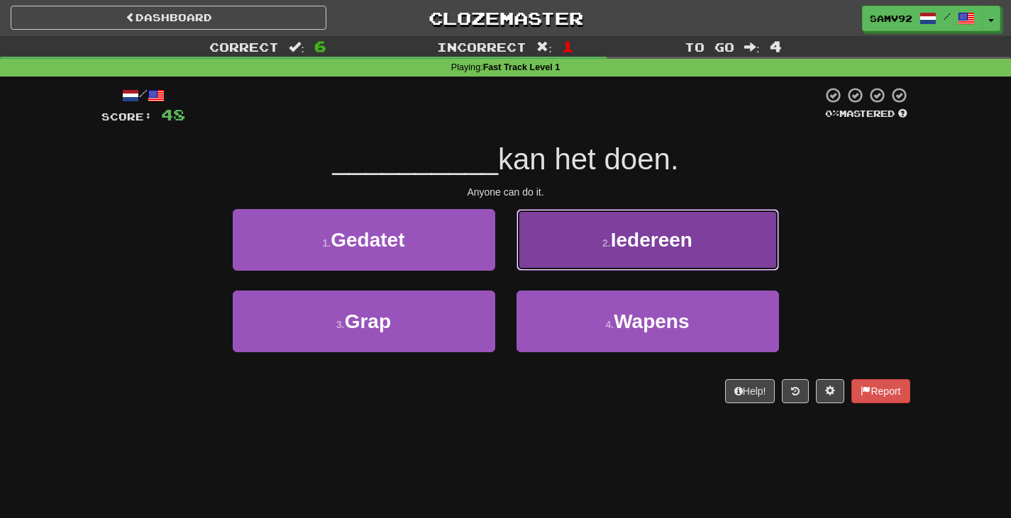
click at [557, 243] on button "2 . Iedereen" at bounding box center [647, 240] width 262 height 62
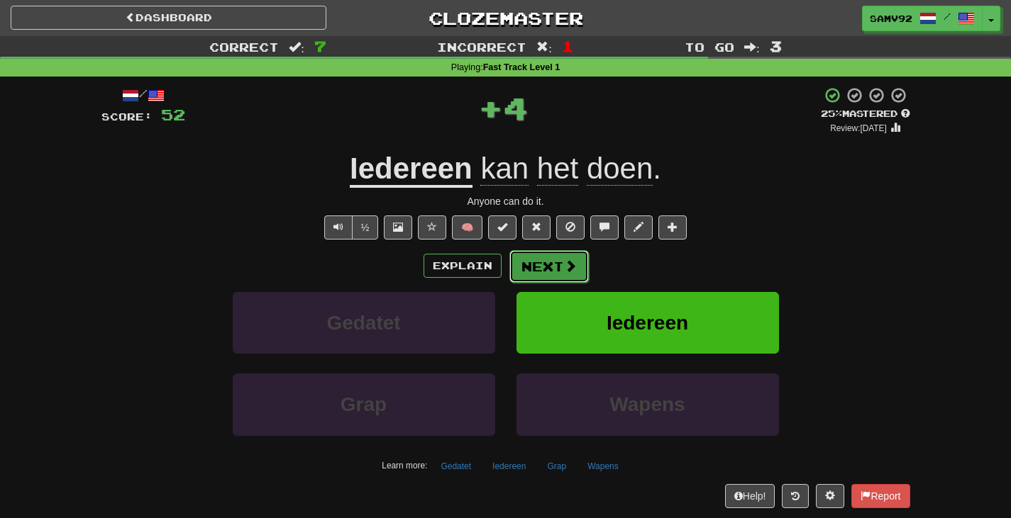
click at [534, 269] on button "Next" at bounding box center [548, 266] width 79 height 33
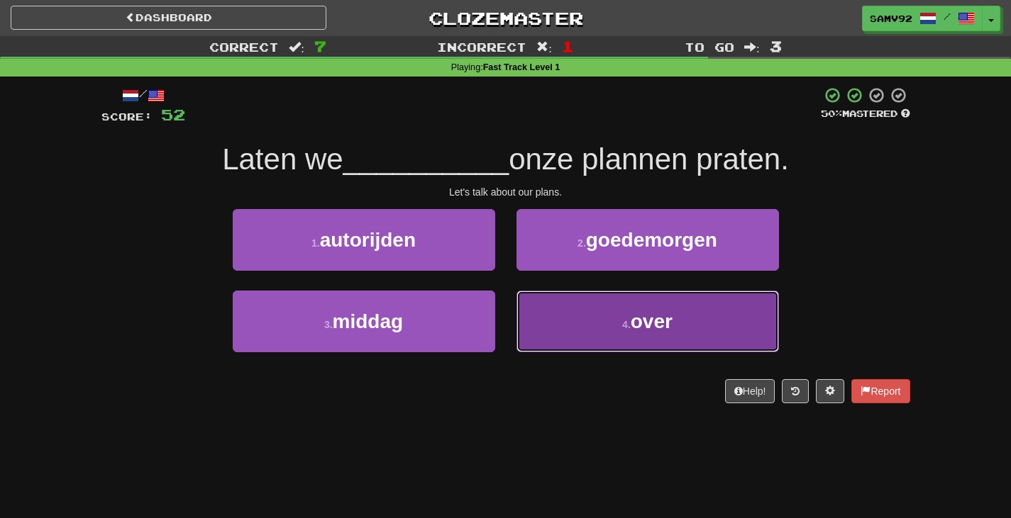
click at [527, 306] on button "4 . over" at bounding box center [647, 322] width 262 height 62
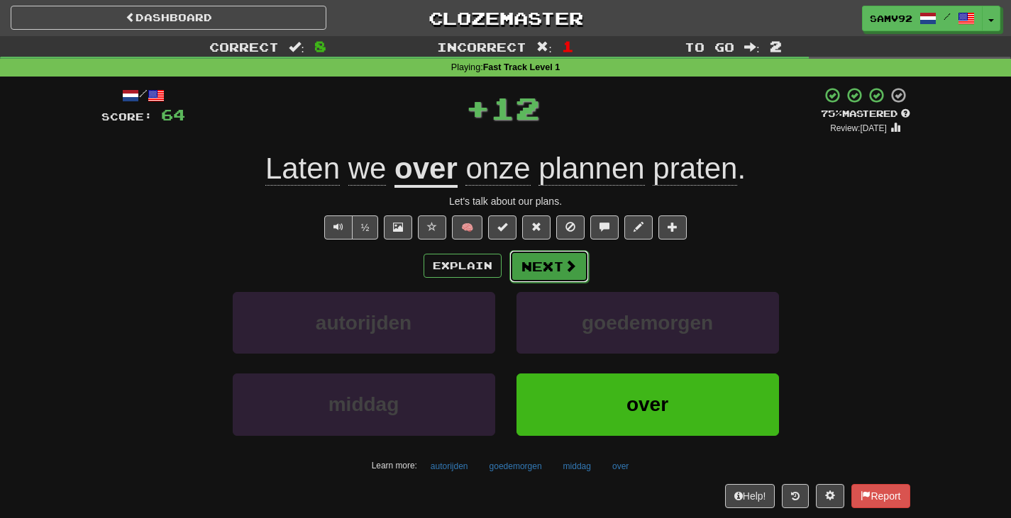
click at [533, 258] on button "Next" at bounding box center [548, 266] width 79 height 33
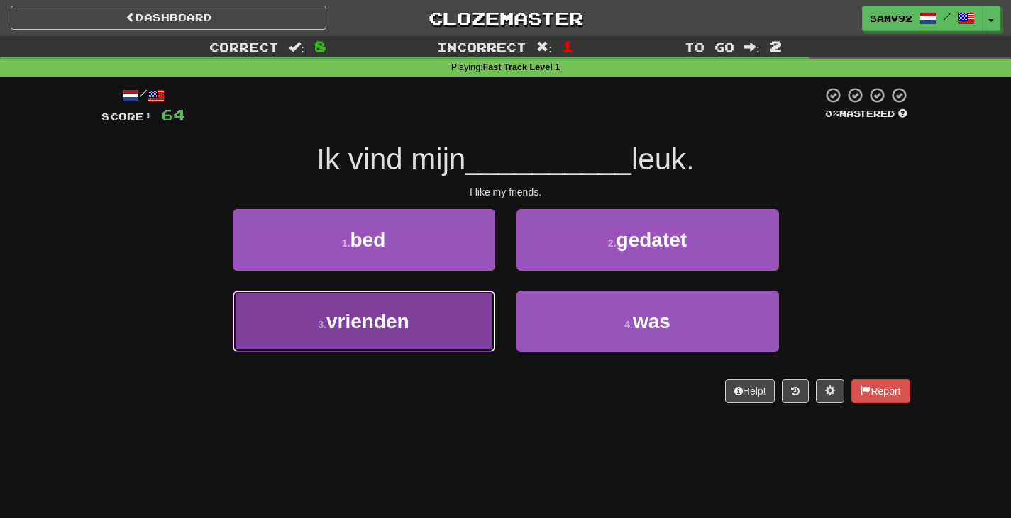
click at [478, 322] on button "3 . vrienden" at bounding box center [364, 322] width 262 height 62
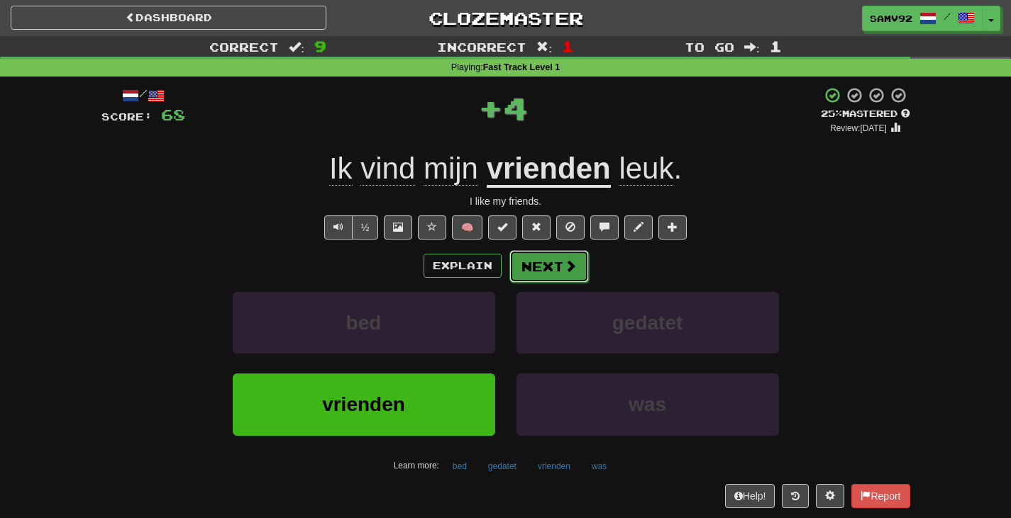
click at [544, 277] on button "Next" at bounding box center [548, 266] width 79 height 33
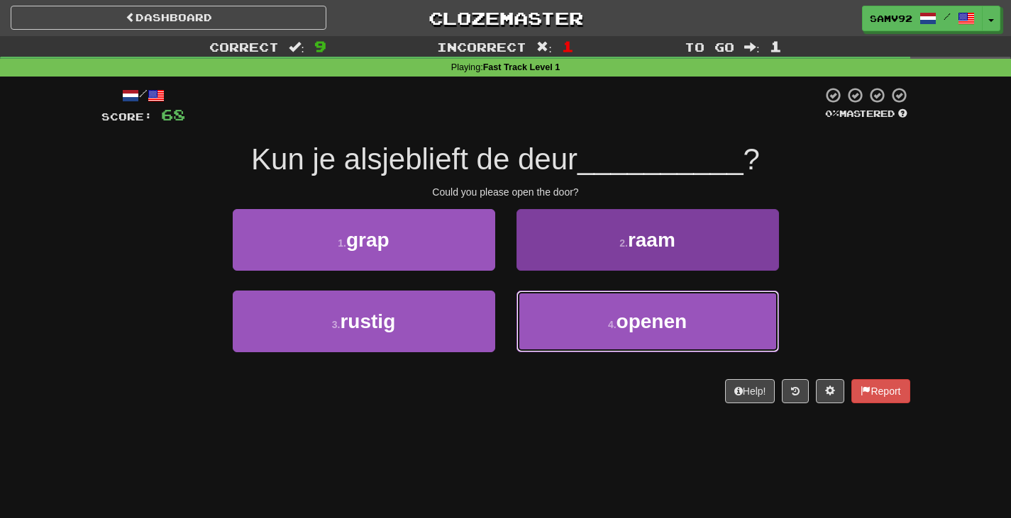
click at [587, 340] on button "4 . openen" at bounding box center [647, 322] width 262 height 62
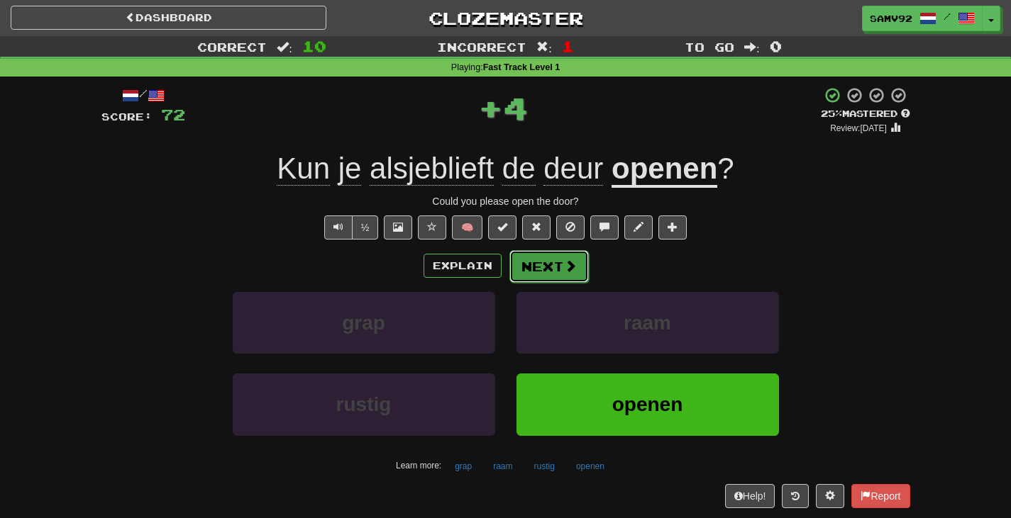
click at [568, 272] on span at bounding box center [570, 266] width 13 height 13
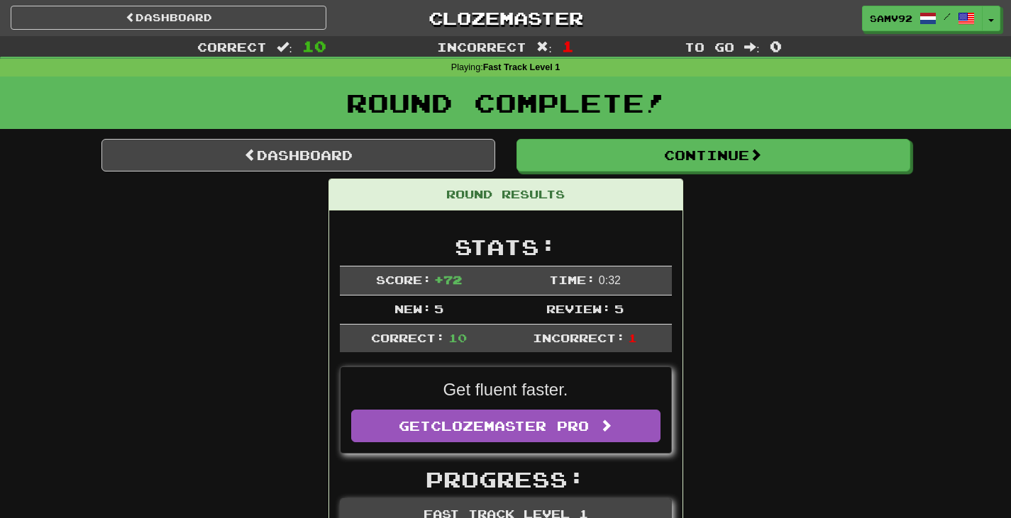
click at [611, 180] on div "Round Results" at bounding box center [505, 194] width 353 height 31
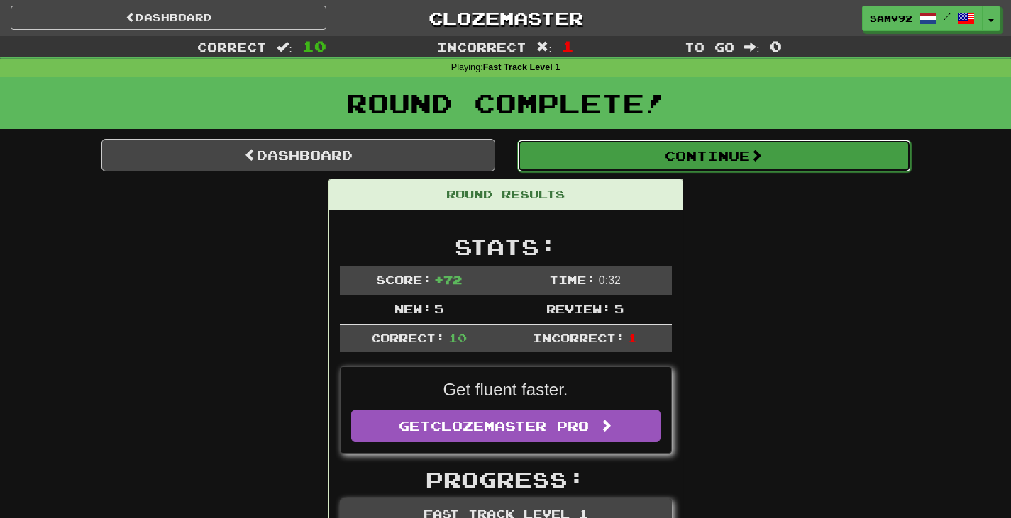
click at [609, 170] on button "Continue" at bounding box center [714, 156] width 394 height 33
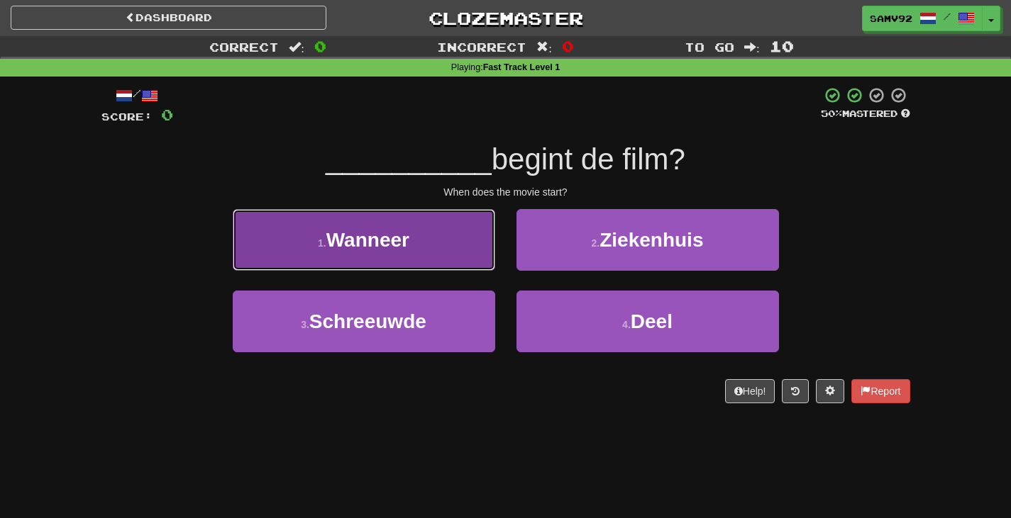
click at [469, 238] on button "1 . Wanneer" at bounding box center [364, 240] width 262 height 62
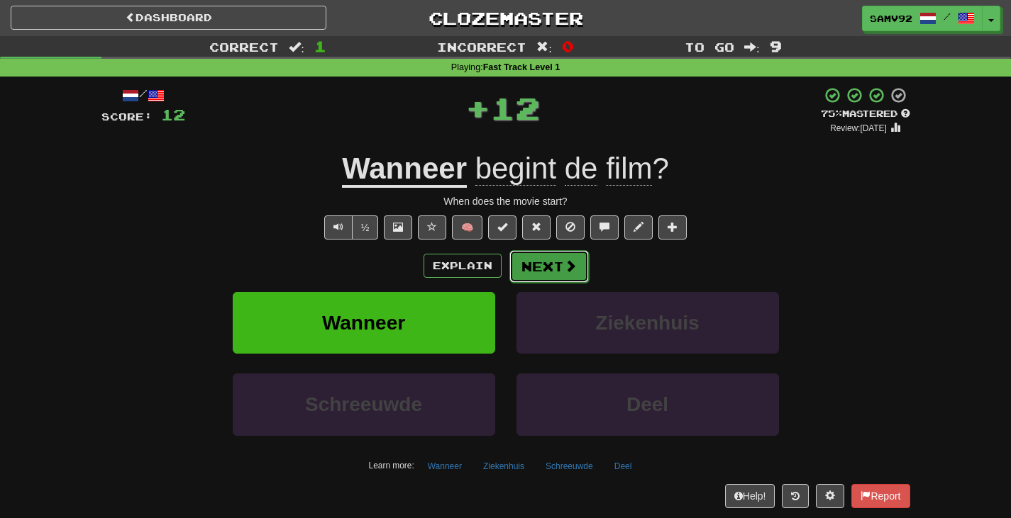
click at [552, 270] on button "Next" at bounding box center [548, 266] width 79 height 33
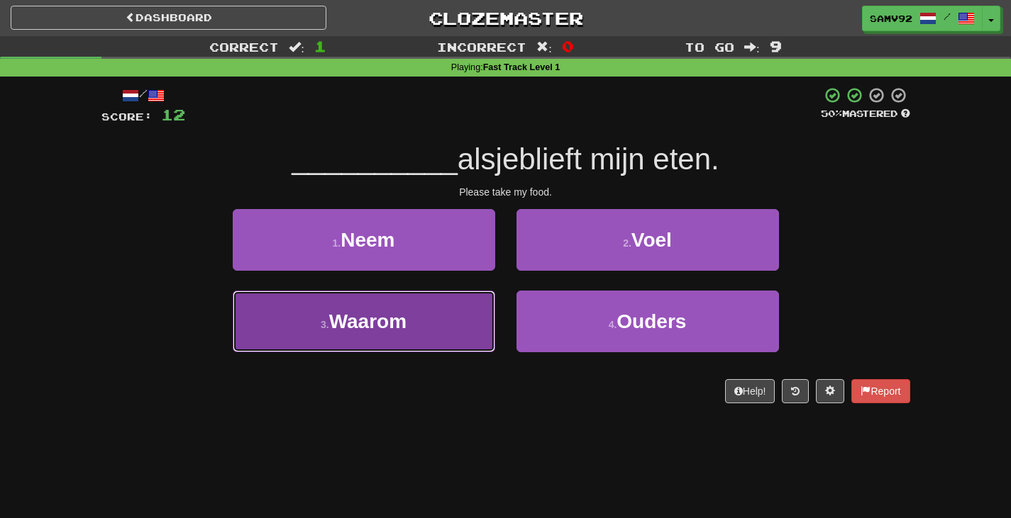
click at [470, 325] on button "3 . Waarom" at bounding box center [364, 322] width 262 height 62
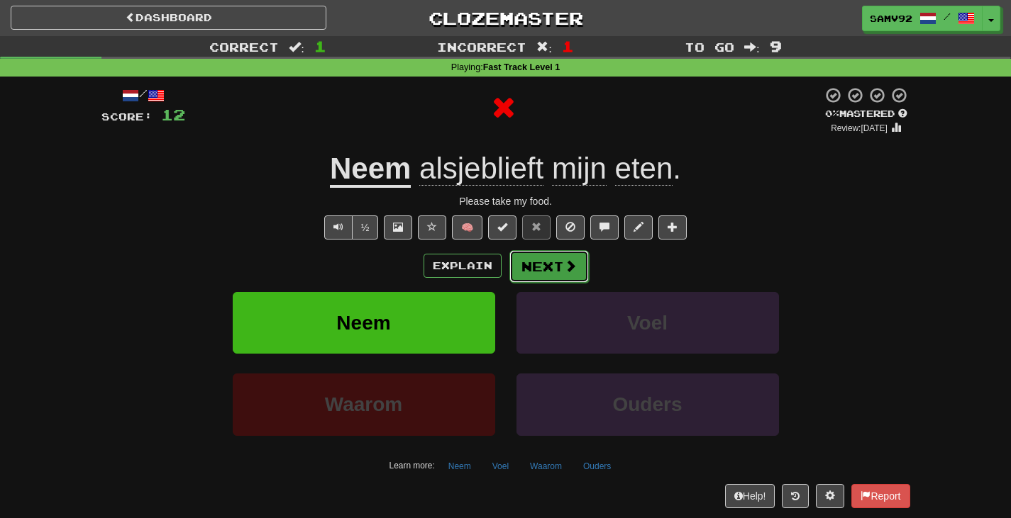
click at [547, 262] on button "Next" at bounding box center [548, 266] width 79 height 33
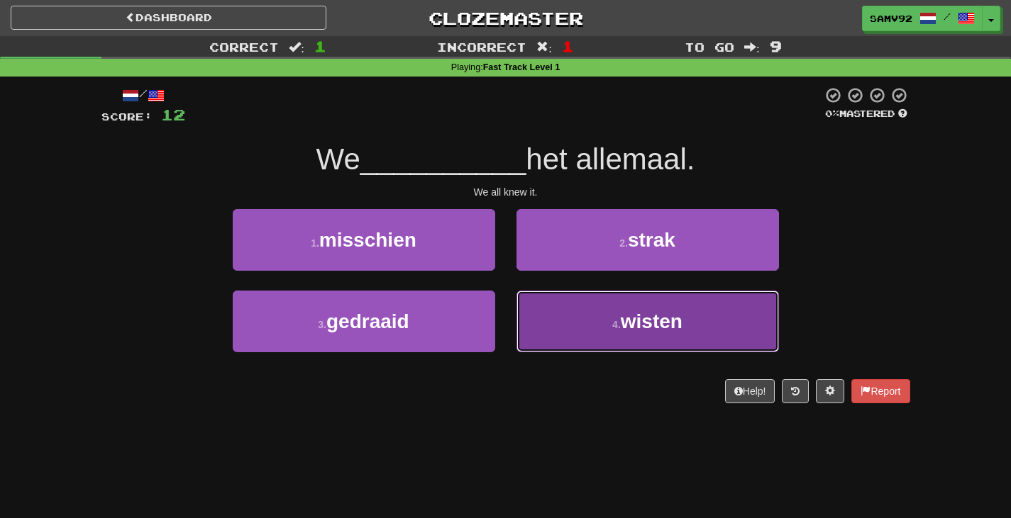
click at [530, 319] on button "4 . wisten" at bounding box center [647, 322] width 262 height 62
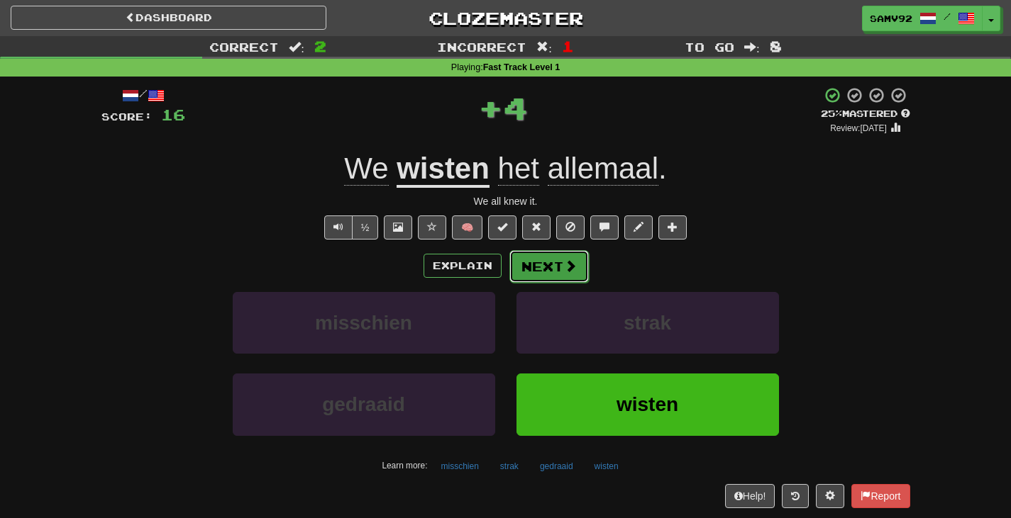
click at [534, 278] on button "Next" at bounding box center [548, 266] width 79 height 33
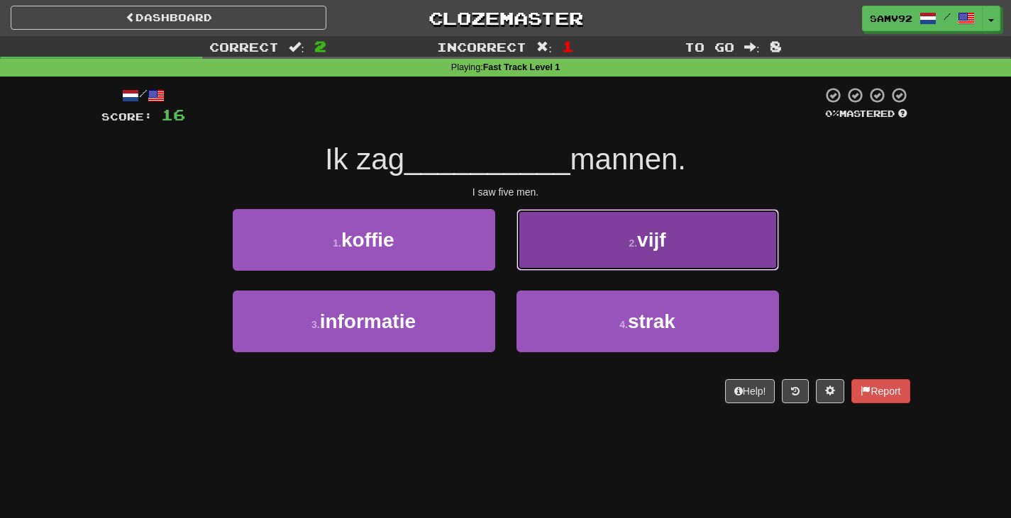
click at [541, 259] on button "2 . vijf" at bounding box center [647, 240] width 262 height 62
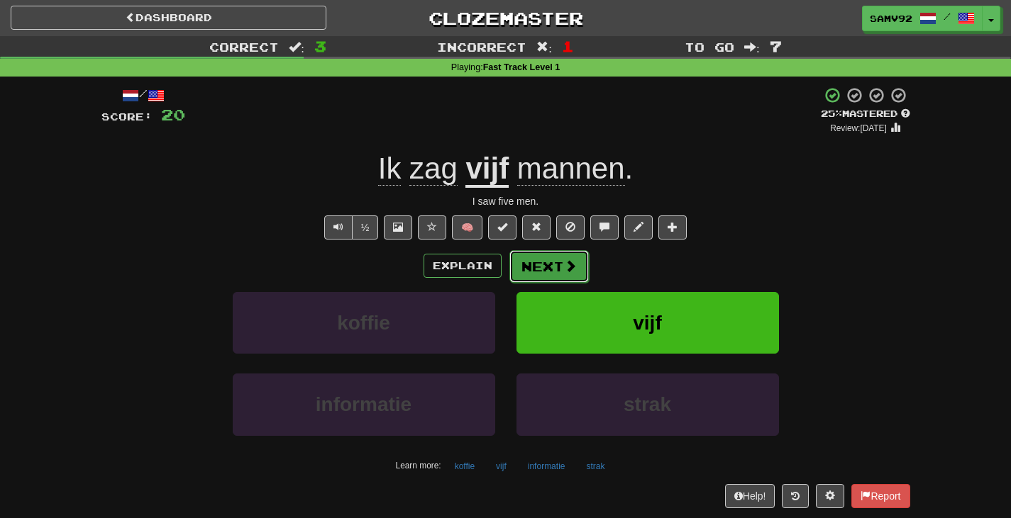
click at [543, 260] on button "Next" at bounding box center [548, 266] width 79 height 33
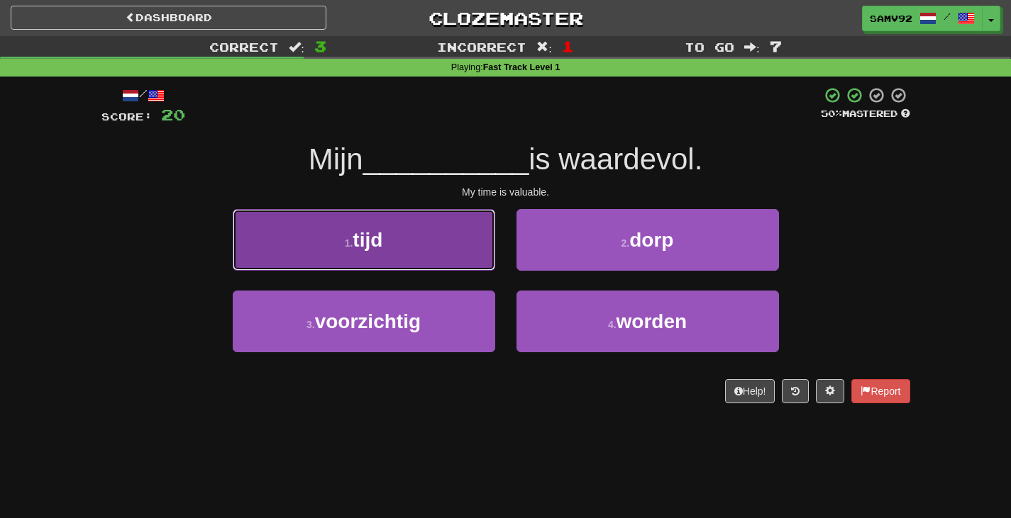
click at [487, 267] on button "1 . tijd" at bounding box center [364, 240] width 262 height 62
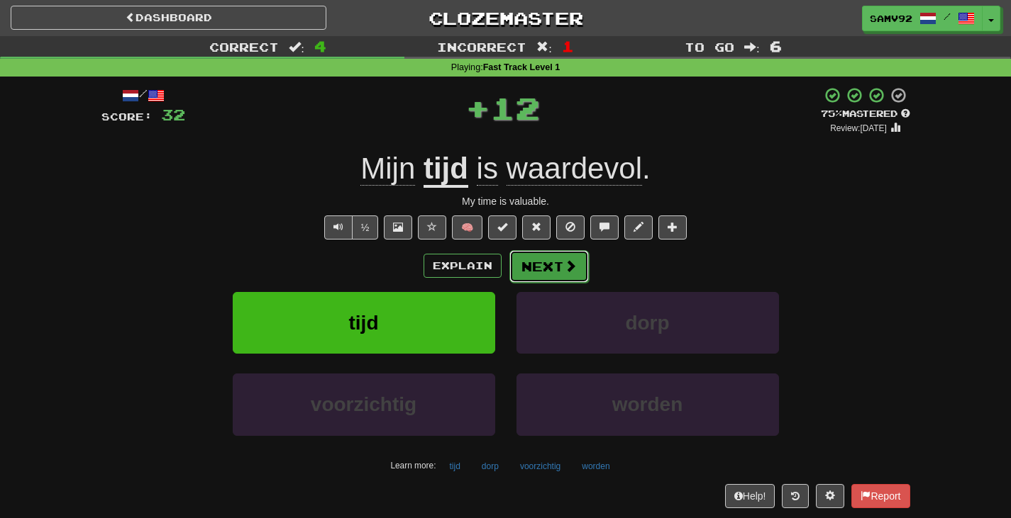
click at [548, 276] on button "Next" at bounding box center [548, 266] width 79 height 33
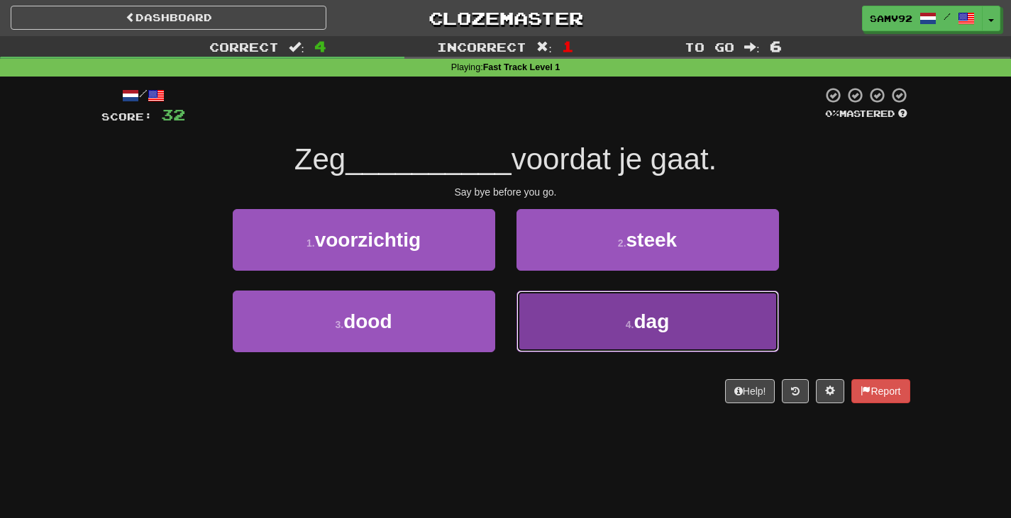
click at [531, 310] on button "4 . dag" at bounding box center [647, 322] width 262 height 62
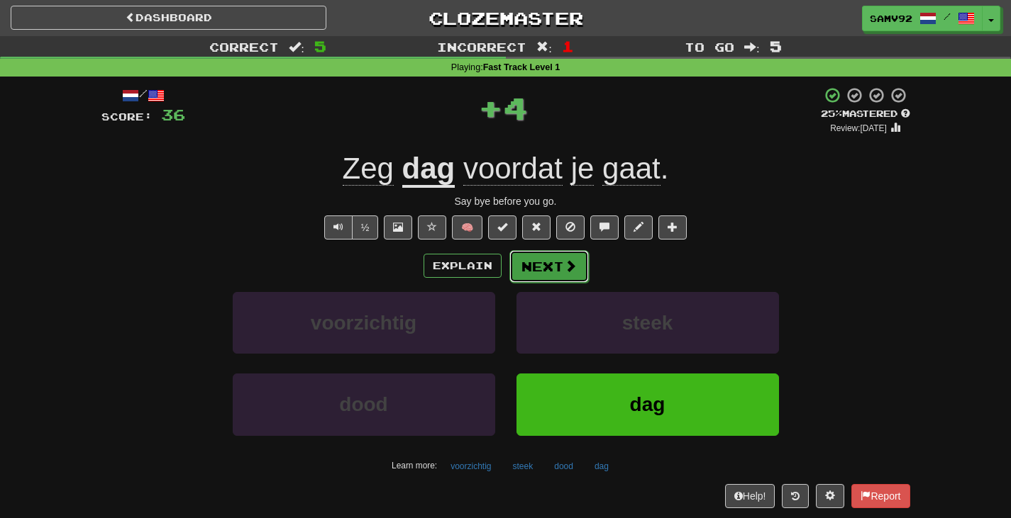
click at [545, 267] on button "Next" at bounding box center [548, 266] width 79 height 33
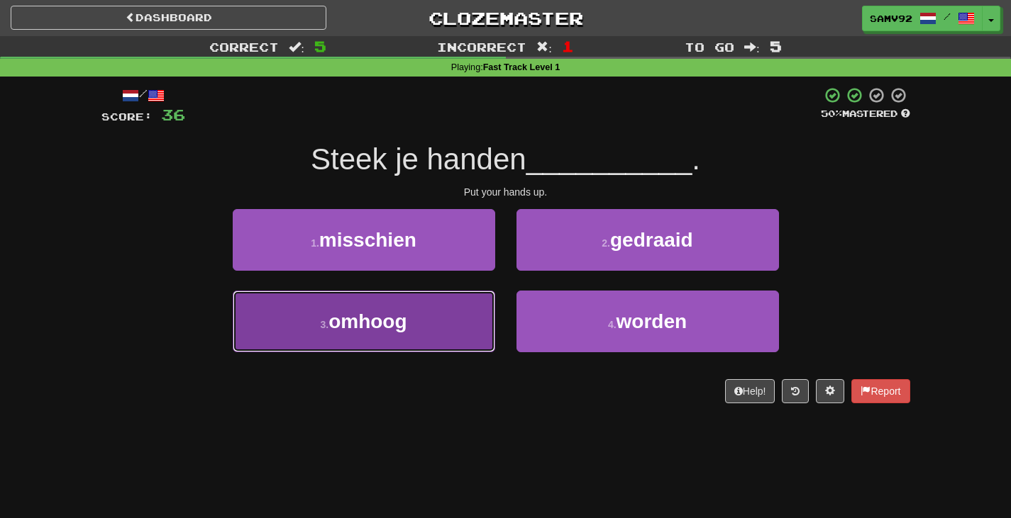
click at [484, 325] on button "3 . omhoog" at bounding box center [364, 322] width 262 height 62
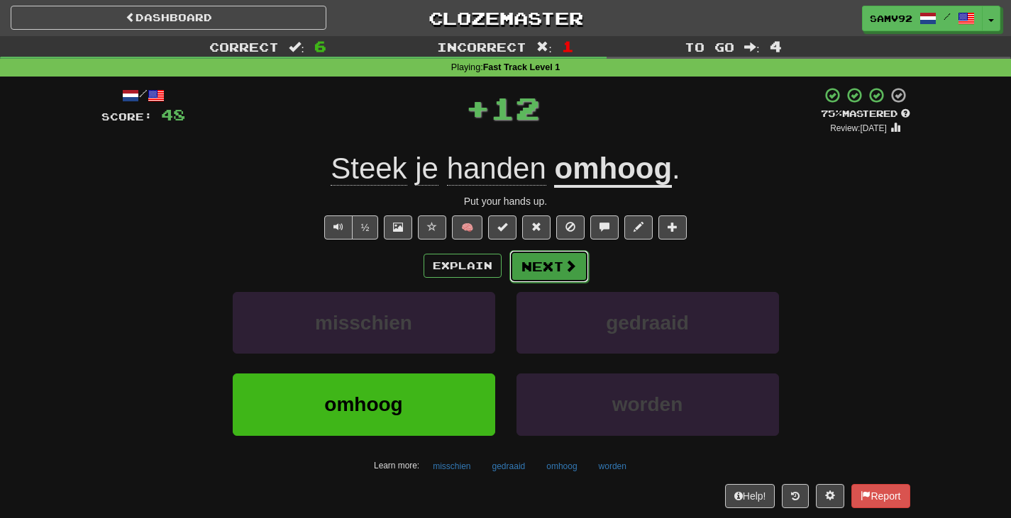
click at [555, 274] on button "Next" at bounding box center [548, 266] width 79 height 33
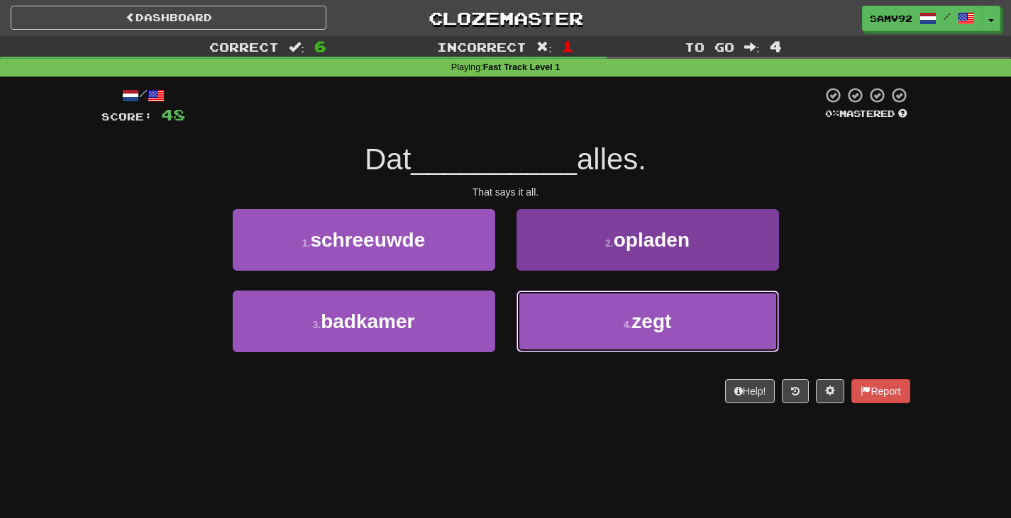
click at [541, 311] on button "4 . zegt" at bounding box center [647, 322] width 262 height 62
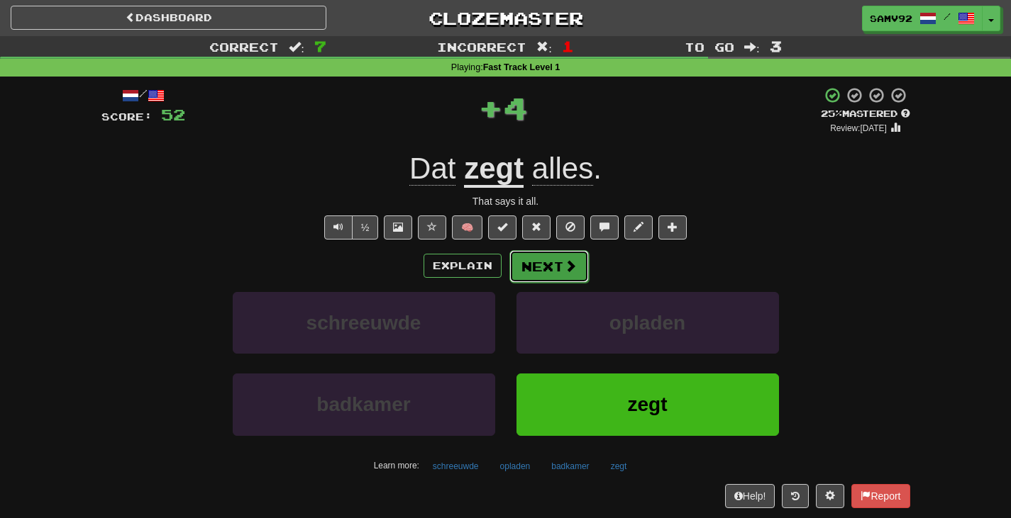
click at [548, 267] on button "Next" at bounding box center [548, 266] width 79 height 33
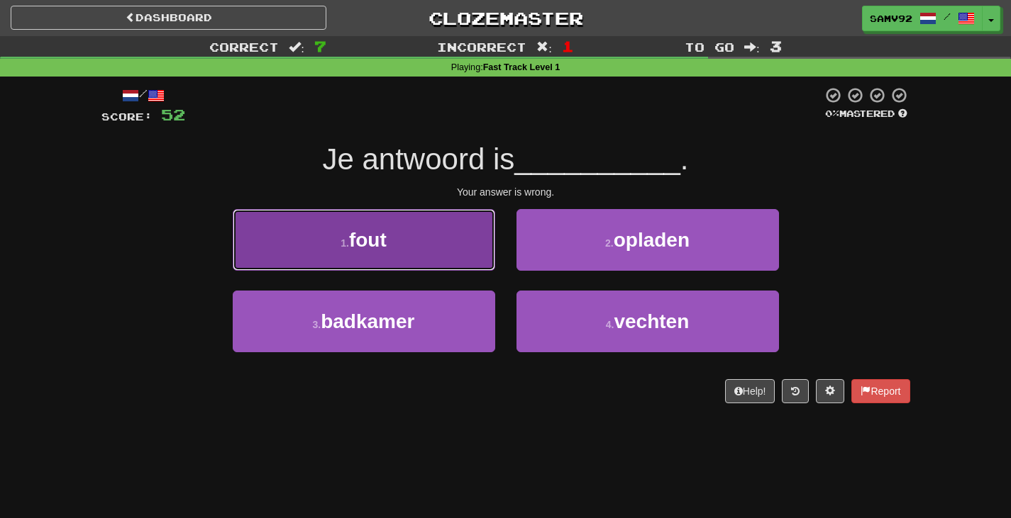
click at [491, 257] on button "1 . fout" at bounding box center [364, 240] width 262 height 62
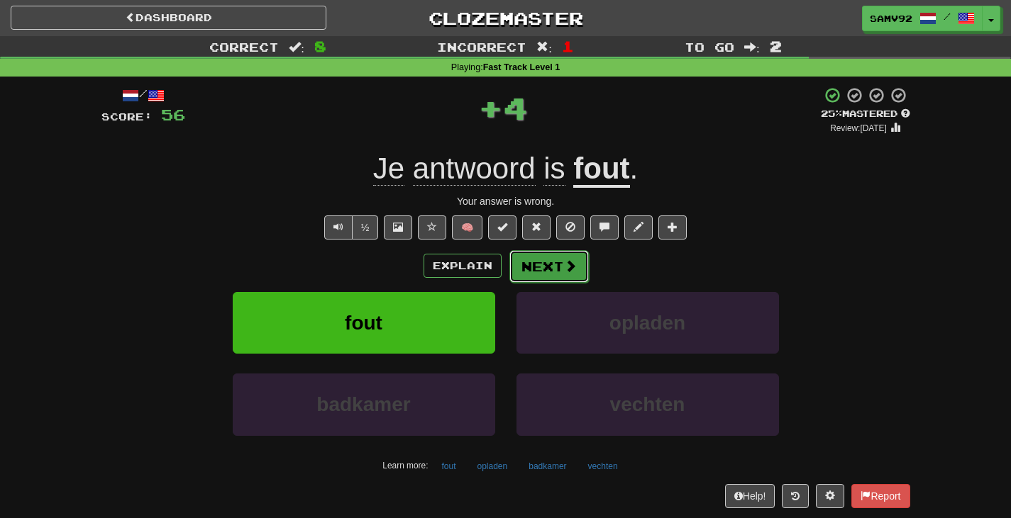
click at [550, 270] on button "Next" at bounding box center [548, 266] width 79 height 33
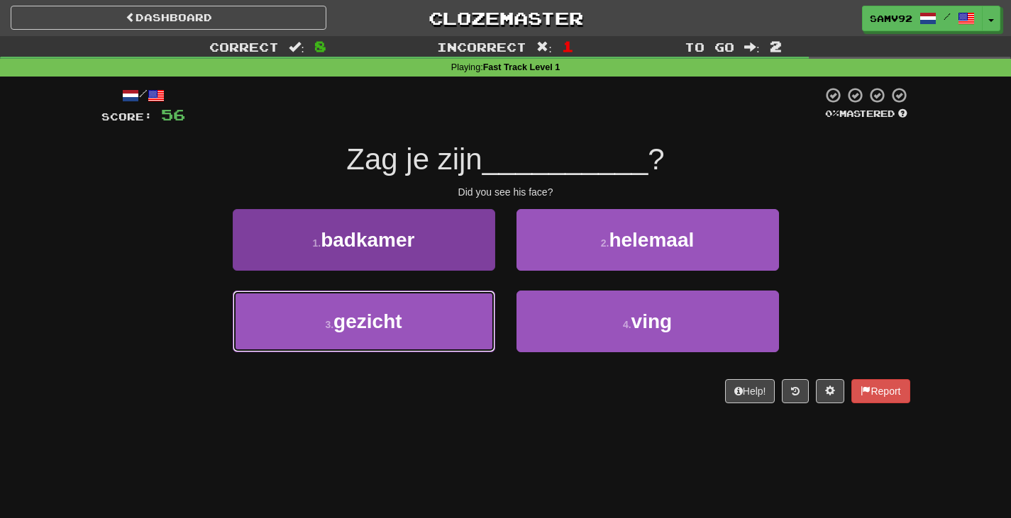
click at [465, 318] on button "3 . gezicht" at bounding box center [364, 322] width 262 height 62
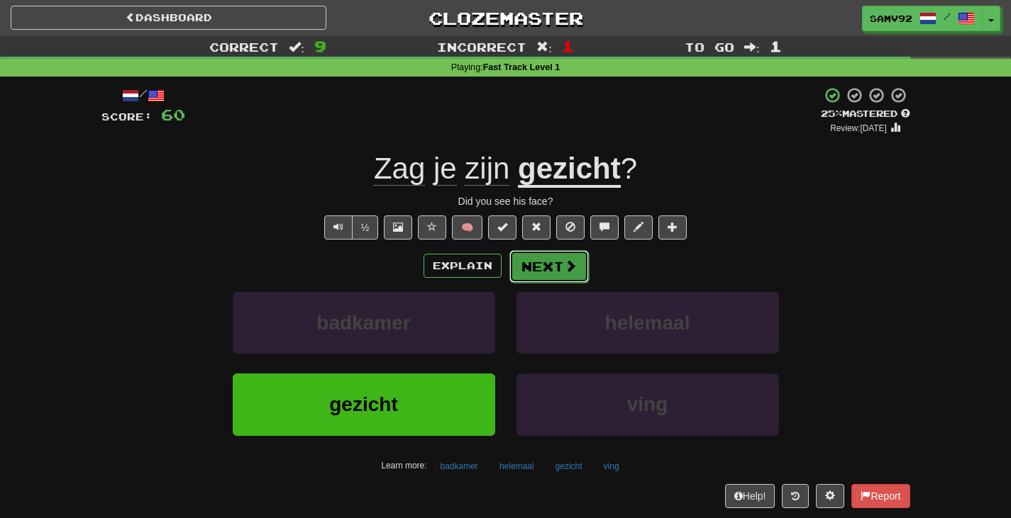
click at [531, 270] on button "Next" at bounding box center [548, 266] width 79 height 33
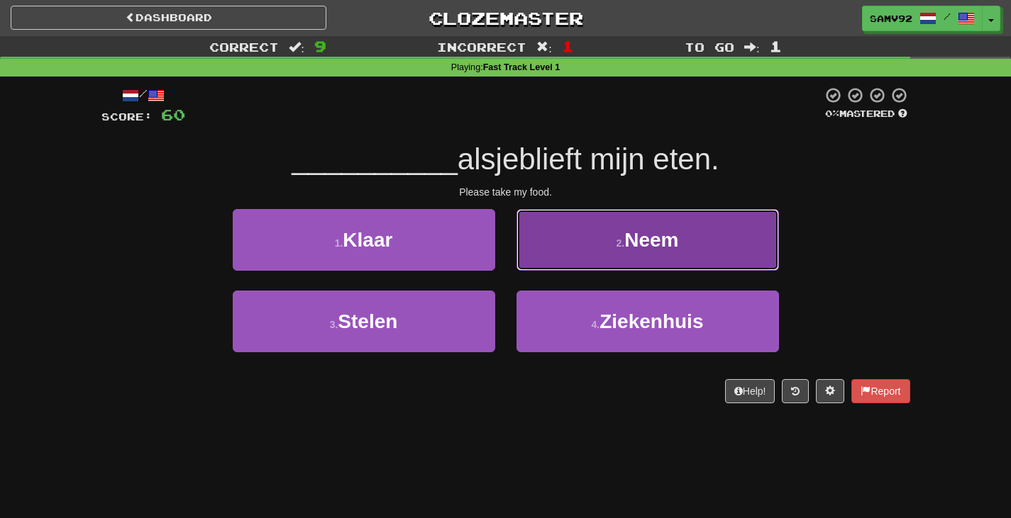
click at [550, 260] on button "2 . Neem" at bounding box center [647, 240] width 262 height 62
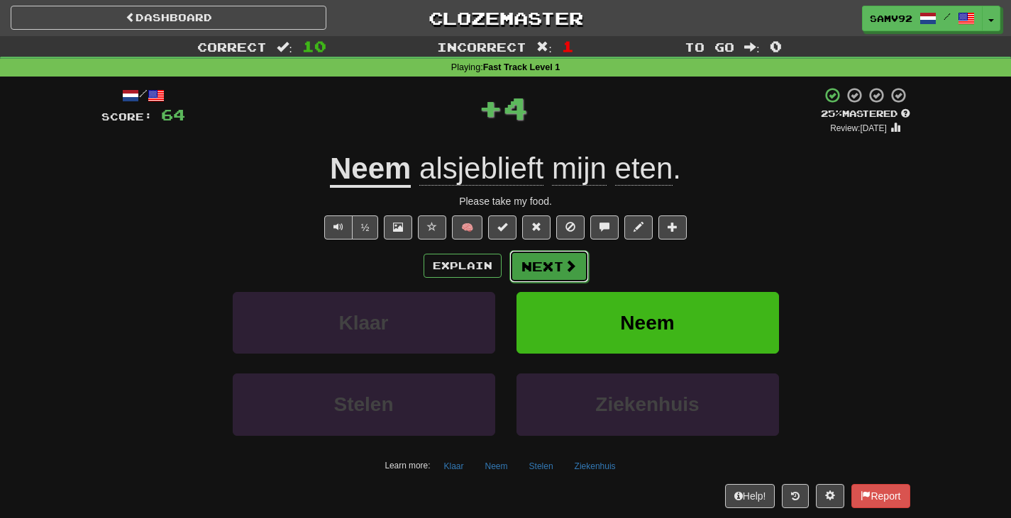
click at [539, 268] on button "Next" at bounding box center [548, 266] width 79 height 33
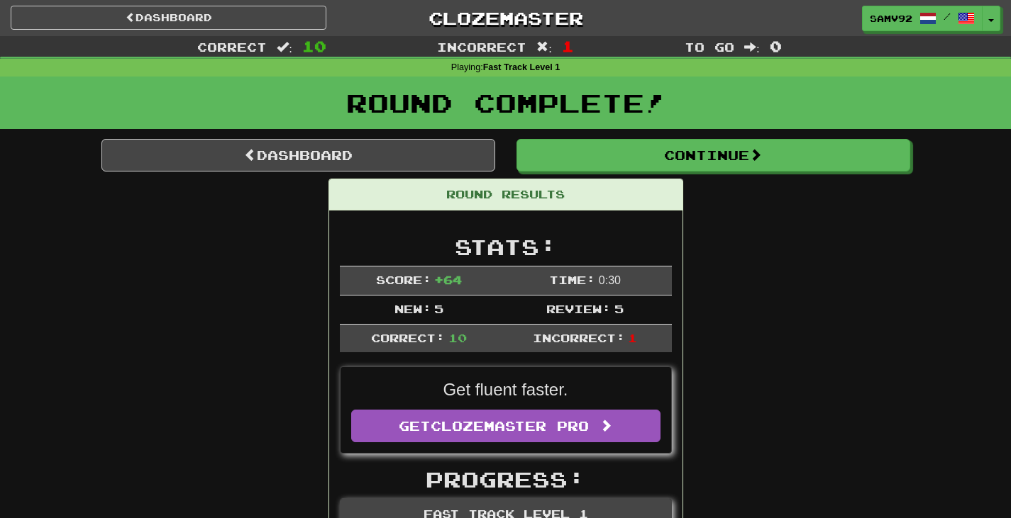
drag, startPoint x: 581, startPoint y: 182, endPoint x: 581, endPoint y: 173, distance: 9.2
click at [581, 182] on div "Round Results" at bounding box center [505, 194] width 353 height 31
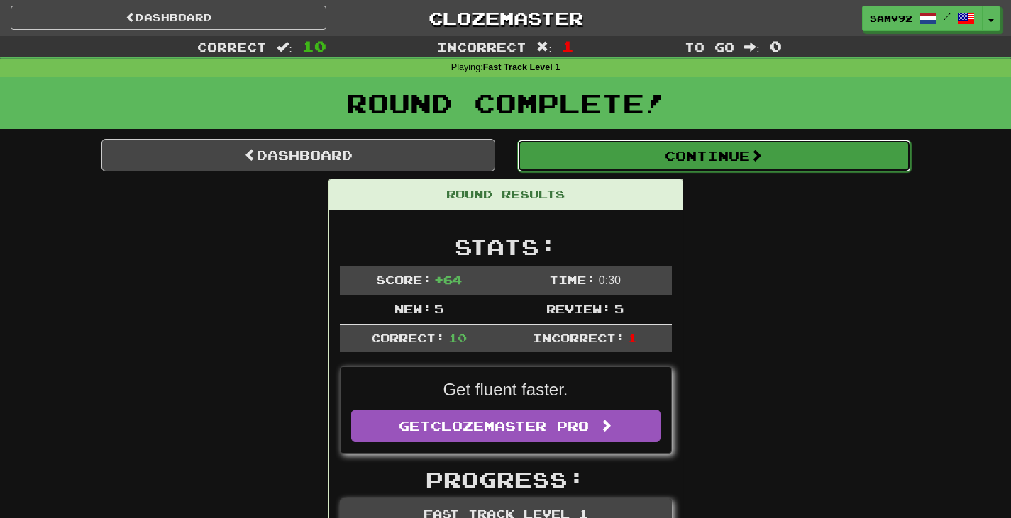
click at [575, 168] on button "Continue" at bounding box center [714, 156] width 394 height 33
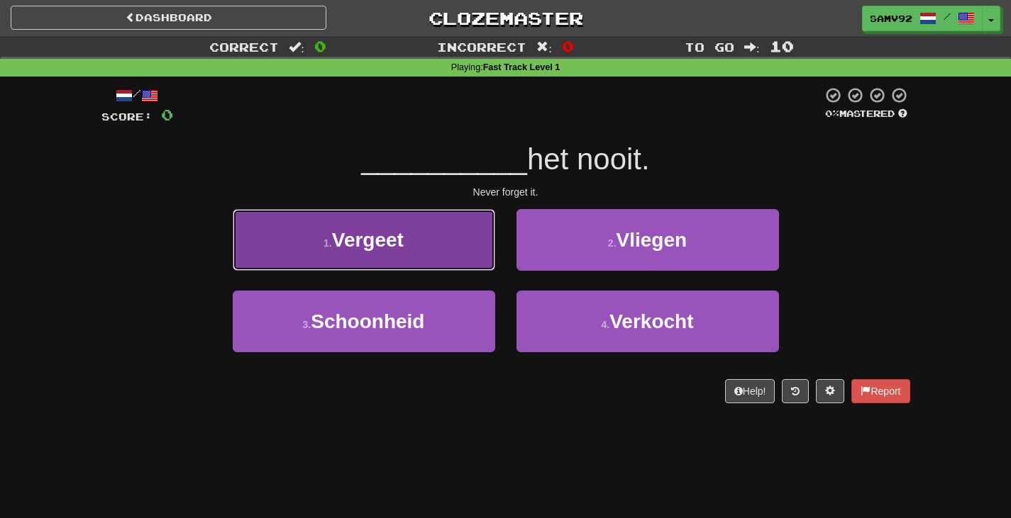
click at [472, 252] on button "1 . Vergeet" at bounding box center [364, 240] width 262 height 62
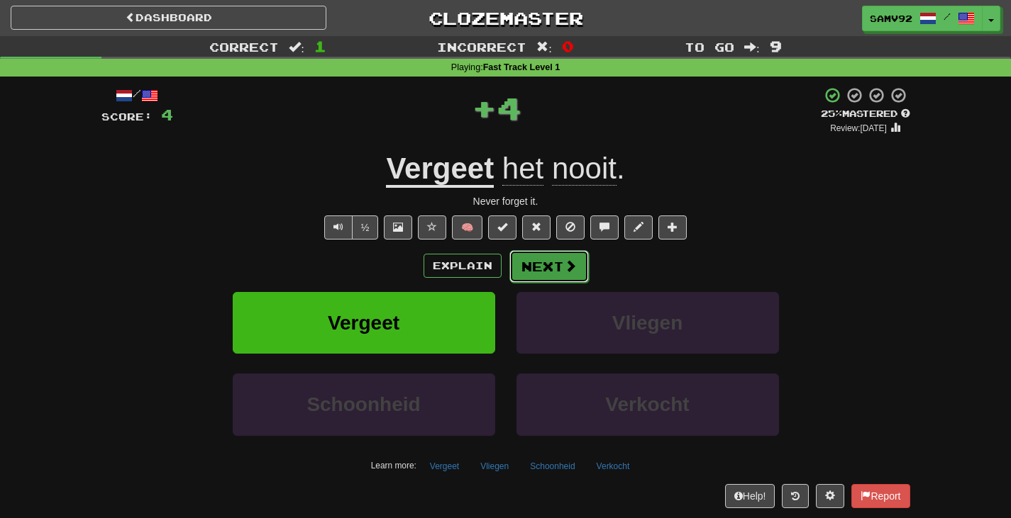
click at [525, 276] on button "Next" at bounding box center [548, 266] width 79 height 33
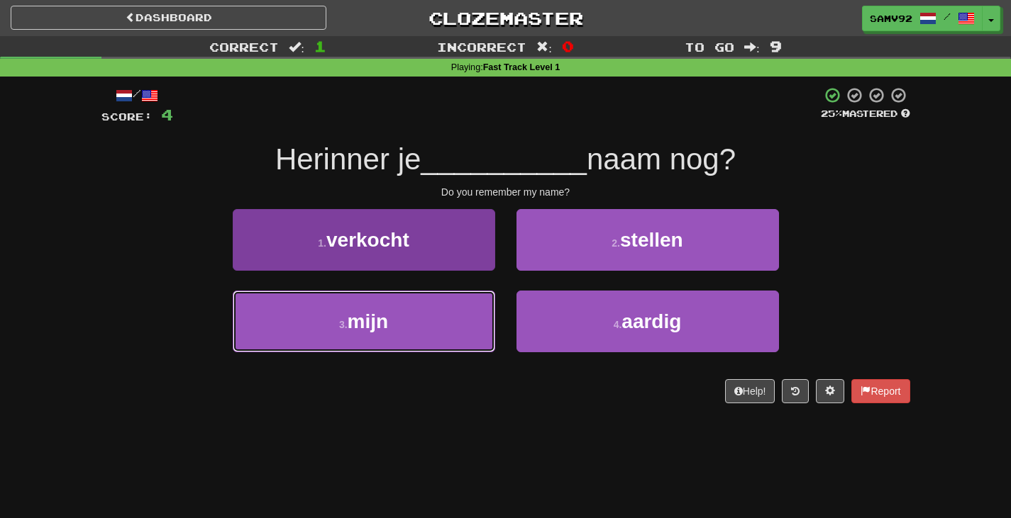
click at [464, 304] on button "3 . mijn" at bounding box center [364, 322] width 262 height 62
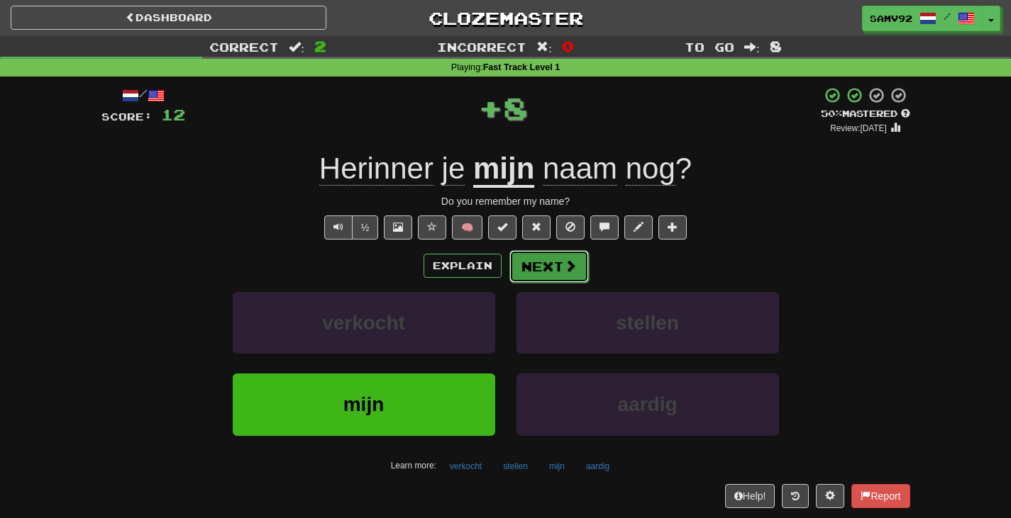
click at [537, 254] on button "Next" at bounding box center [548, 266] width 79 height 33
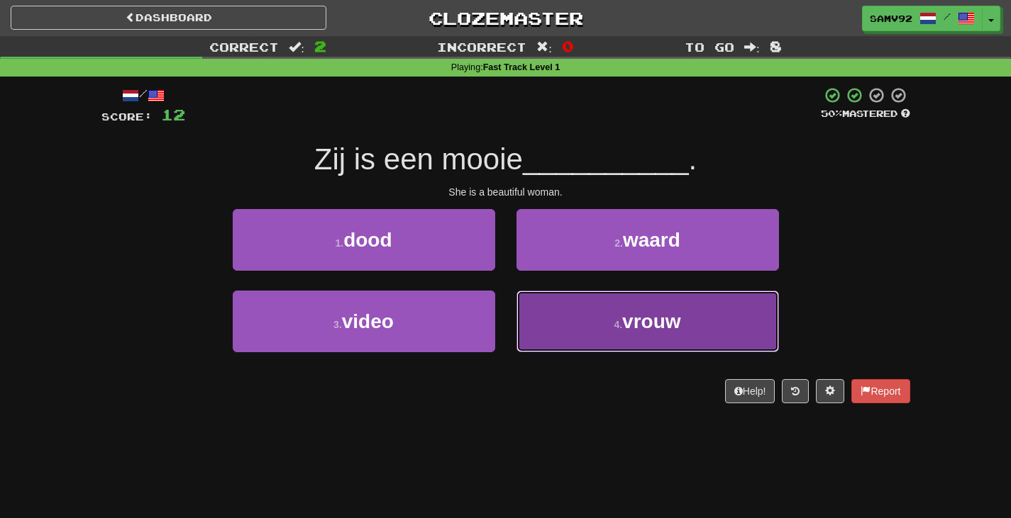
click at [521, 320] on button "4 . vrouw" at bounding box center [647, 322] width 262 height 62
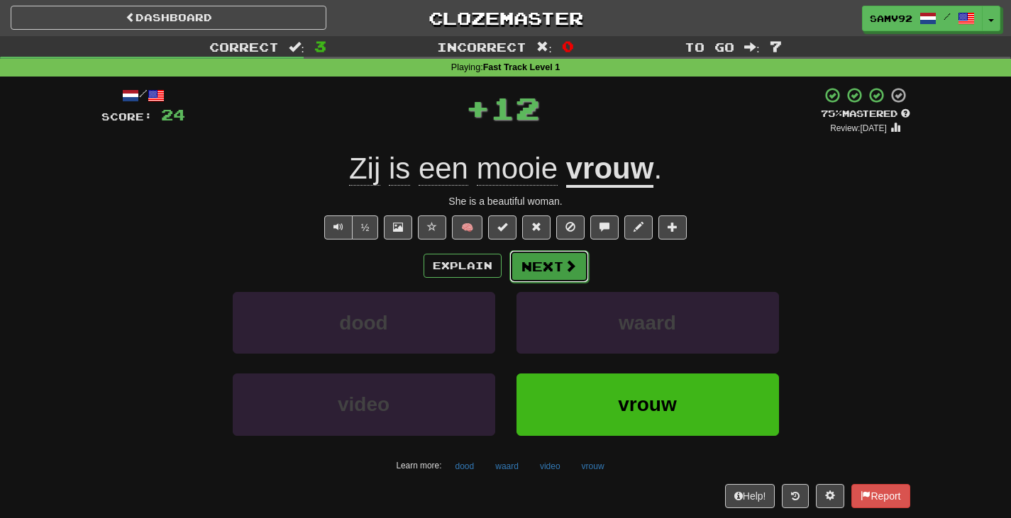
click at [528, 274] on button "Next" at bounding box center [548, 266] width 79 height 33
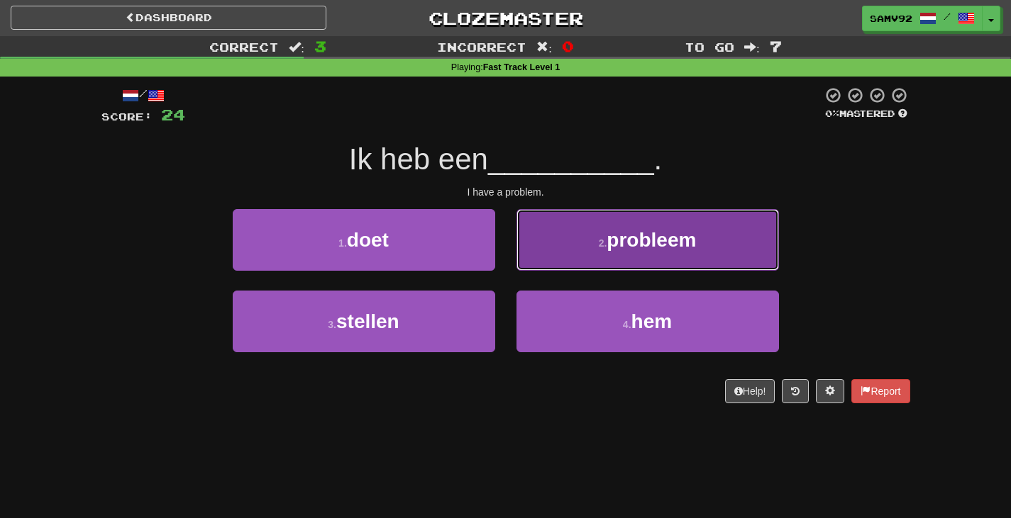
click at [543, 263] on button "2 . probleem" at bounding box center [647, 240] width 262 height 62
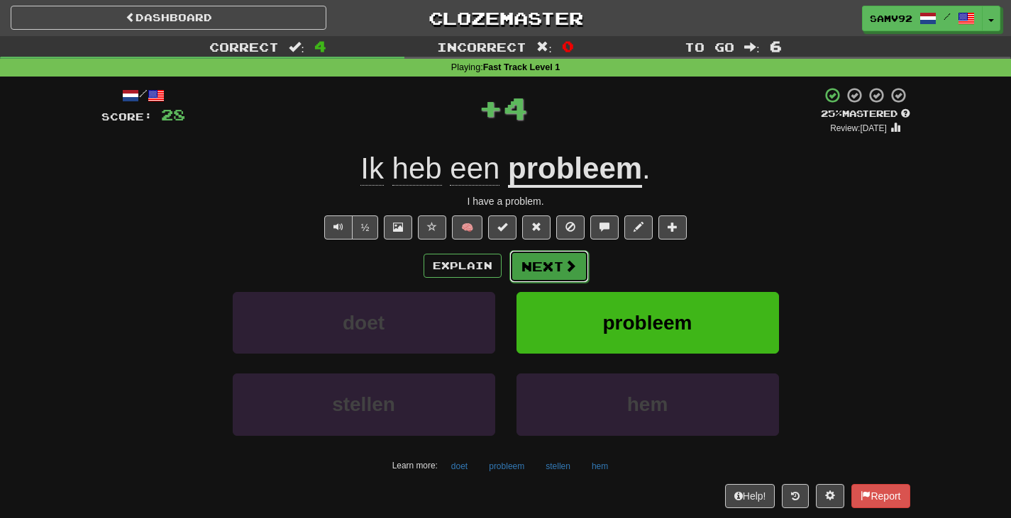
click at [539, 270] on button "Next" at bounding box center [548, 266] width 79 height 33
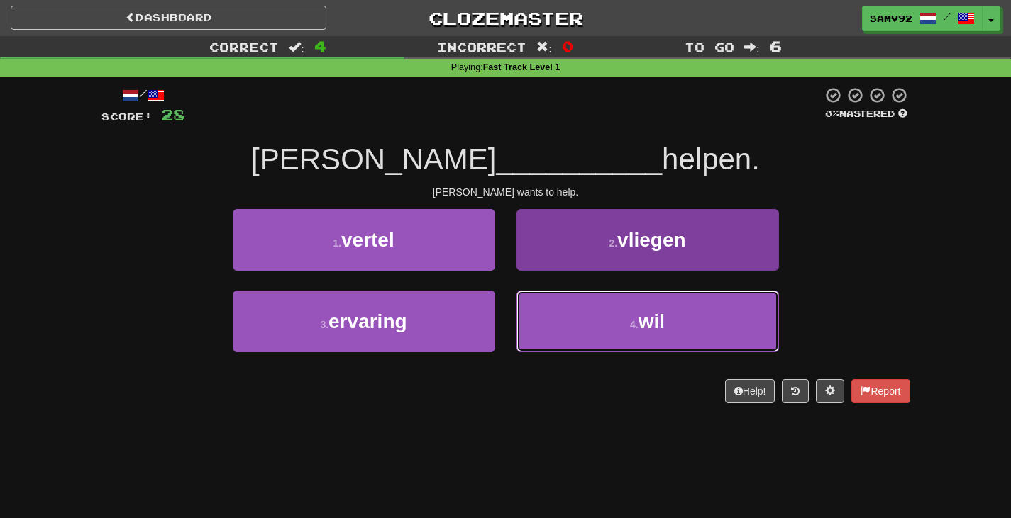
drag, startPoint x: 540, startPoint y: 301, endPoint x: 538, endPoint y: 292, distance: 9.5
click at [540, 301] on button "4 . wil" at bounding box center [647, 322] width 262 height 62
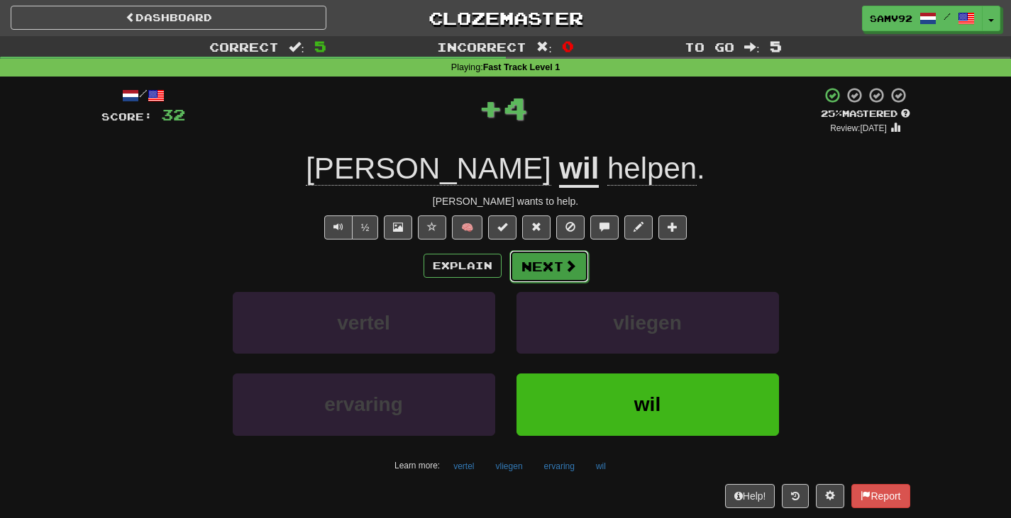
click at [540, 274] on button "Next" at bounding box center [548, 266] width 79 height 33
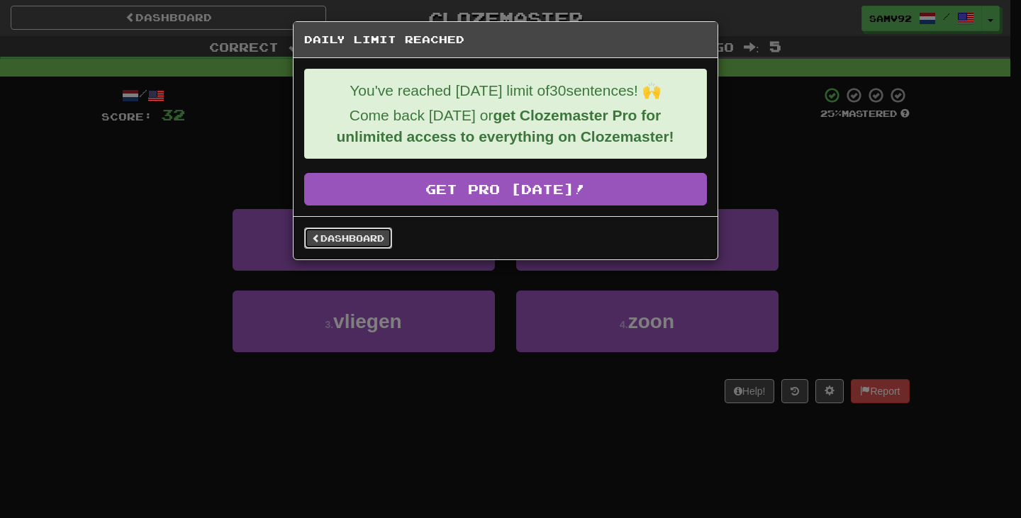
click at [362, 244] on link "Dashboard" at bounding box center [348, 238] width 88 height 21
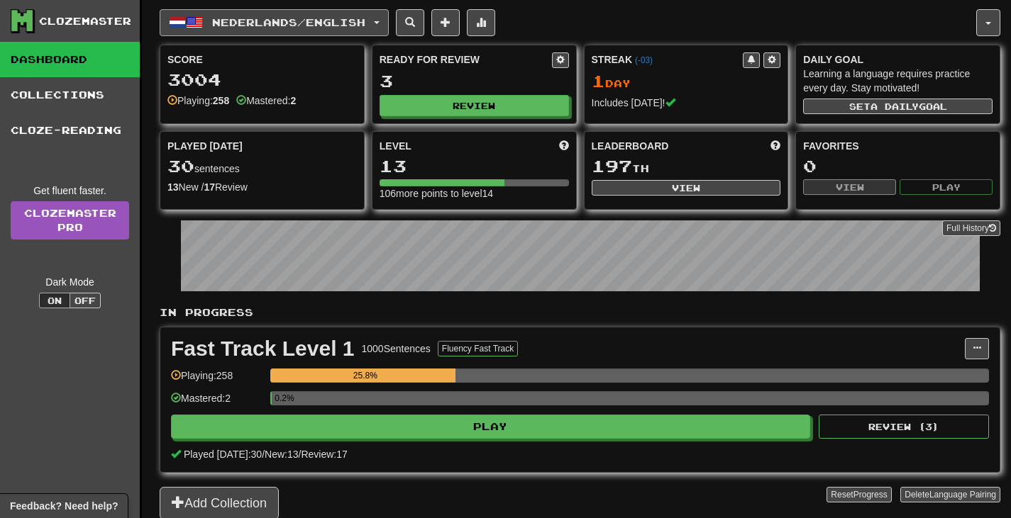
click at [376, 22] on button "Nederlands / English" at bounding box center [274, 22] width 229 height 27
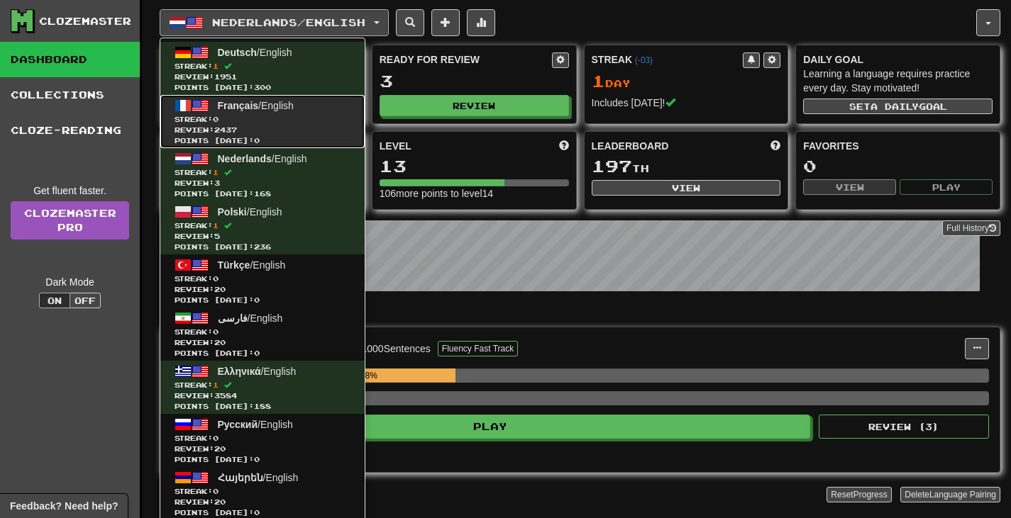
click at [334, 120] on span "Streak: 0" at bounding box center [262, 119] width 176 height 11
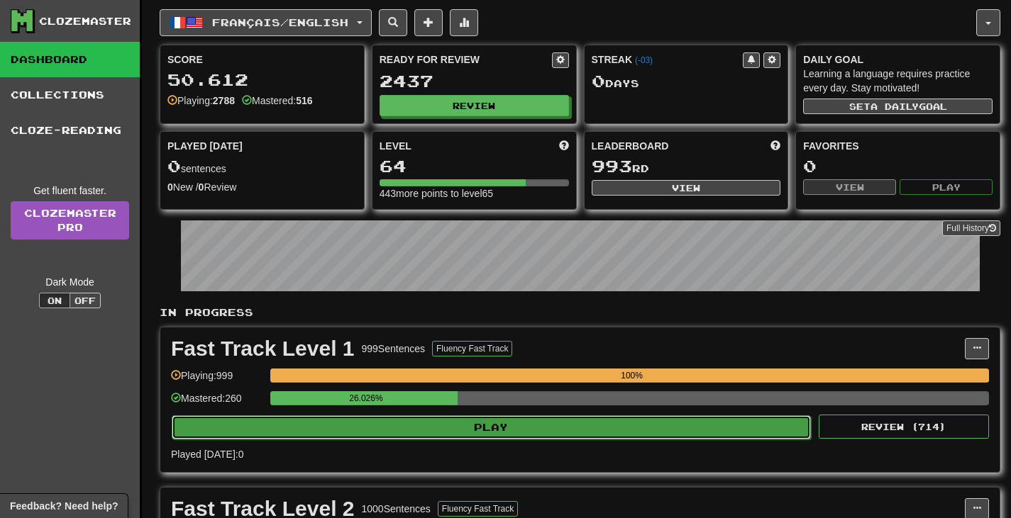
click at [462, 438] on button "Play" at bounding box center [491, 428] width 639 height 24
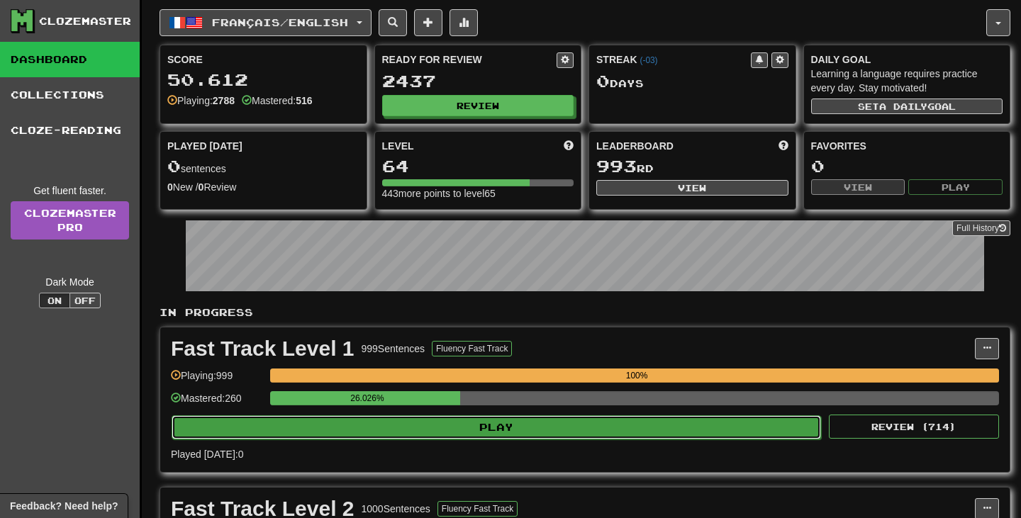
select select "**"
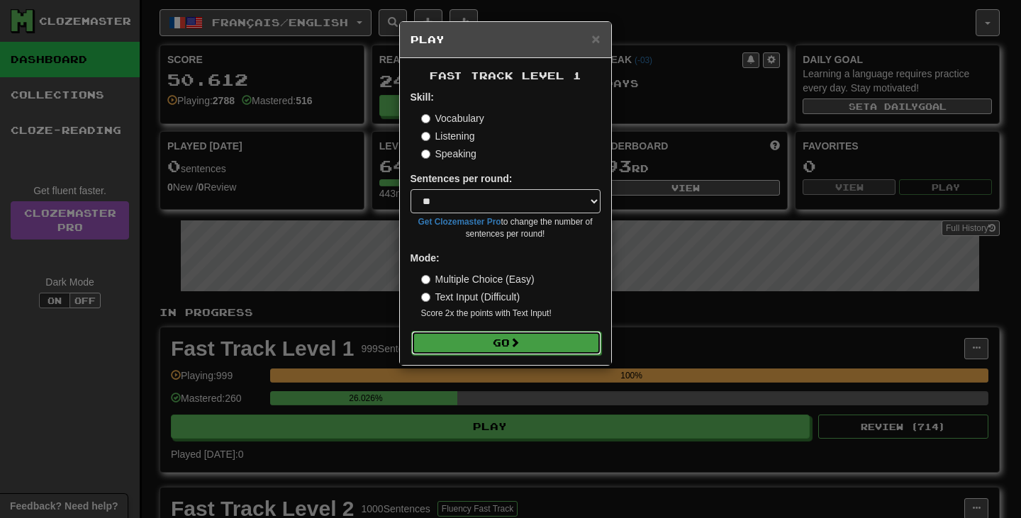
click at [530, 346] on button "Go" at bounding box center [506, 343] width 190 height 24
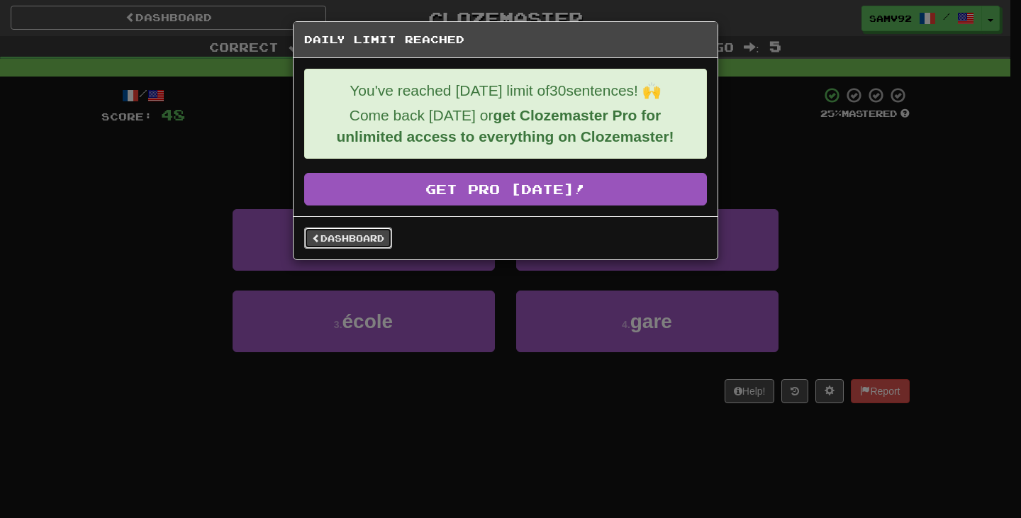
click at [340, 238] on link "Dashboard" at bounding box center [348, 238] width 88 height 21
